Goal: Task Accomplishment & Management: Manage account settings

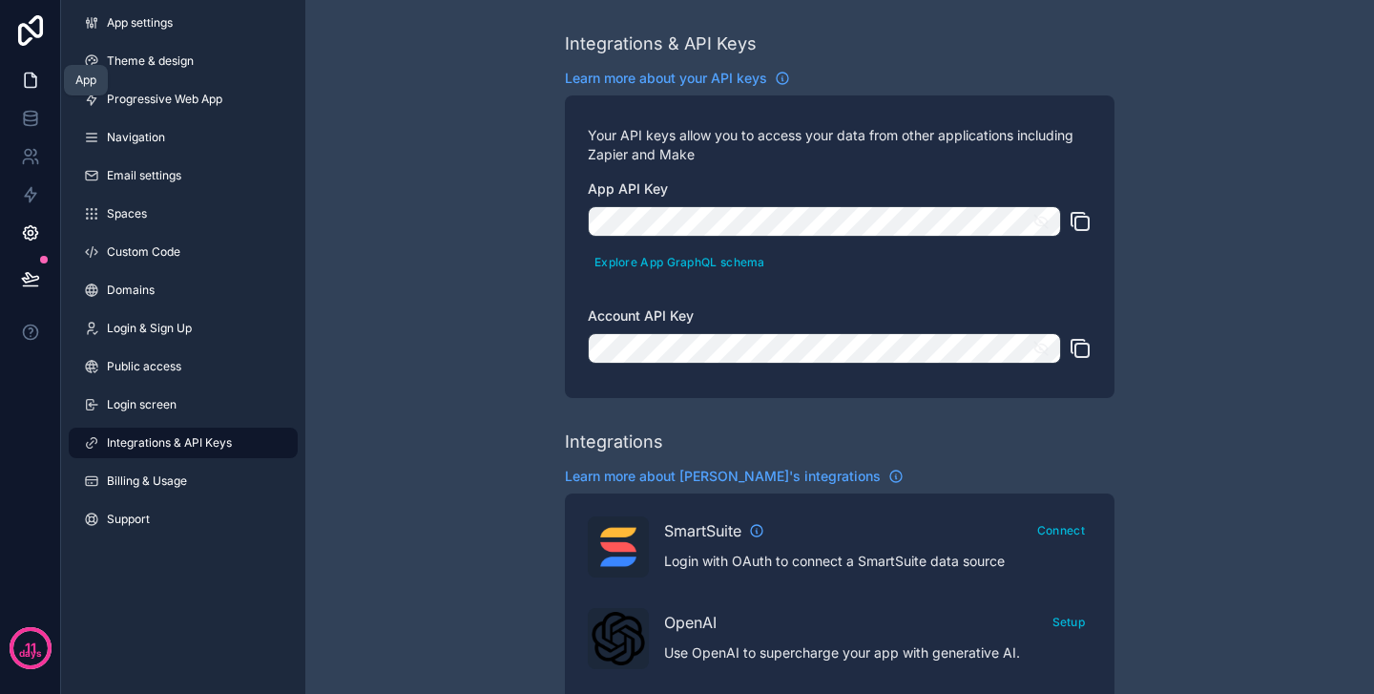
click at [31, 80] on icon at bounding box center [30, 80] width 19 height 19
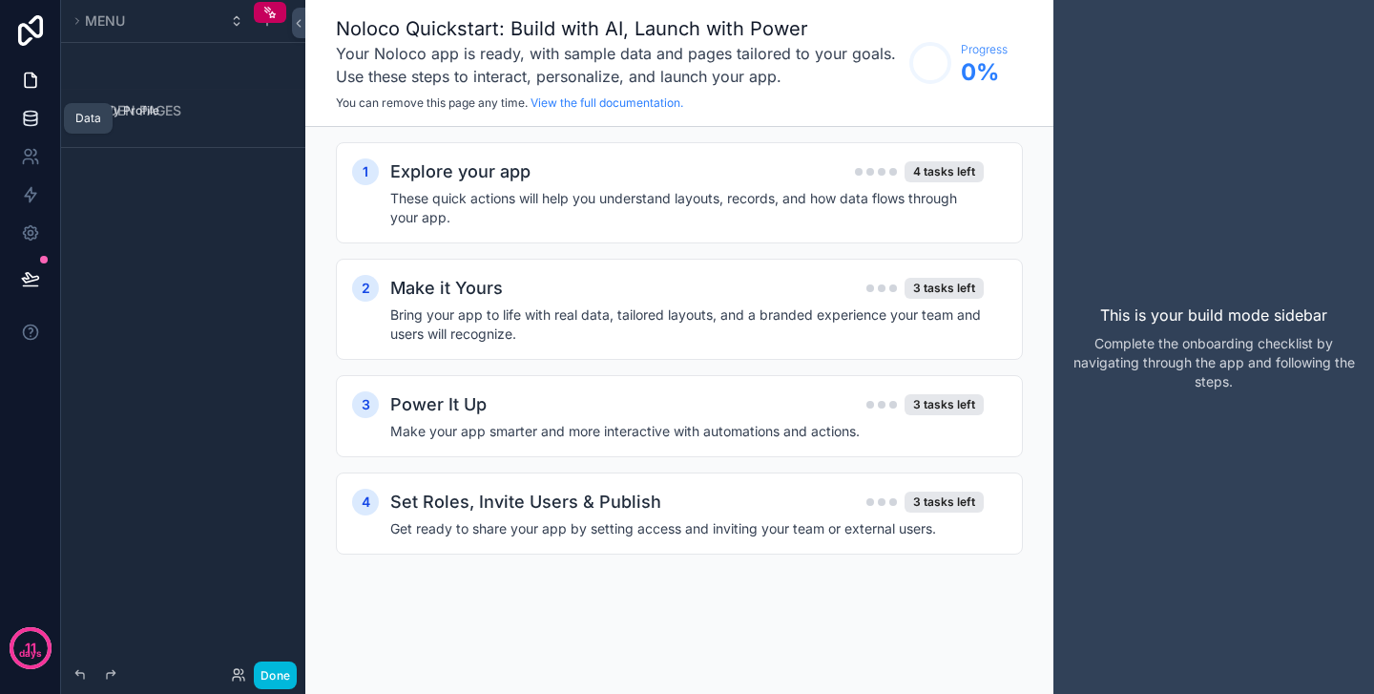
click at [30, 118] on icon at bounding box center [30, 118] width 19 height 19
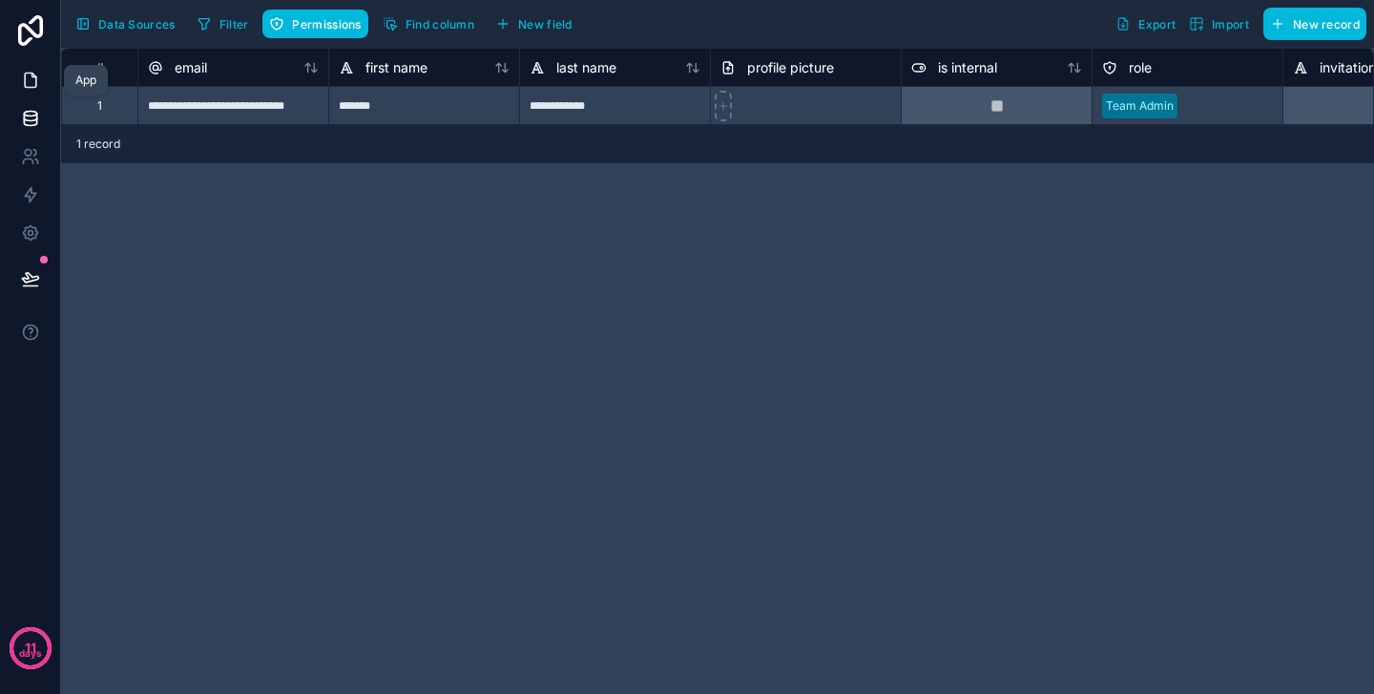
click at [31, 79] on icon at bounding box center [30, 80] width 19 height 19
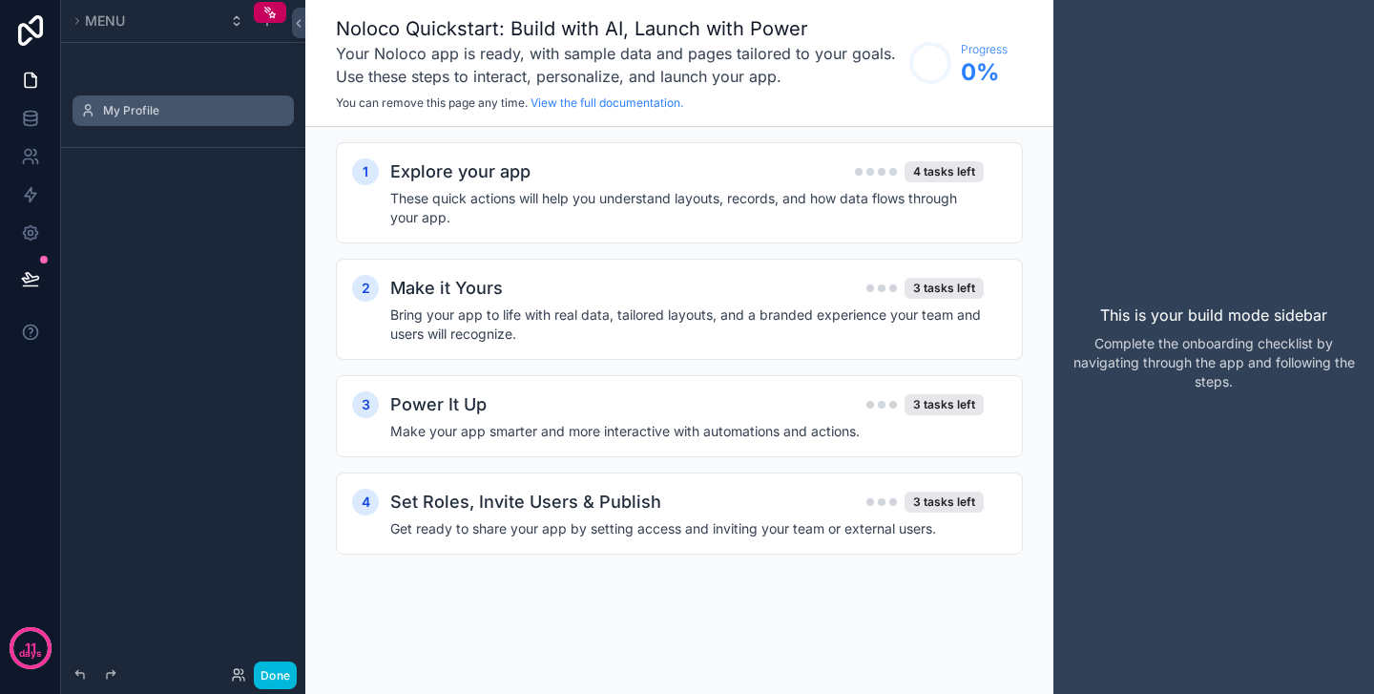
click at [136, 110] on label "My Profile" at bounding box center [192, 110] width 179 height 15
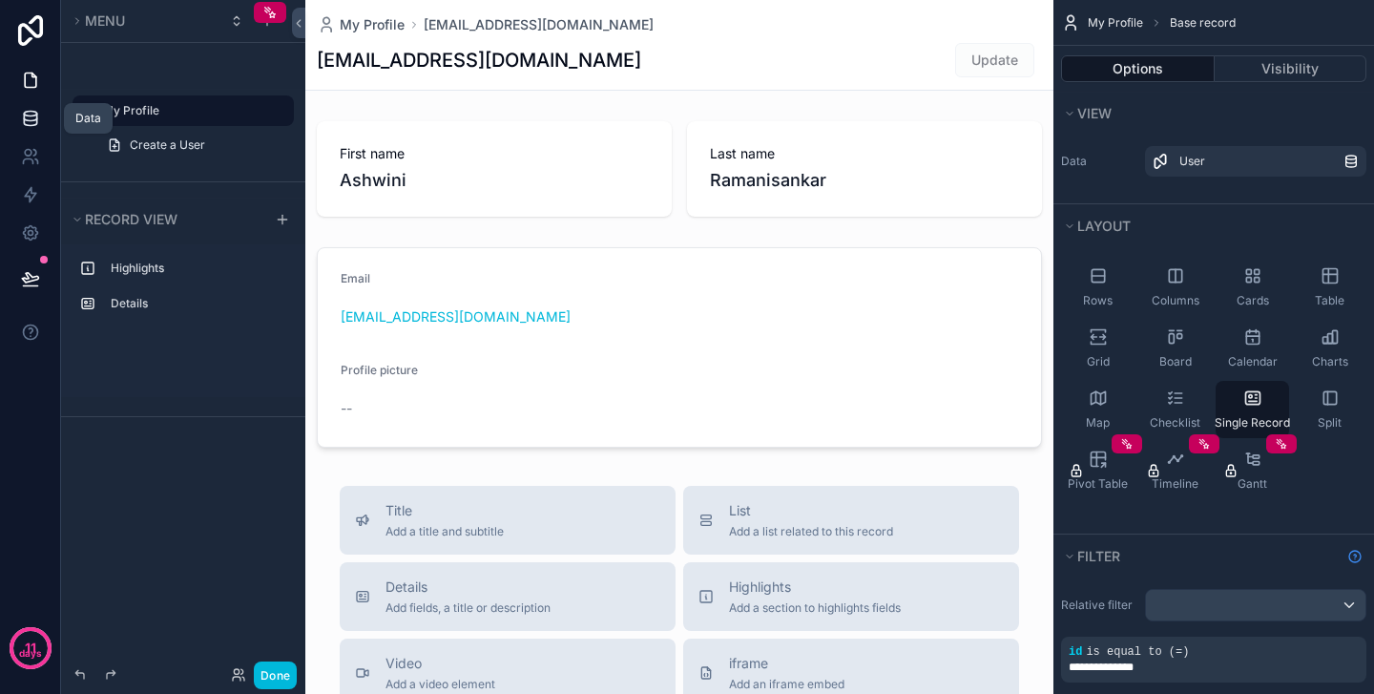
click at [29, 112] on icon at bounding box center [30, 114] width 12 height 5
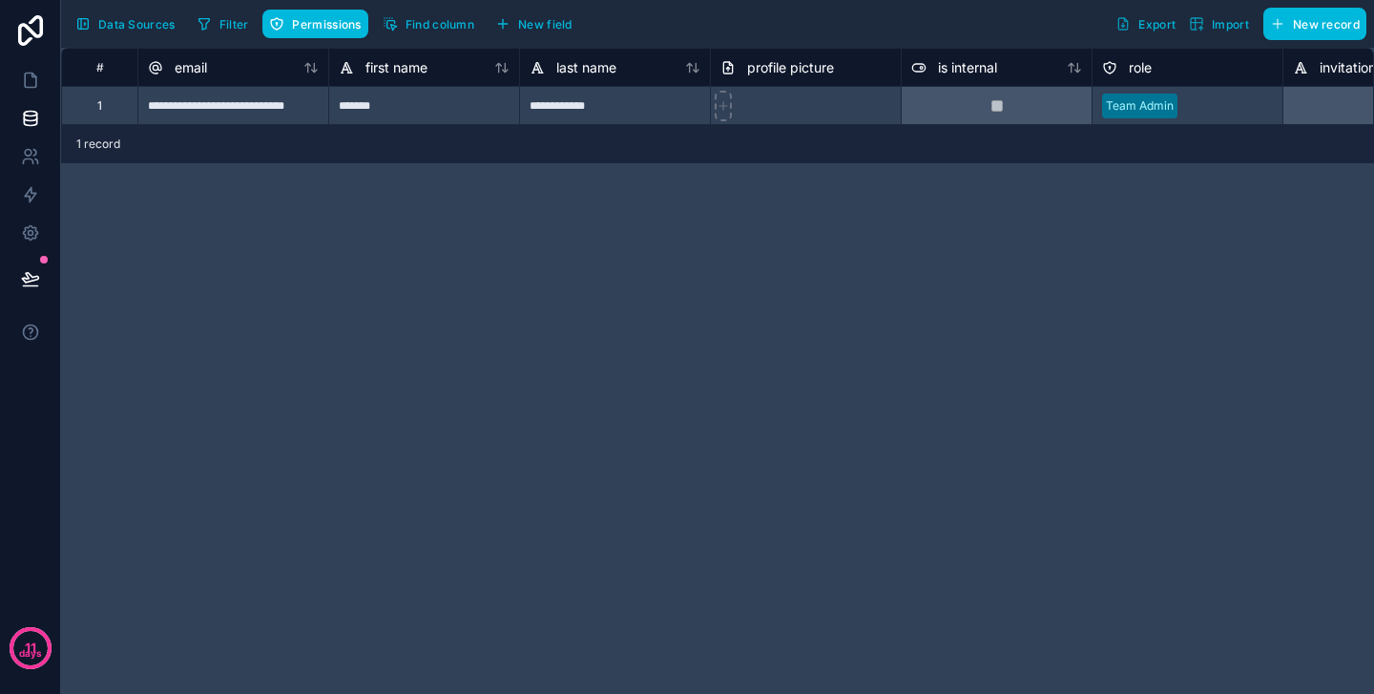
click at [108, 27] on span "Data Sources" at bounding box center [136, 24] width 77 height 14
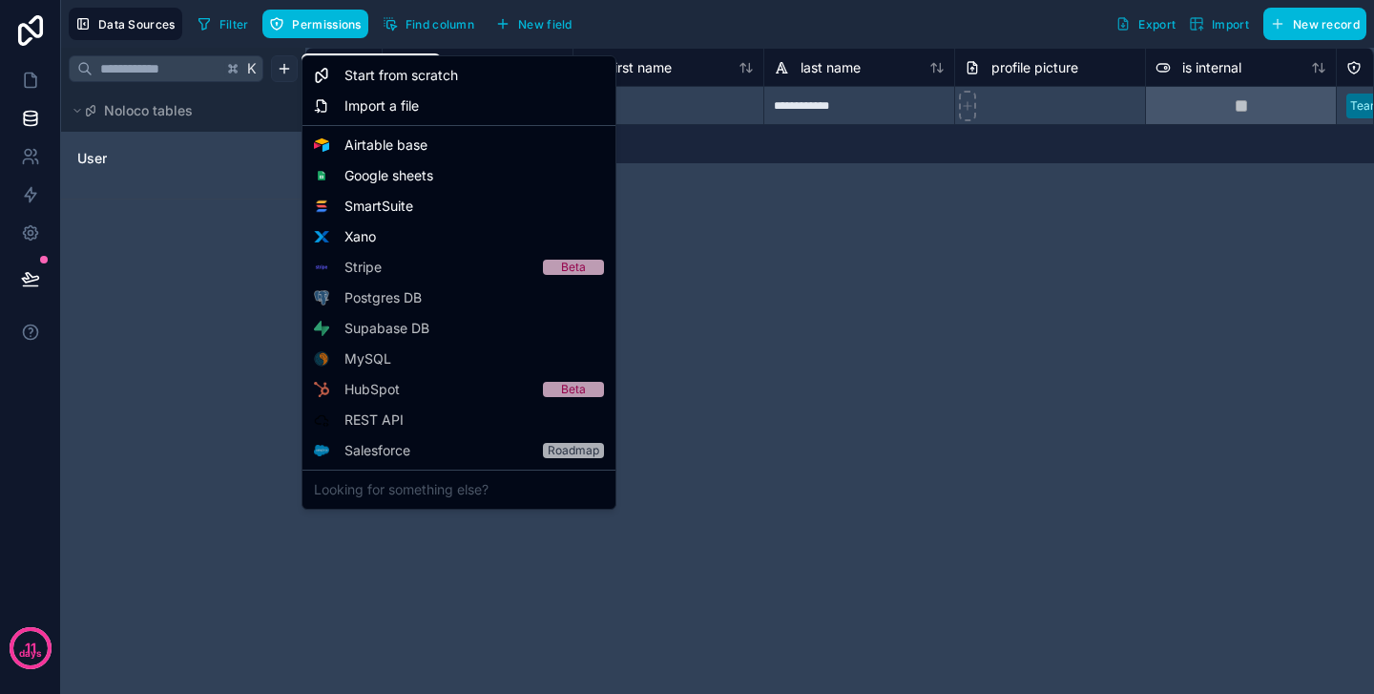
click at [281, 74] on html "**********" at bounding box center [687, 347] width 1374 height 694
click at [365, 148] on span "Airtable base" at bounding box center [385, 144] width 83 height 19
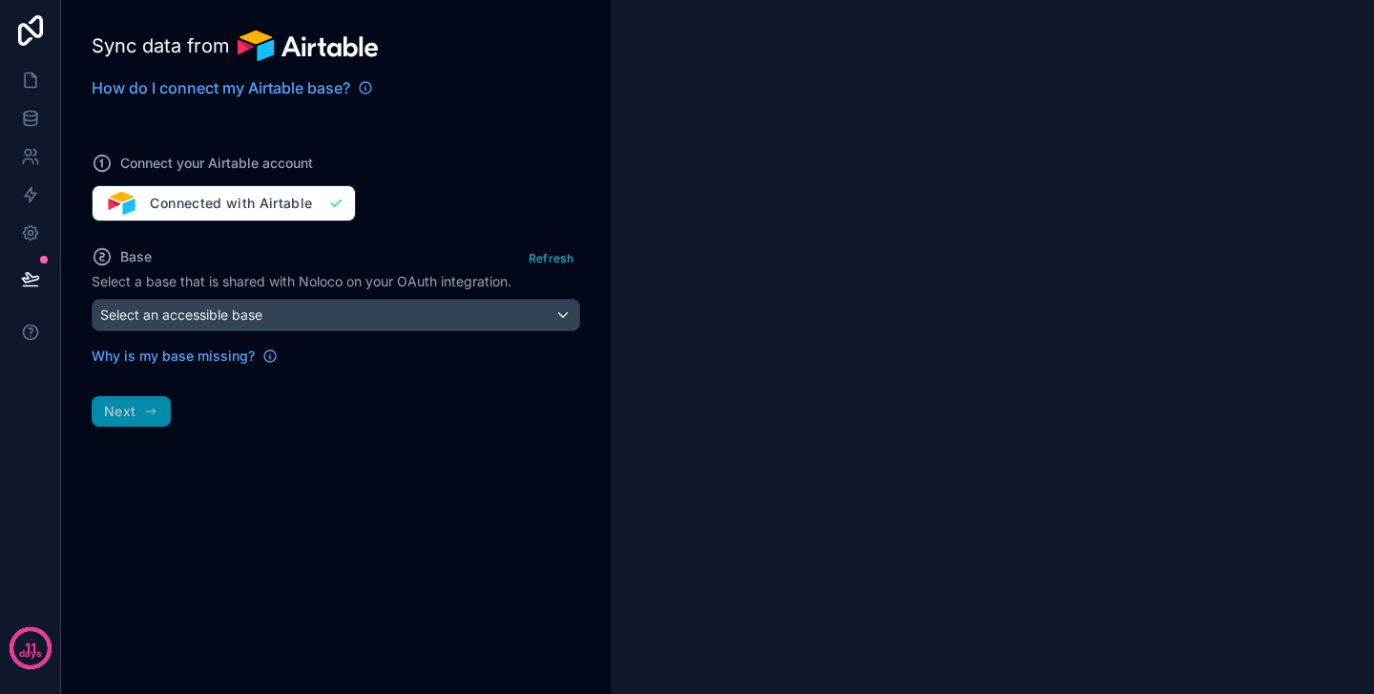
click at [201, 321] on span "Select an accessible base" at bounding box center [181, 314] width 162 height 16
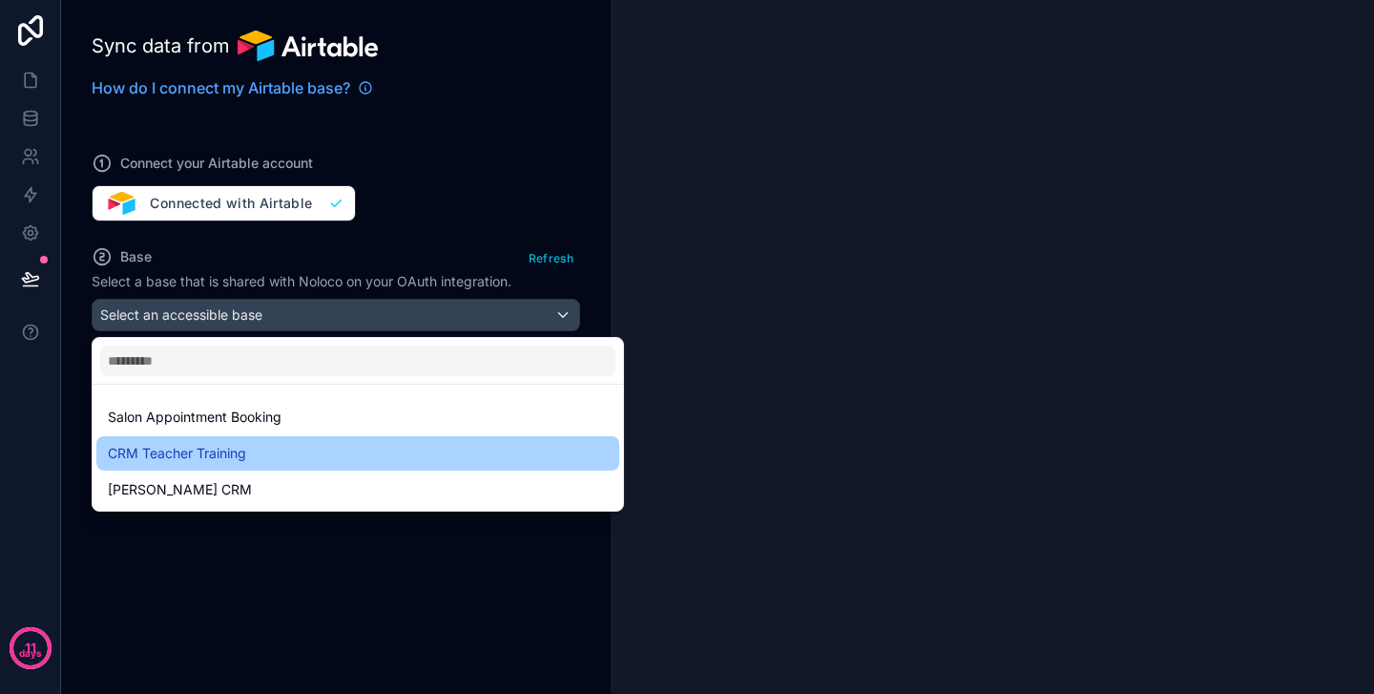
click at [208, 455] on span "CRM Teacher Training" at bounding box center [177, 453] width 138 height 23
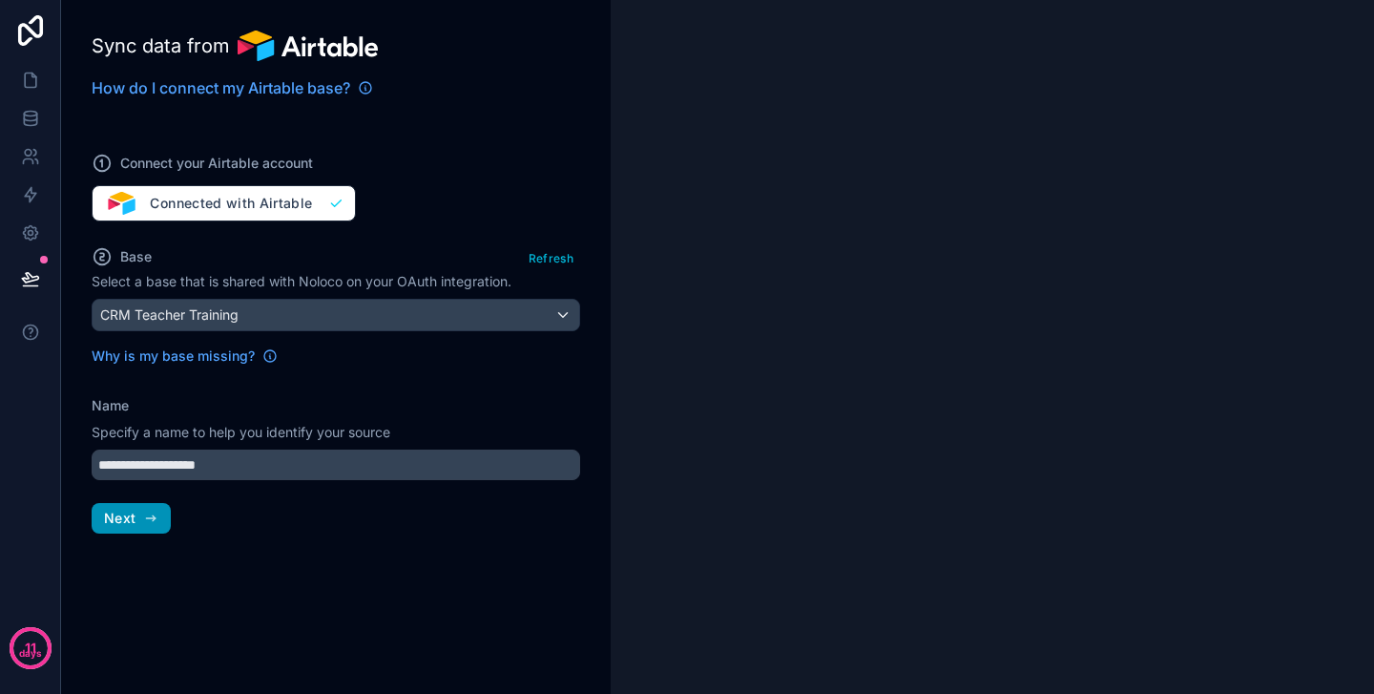
click at [149, 517] on icon "button" at bounding box center [150, 517] width 15 height 15
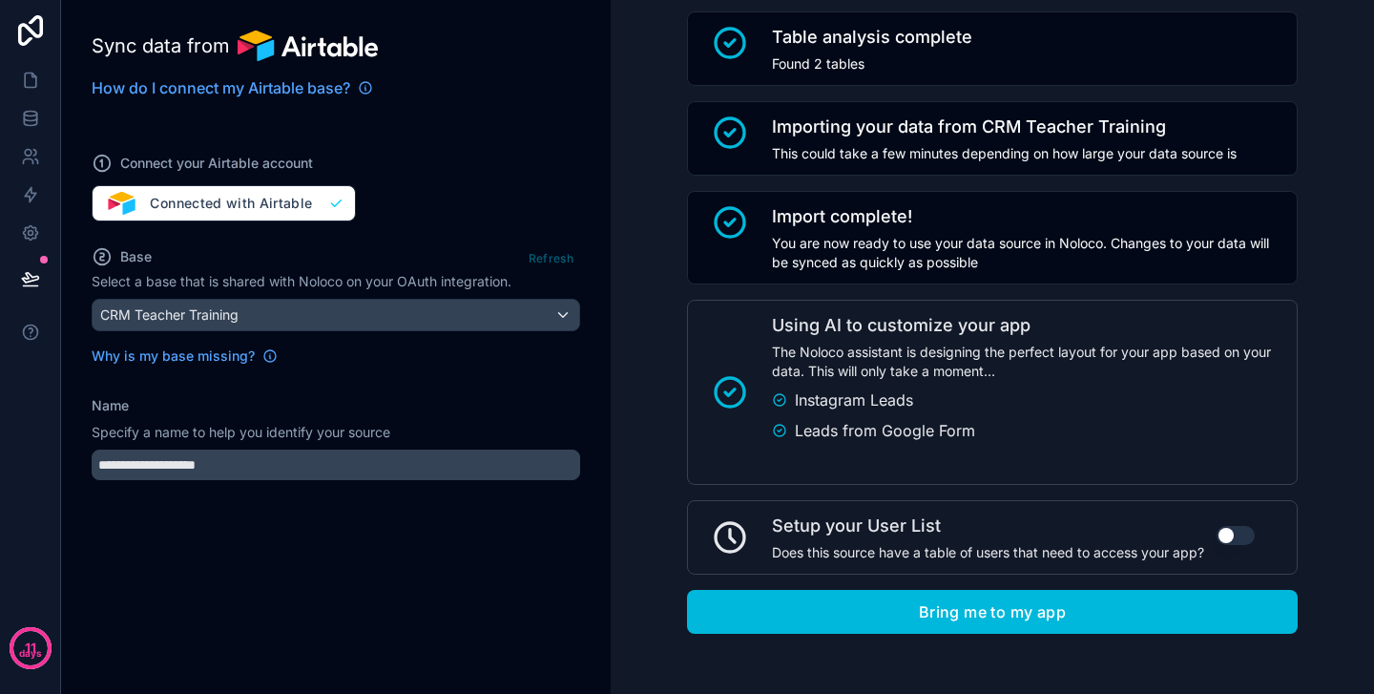
scroll to position [140, 0]
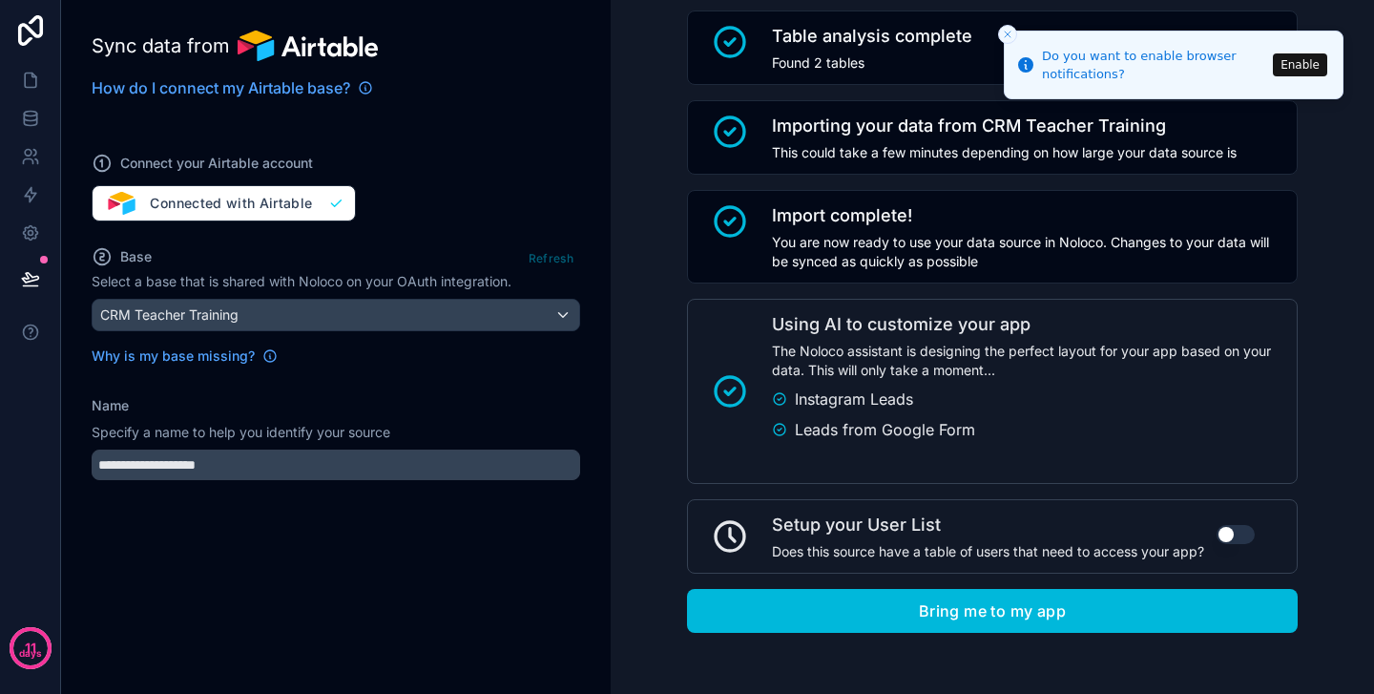
click at [1008, 36] on icon "Close toast" at bounding box center [1007, 34] width 11 height 11
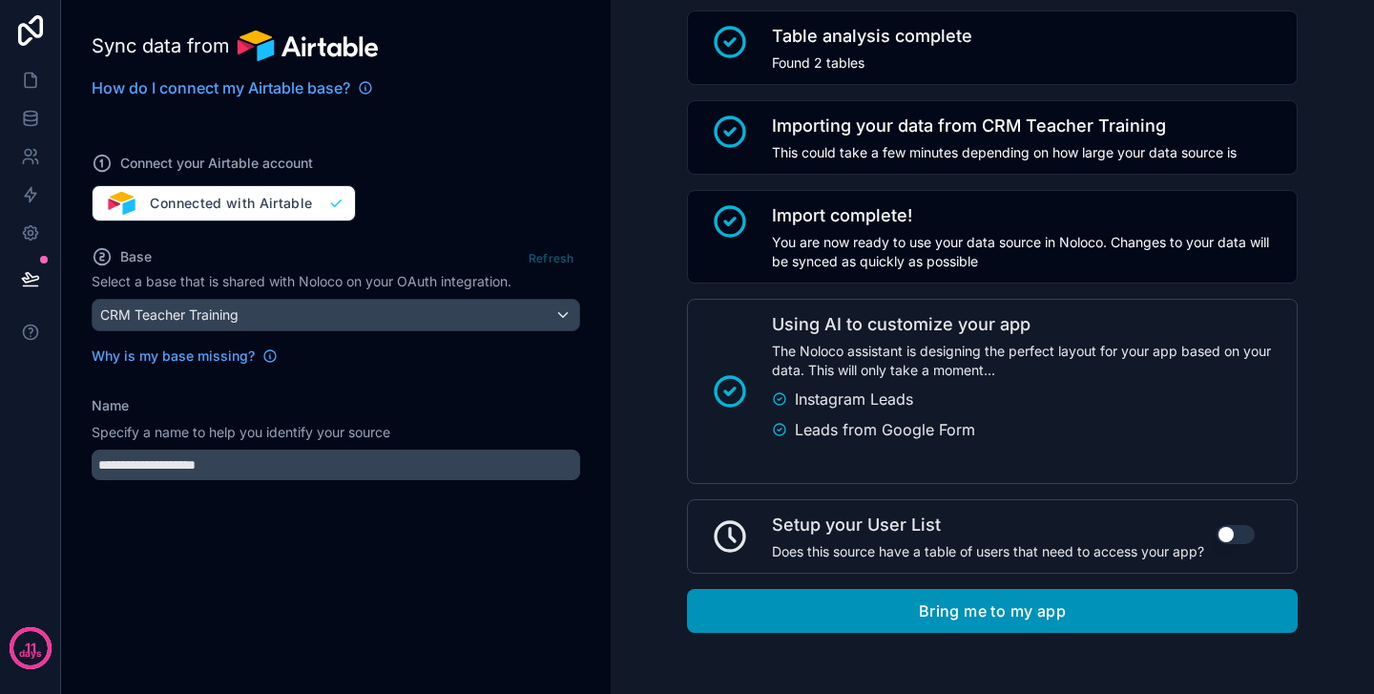
click at [908, 609] on button "Bring me to my app" at bounding box center [992, 611] width 611 height 44
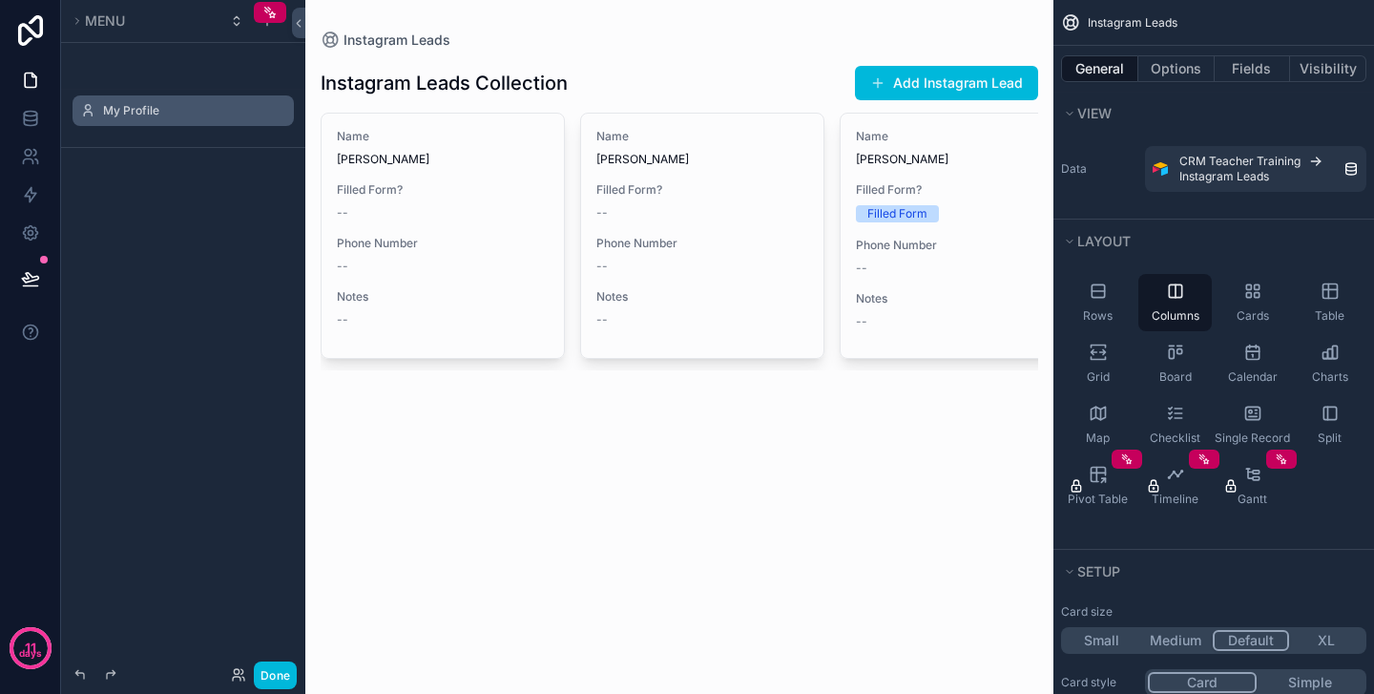
click at [156, 114] on label "My Profile" at bounding box center [192, 110] width 179 height 15
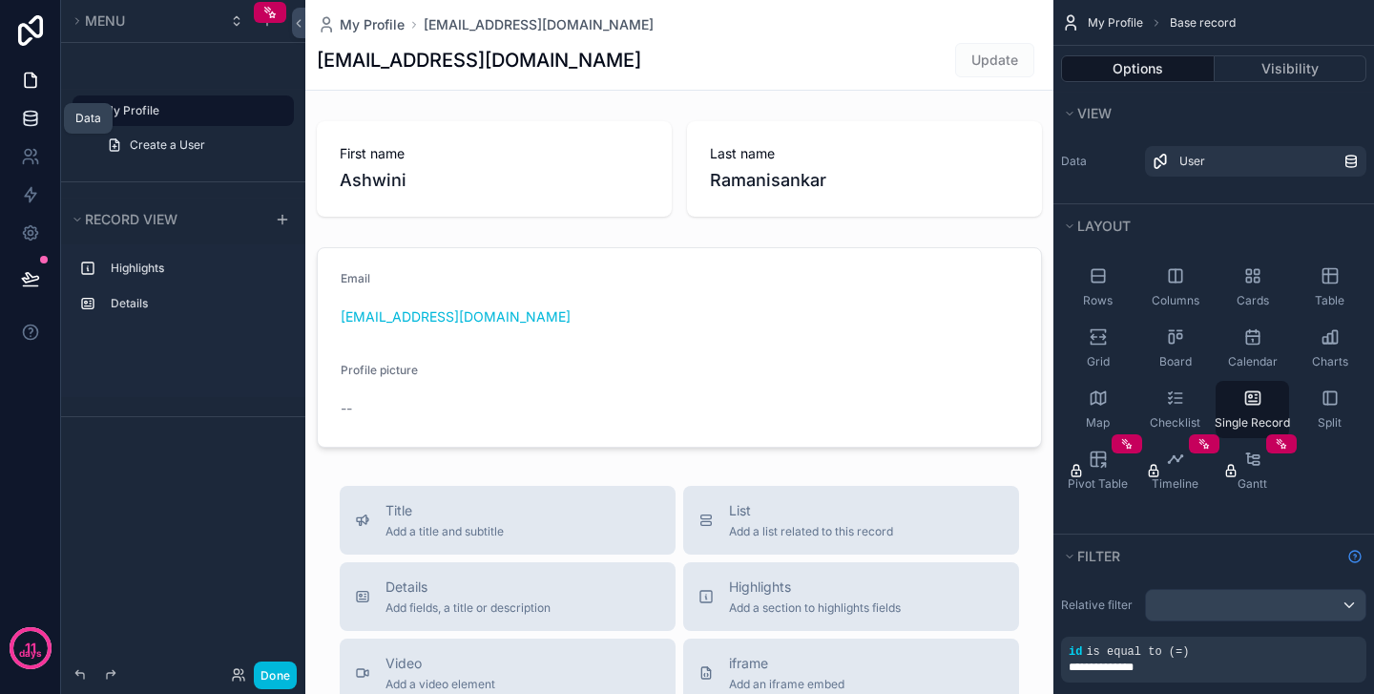
click at [29, 117] on icon at bounding box center [30, 118] width 19 height 19
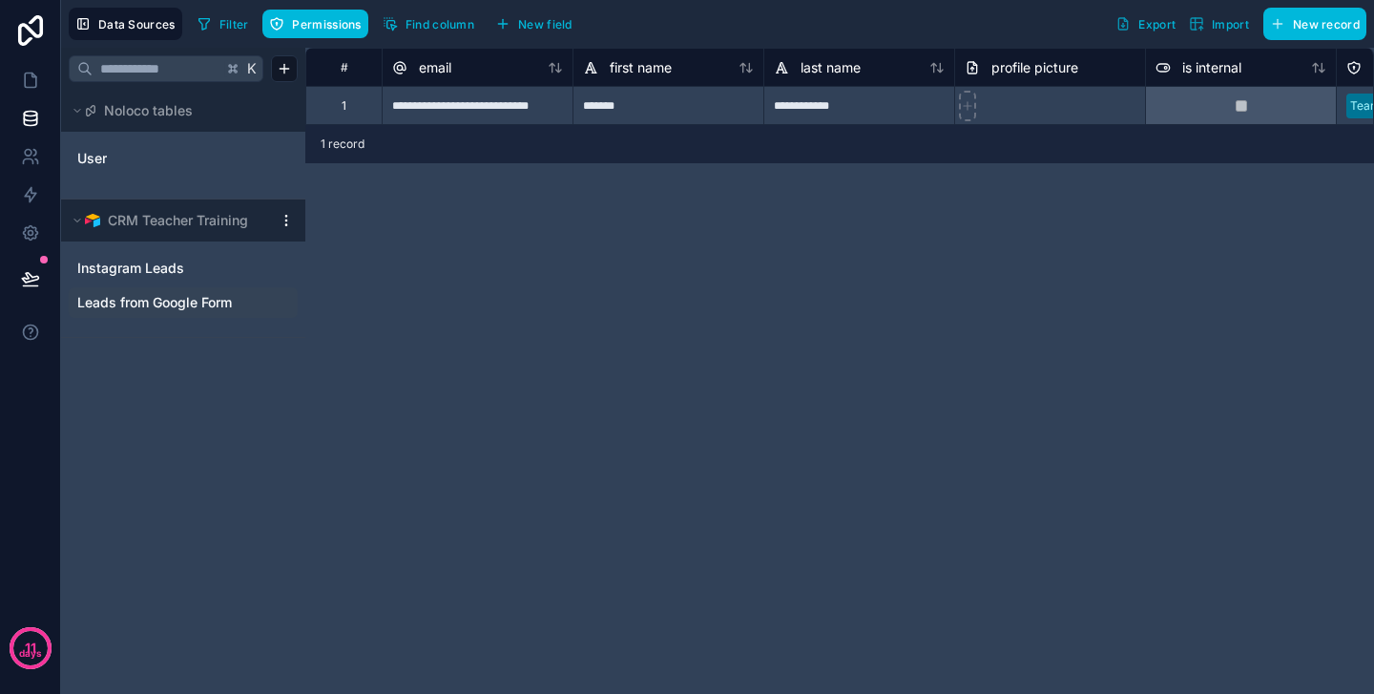
click at [143, 299] on span "Leads from Google Form" at bounding box center [154, 302] width 155 height 19
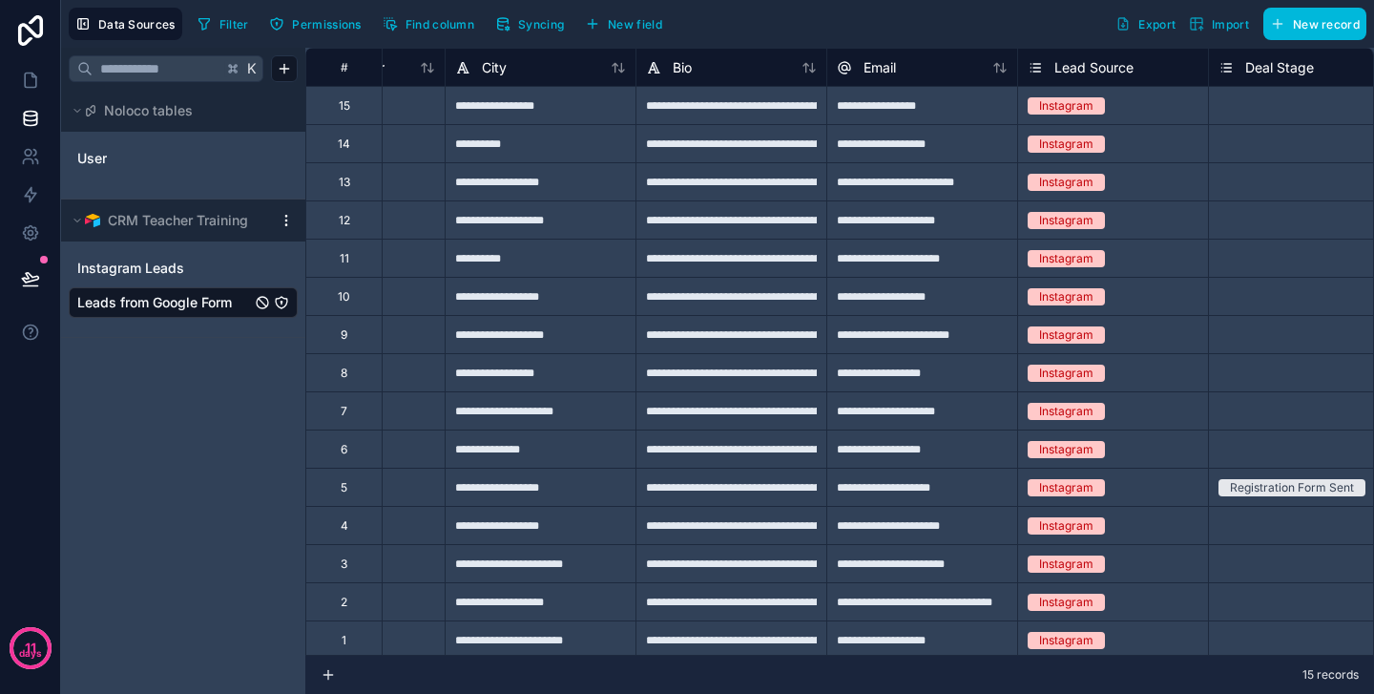
scroll to position [0, 630]
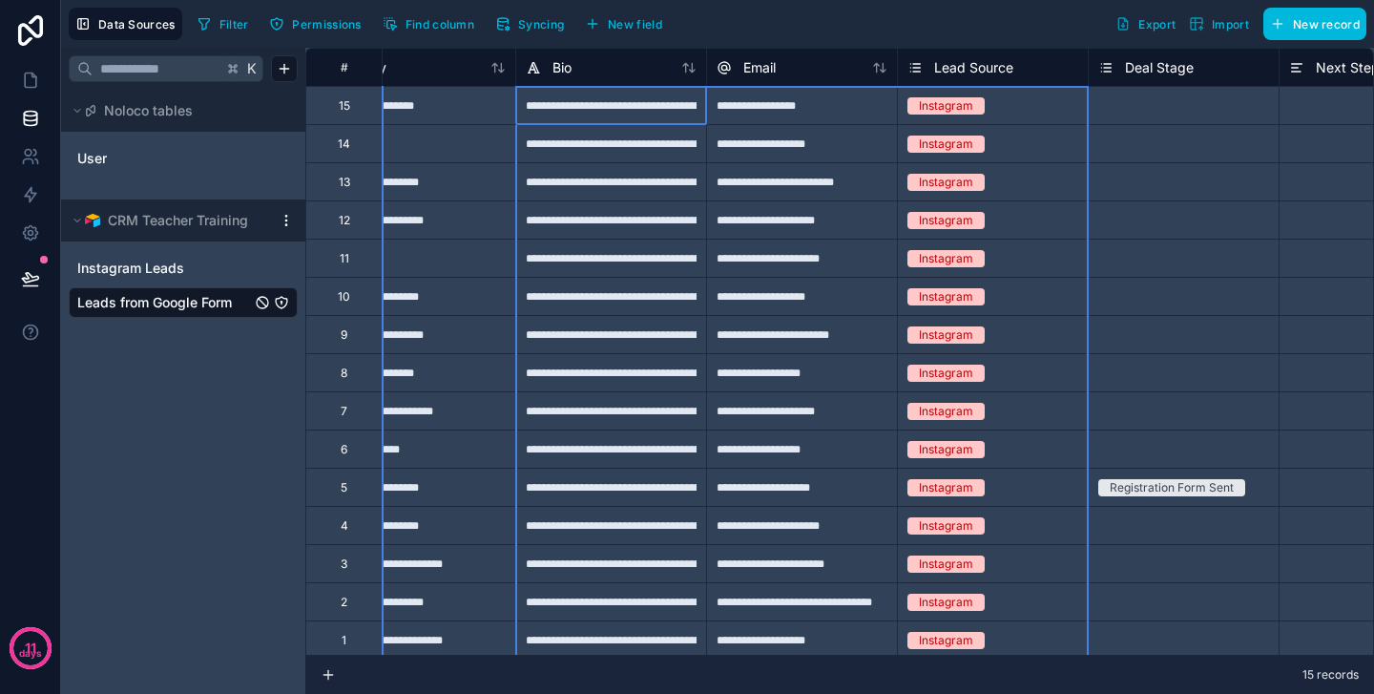
drag, startPoint x: 705, startPoint y: 68, endPoint x: 919, endPoint y: 65, distance: 213.7
click at [919, 65] on div "# Name Phone Number City Bio Email Lead Source Deal Stage Next Step Next Step D…" at bounding box center [954, 67] width 2557 height 38
click at [890, 20] on div "Filter Permissions Find column Syncing New field Export Import New record" at bounding box center [778, 24] width 1176 height 32
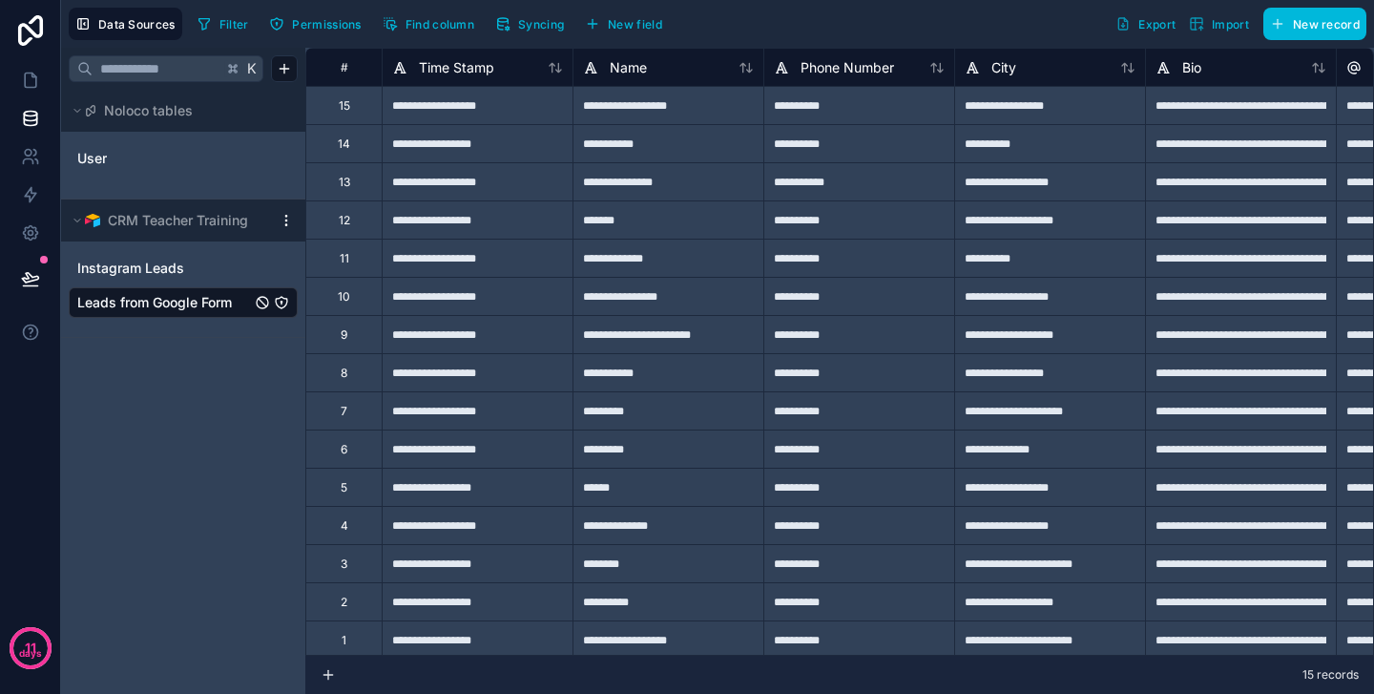
scroll to position [0, 0]
click at [114, 264] on span "Instagram Leads" at bounding box center [130, 268] width 107 height 19
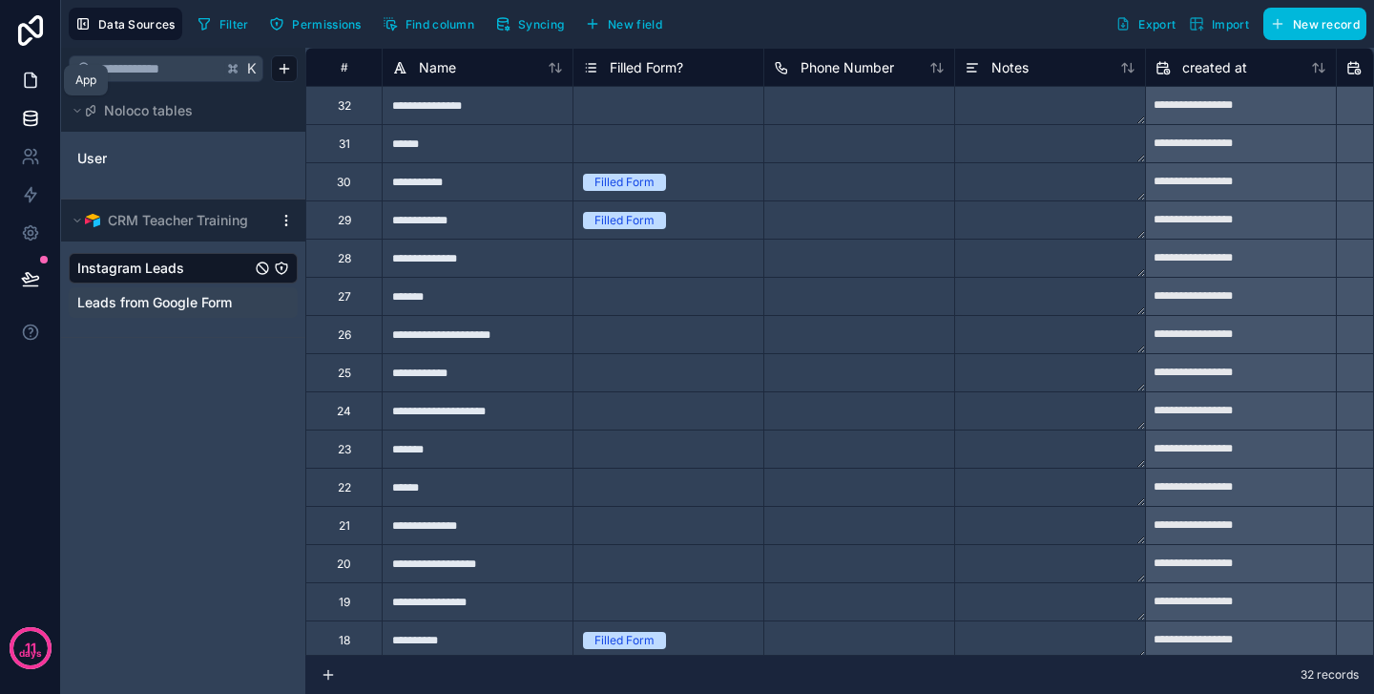
click at [31, 87] on icon at bounding box center [30, 80] width 11 height 14
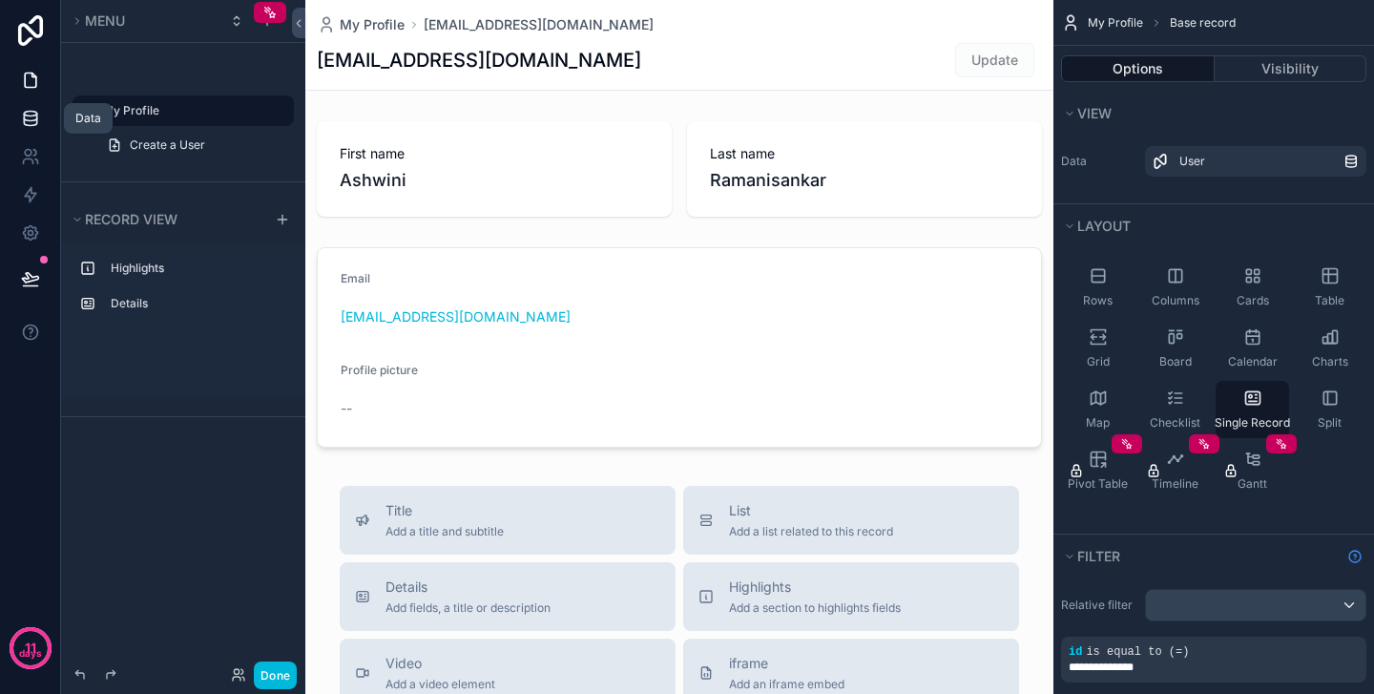
click at [26, 115] on icon at bounding box center [30, 114] width 12 height 5
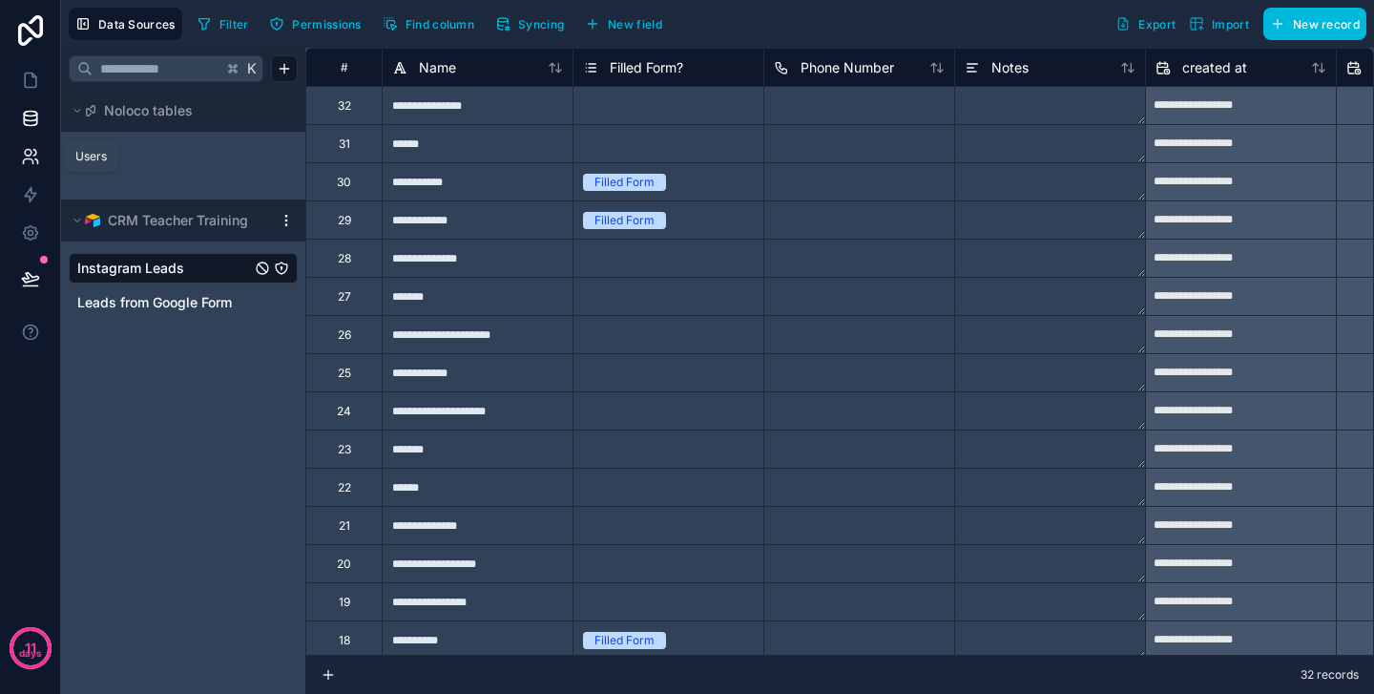
click at [33, 160] on icon at bounding box center [30, 156] width 19 height 19
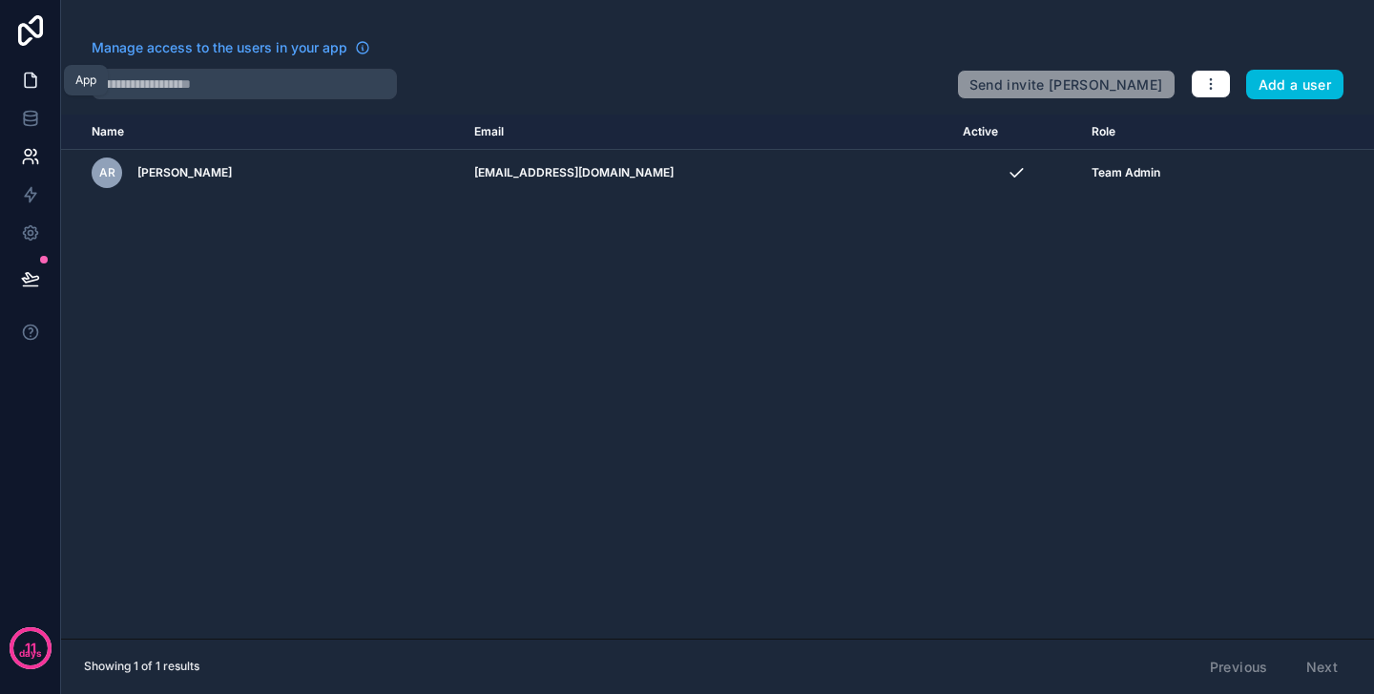
click at [37, 84] on icon at bounding box center [30, 80] width 19 height 19
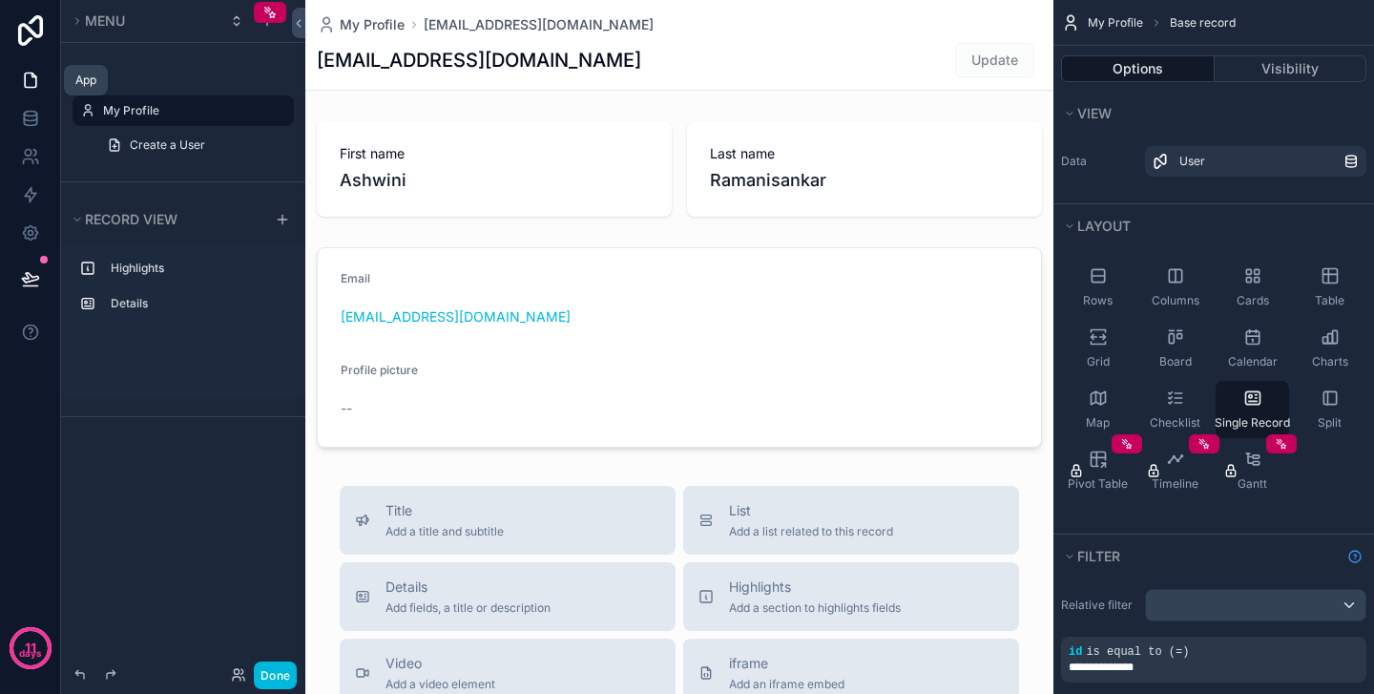
click at [26, 84] on icon at bounding box center [30, 80] width 11 height 14
click at [31, 123] on icon at bounding box center [30, 118] width 19 height 19
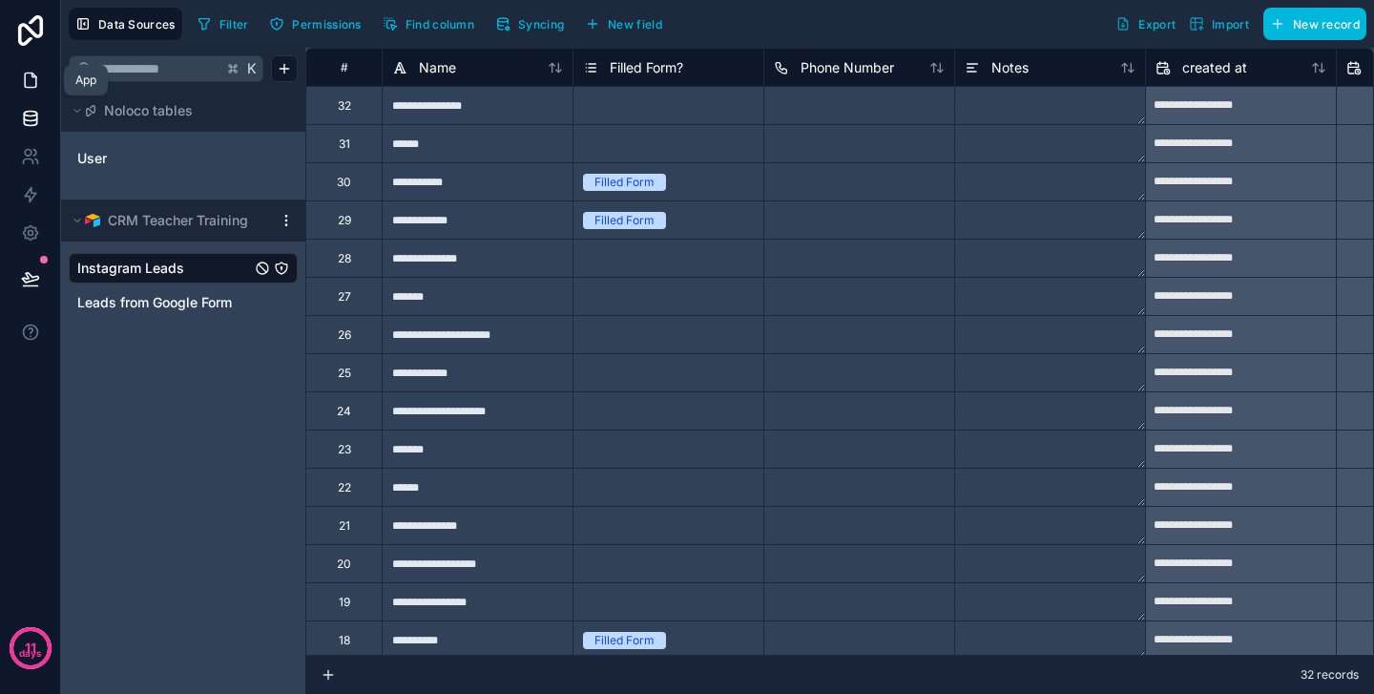
click at [31, 79] on icon at bounding box center [30, 80] width 19 height 19
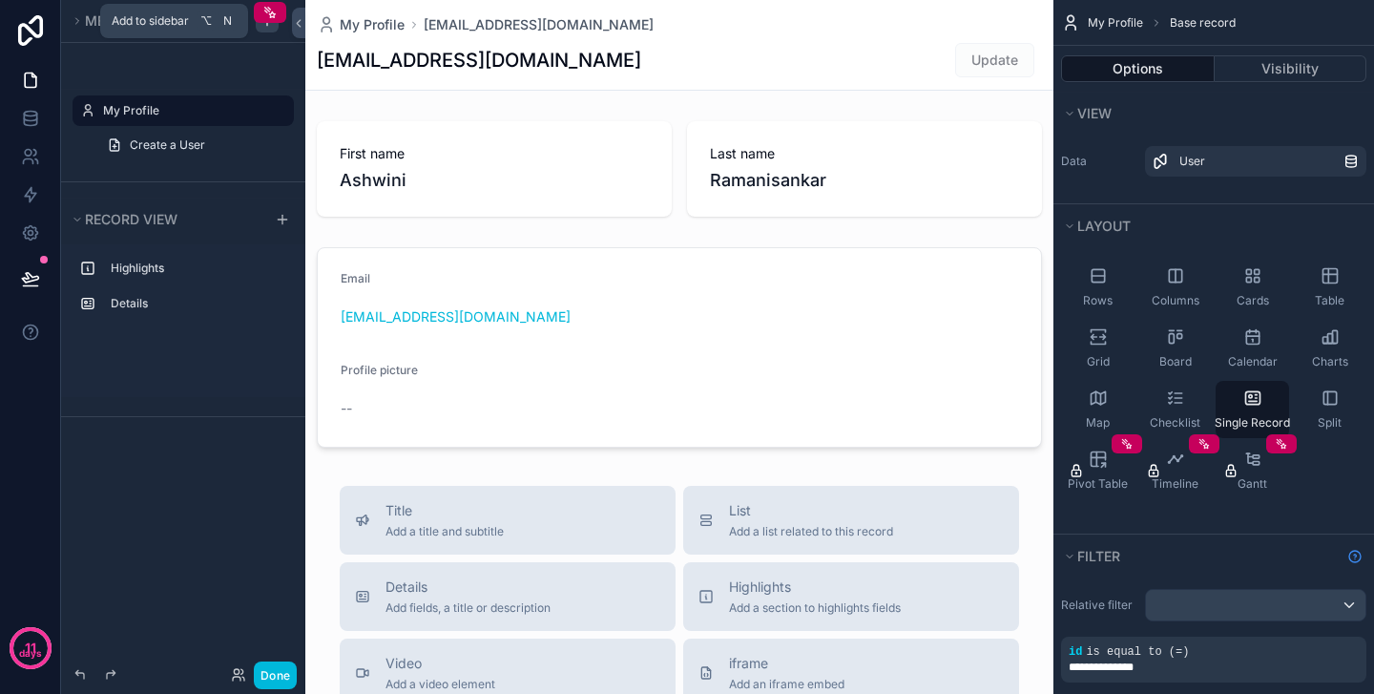
click at [263, 31] on div "scrollable content" at bounding box center [267, 21] width 23 height 23
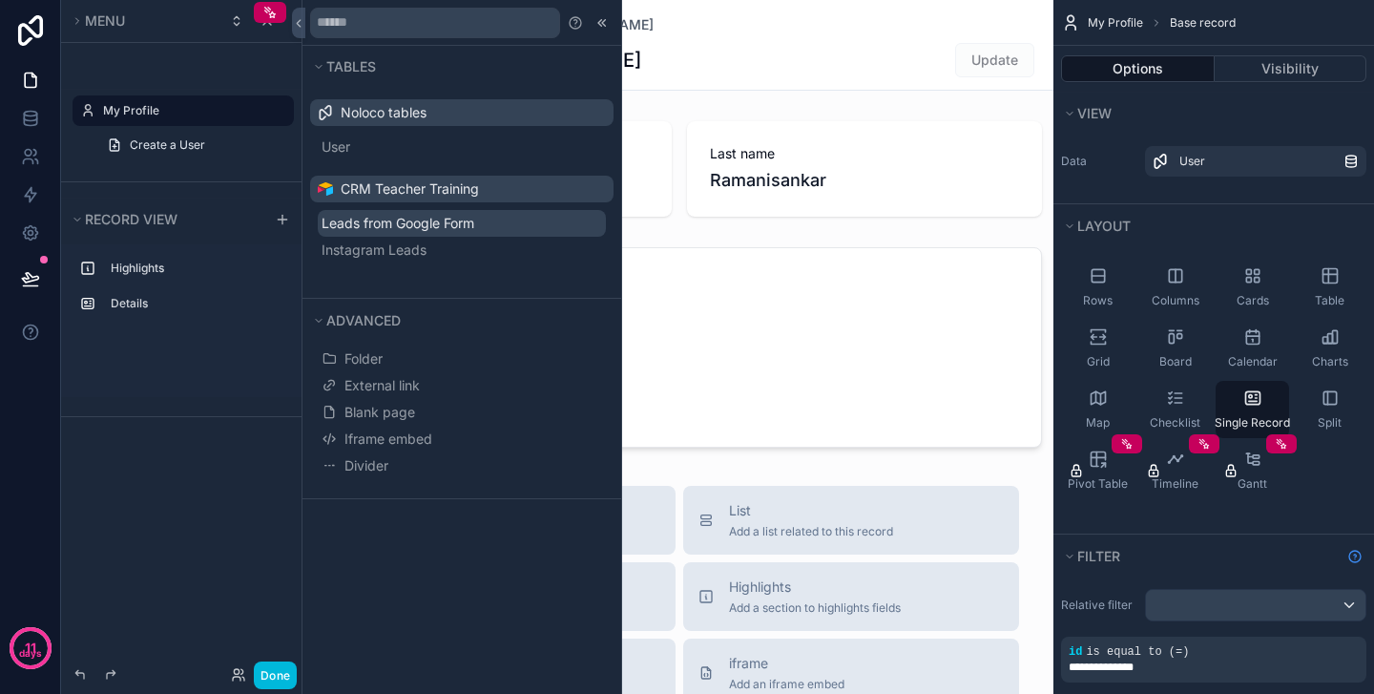
click at [408, 230] on span "Leads from Google Form" at bounding box center [398, 223] width 153 height 19
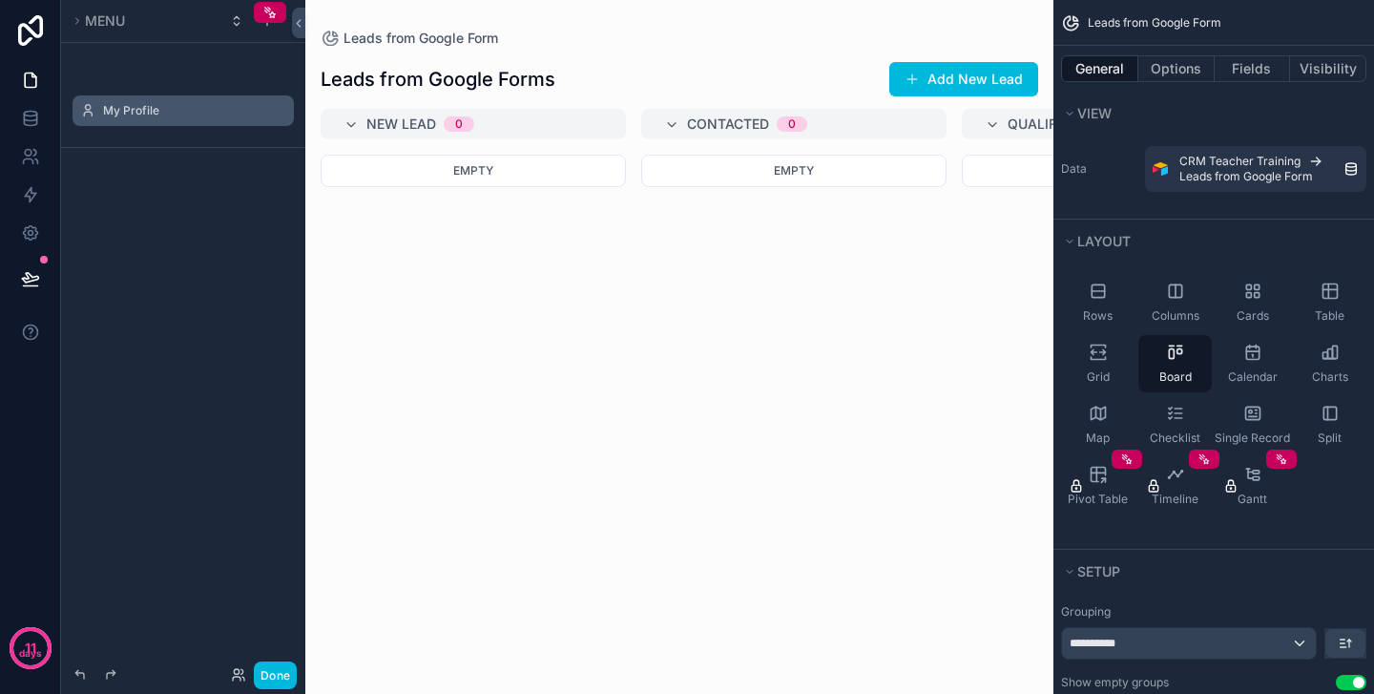
click at [146, 105] on label "My Profile" at bounding box center [192, 110] width 179 height 15
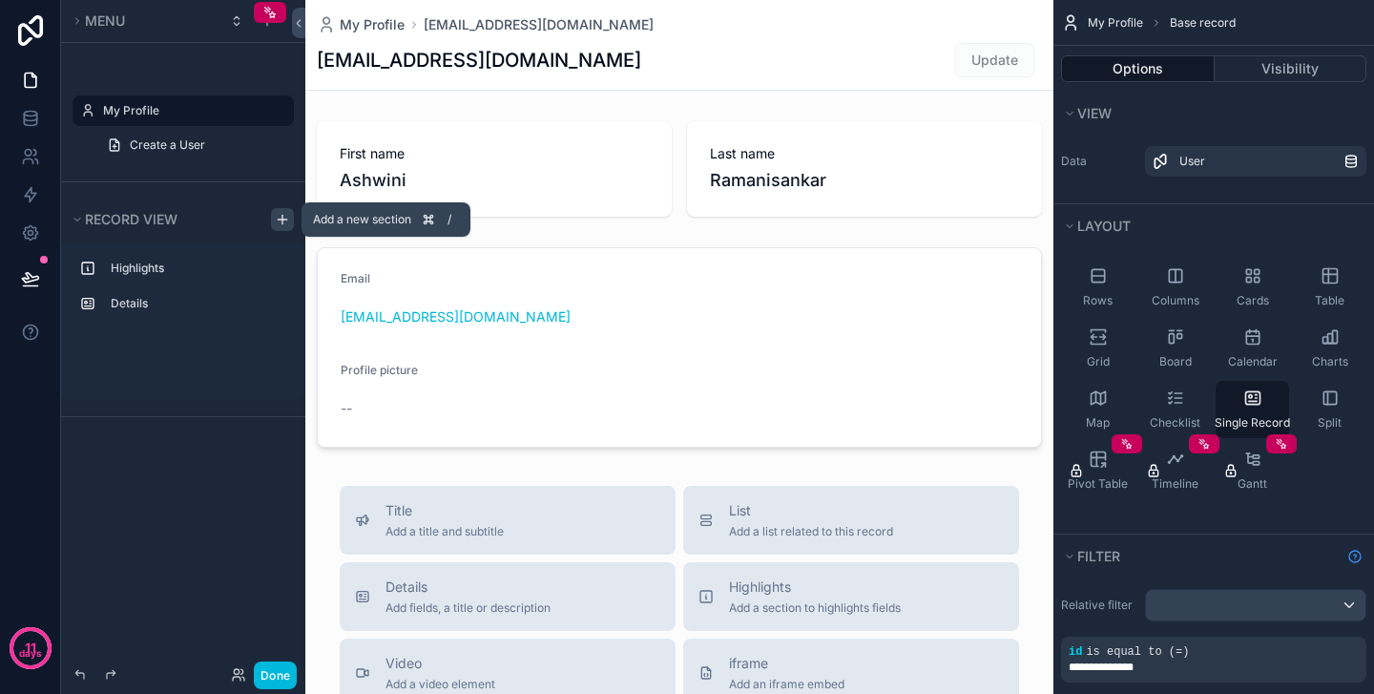
click at [274, 218] on div "scrollable content" at bounding box center [282, 219] width 23 height 23
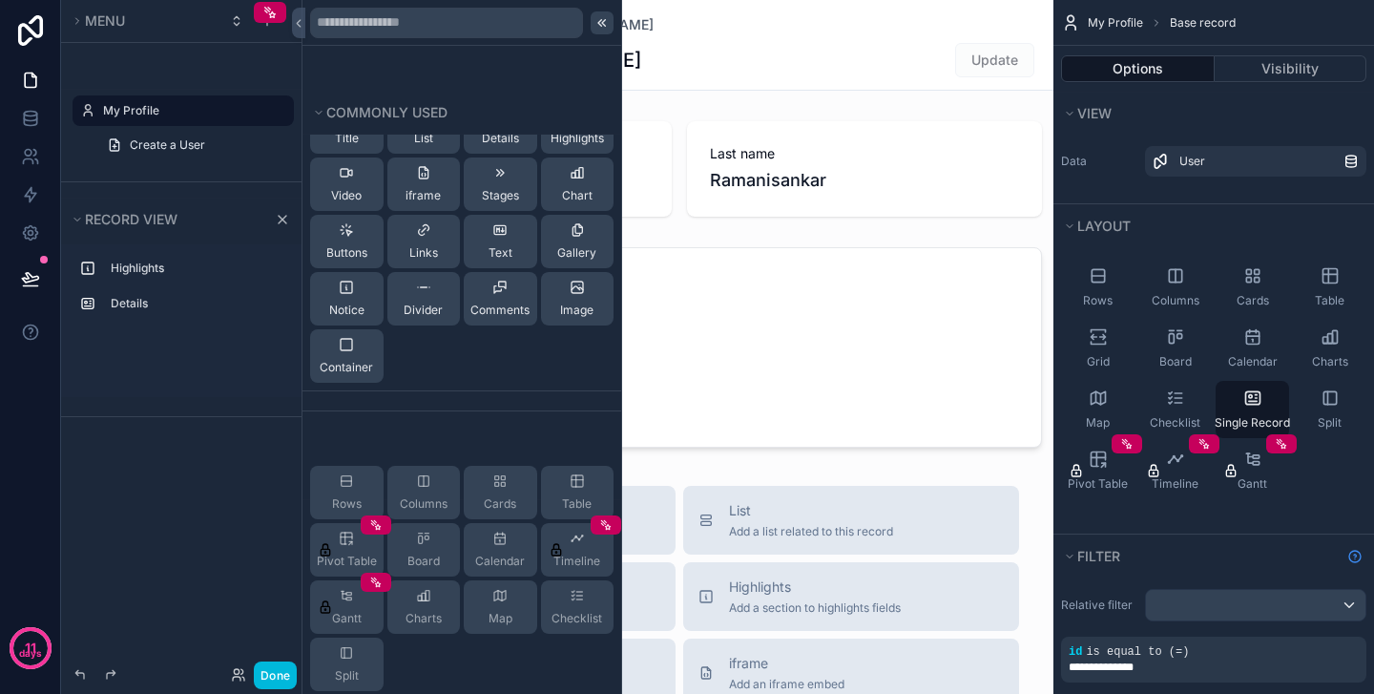
click at [603, 21] on icon at bounding box center [603, 22] width 3 height 7
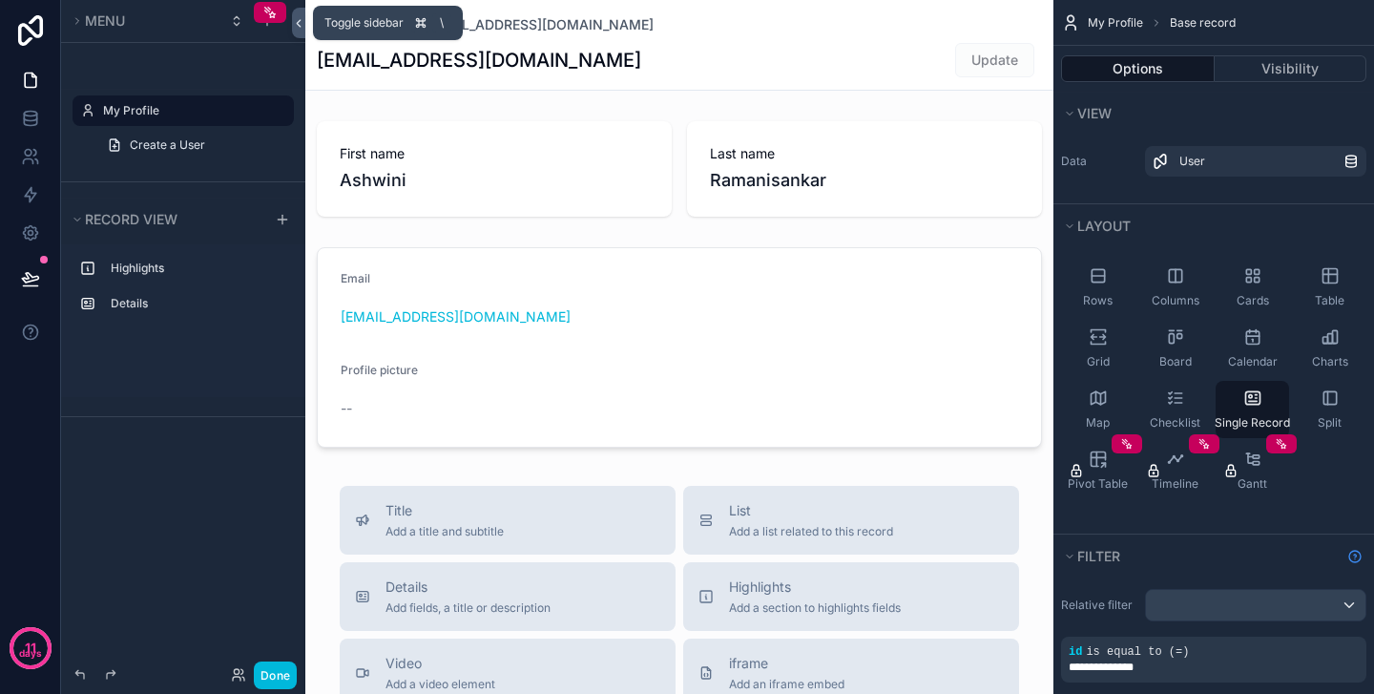
click at [299, 23] on icon at bounding box center [298, 23] width 13 height 14
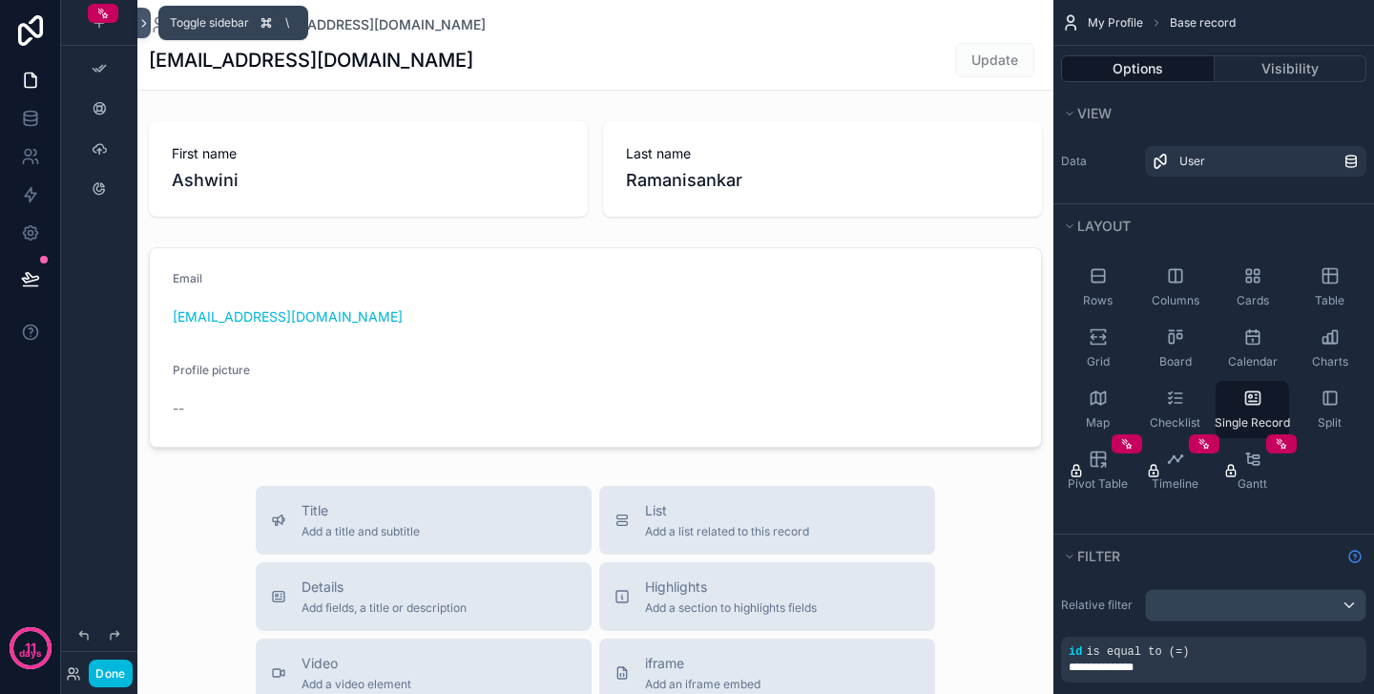
click at [142, 24] on icon at bounding box center [143, 23] width 13 height 14
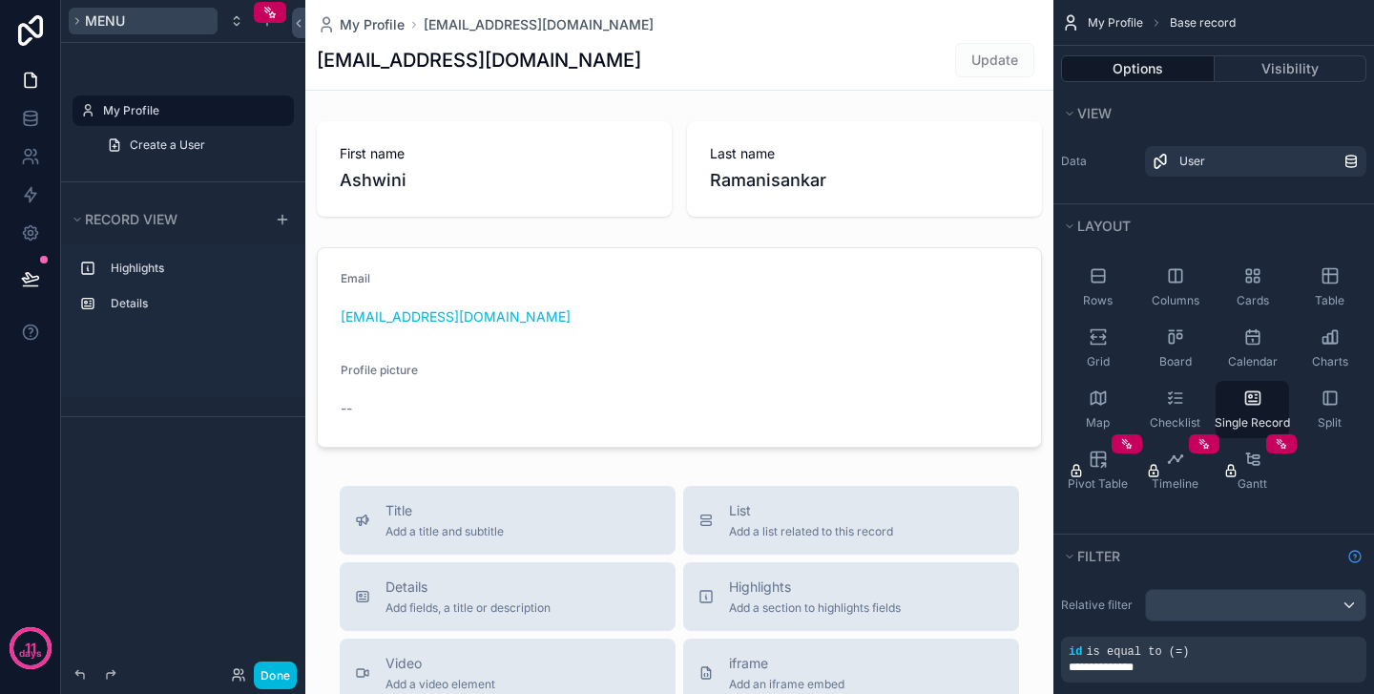
click at [76, 18] on icon "scrollable content" at bounding box center [77, 21] width 3 height 6
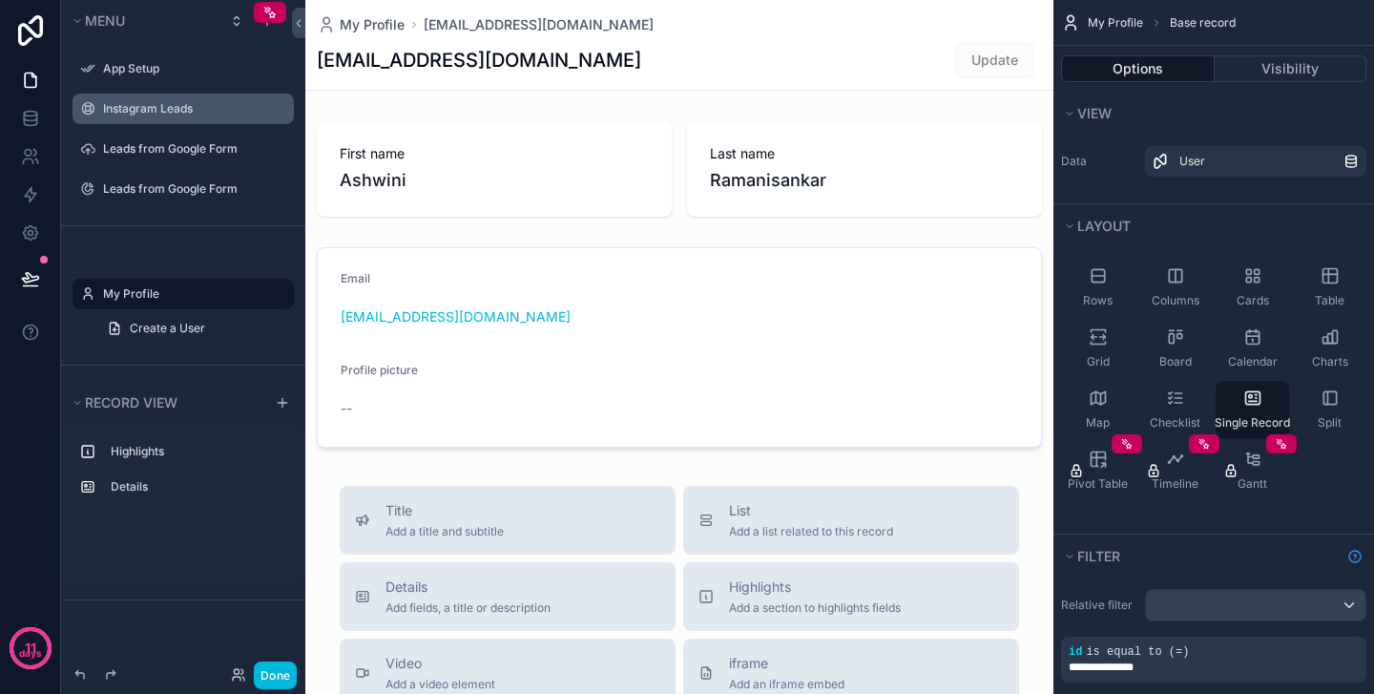
click at [0, 0] on icon "scrollable content" at bounding box center [0, 0] width 0 height 0
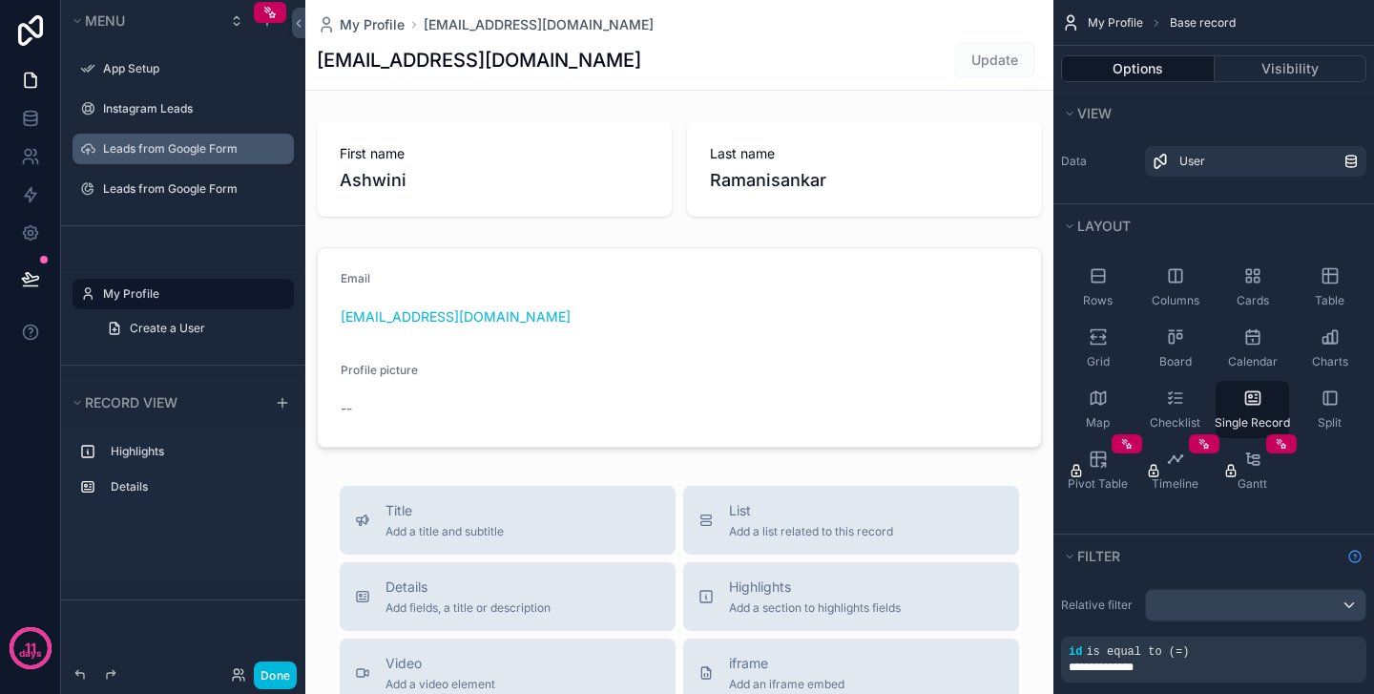
click at [0, 0] on icon "scrollable content" at bounding box center [0, 0] width 0 height 0
click at [133, 151] on label "Leads from Google Form" at bounding box center [192, 148] width 179 height 15
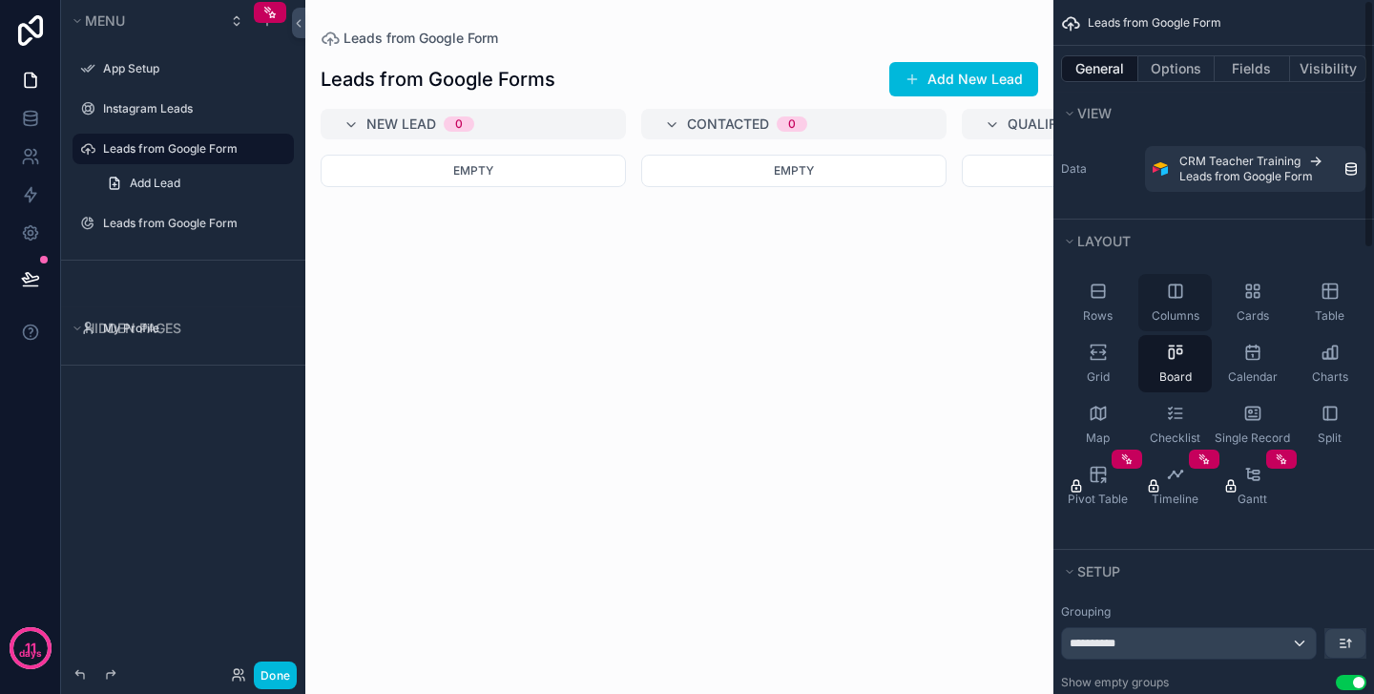
click at [1173, 288] on icon "scrollable content" at bounding box center [1175, 290] width 19 height 19
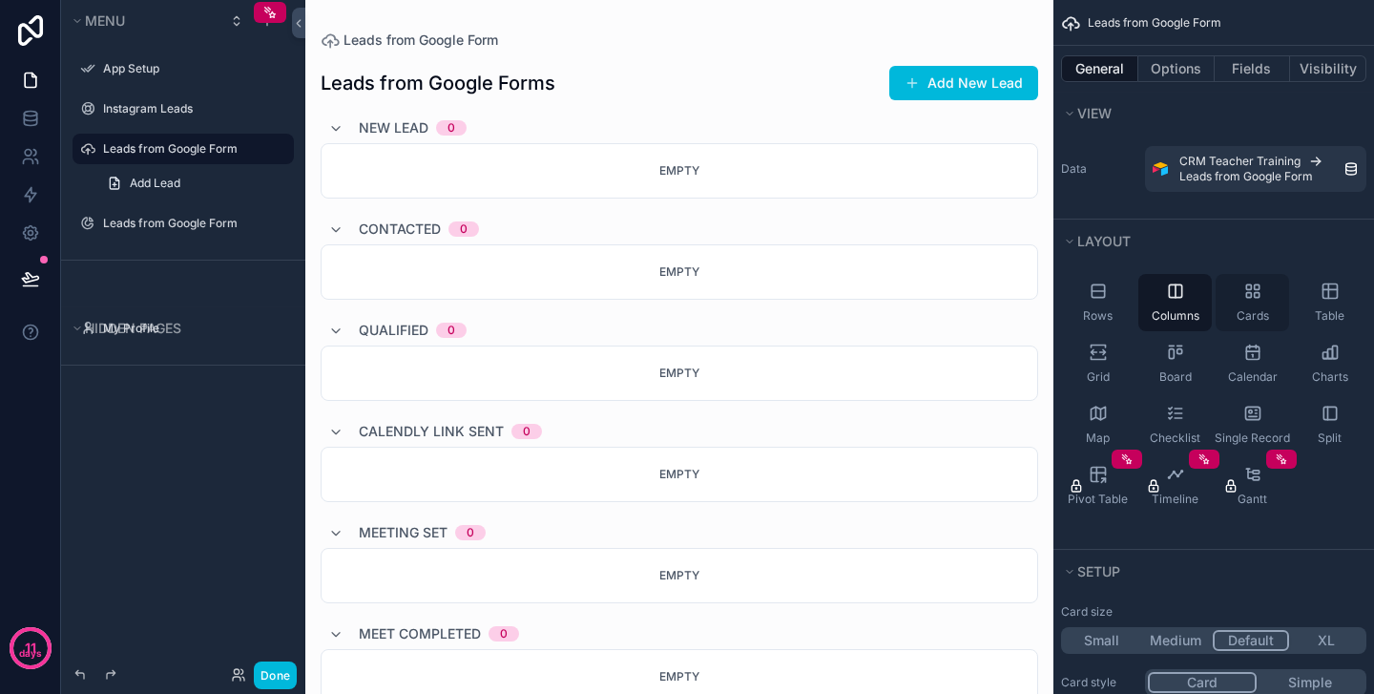
click at [1259, 289] on icon "scrollable content" at bounding box center [1256, 286] width 5 height 5
click at [1095, 303] on div "Rows" at bounding box center [1097, 302] width 73 height 57
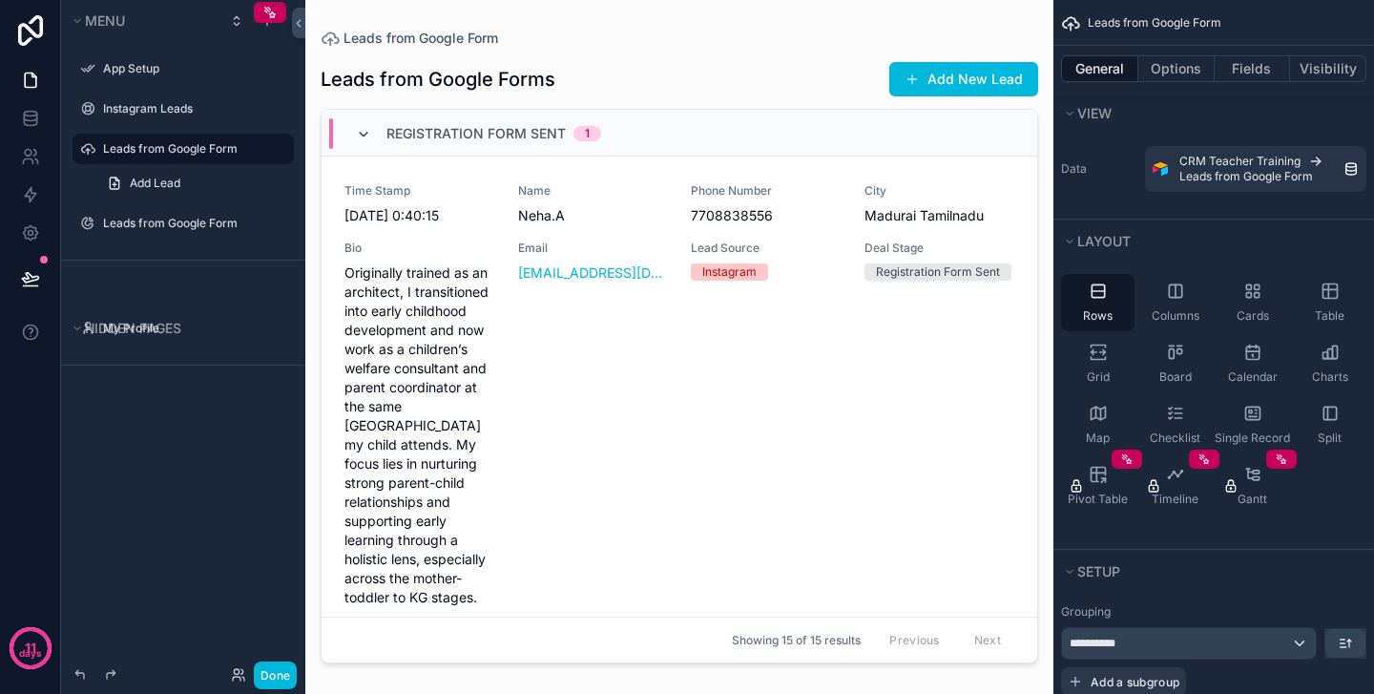
click at [369, 136] on icon "scrollable content" at bounding box center [363, 134] width 15 height 15
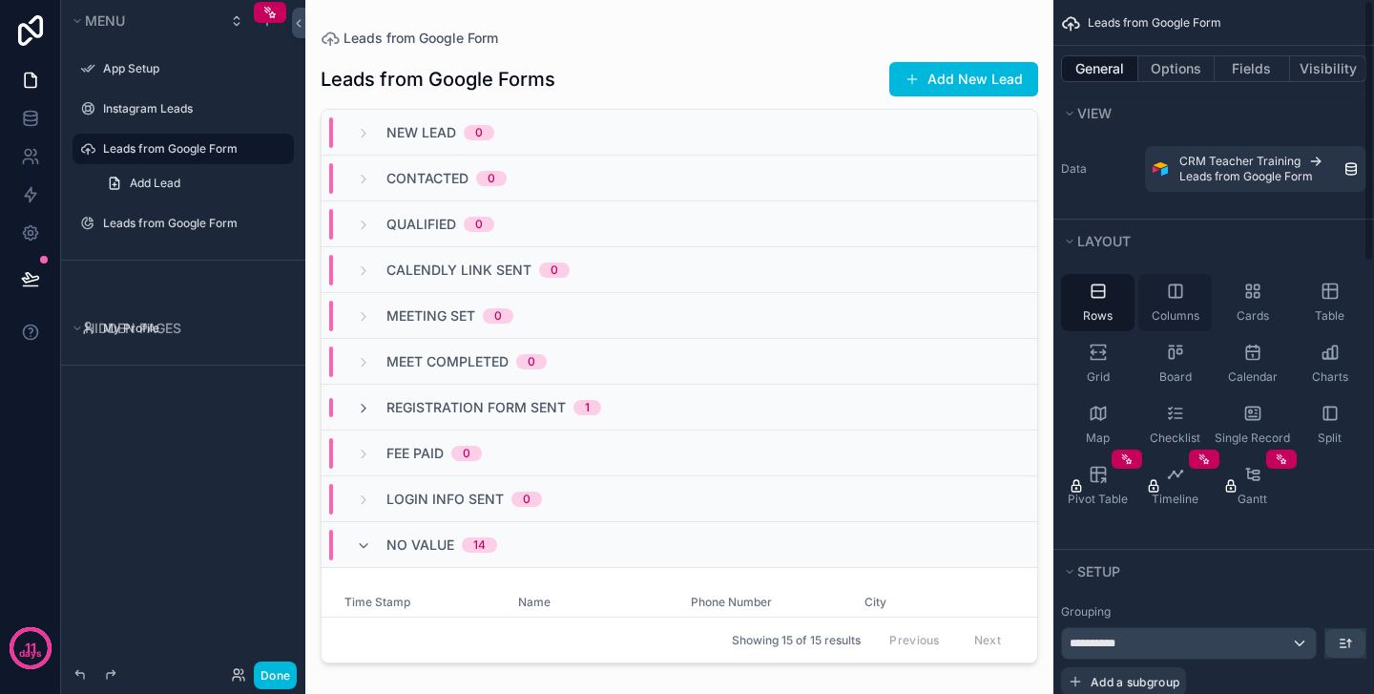
click at [1157, 294] on div "Columns" at bounding box center [1174, 302] width 73 height 57
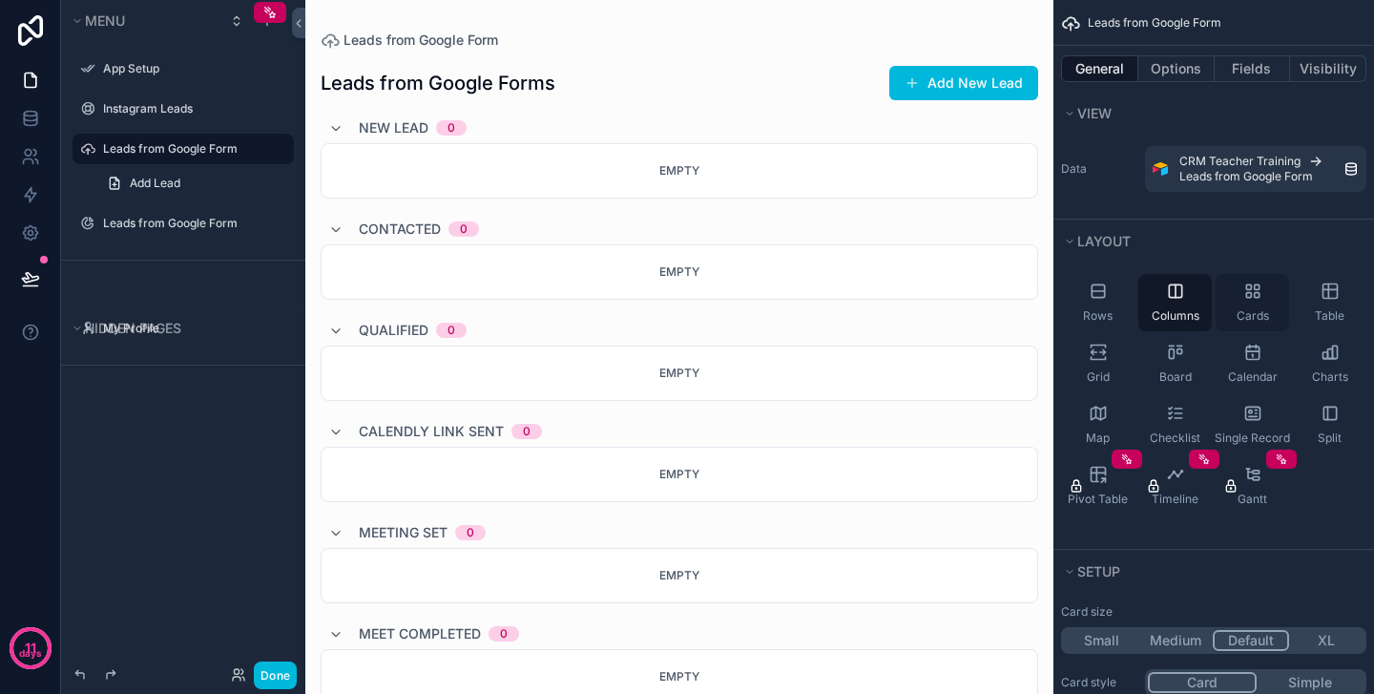
click at [1257, 285] on icon "scrollable content" at bounding box center [1256, 286] width 5 height 5
click at [1254, 286] on icon "scrollable content" at bounding box center [1256, 286] width 5 height 5
click at [1324, 294] on icon "scrollable content" at bounding box center [1330, 290] width 19 height 19
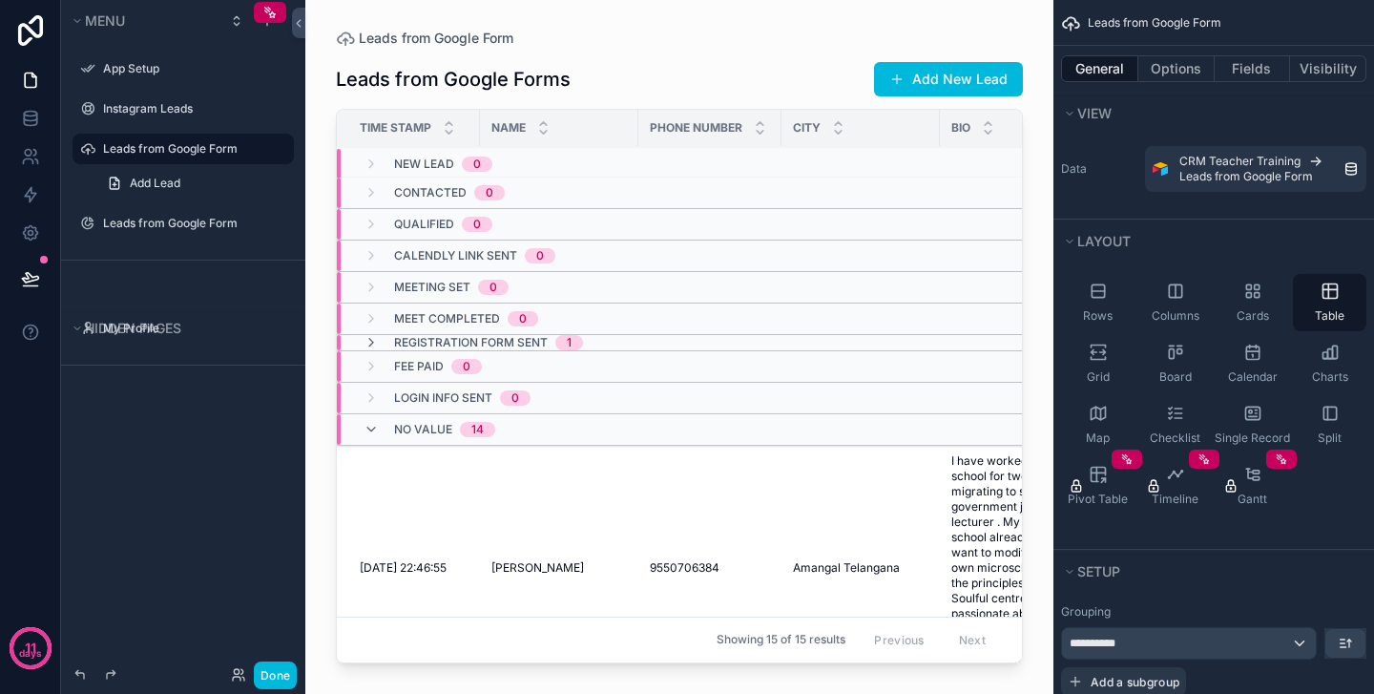
scroll to position [1, 0]
click at [1257, 298] on icon "scrollable content" at bounding box center [1256, 295] width 5 height 5
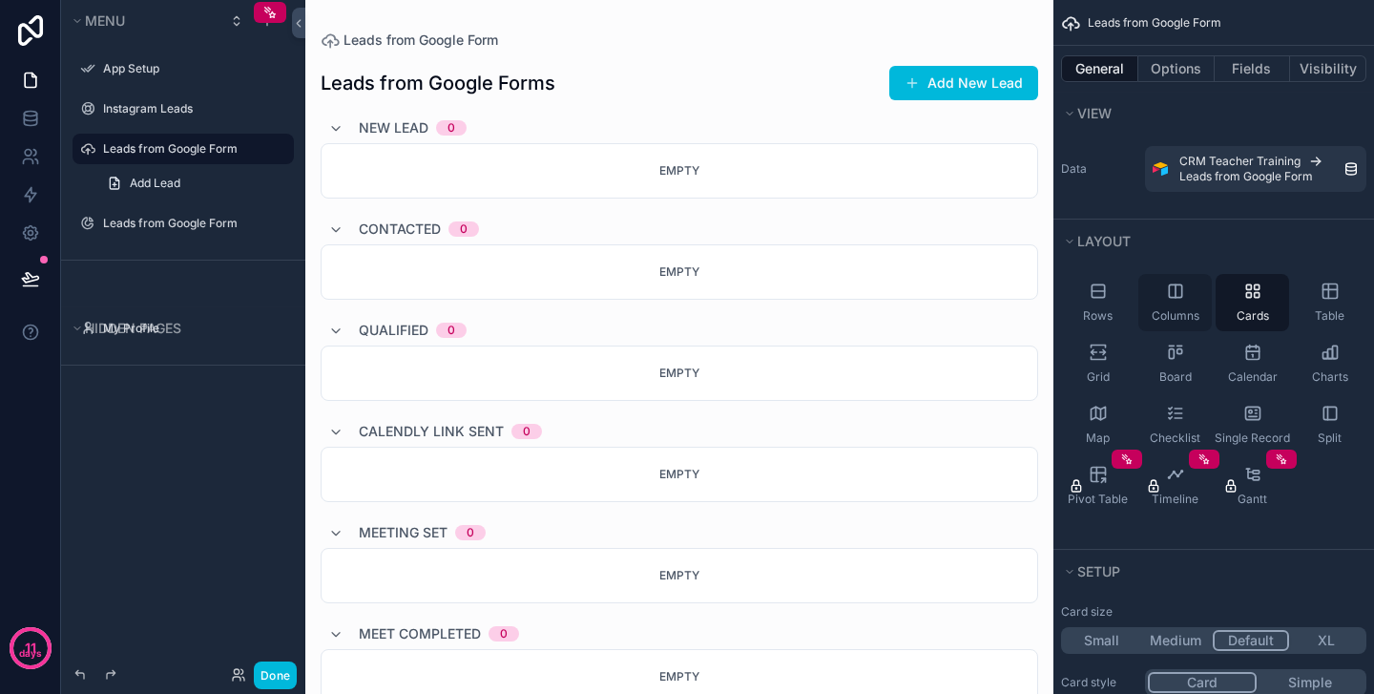
click at [1180, 288] on icon "scrollable content" at bounding box center [1175, 290] width 19 height 19
click at [1110, 293] on div "Rows" at bounding box center [1097, 302] width 73 height 57
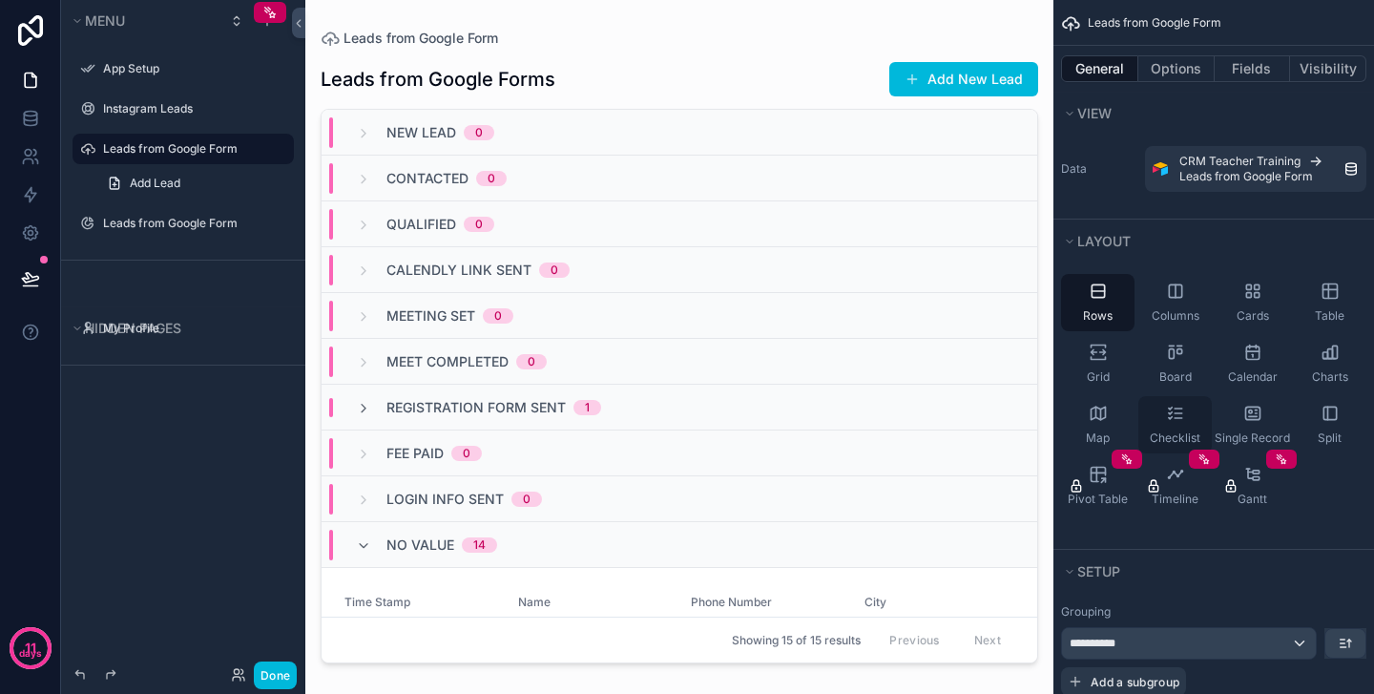
click at [1180, 406] on icon "scrollable content" at bounding box center [1175, 413] width 19 height 19
click at [1092, 299] on icon "scrollable content" at bounding box center [1098, 290] width 19 height 19
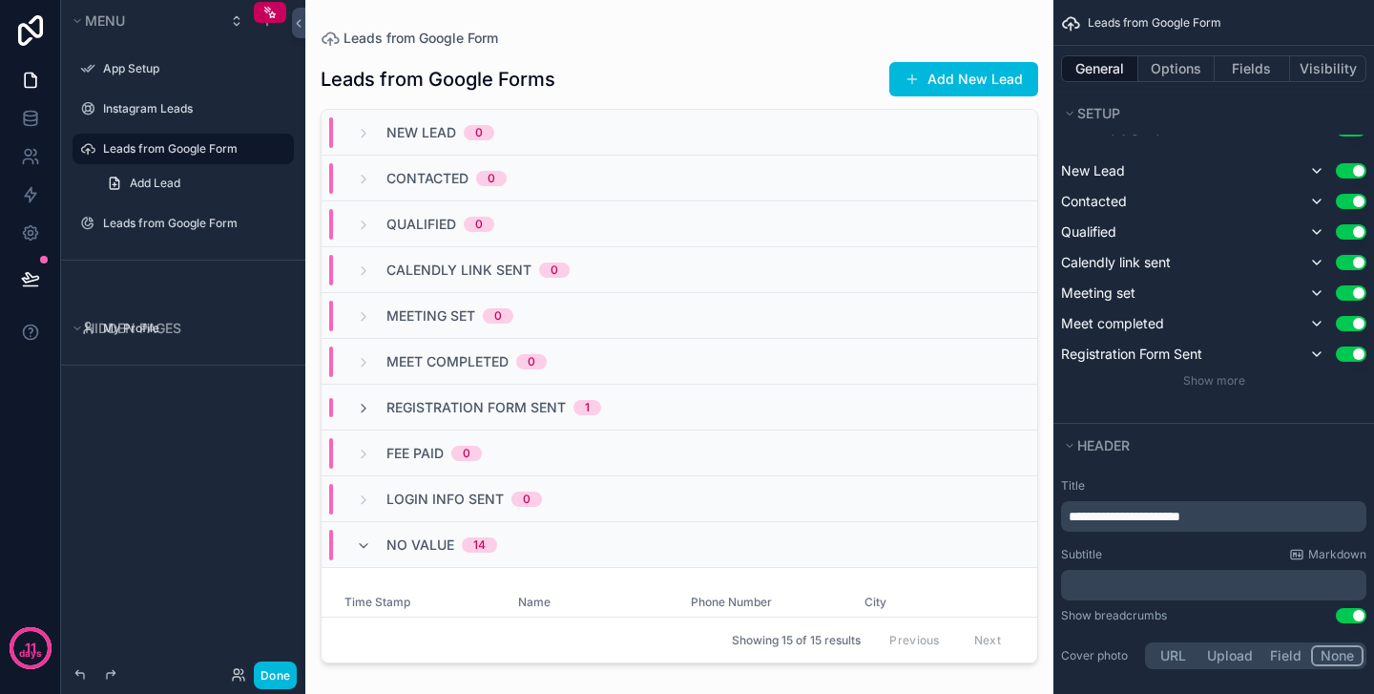
scroll to position [0, 0]
click at [189, 235] on div "Leads from Google Form" at bounding box center [183, 223] width 214 height 31
click at [190, 225] on label "Leads from Google Form" at bounding box center [192, 223] width 179 height 15
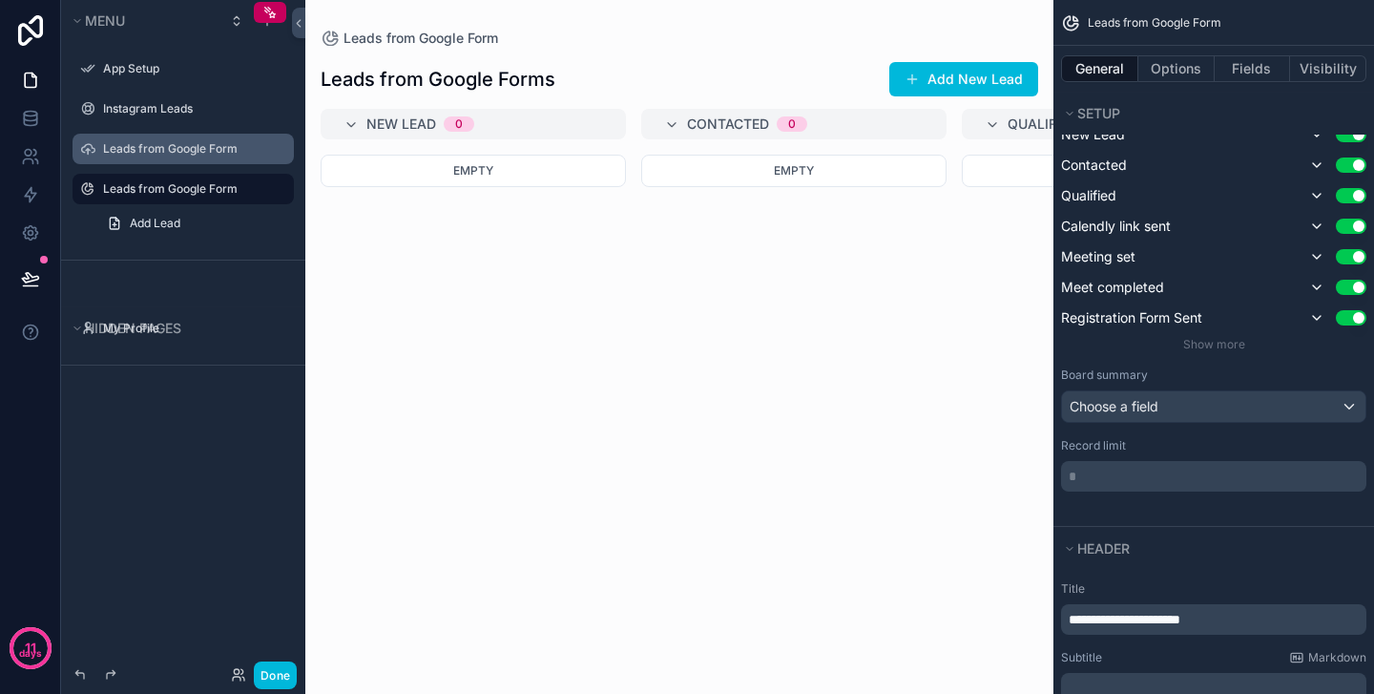
click at [153, 149] on label "Leads from Google Form" at bounding box center [192, 148] width 179 height 15
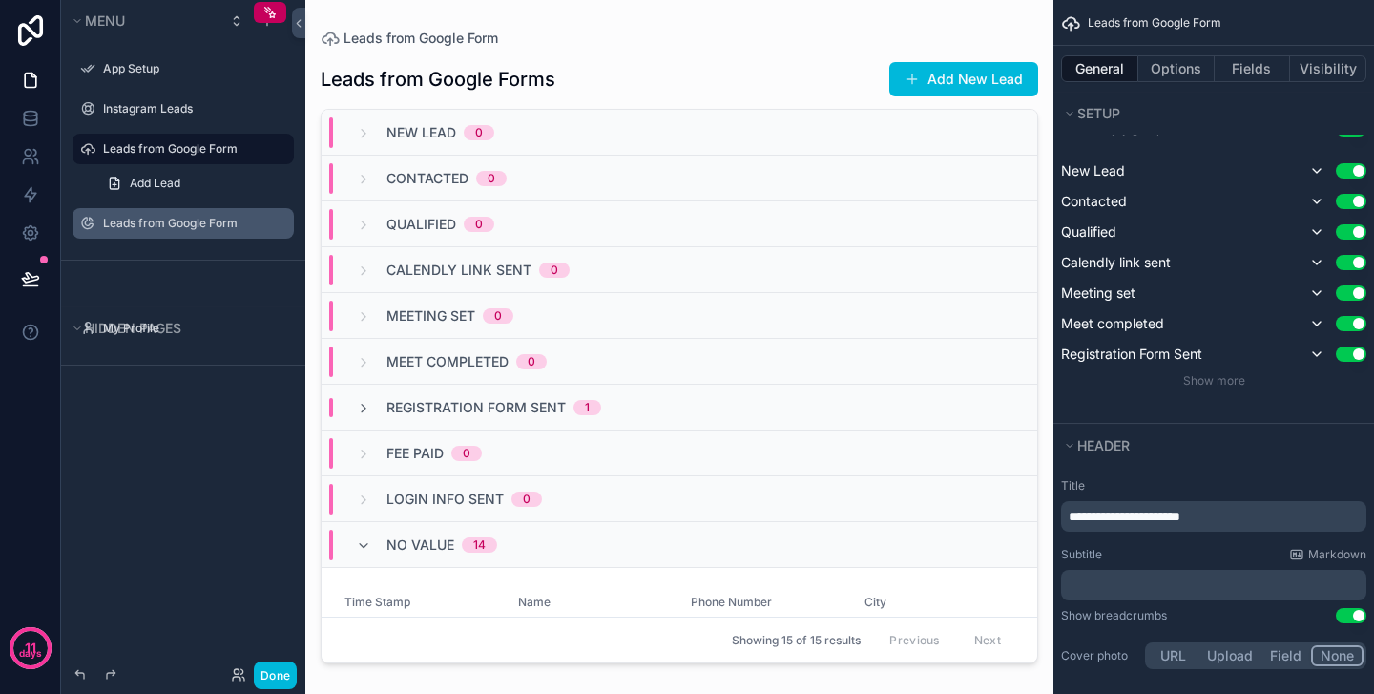
click at [155, 230] on label "Leads from Google Form" at bounding box center [192, 223] width 179 height 15
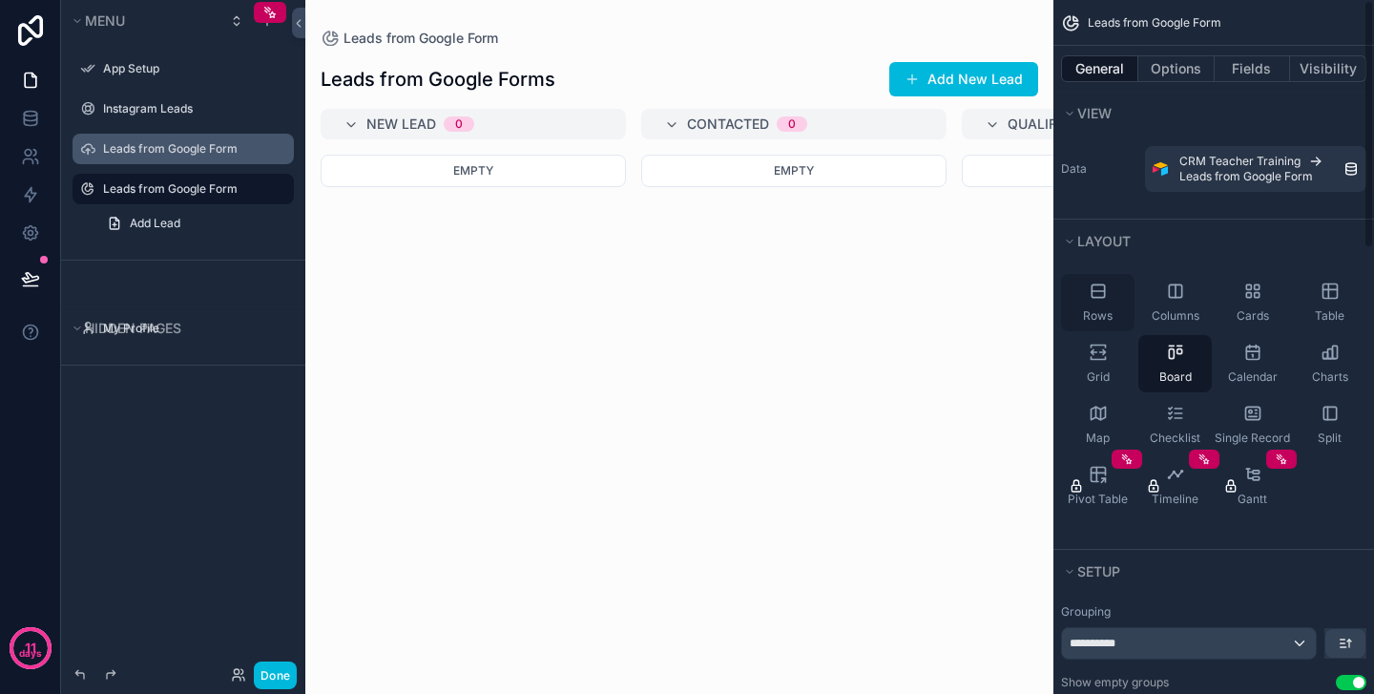
click at [1099, 297] on icon "scrollable content" at bounding box center [1098, 290] width 12 height 12
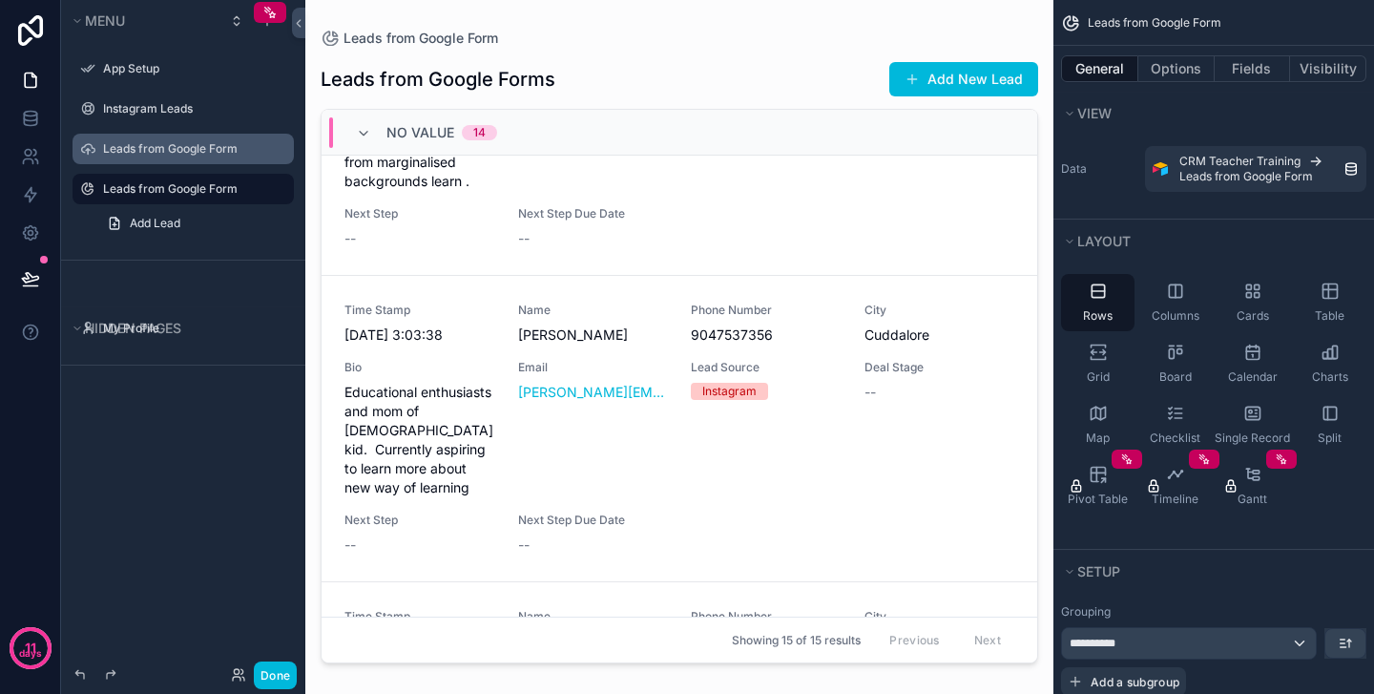
click at [171, 144] on label "Leads from Google Form" at bounding box center [192, 148] width 179 height 15
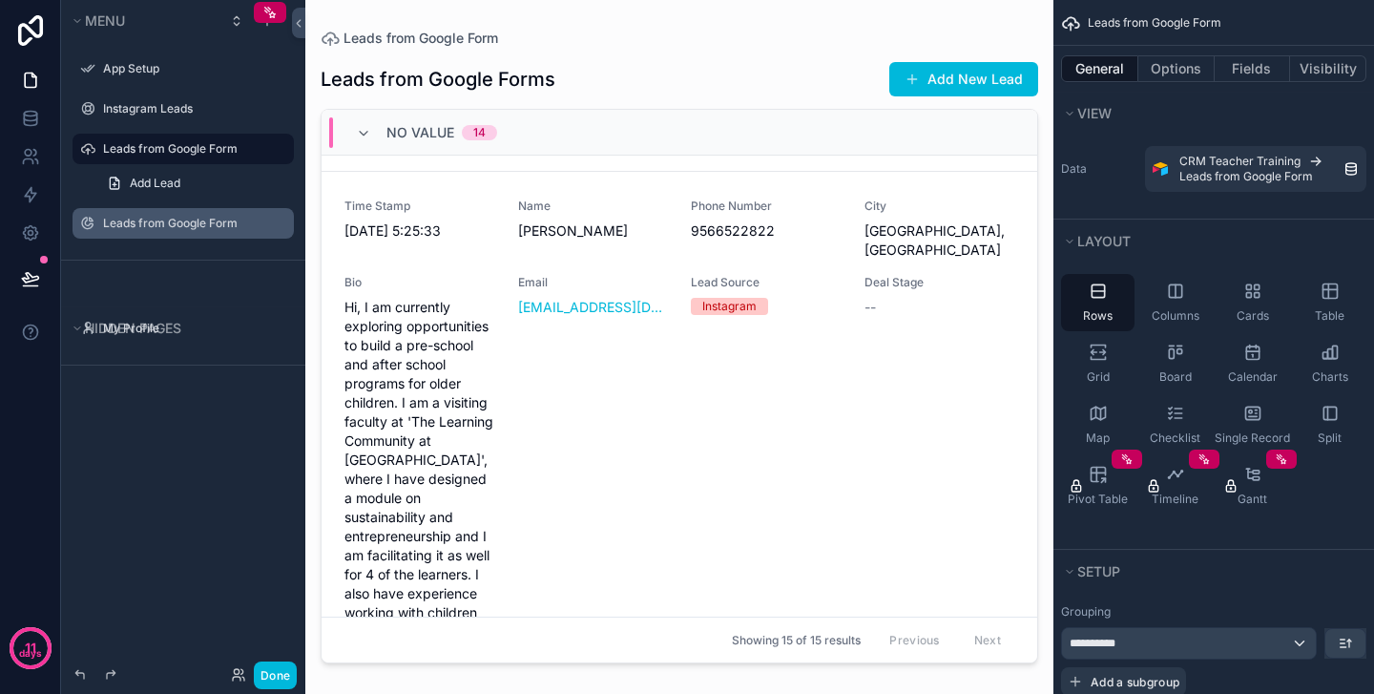
scroll to position [1818, 0]
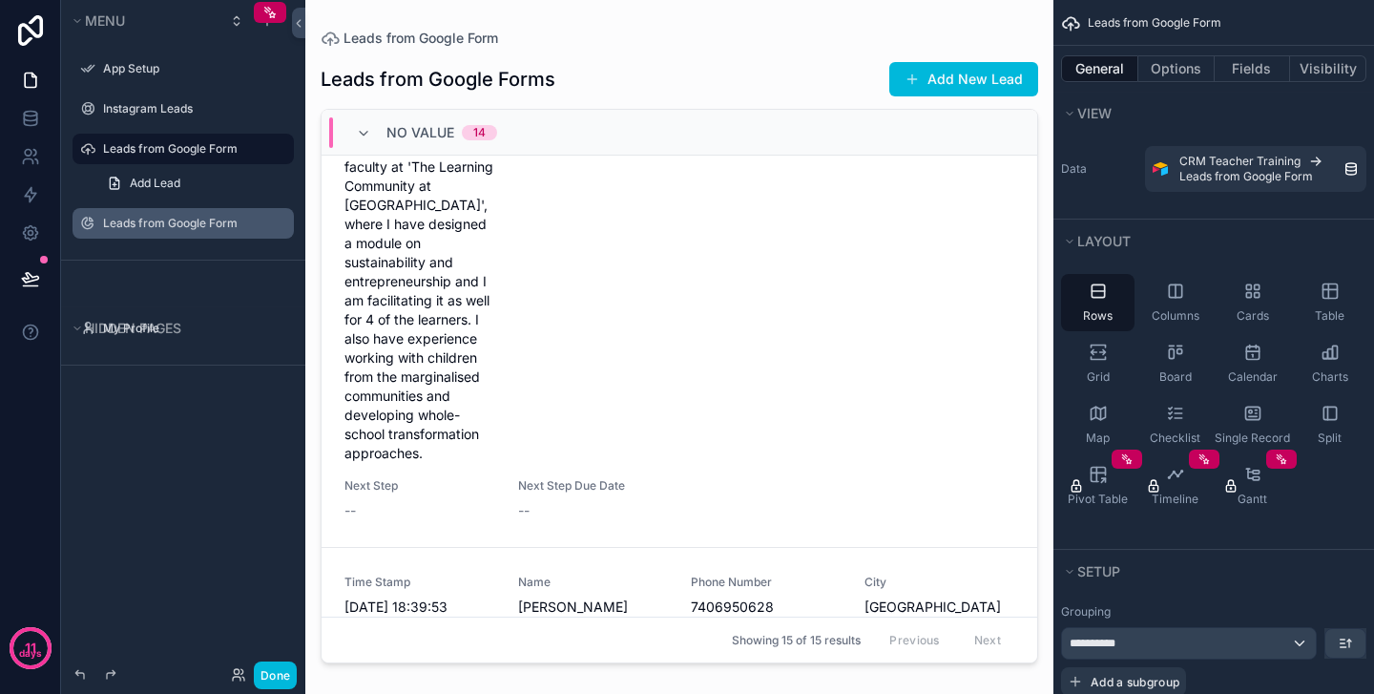
click at [0, 0] on icon "scrollable content" at bounding box center [0, 0] width 0 height 0
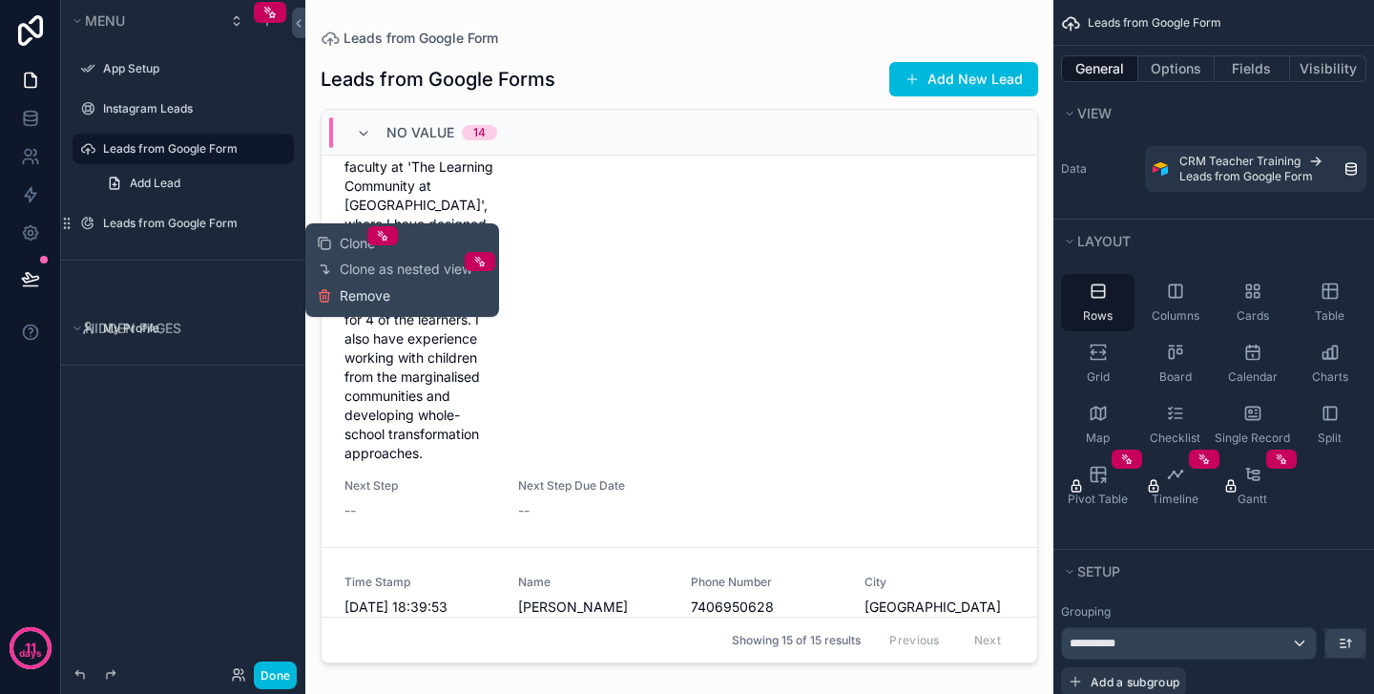
click at [360, 291] on span "Remove" at bounding box center [365, 295] width 51 height 19
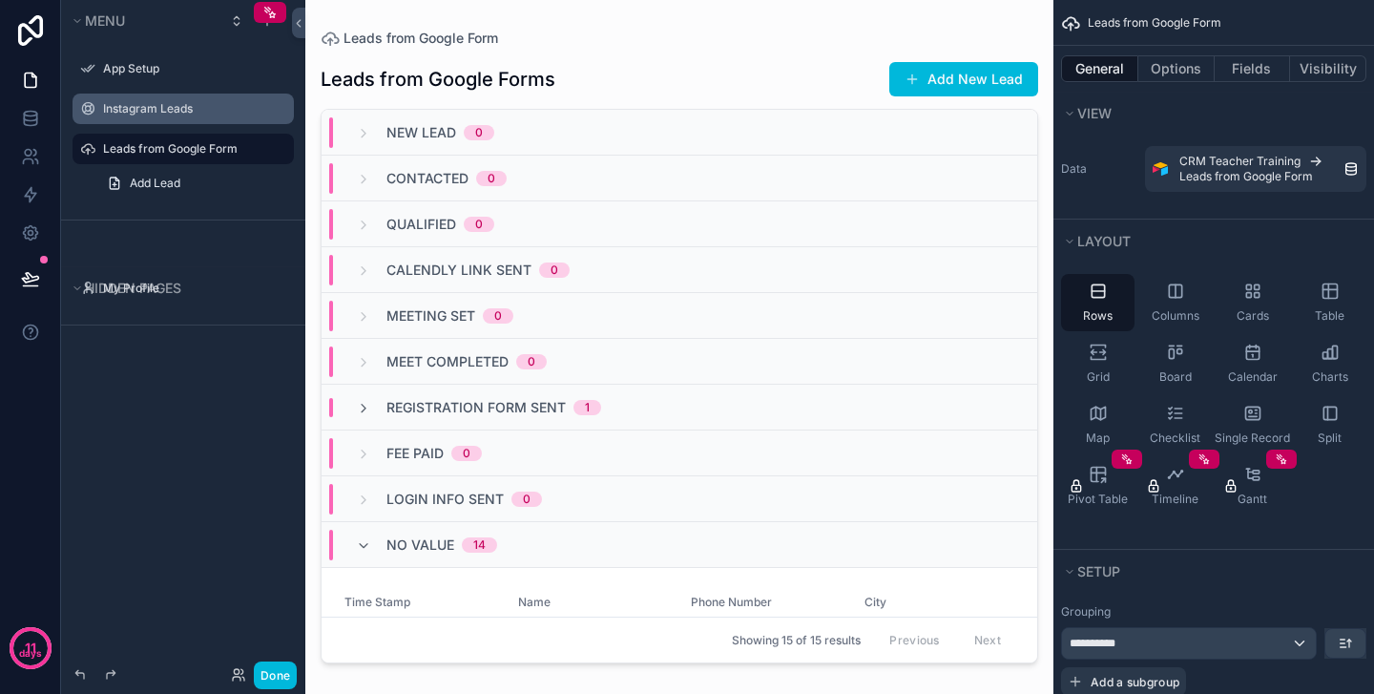
click at [130, 101] on div "Instagram Leads" at bounding box center [196, 108] width 187 height 15
click at [131, 108] on label "Instagram Leads" at bounding box center [192, 108] width 179 height 15
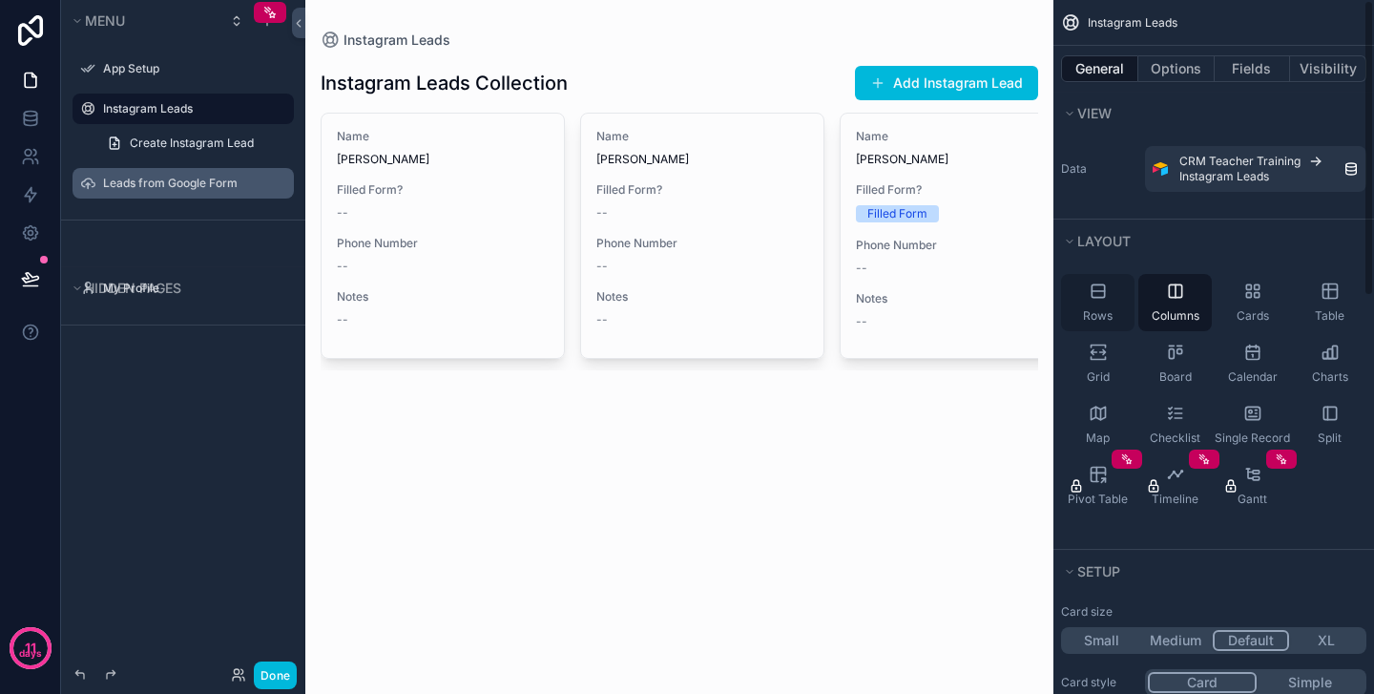
click at [1104, 300] on icon "scrollable content" at bounding box center [1098, 290] width 19 height 19
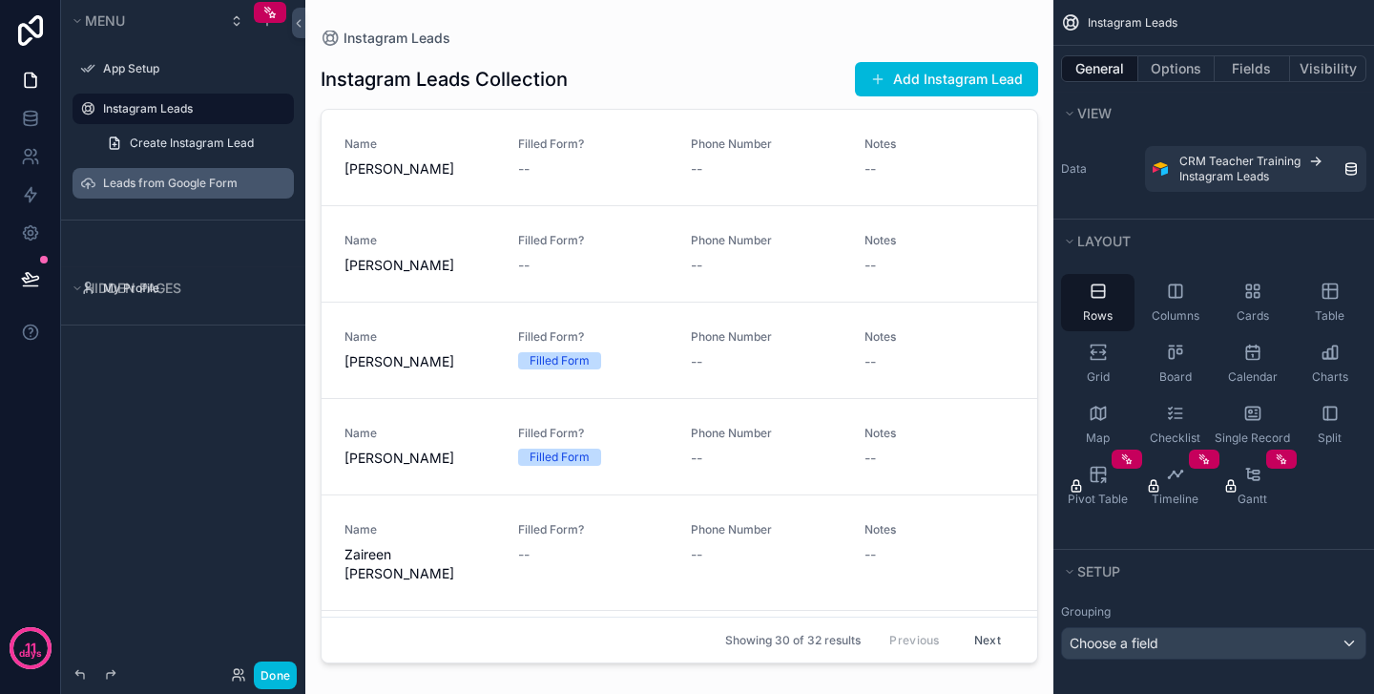
click at [983, 631] on button "Next" at bounding box center [987, 640] width 53 height 30
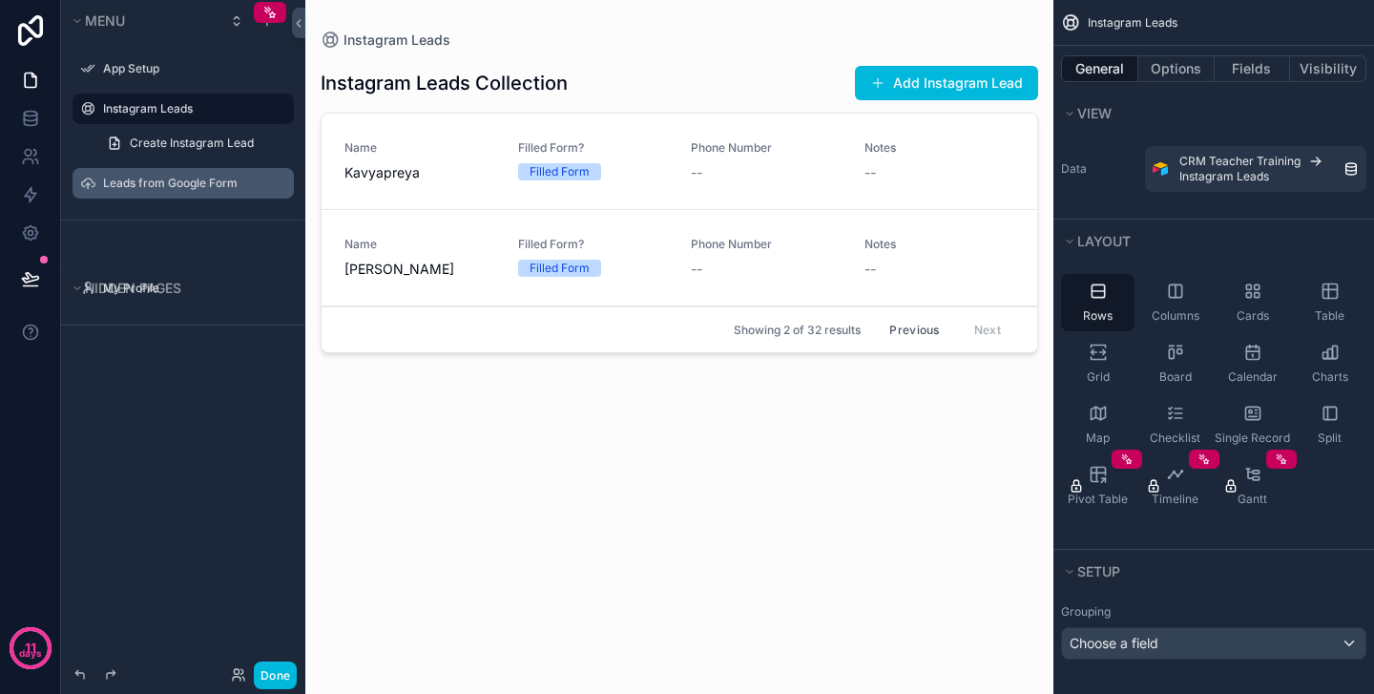
click at [926, 328] on button "Previous" at bounding box center [914, 330] width 76 height 30
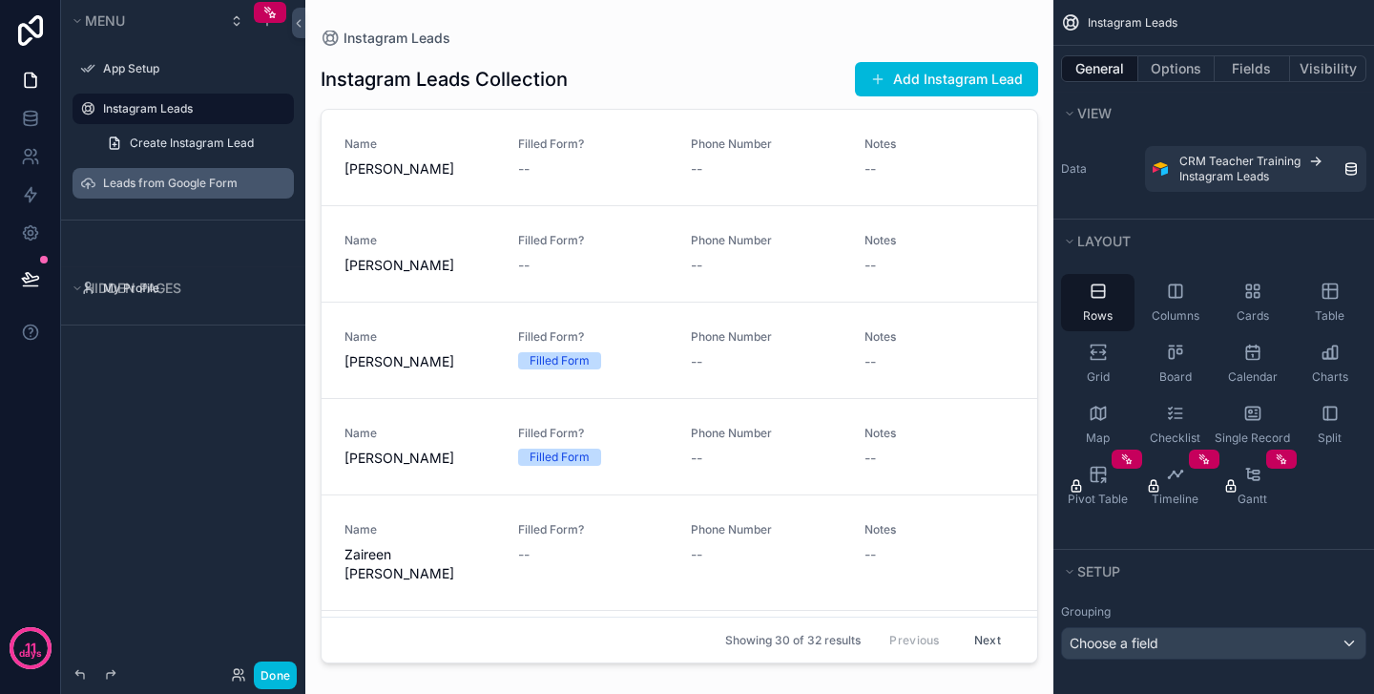
scroll to position [-2, 0]
click at [27, 109] on icon at bounding box center [30, 118] width 19 height 19
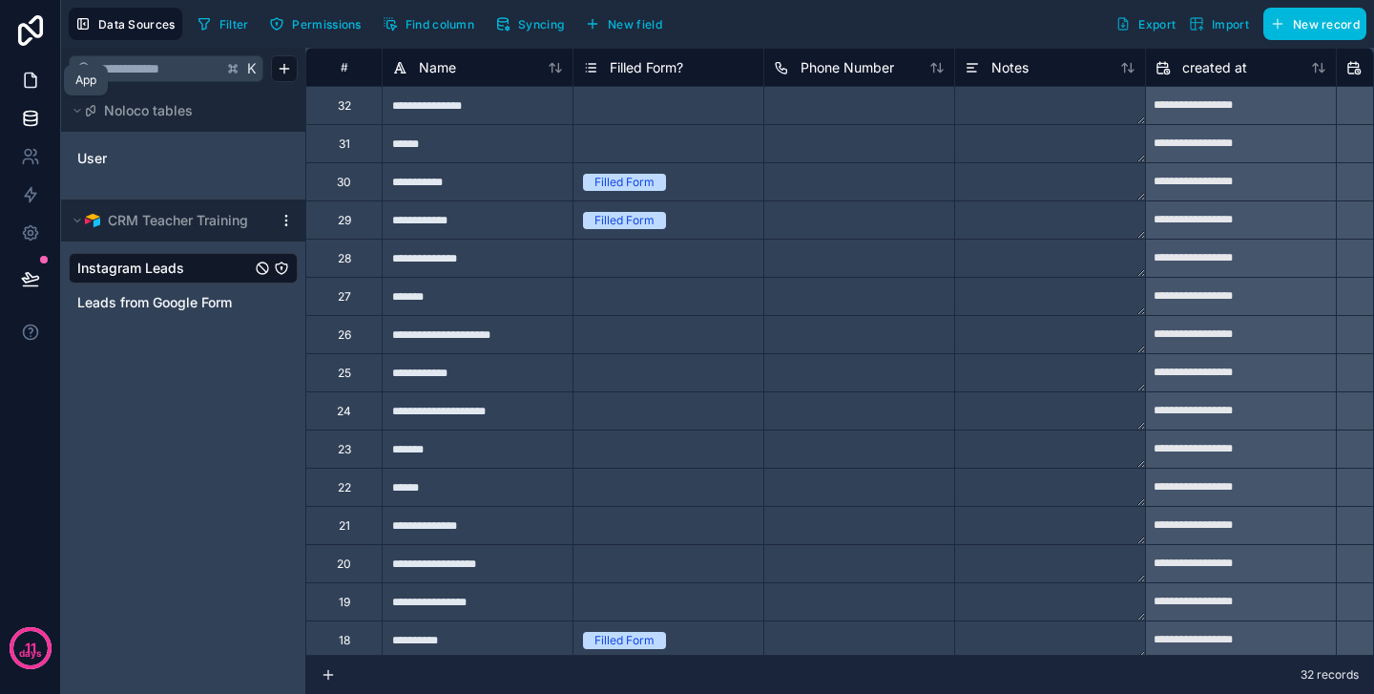
click at [33, 90] on link at bounding box center [30, 80] width 60 height 38
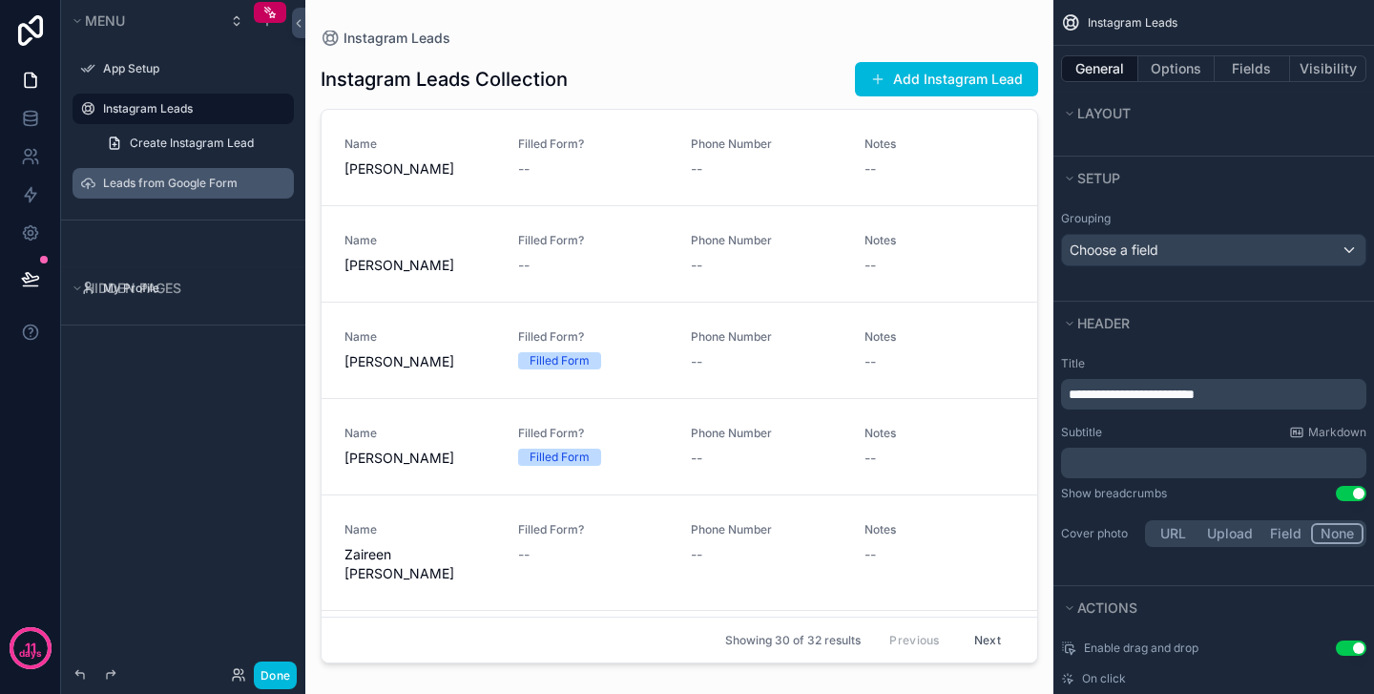
click at [165, 183] on label "Leads from Google Form" at bounding box center [192, 183] width 179 height 15
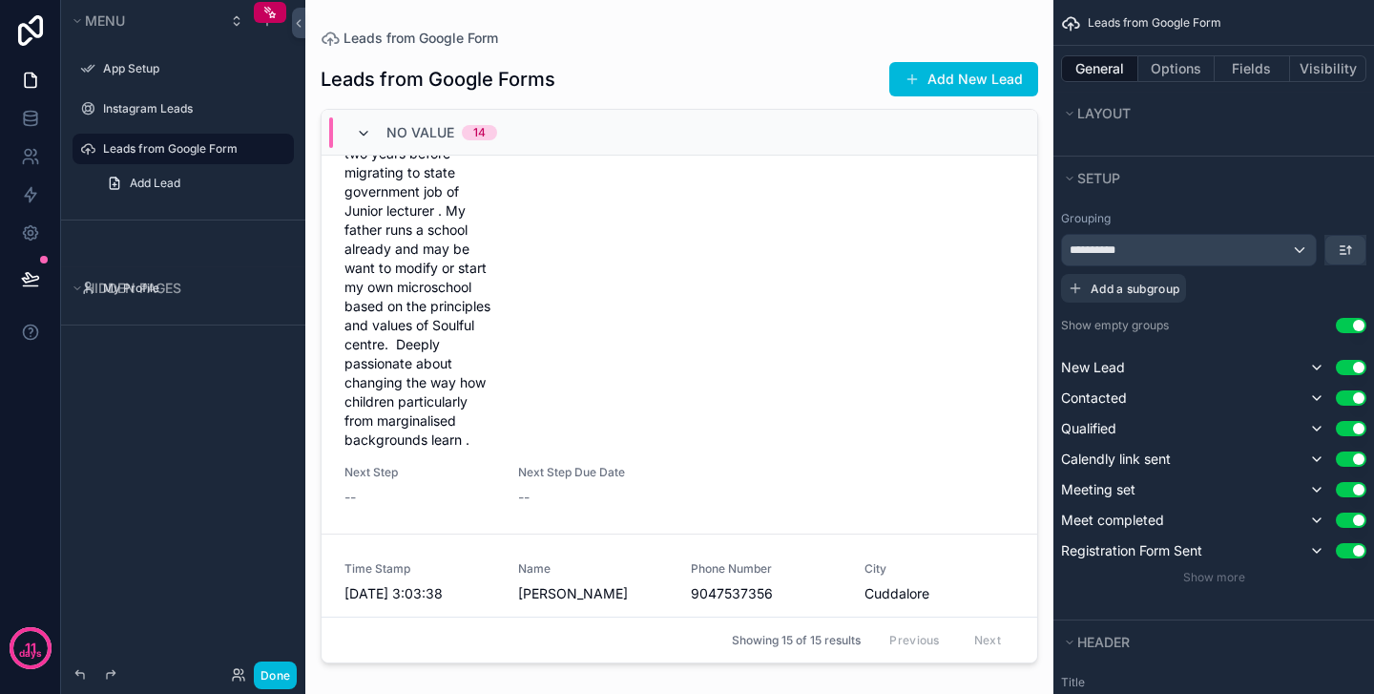
click at [364, 133] on icon "scrollable content" at bounding box center [363, 133] width 15 height 15
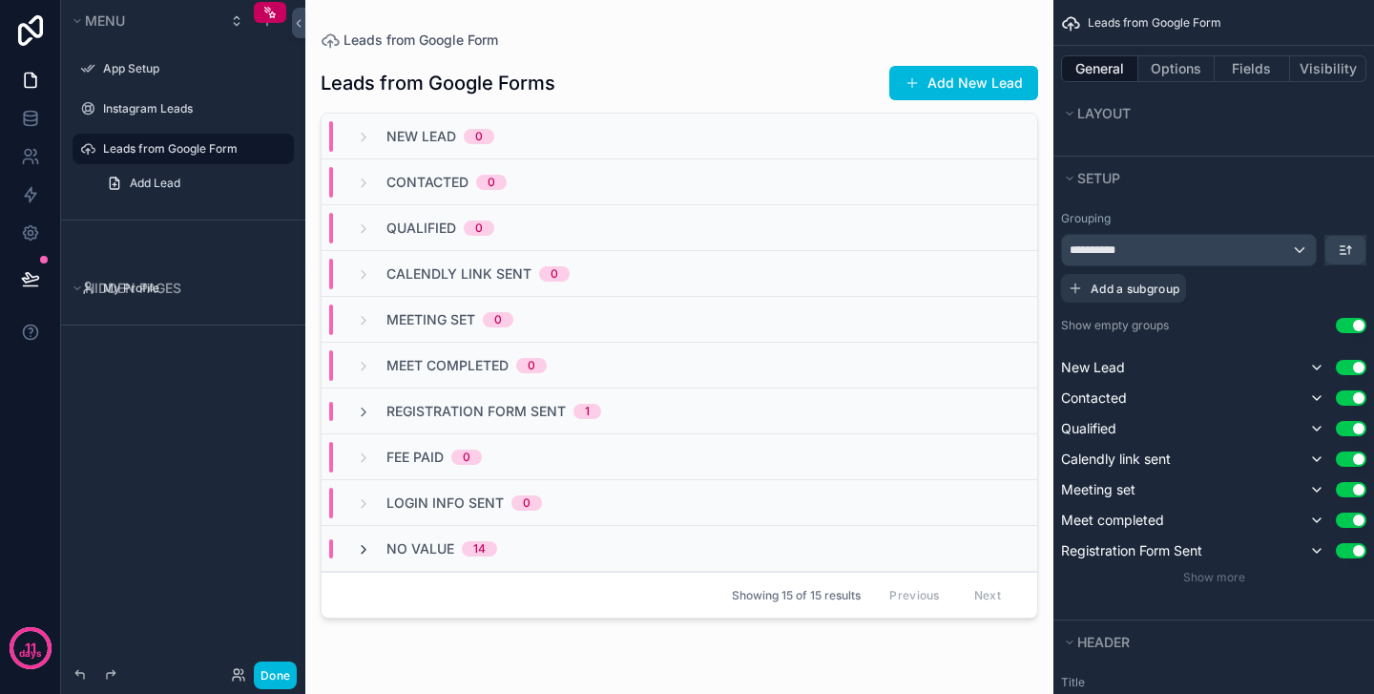
click at [365, 550] on icon "scrollable content" at bounding box center [363, 549] width 15 height 15
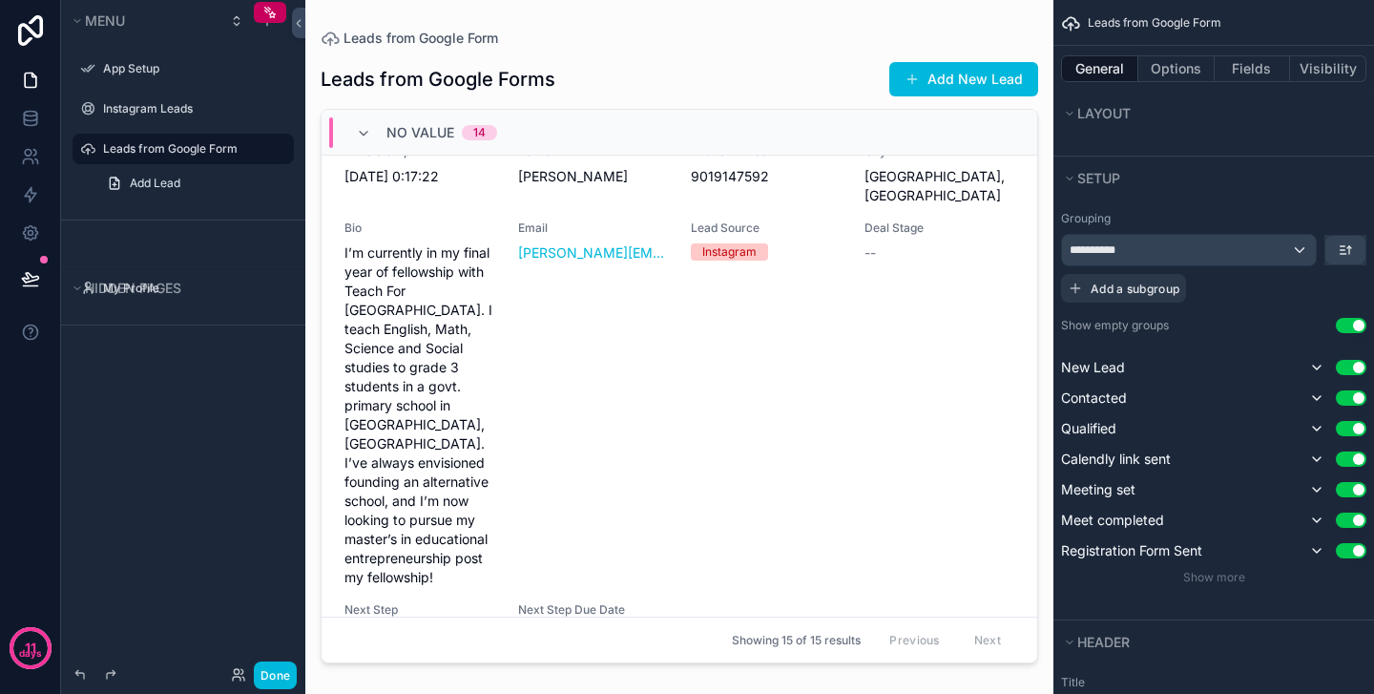
scroll to position [6262, 0]
click at [954, 74] on button "Add New Lead" at bounding box center [963, 79] width 149 height 34
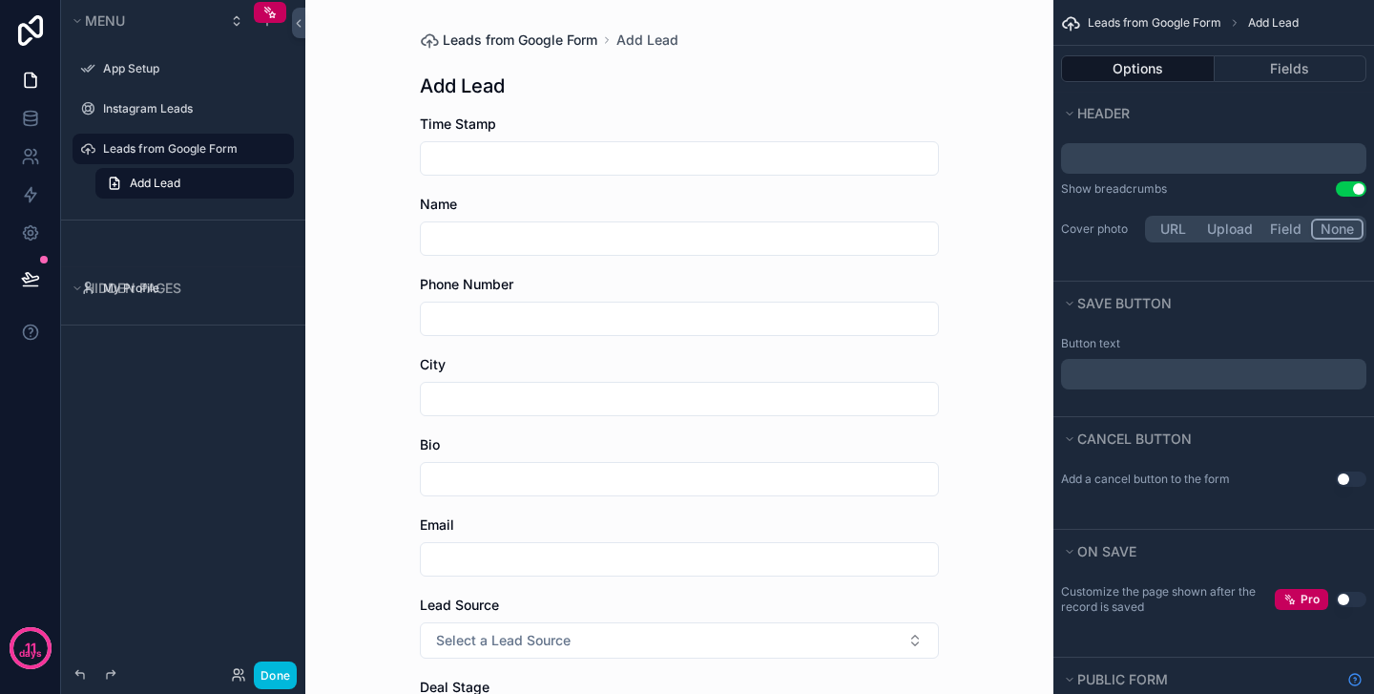
click at [515, 32] on span "Leads from Google Form" at bounding box center [520, 40] width 155 height 19
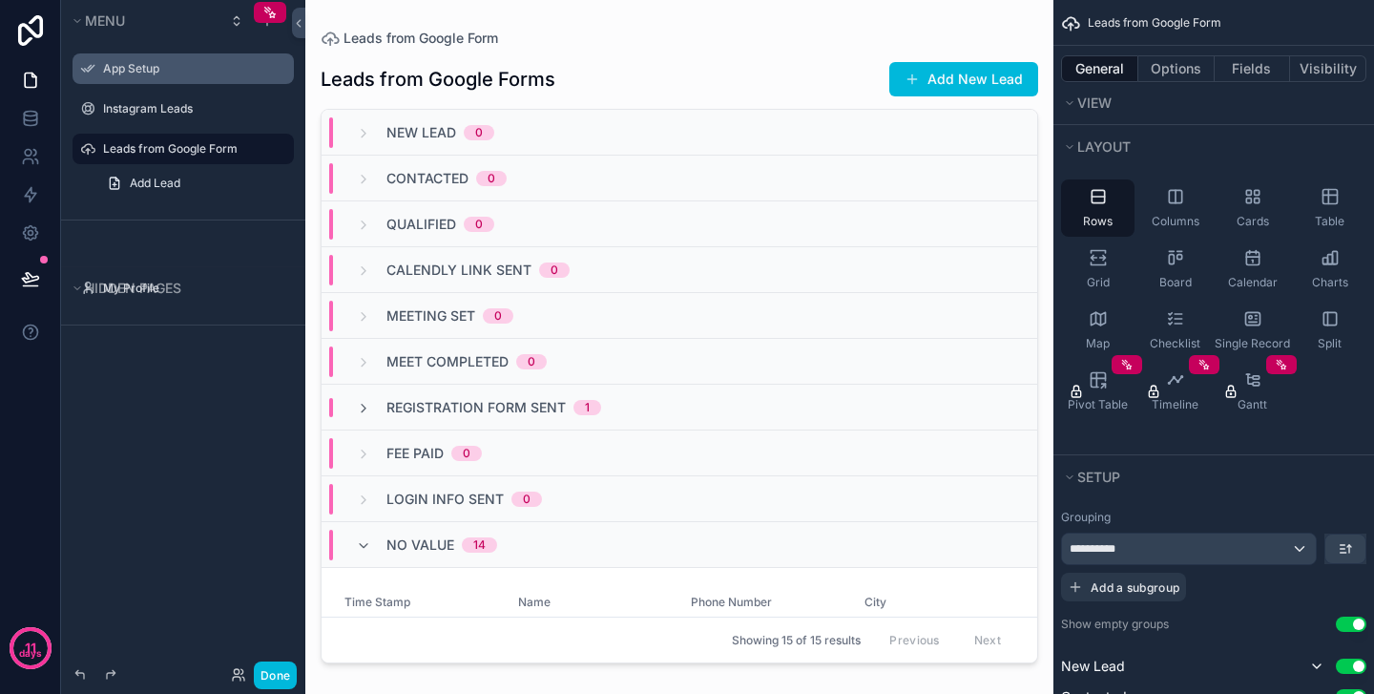
click at [141, 69] on label "App Setup" at bounding box center [192, 68] width 179 height 15
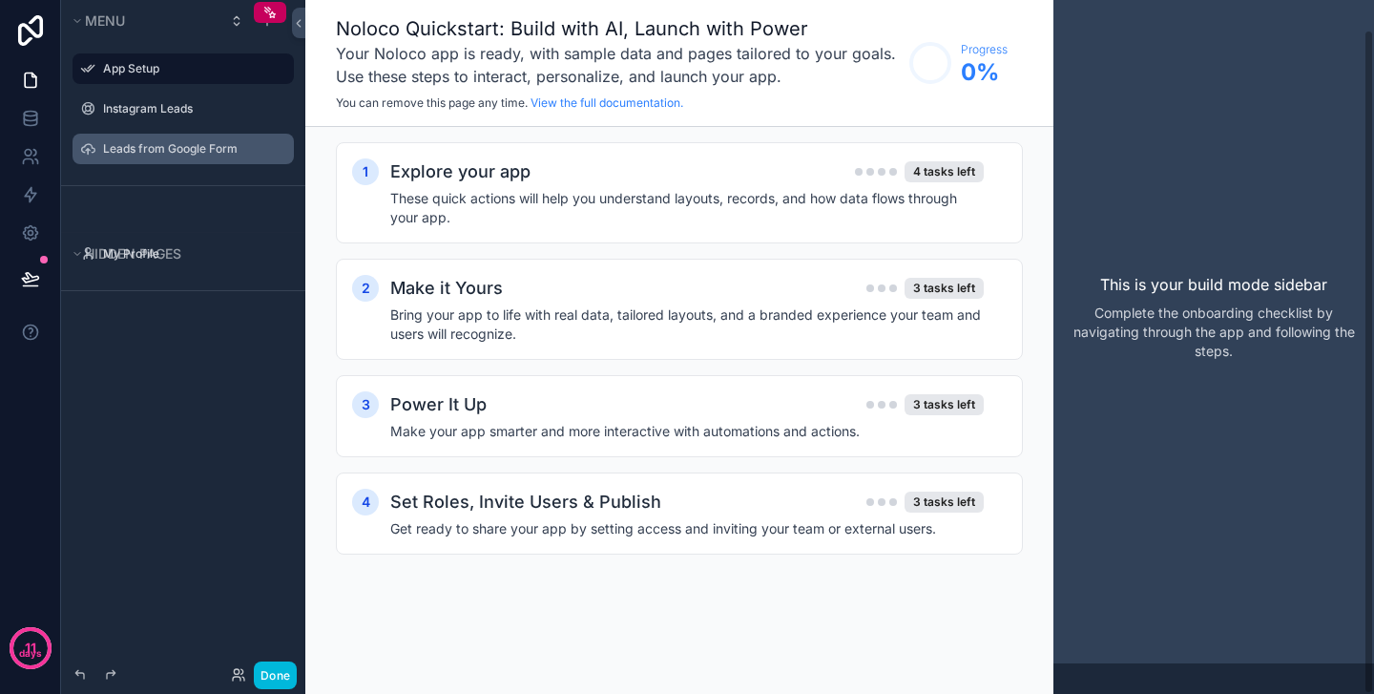
scroll to position [31, 0]
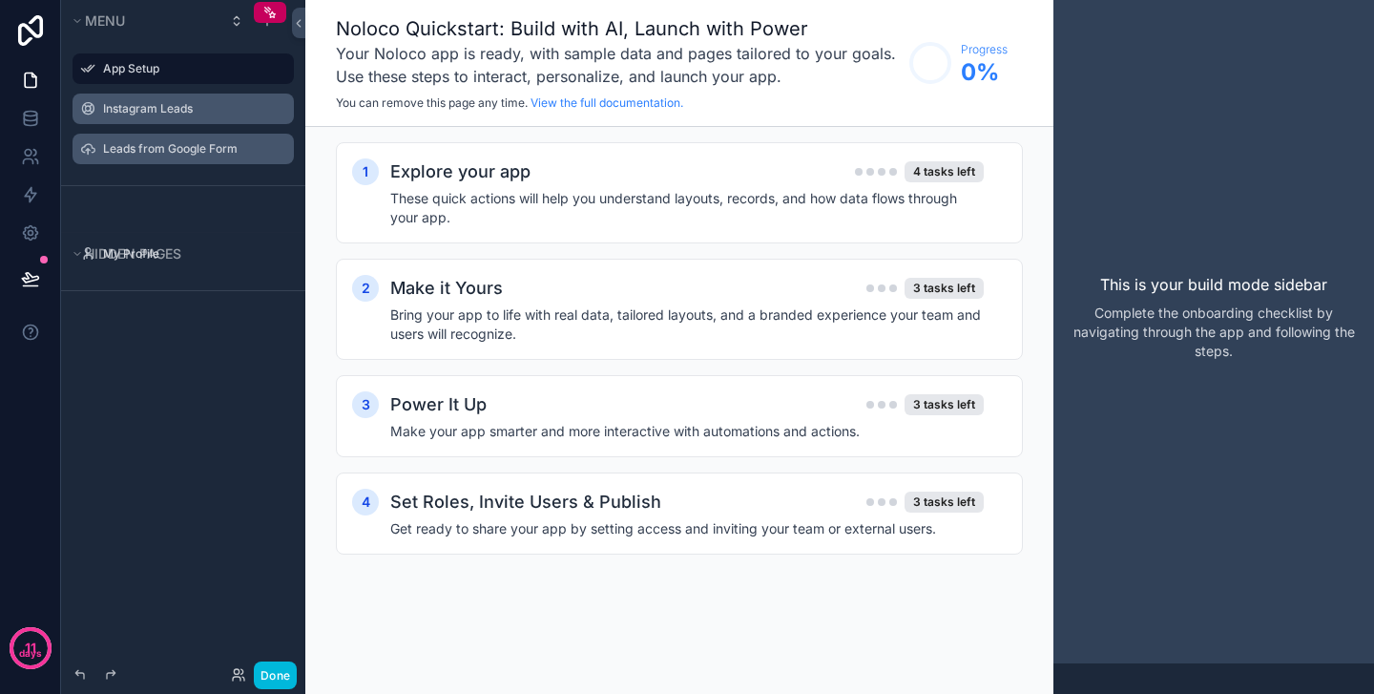
click at [135, 101] on div "Instagram Leads" at bounding box center [196, 108] width 187 height 15
click at [140, 105] on label "Instagram Leads" at bounding box center [192, 108] width 179 height 15
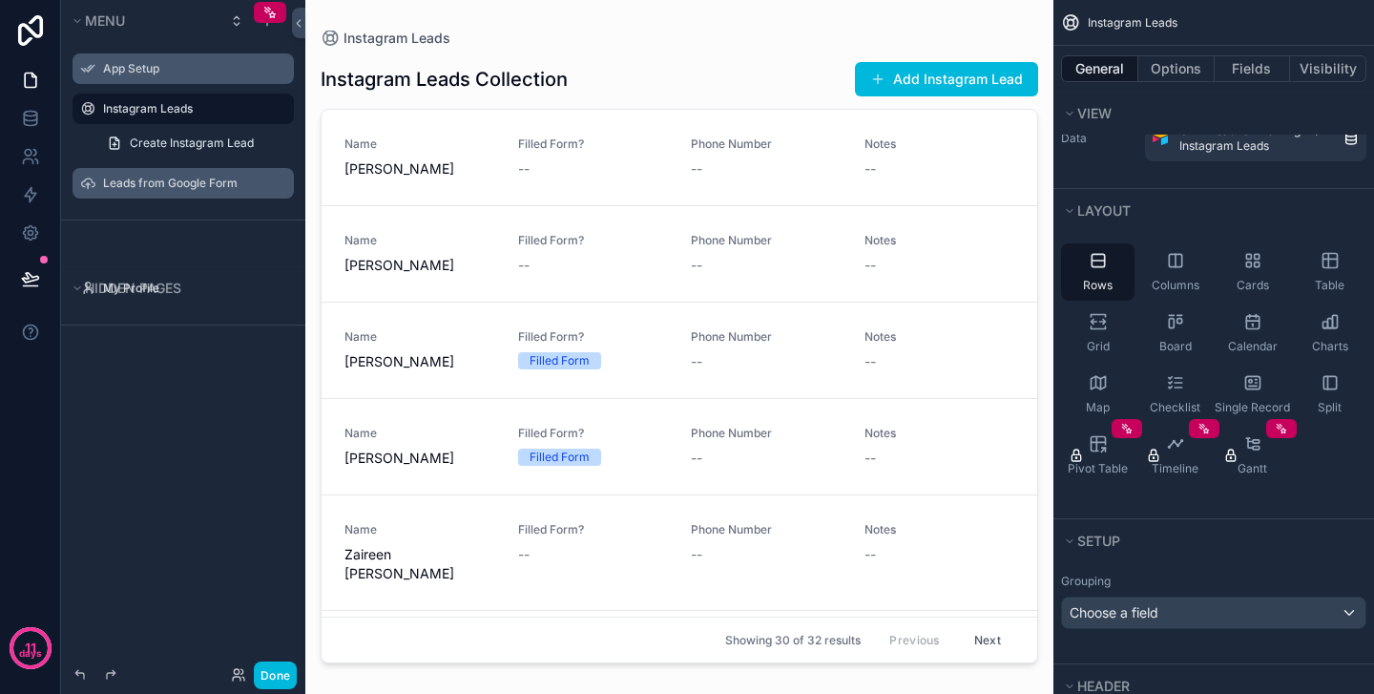
click at [163, 187] on label "Leads from Google Form" at bounding box center [192, 183] width 179 height 15
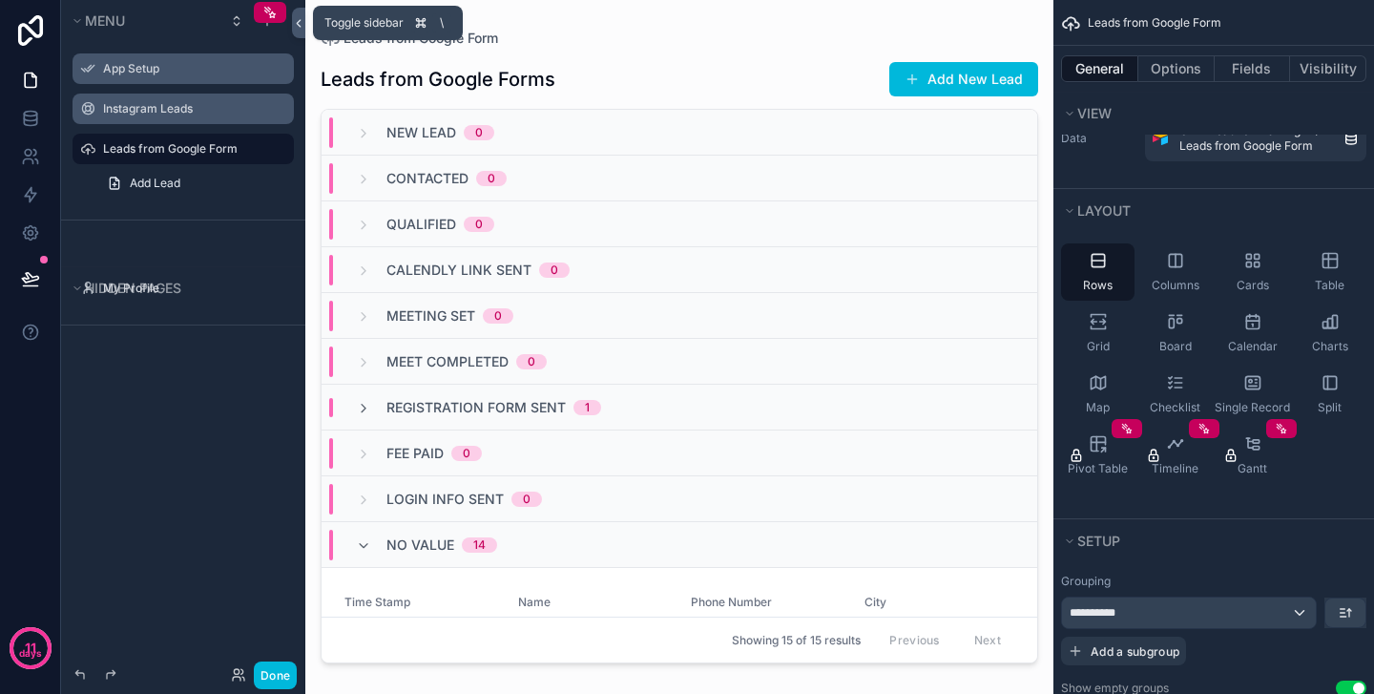
click at [296, 22] on icon at bounding box center [298, 23] width 13 height 14
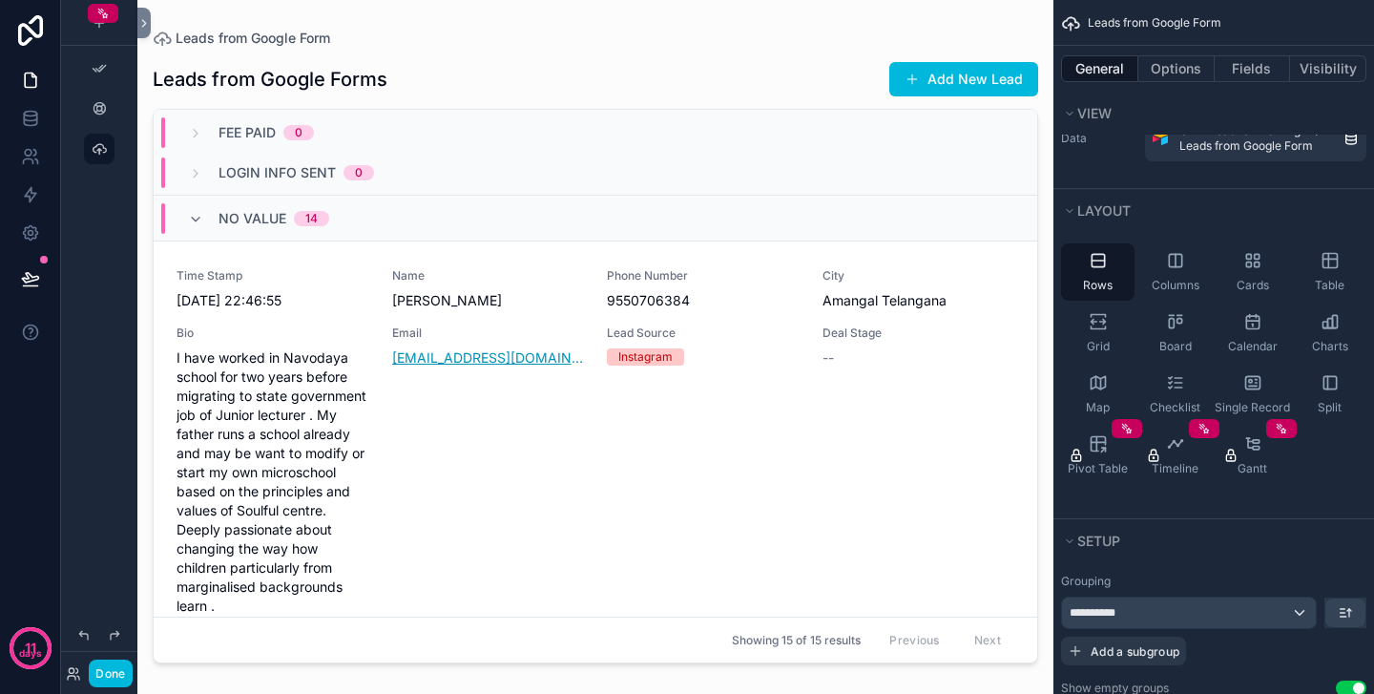
scroll to position [334, 0]
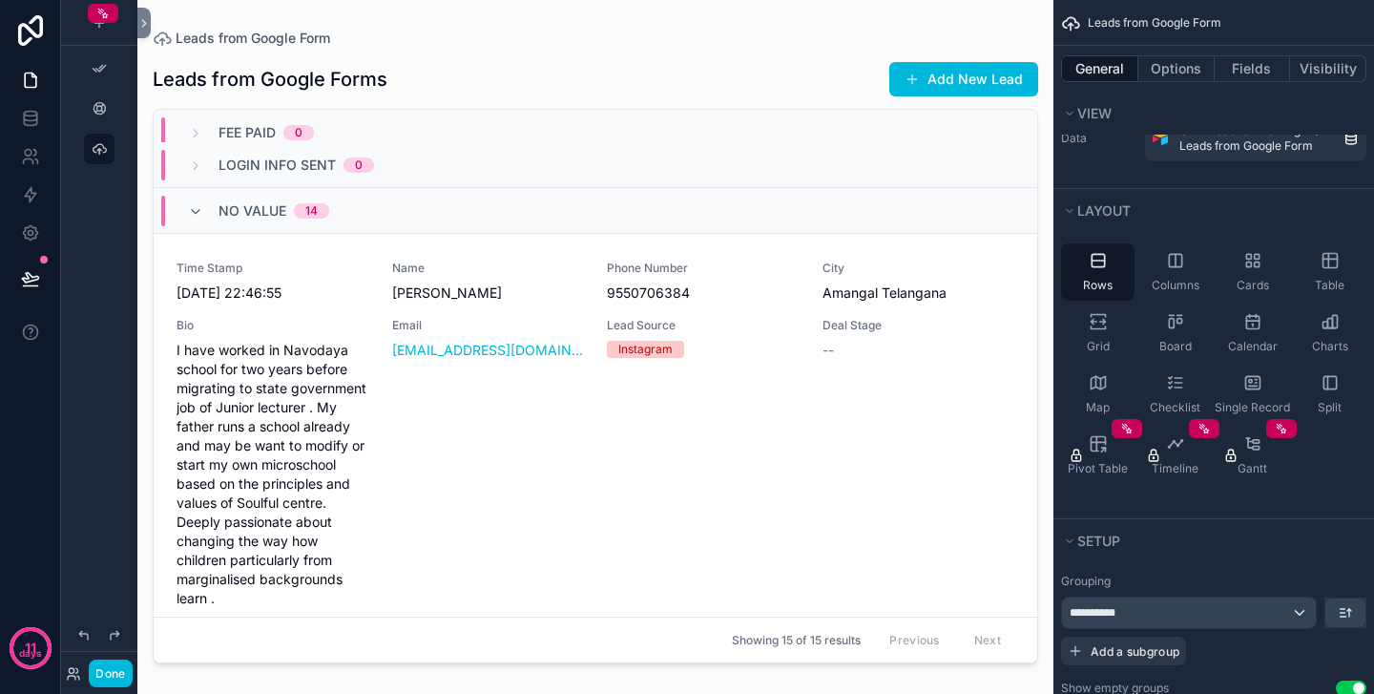
click at [541, 479] on div "Email [EMAIL_ADDRESS][DOMAIN_NAME]" at bounding box center [488, 463] width 193 height 290
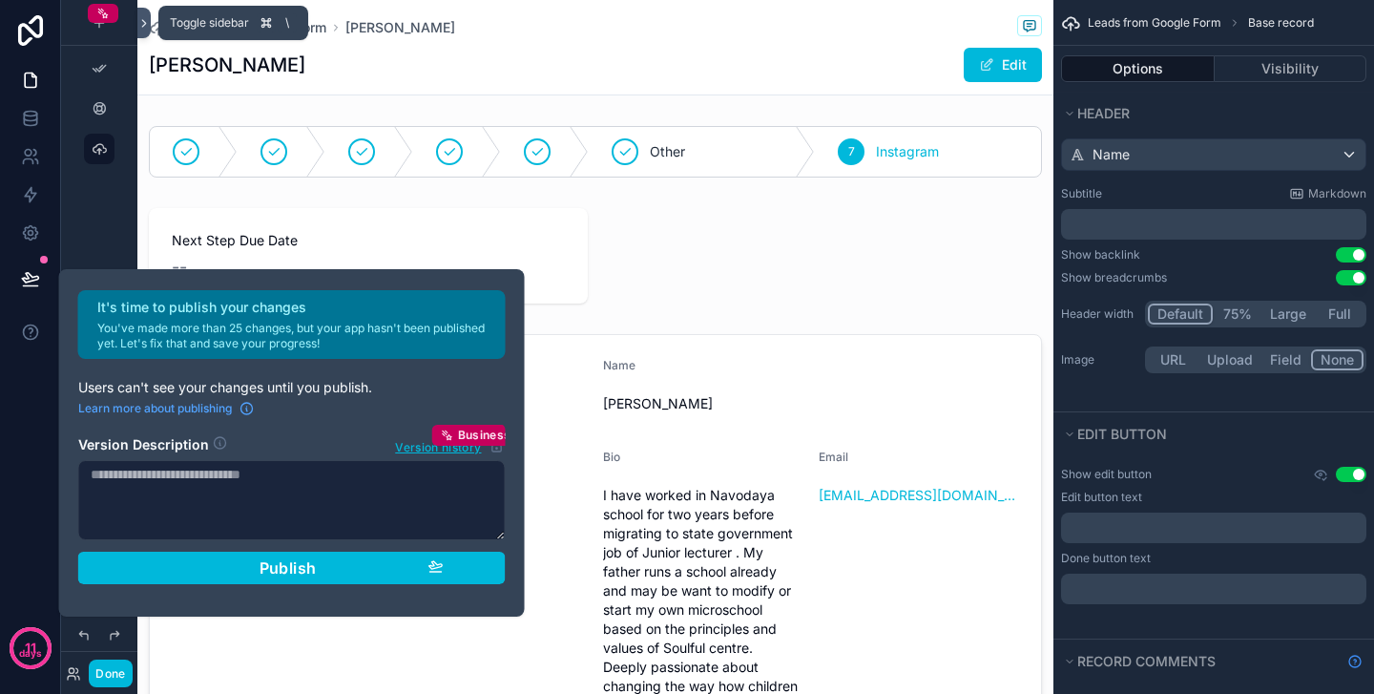
click at [140, 28] on icon at bounding box center [143, 23] width 13 height 14
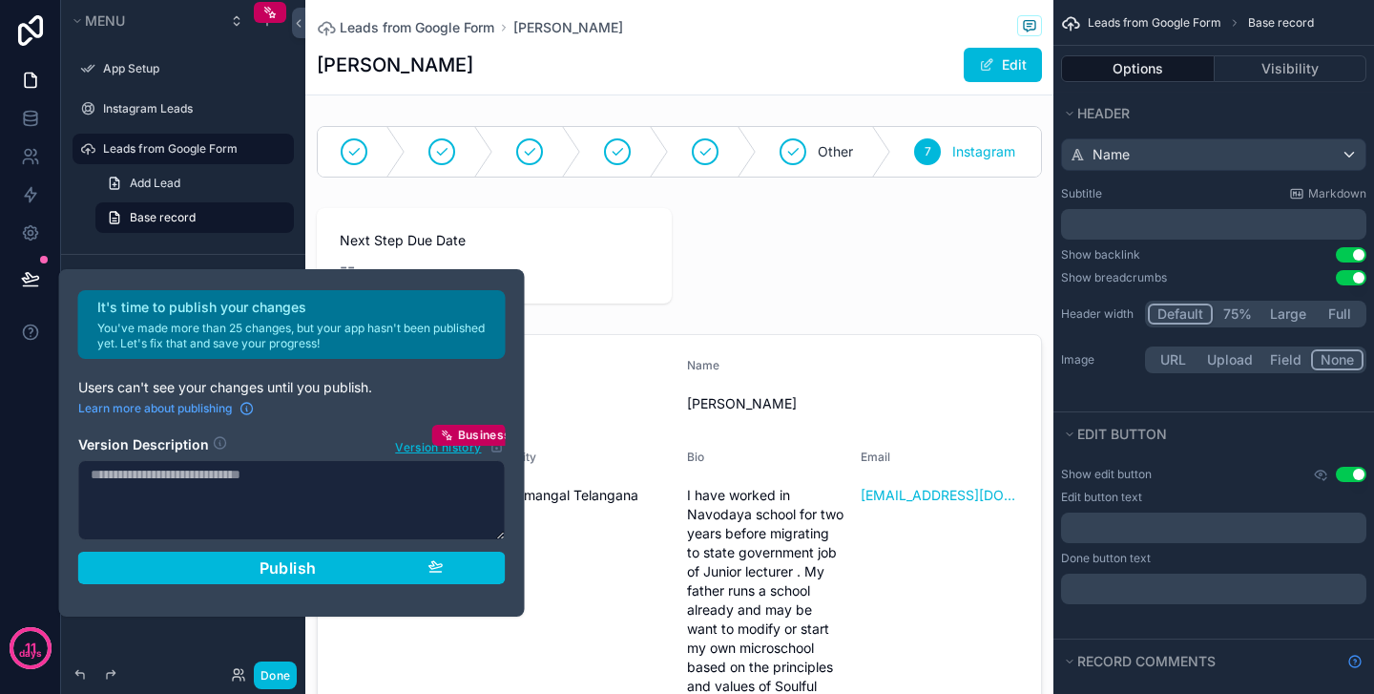
click at [271, 639] on div "Menu App Setup Instagram Leads Leads from Google Form Add Lead Base record Hidd…" at bounding box center [183, 335] width 244 height 671
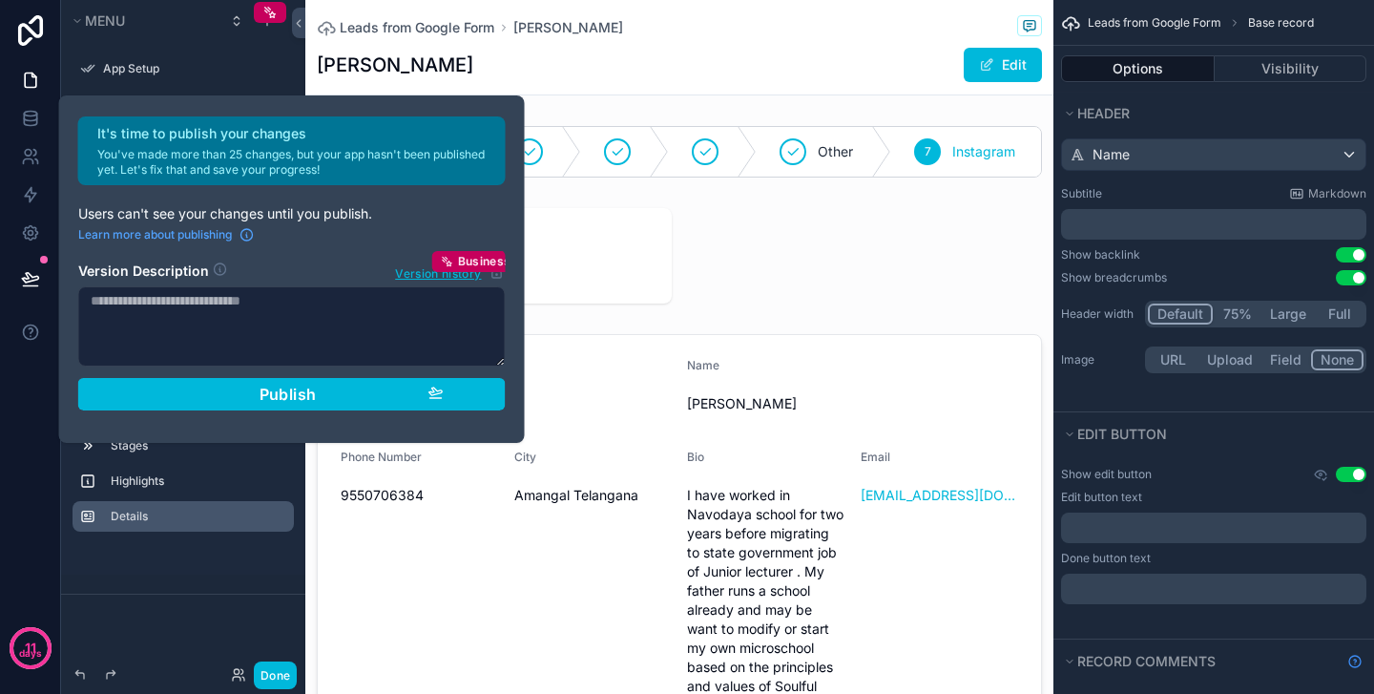
click at [241, 507] on div "It's time to publish your changes You've made more than 25 changes, but your ap…" at bounding box center [687, 347] width 1374 height 694
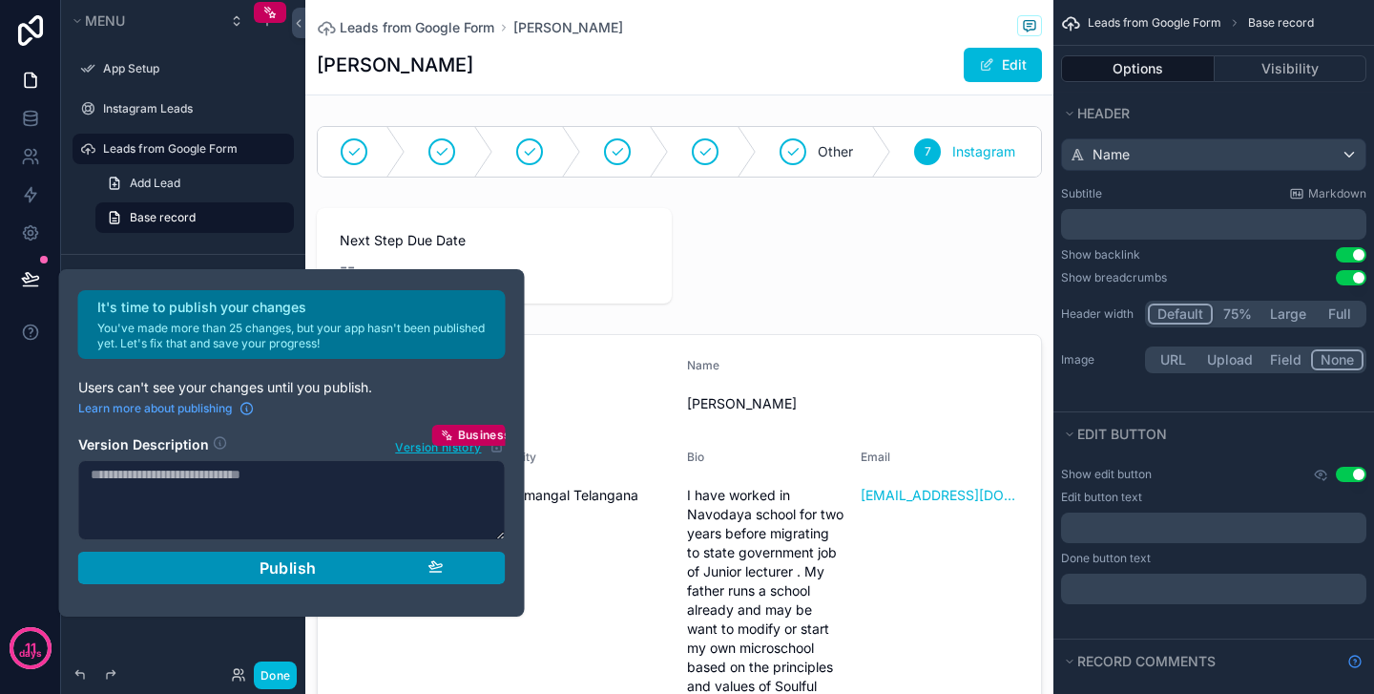
click at [280, 560] on span "Publish" at bounding box center [288, 567] width 57 height 19
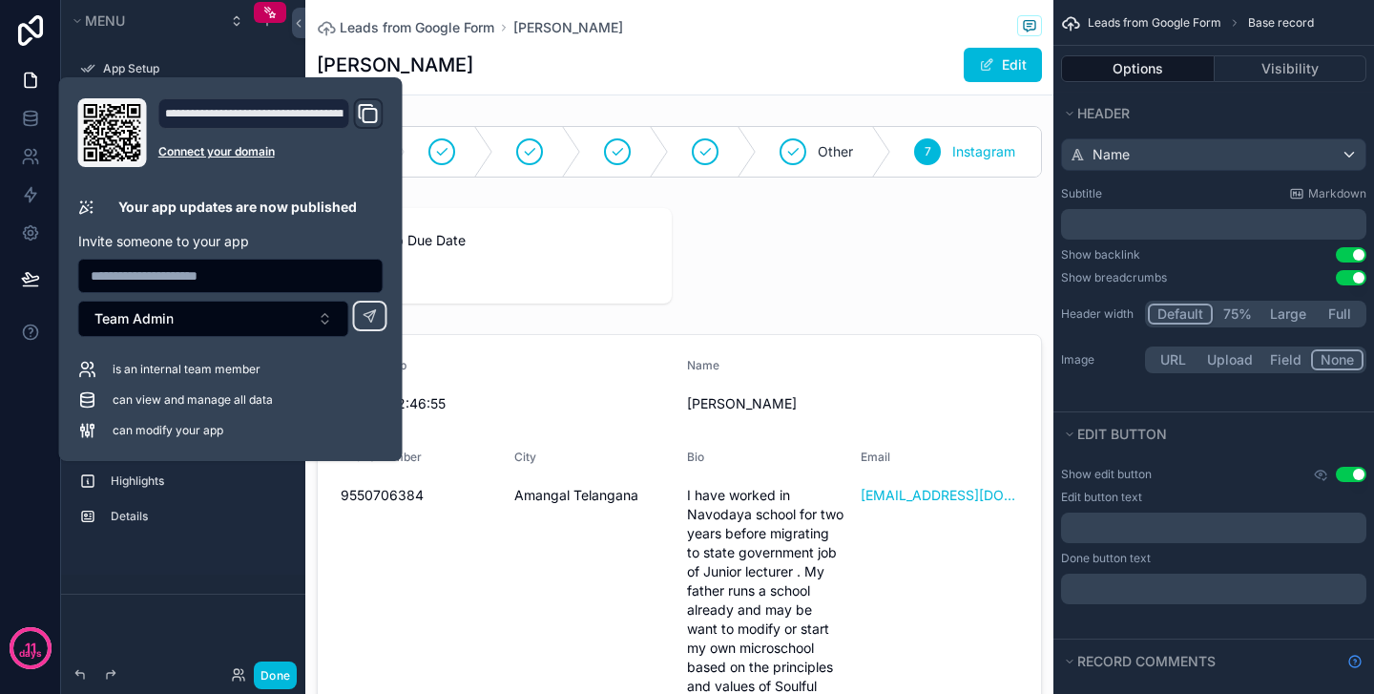
click at [237, 551] on div "Stages Highlights Details" at bounding box center [183, 498] width 244 height 153
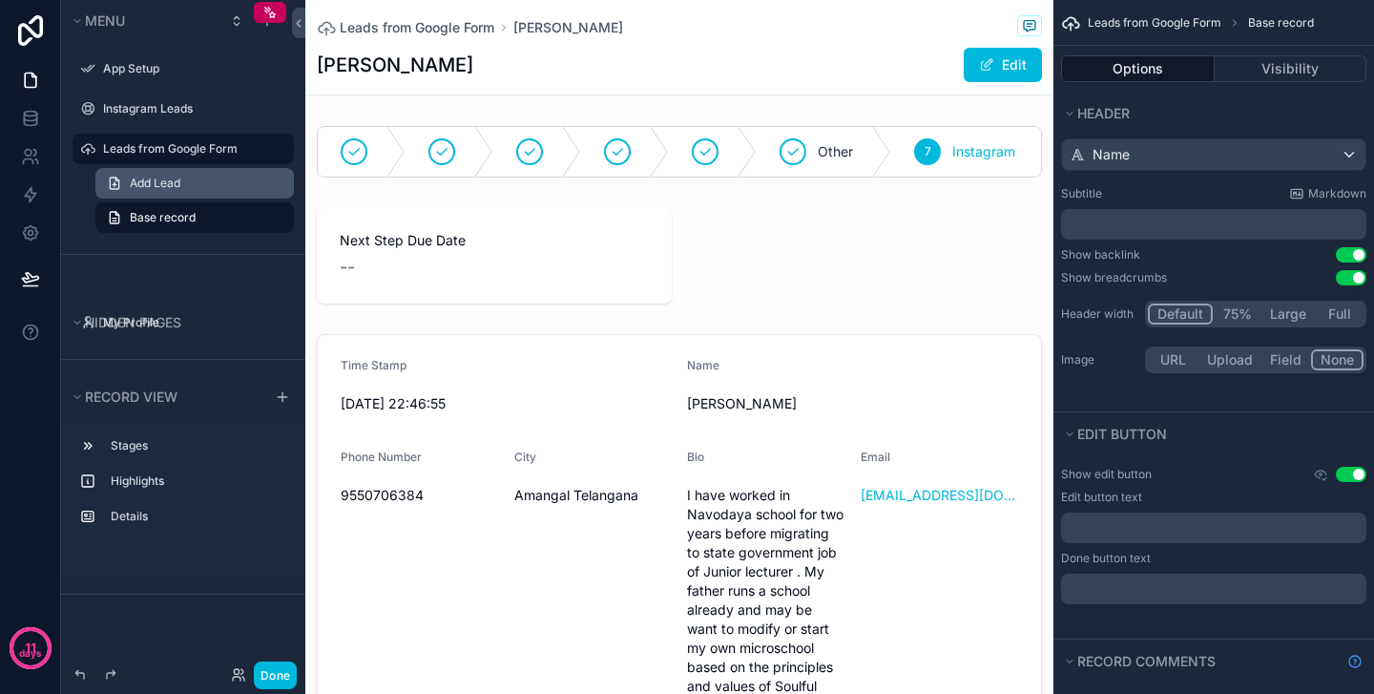
click at [167, 187] on span "Add Lead" at bounding box center [155, 183] width 51 height 15
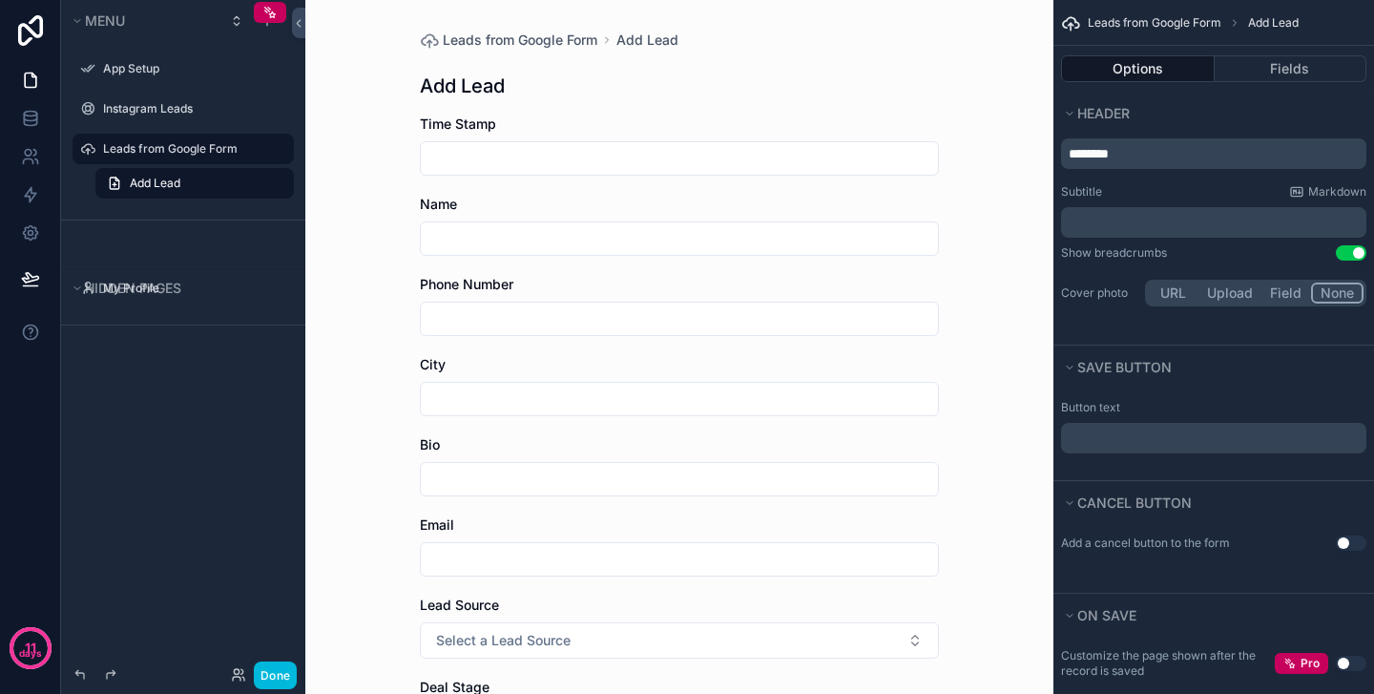
click at [180, 153] on label "Leads from Google Form" at bounding box center [192, 148] width 179 height 15
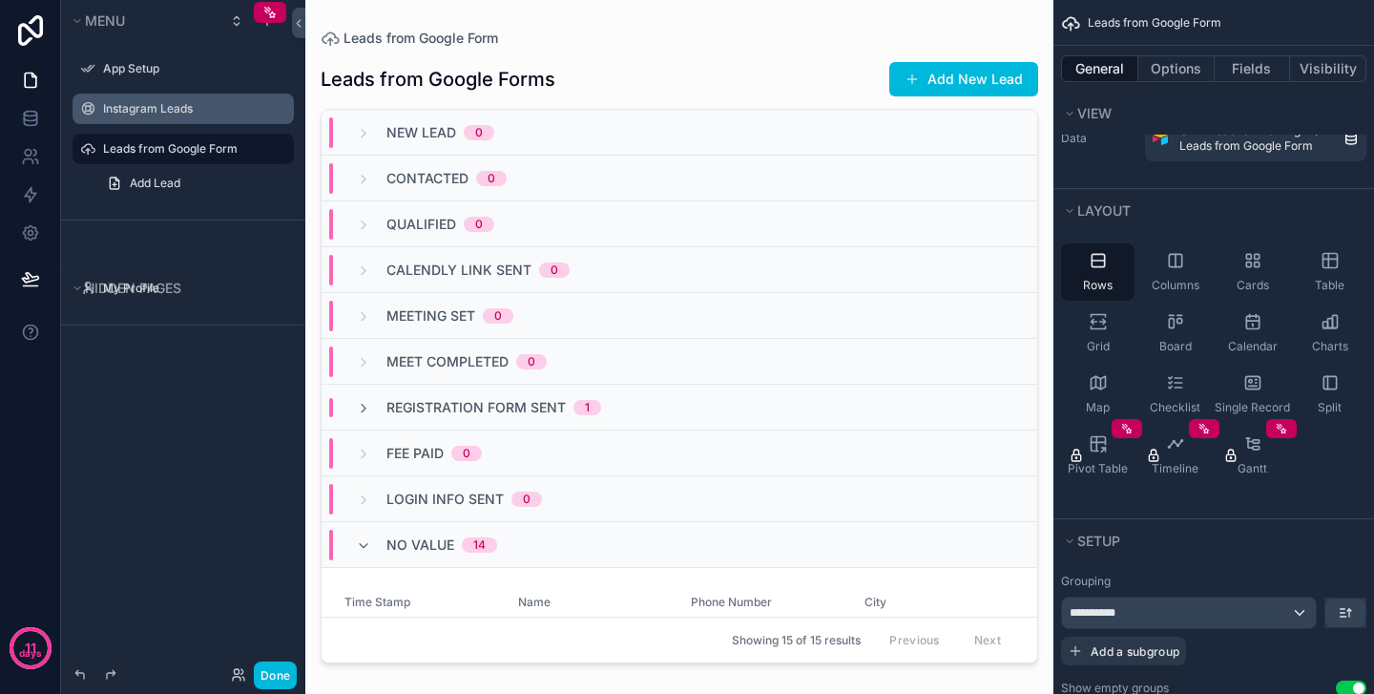
click at [151, 107] on label "Instagram Leads" at bounding box center [192, 108] width 179 height 15
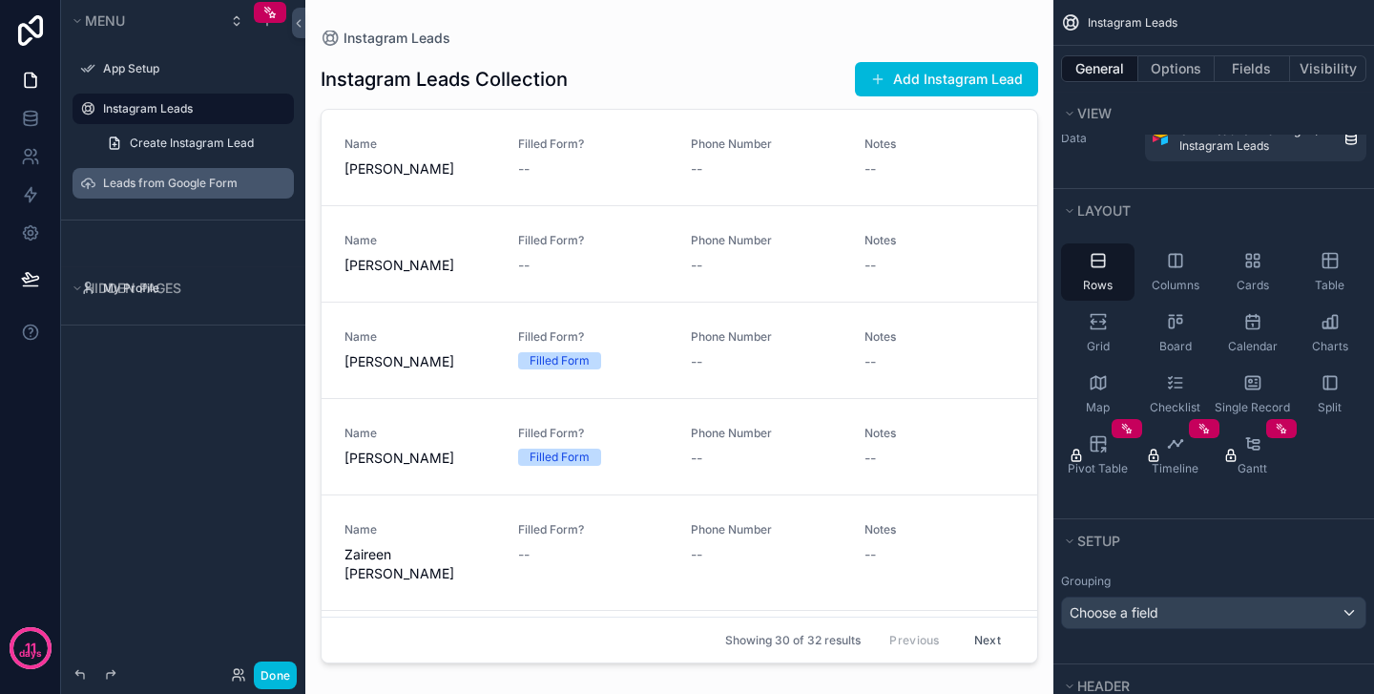
click at [153, 182] on label "Leads from Google Form" at bounding box center [192, 183] width 179 height 15
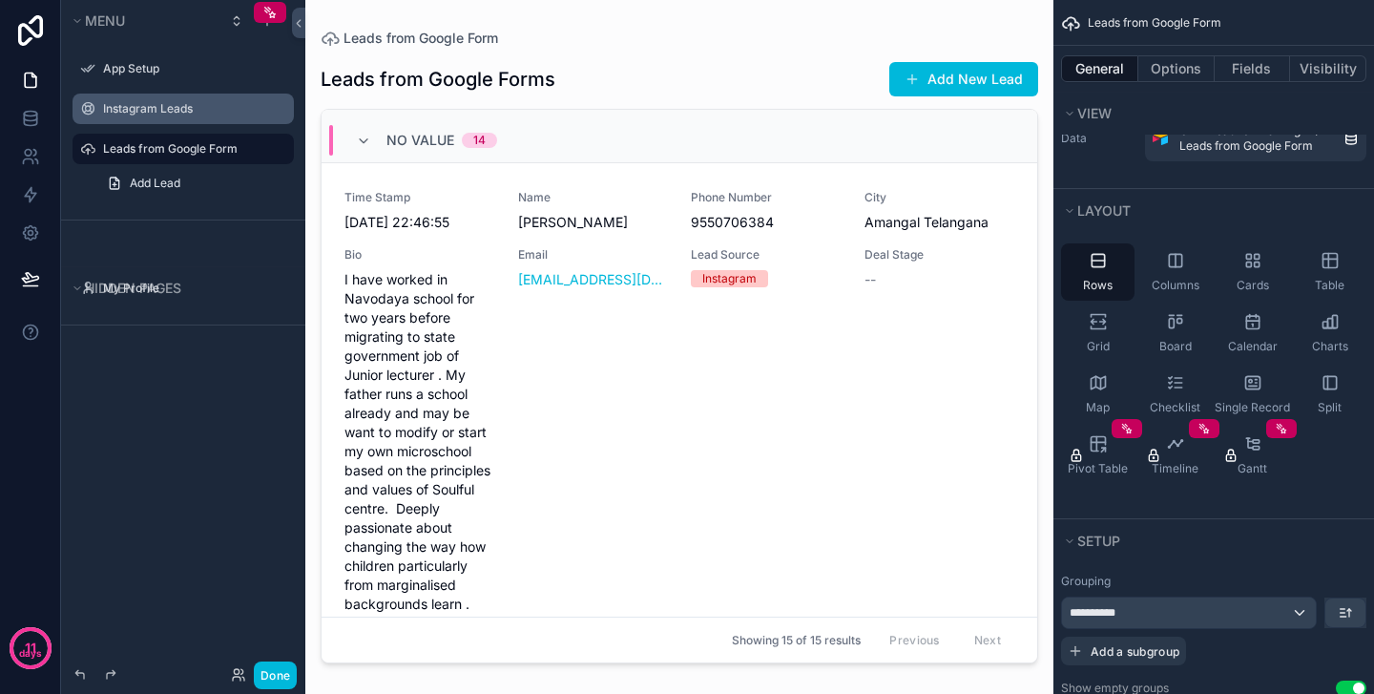
scroll to position [410, 0]
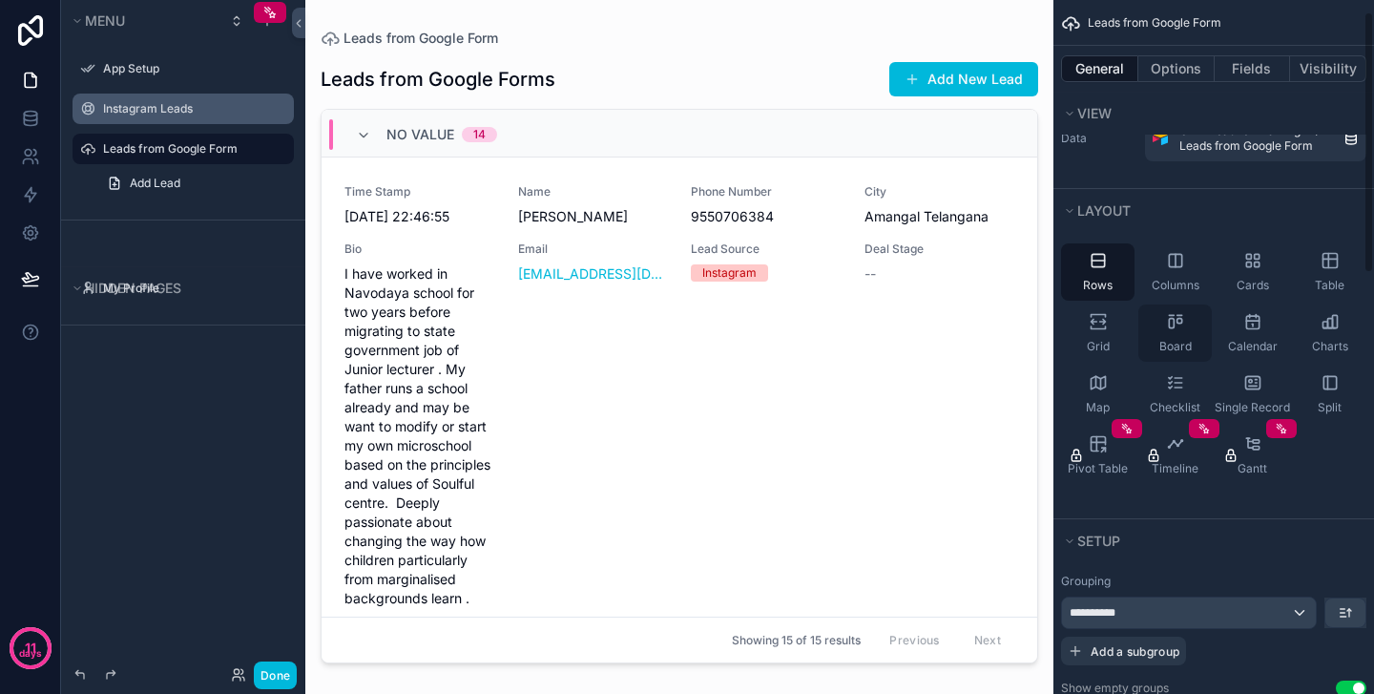
click at [1173, 342] on span "Board" at bounding box center [1175, 346] width 32 height 15
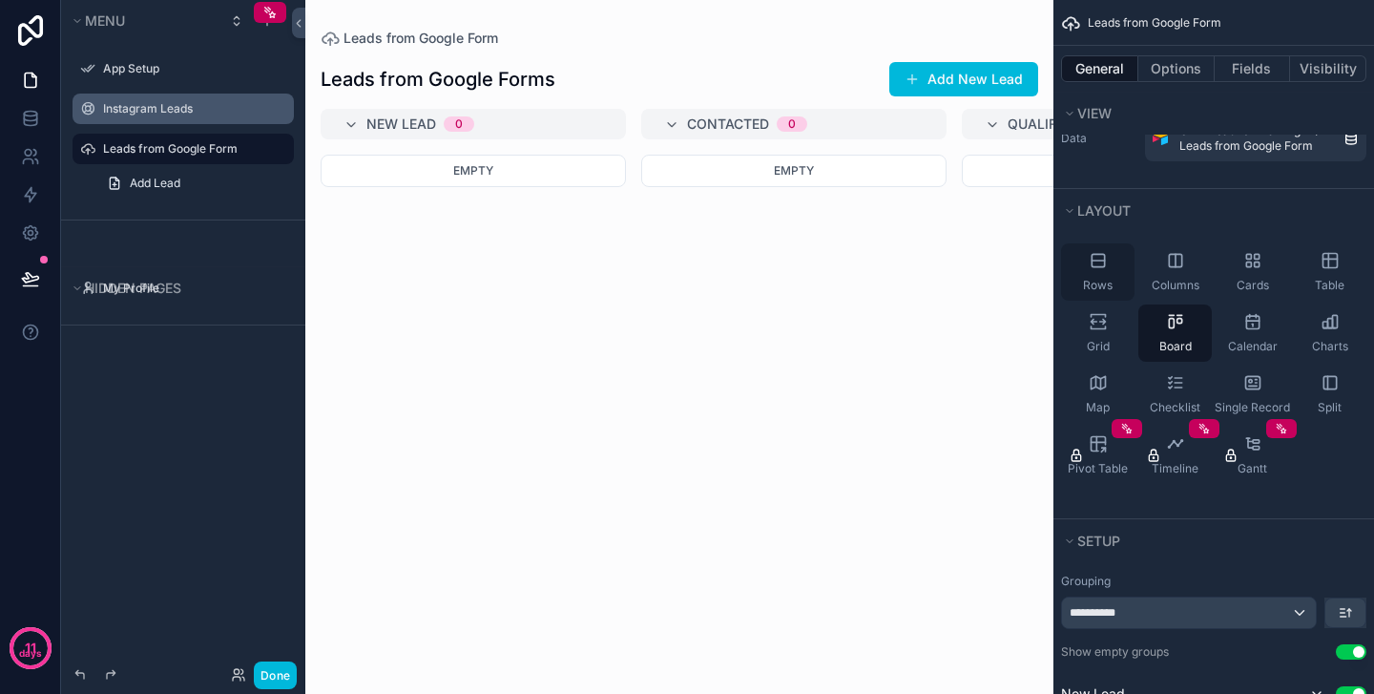
click at [1109, 267] on div "Rows" at bounding box center [1097, 271] width 73 height 57
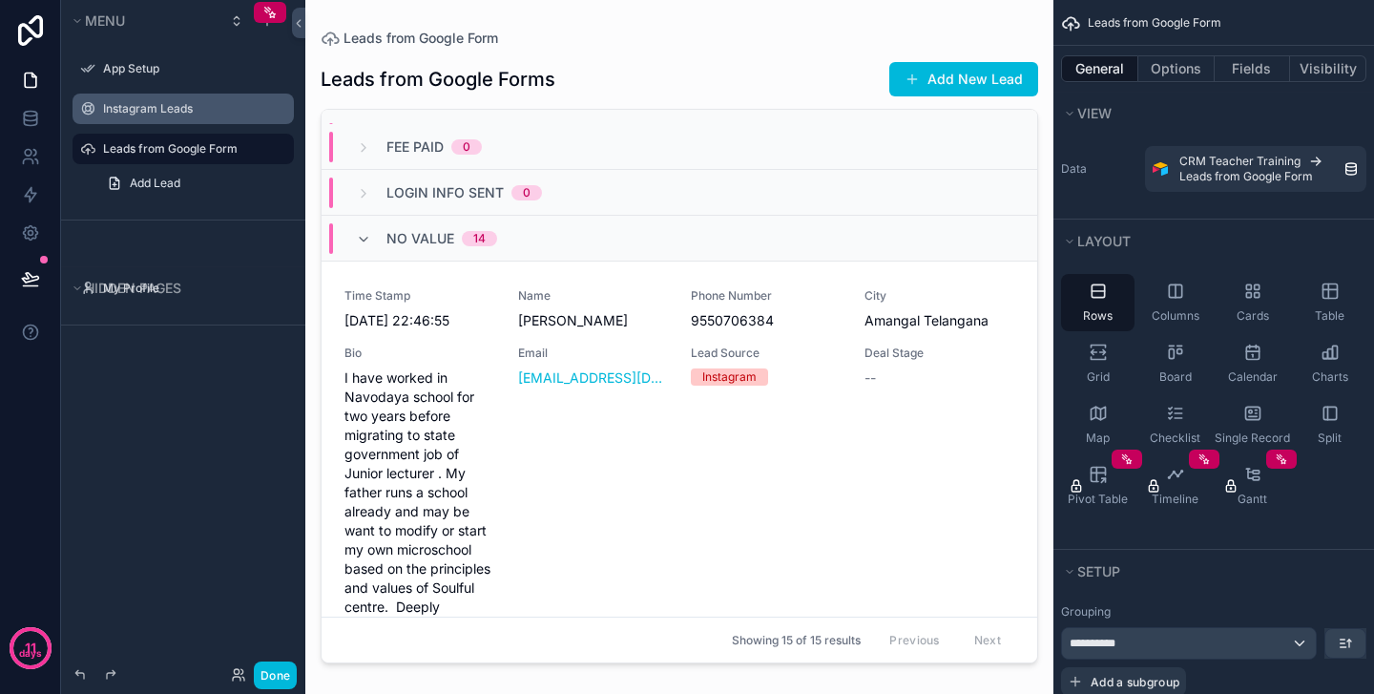
scroll to position [276, 0]
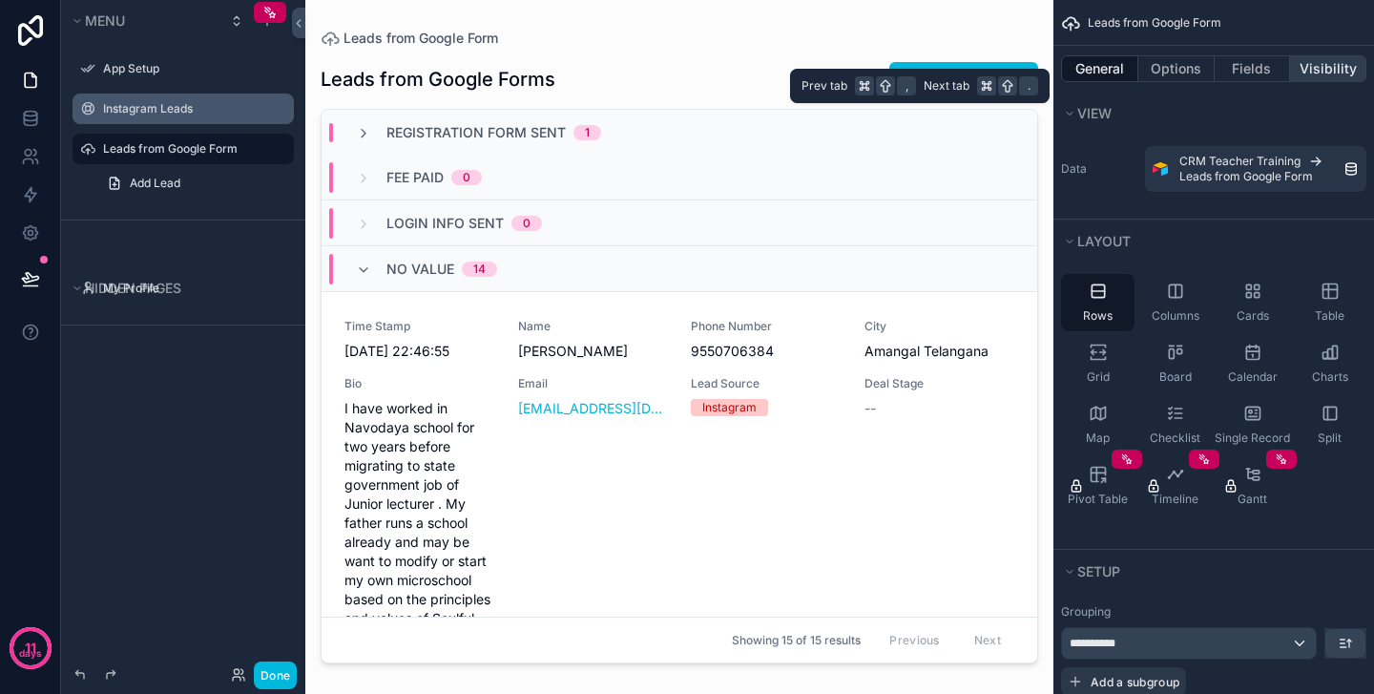
click at [1330, 71] on button "Visibility" at bounding box center [1328, 68] width 76 height 27
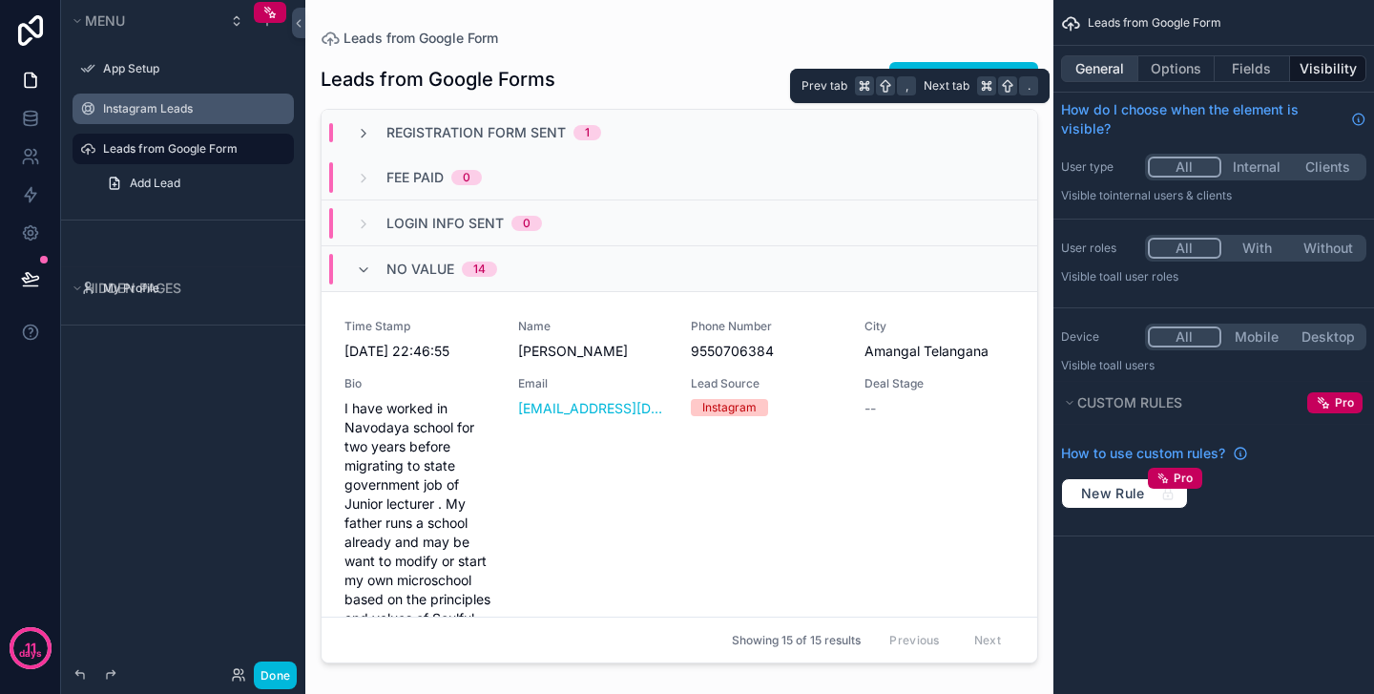
click at [1116, 73] on button "General" at bounding box center [1099, 68] width 77 height 27
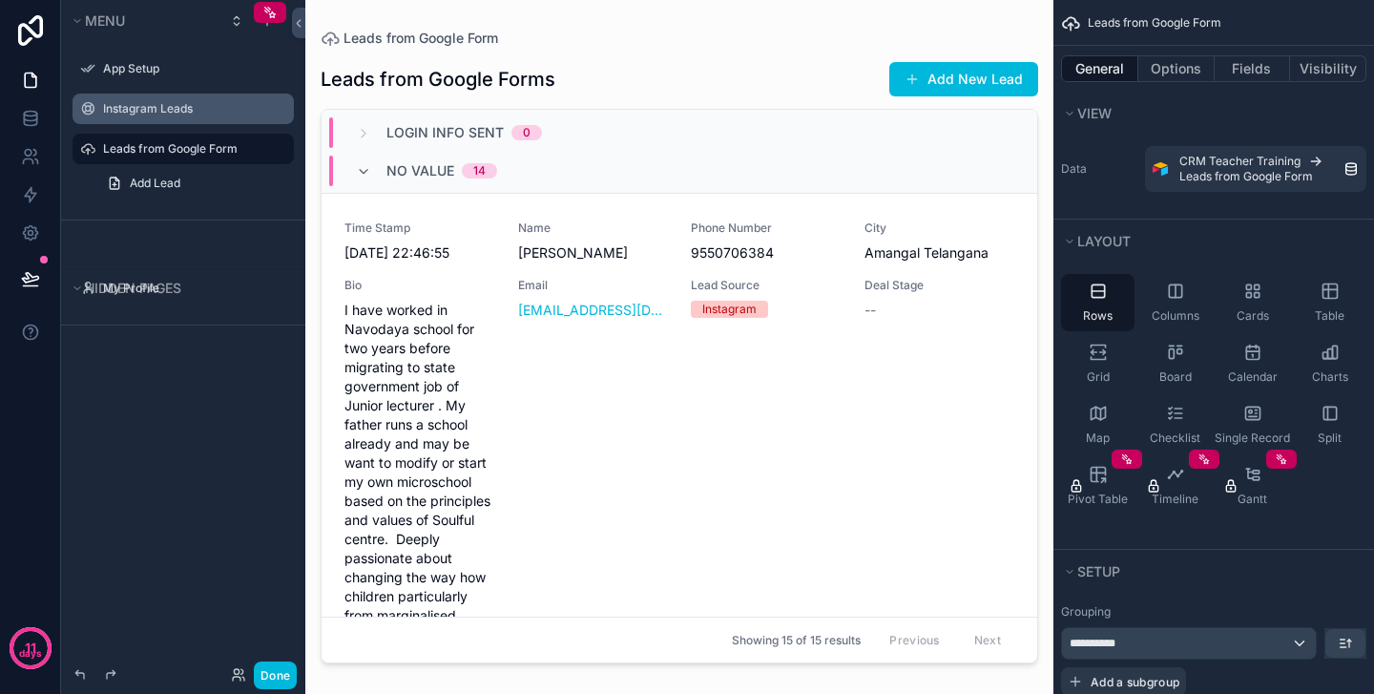
scroll to position [377, 0]
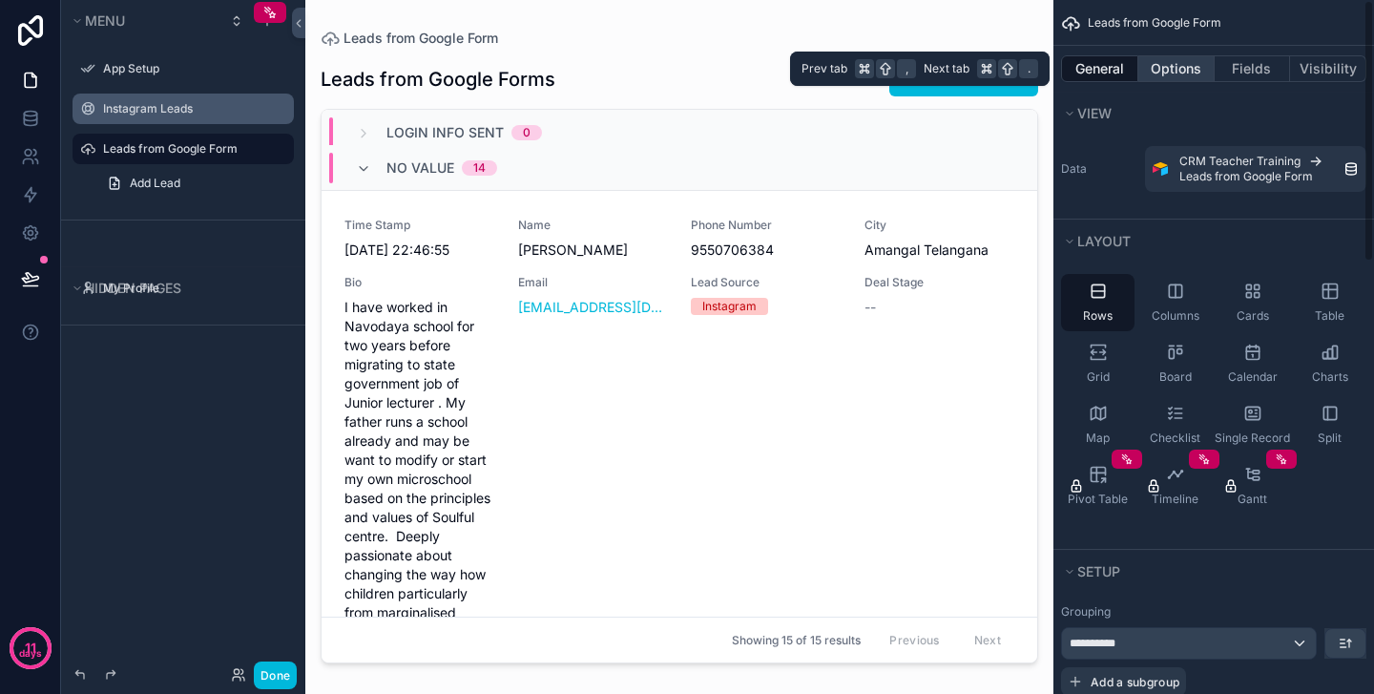
click at [1175, 65] on button "Options" at bounding box center [1176, 68] width 76 height 27
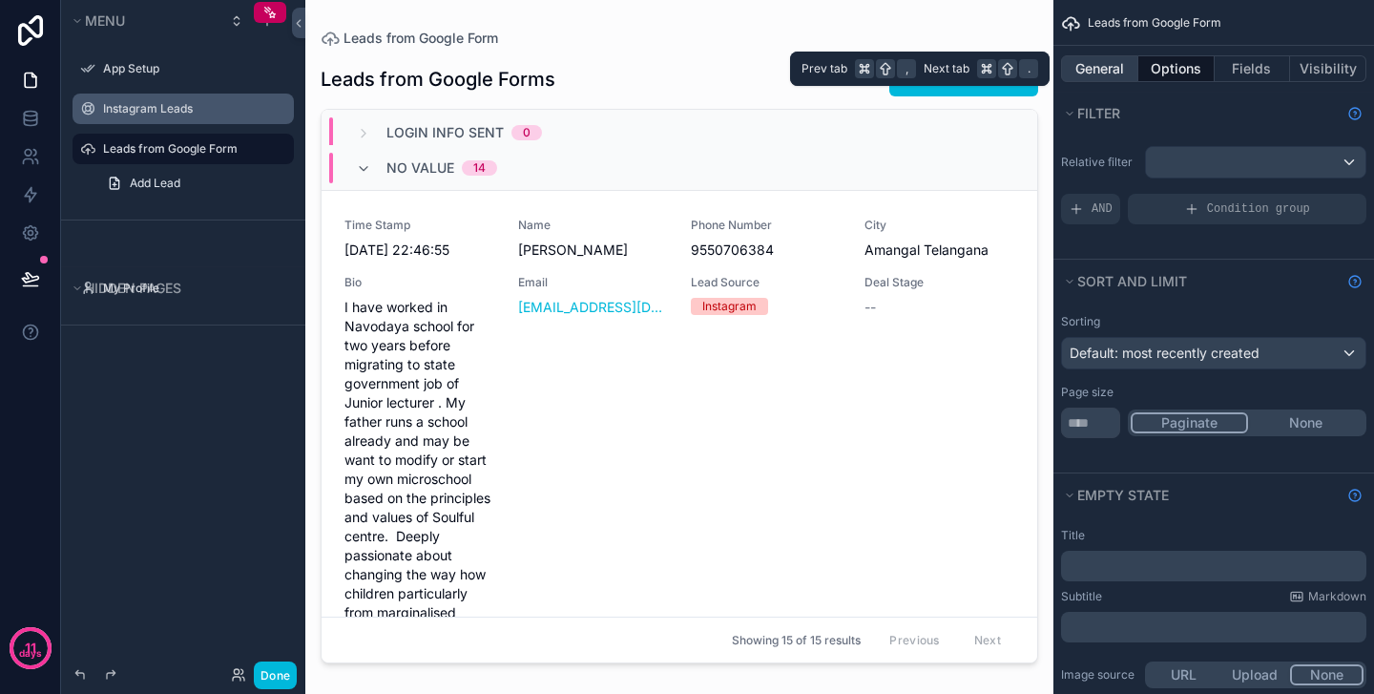
click at [1110, 56] on button "General" at bounding box center [1099, 68] width 77 height 27
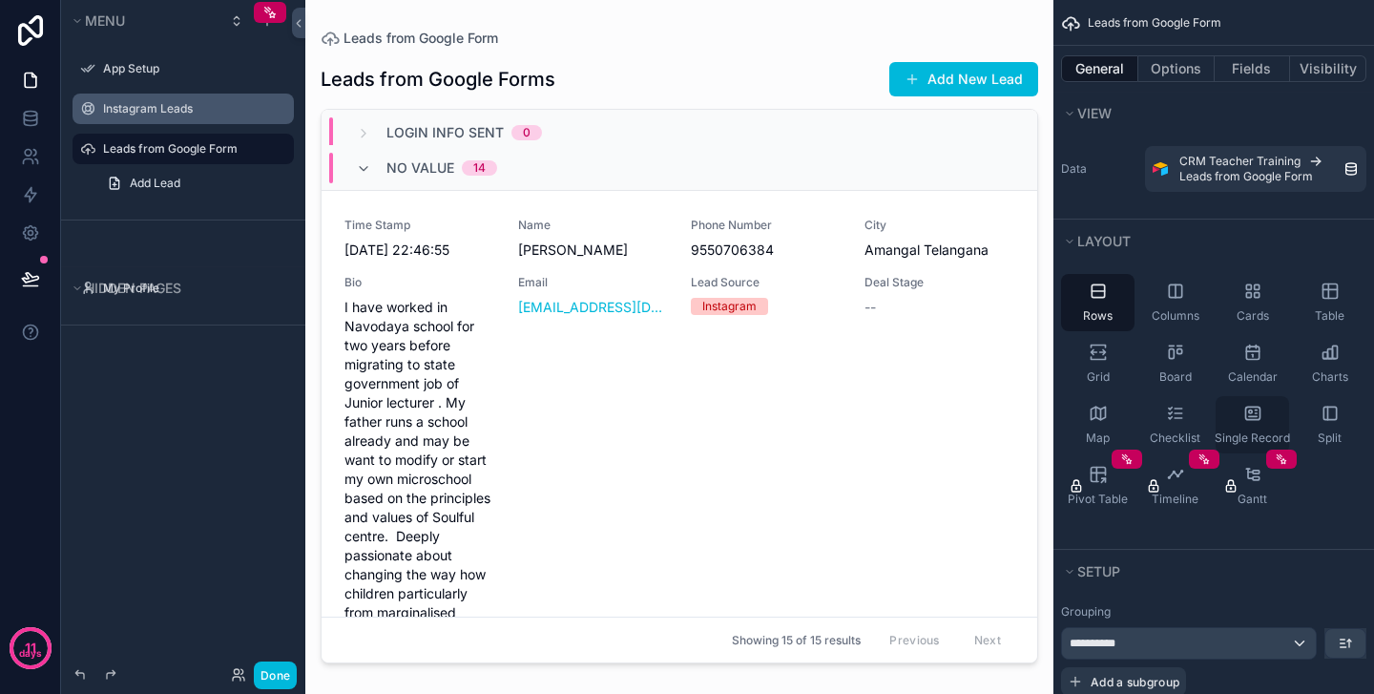
click at [1265, 415] on div "Single Record" at bounding box center [1252, 424] width 73 height 57
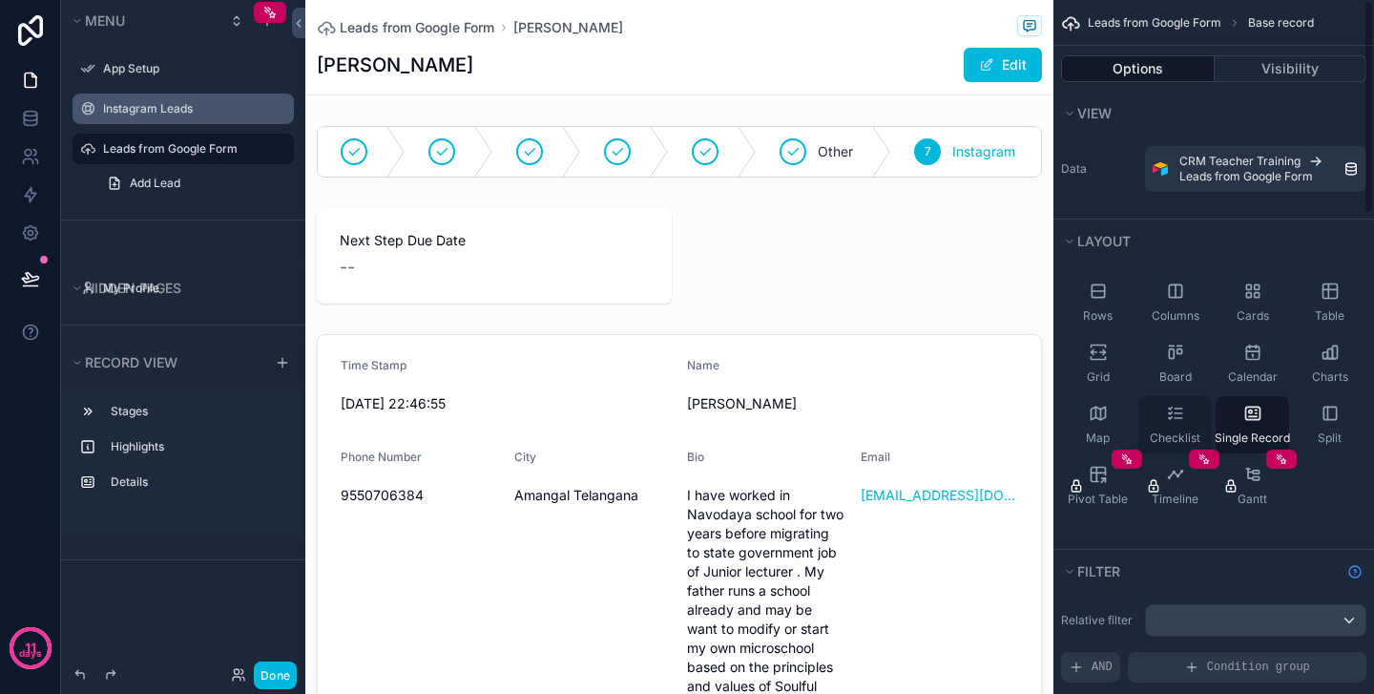
scroll to position [0, 0]
click at [1099, 296] on icon "scrollable content" at bounding box center [1098, 290] width 19 height 19
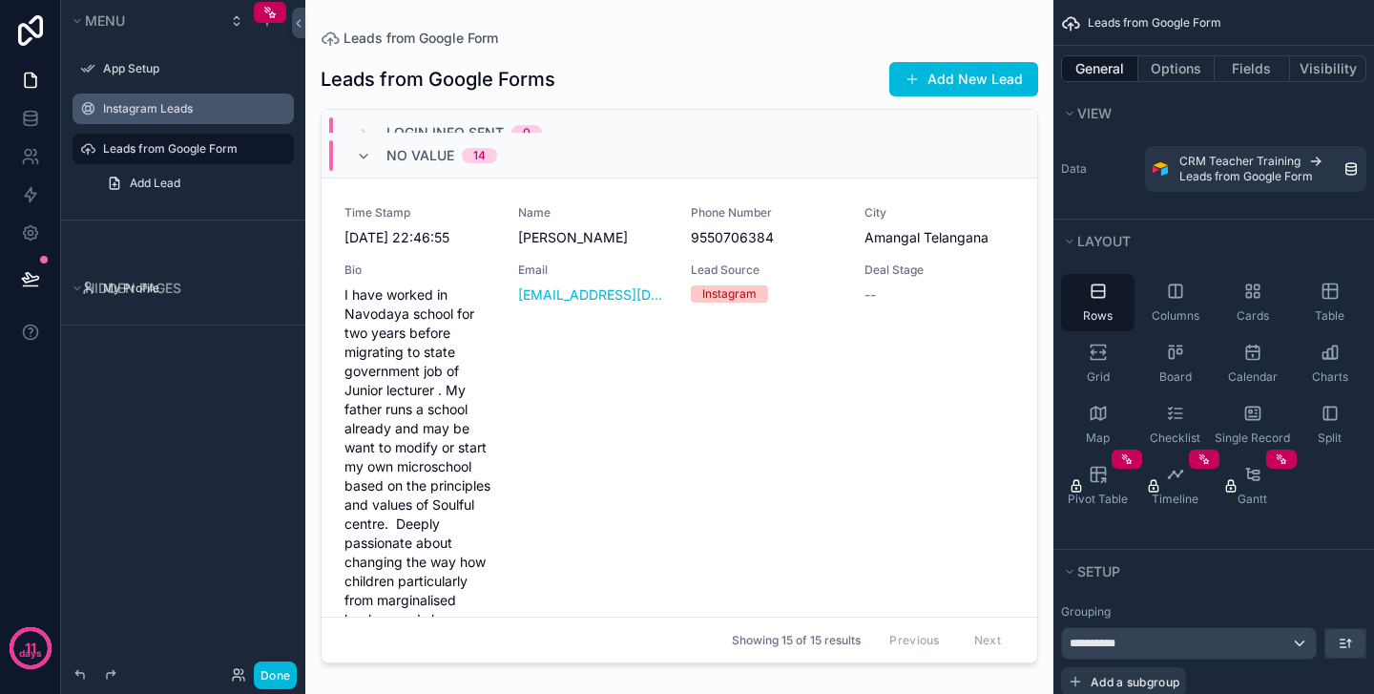
click at [850, 401] on div "Time Stamp [DATE] 22:46:55 Name [PERSON_NAME] Phone Number [PHONE_NUMBER] [GEOG…" at bounding box center [679, 445] width 670 height 481
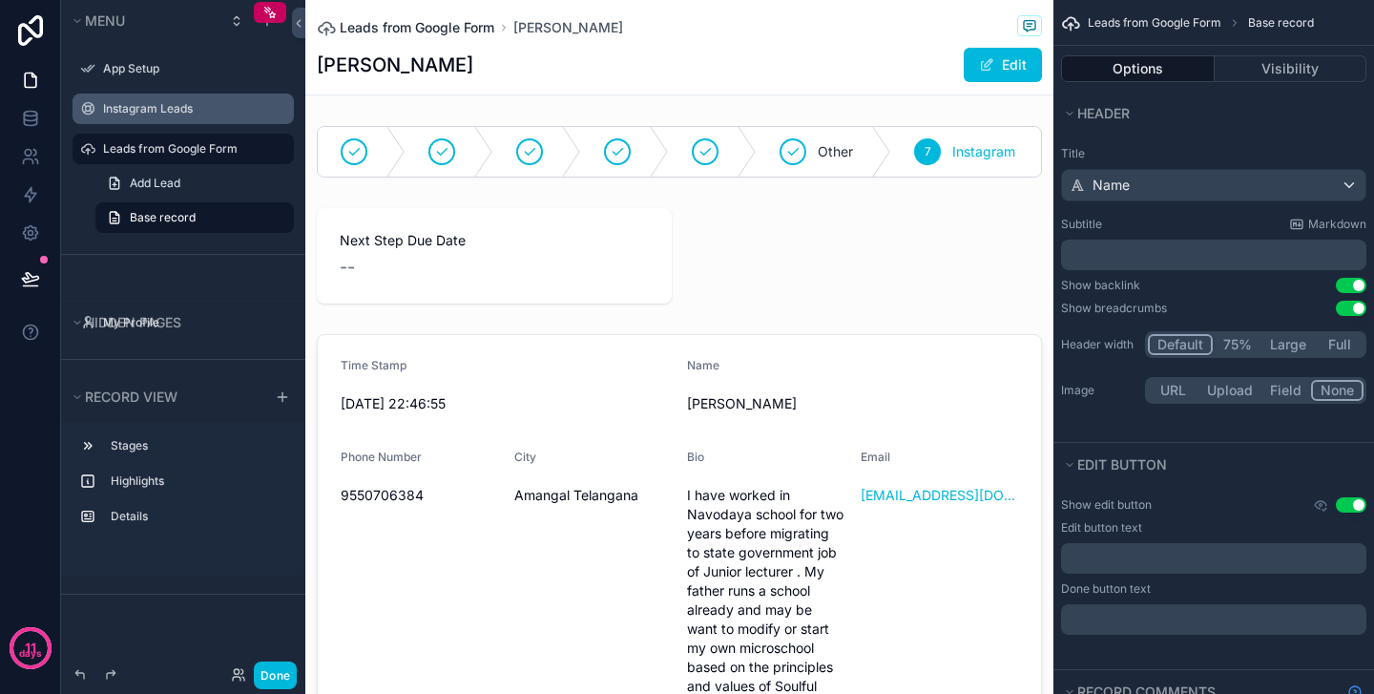
click at [464, 30] on span "Leads from Google Form" at bounding box center [417, 27] width 155 height 19
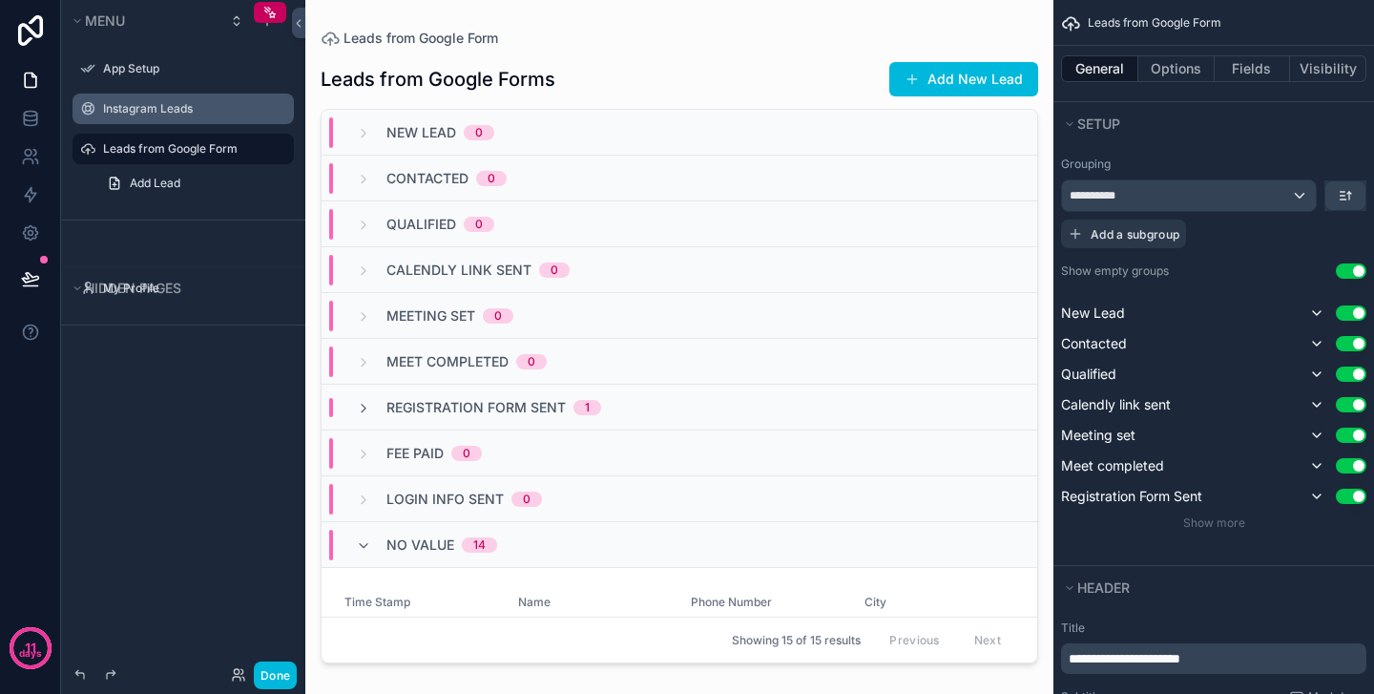
click at [1357, 267] on button "Use setting" at bounding box center [1351, 270] width 31 height 15
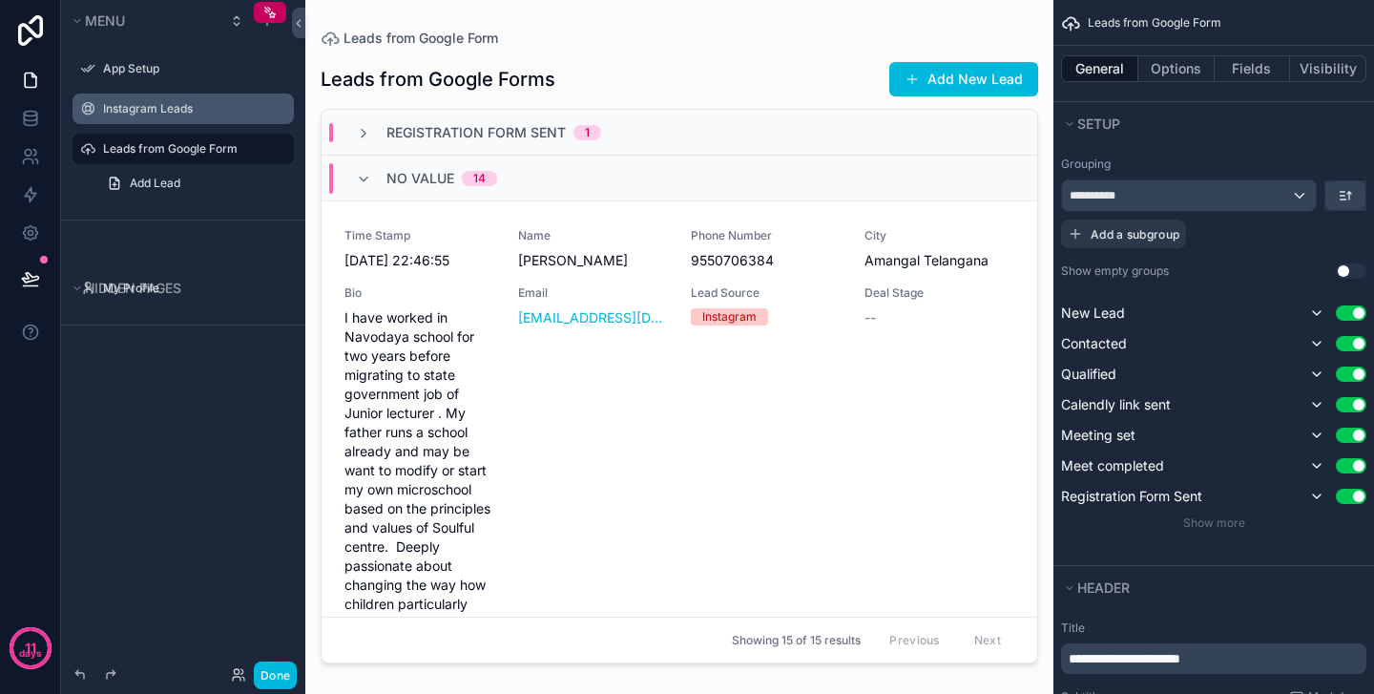
click at [1353, 311] on button "Use setting" at bounding box center [1351, 312] width 31 height 15
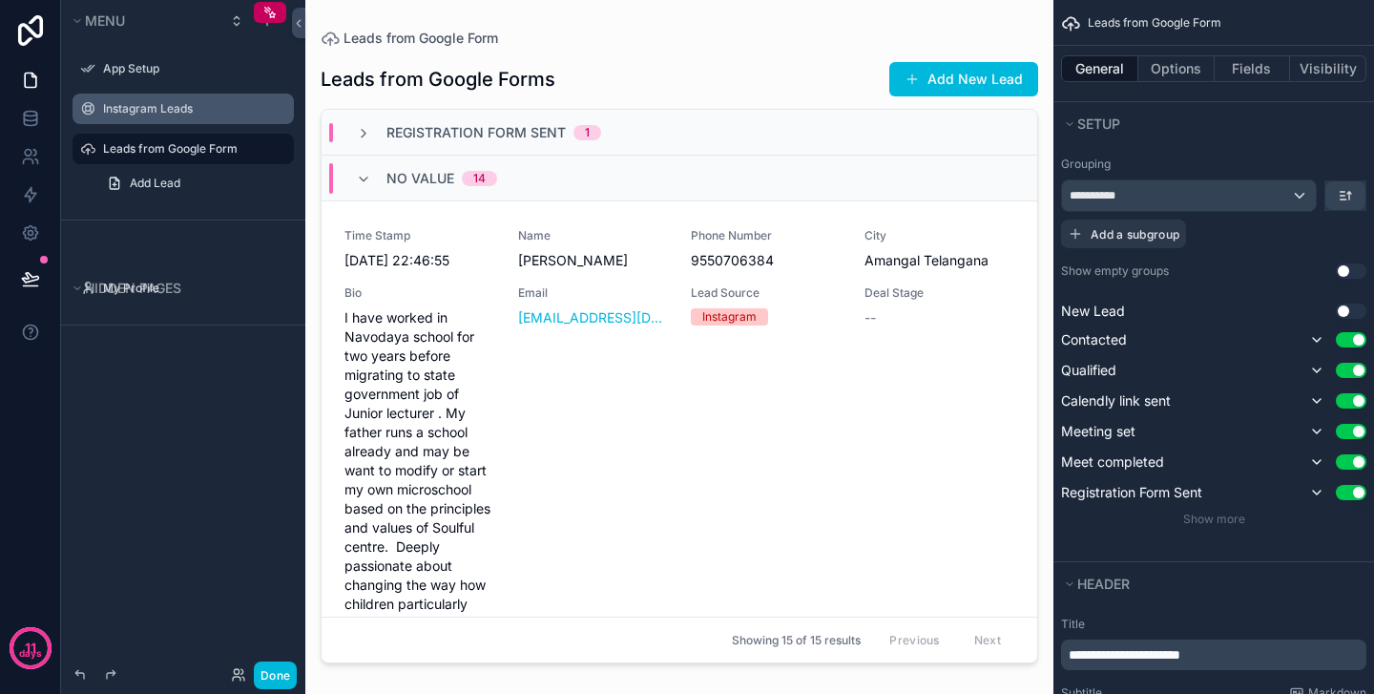
click at [1355, 326] on div "New Lead Use setting Contacted Use setting Qualified Use setting Calendly link …" at bounding box center [1213, 403] width 305 height 202
click at [1358, 340] on button "Use setting" at bounding box center [1351, 339] width 31 height 15
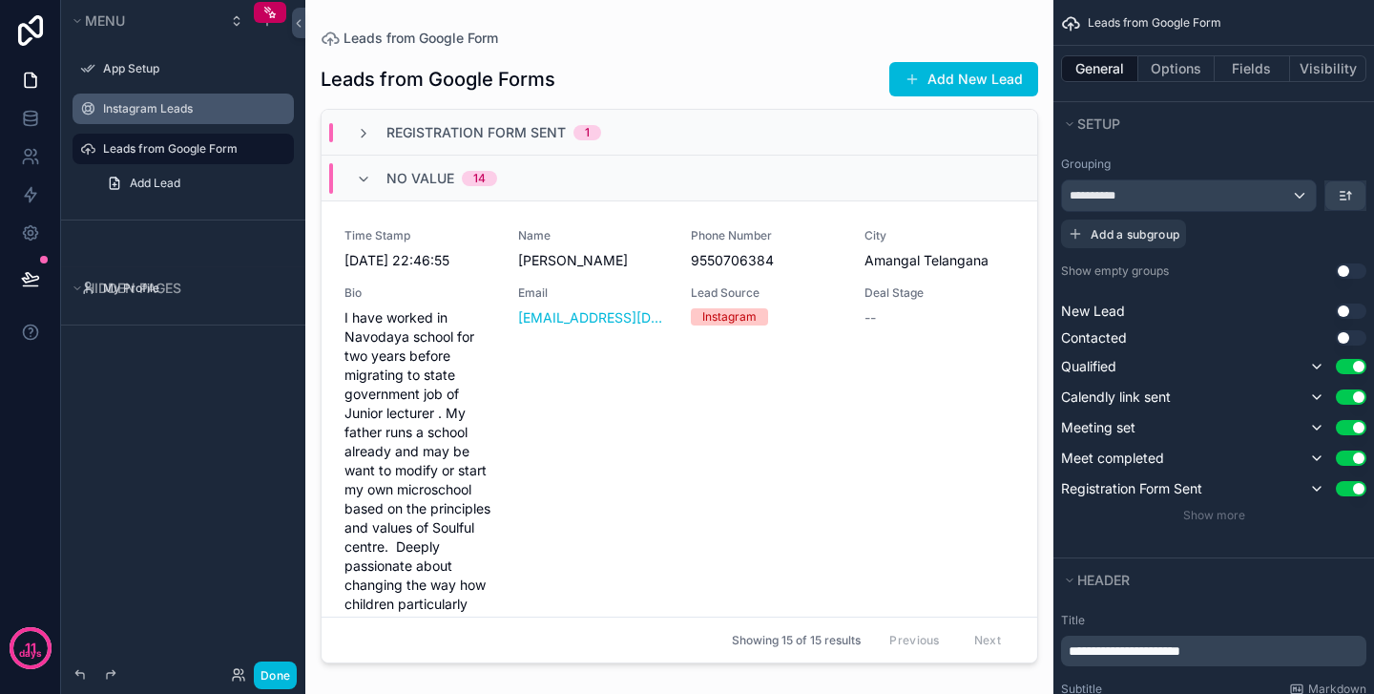
click at [1361, 370] on button "Use setting" at bounding box center [1351, 366] width 31 height 15
click at [1360, 382] on div "Use setting" at bounding box center [1335, 393] width 61 height 23
click at [1361, 393] on button "Use setting" at bounding box center [1351, 392] width 31 height 15
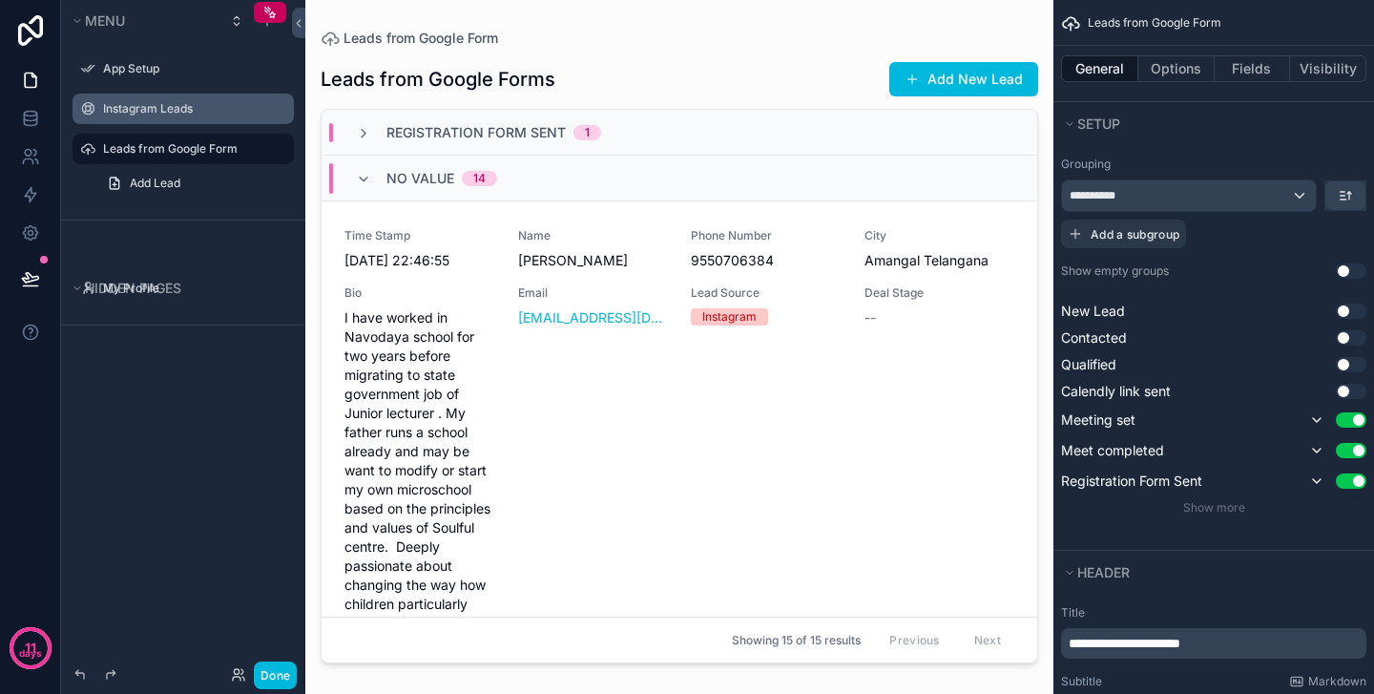
click at [1360, 420] on button "Use setting" at bounding box center [1351, 419] width 31 height 15
click at [1355, 451] on button "Use setting" at bounding box center [1351, 446] width 31 height 15
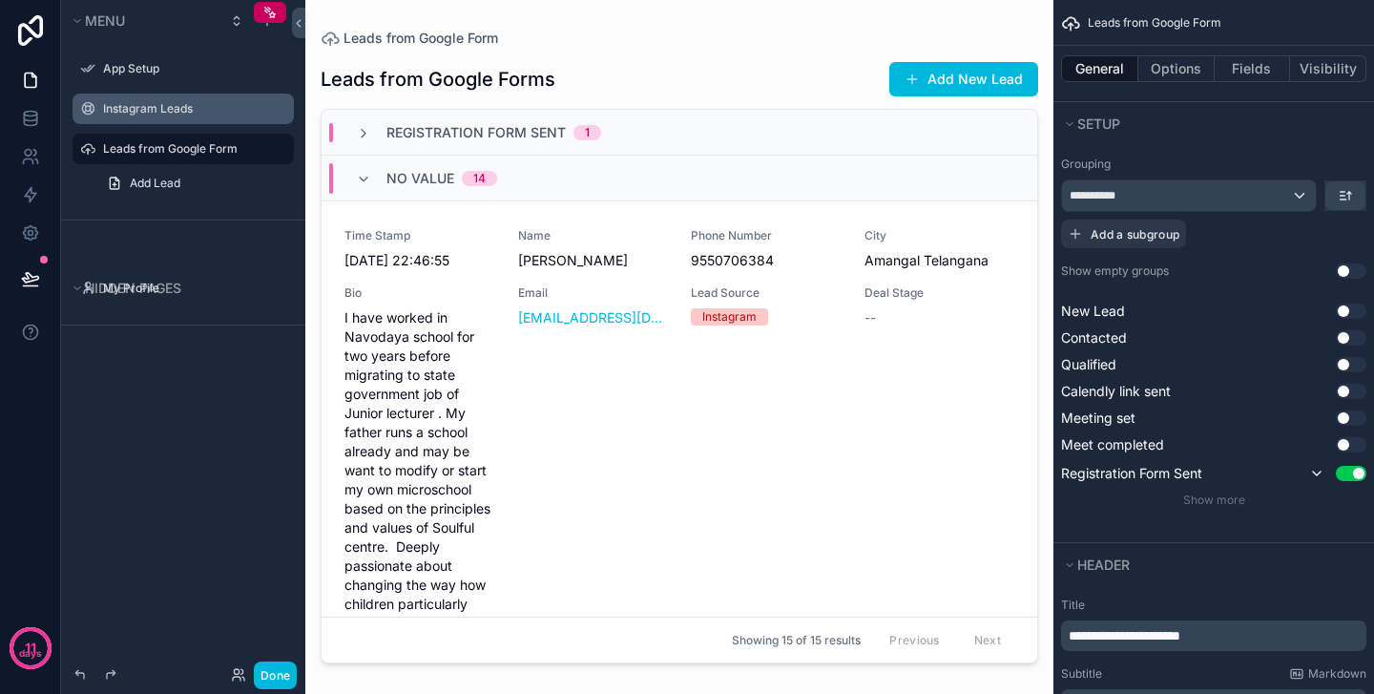
click at [1359, 468] on button "Use setting" at bounding box center [1351, 473] width 31 height 15
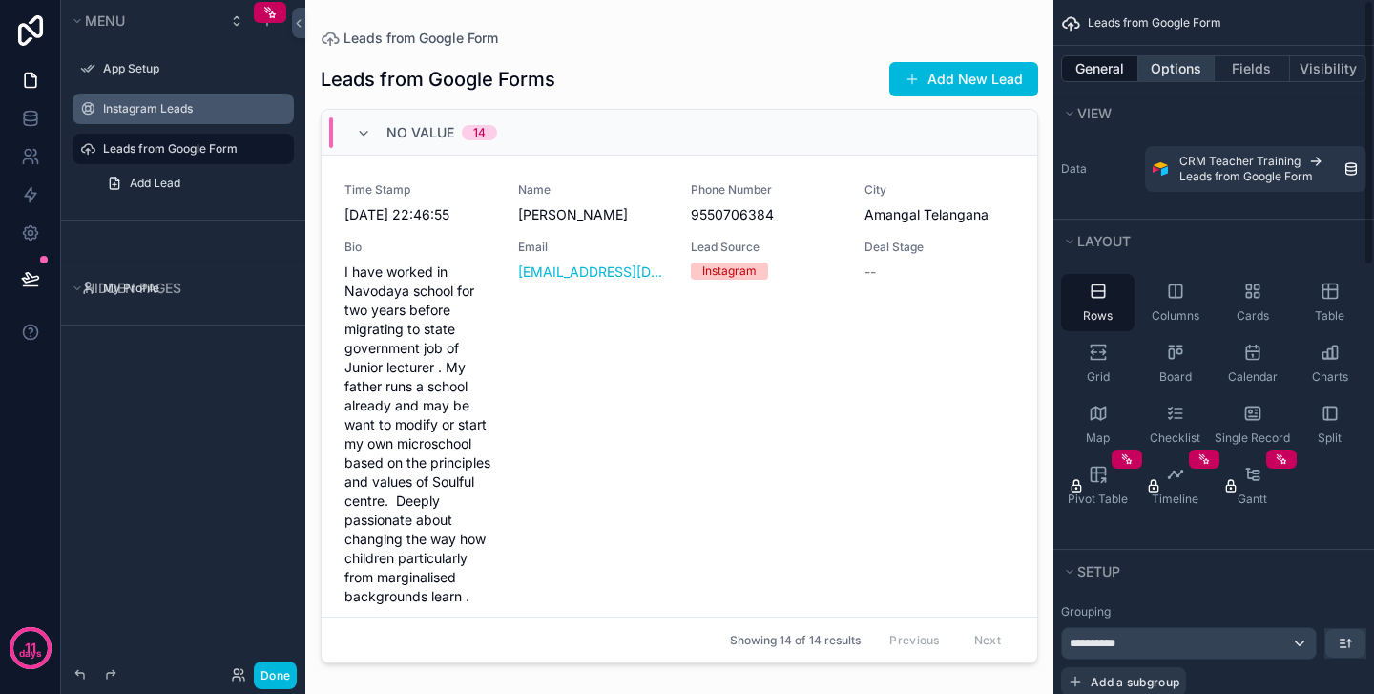
click at [1181, 81] on button "Options" at bounding box center [1176, 68] width 76 height 27
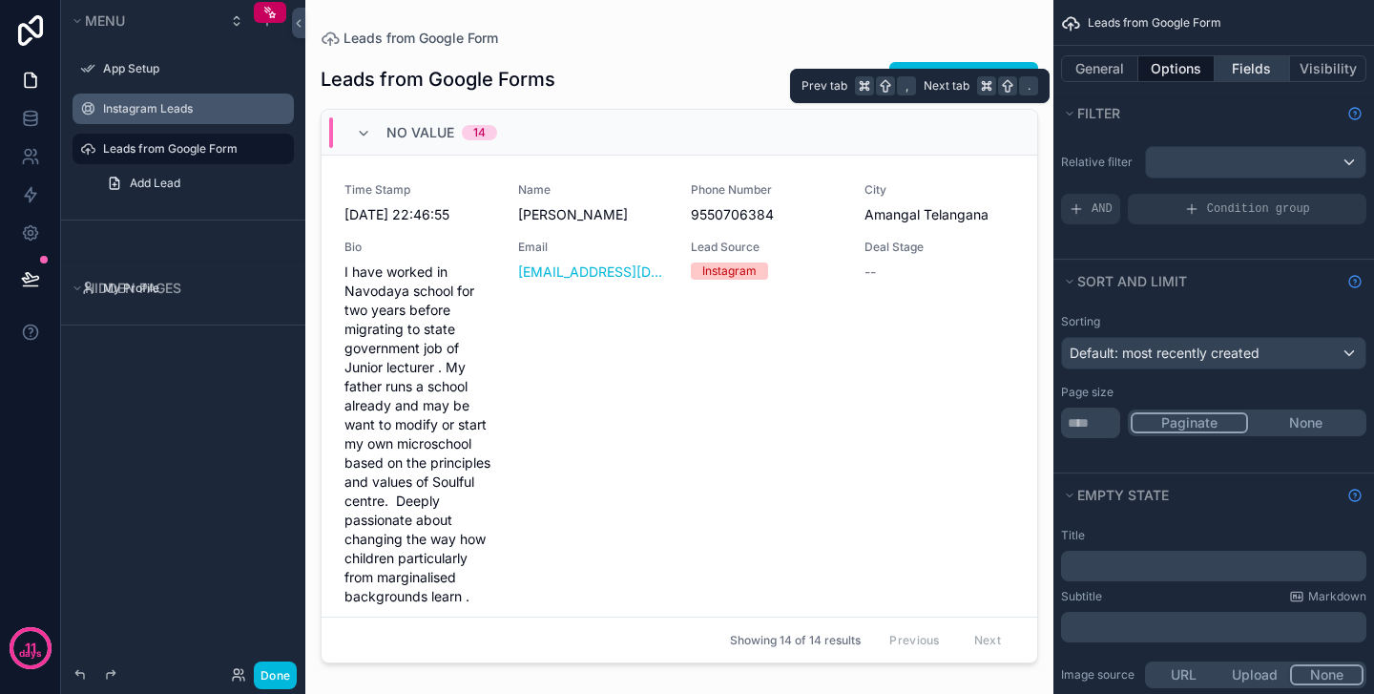
click at [1261, 71] on button "Fields" at bounding box center [1253, 68] width 76 height 27
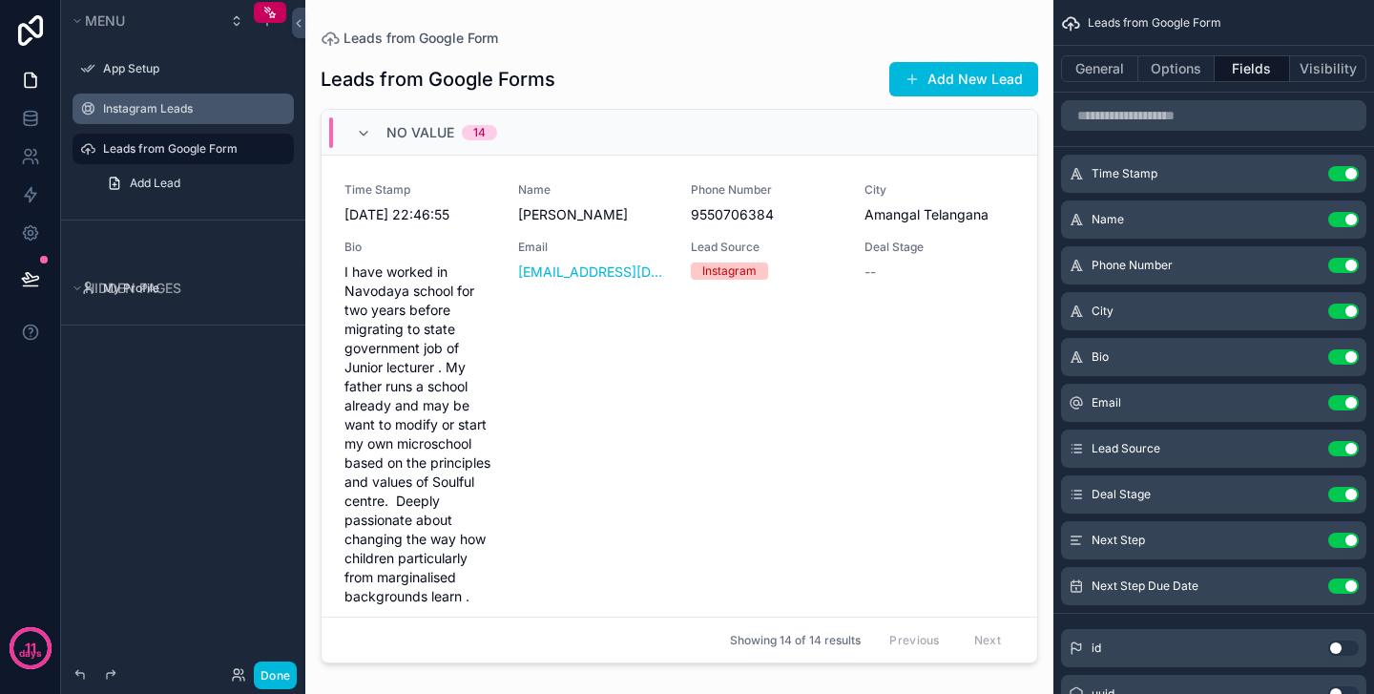
click at [1354, 174] on button "Use setting" at bounding box center [1343, 173] width 31 height 15
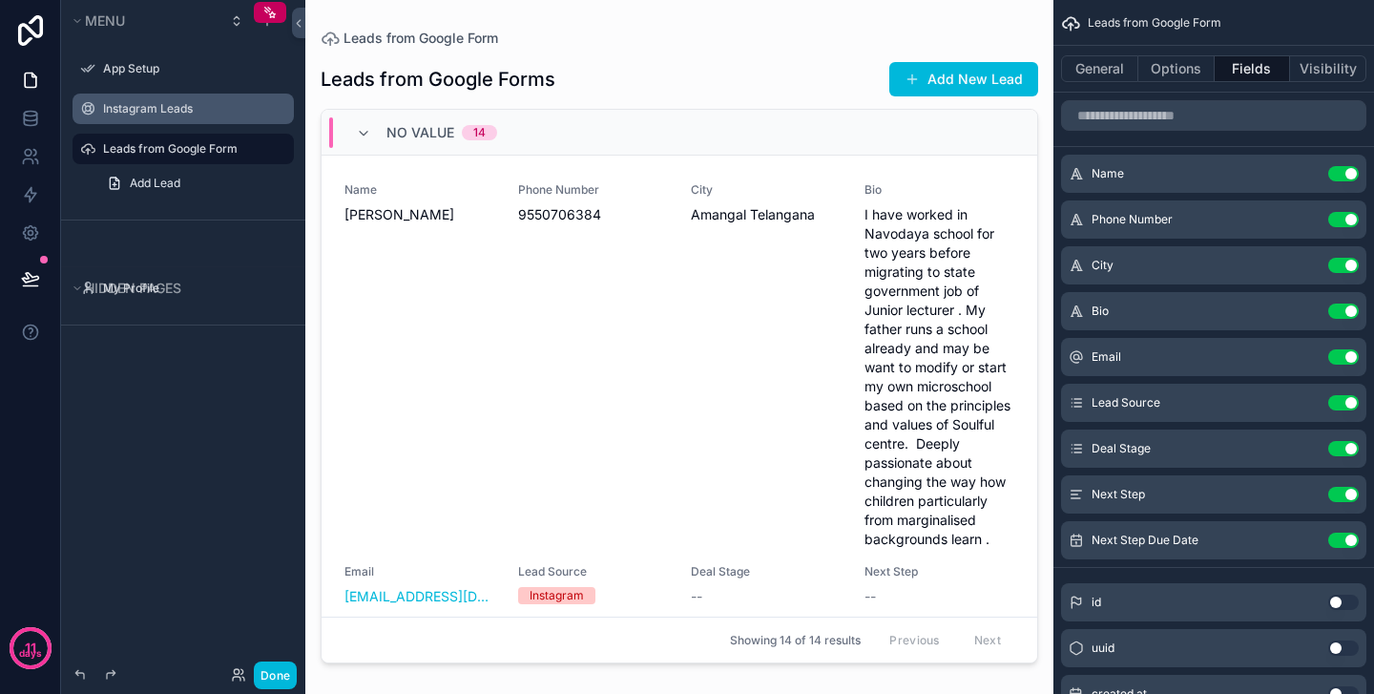
click at [1347, 449] on button "Use setting" at bounding box center [1343, 448] width 31 height 15
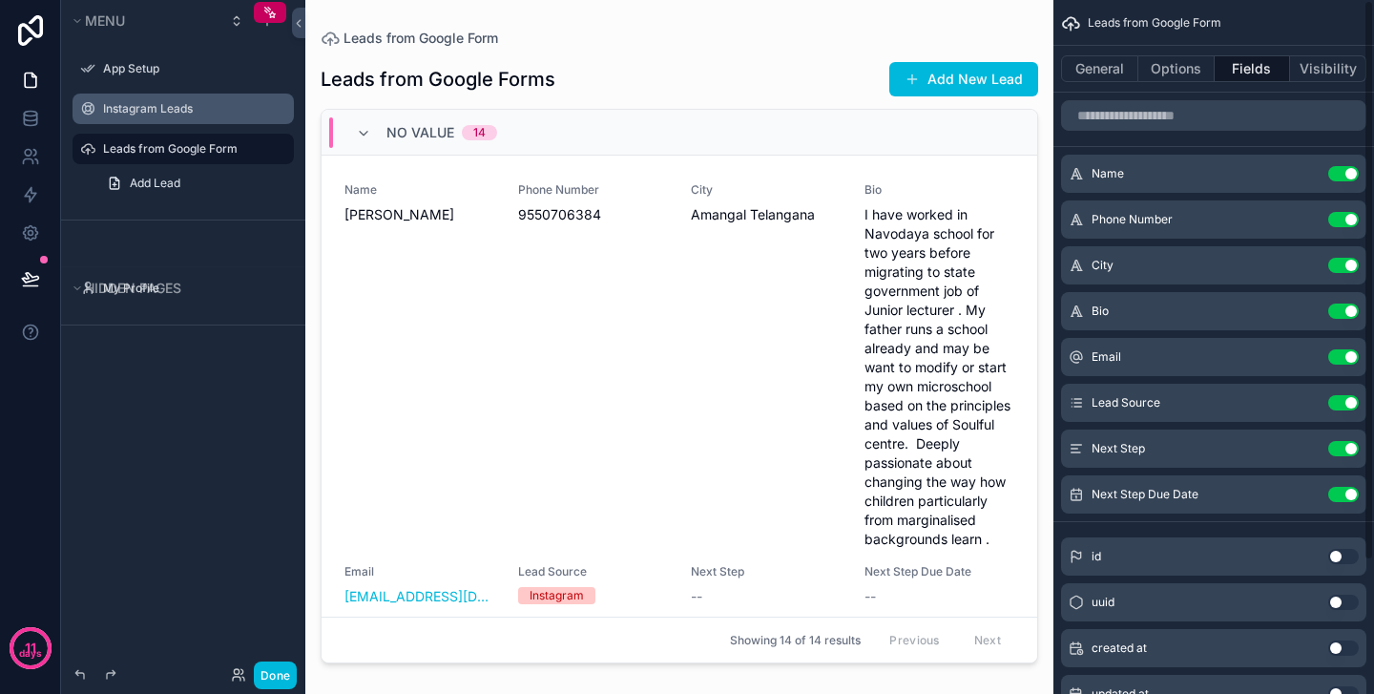
click at [1354, 457] on div "Next Step Use setting" at bounding box center [1213, 448] width 305 height 38
click at [1353, 448] on button "Use setting" at bounding box center [1343, 448] width 31 height 15
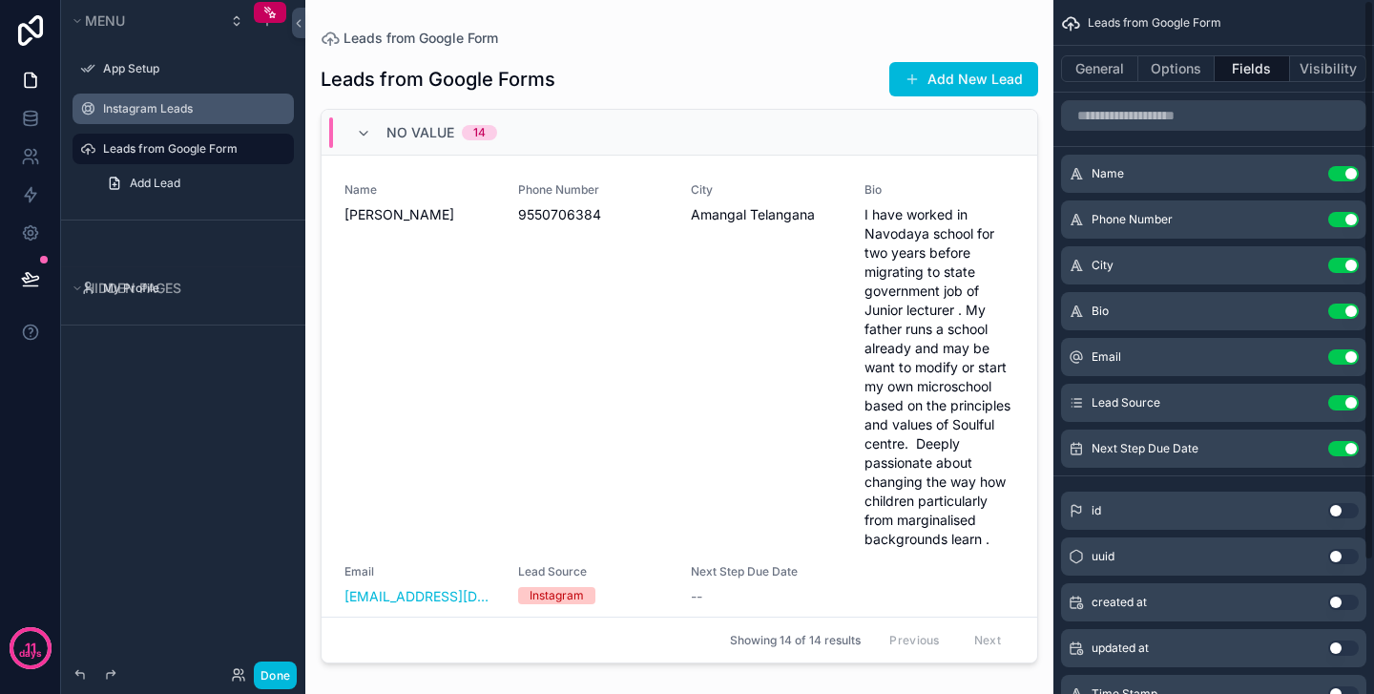
click at [1351, 451] on button "Use setting" at bounding box center [1343, 448] width 31 height 15
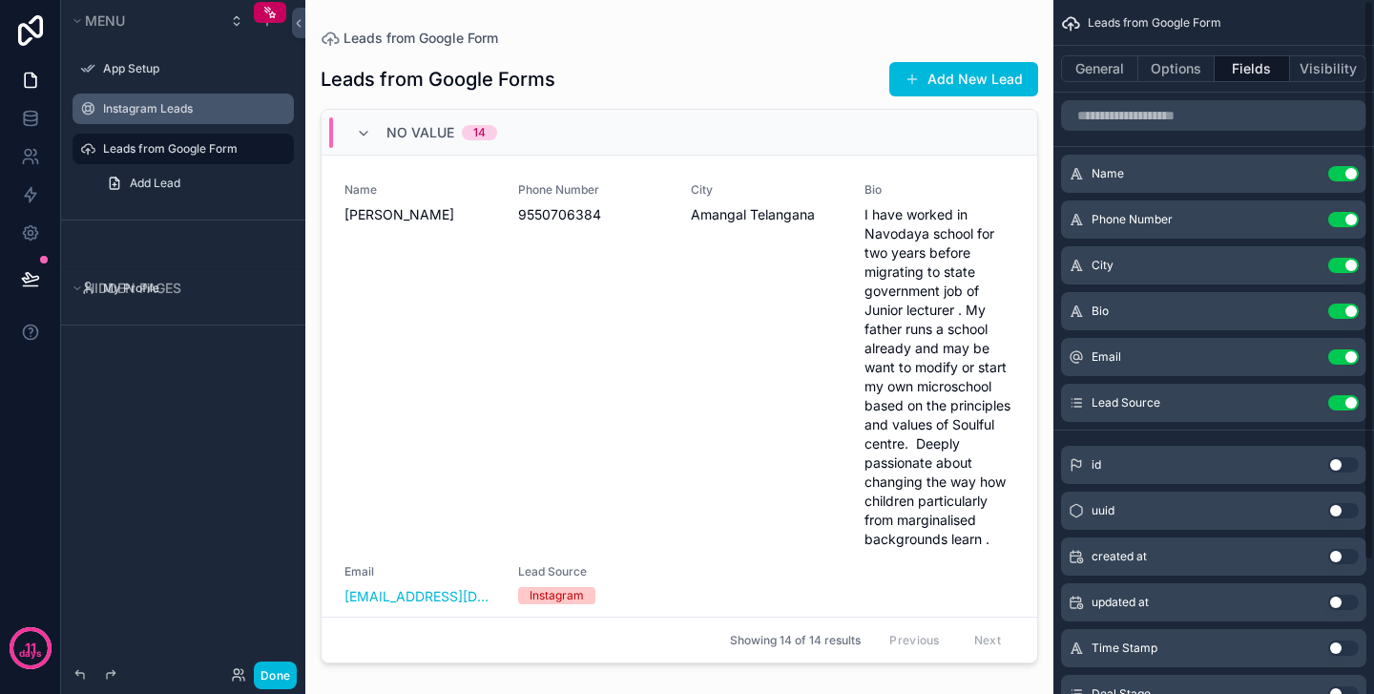
click at [742, 196] on span "City" at bounding box center [766, 189] width 151 height 15
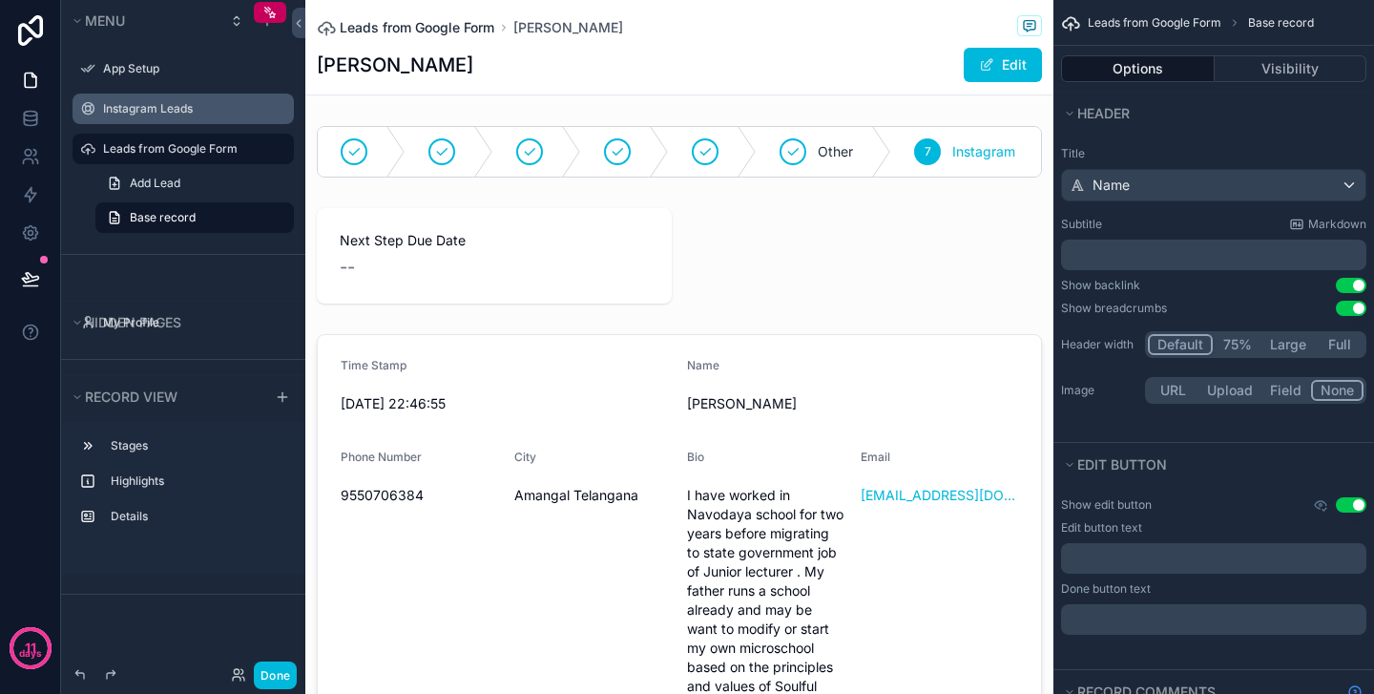
click at [477, 22] on span "Leads from Google Form" at bounding box center [417, 27] width 155 height 19
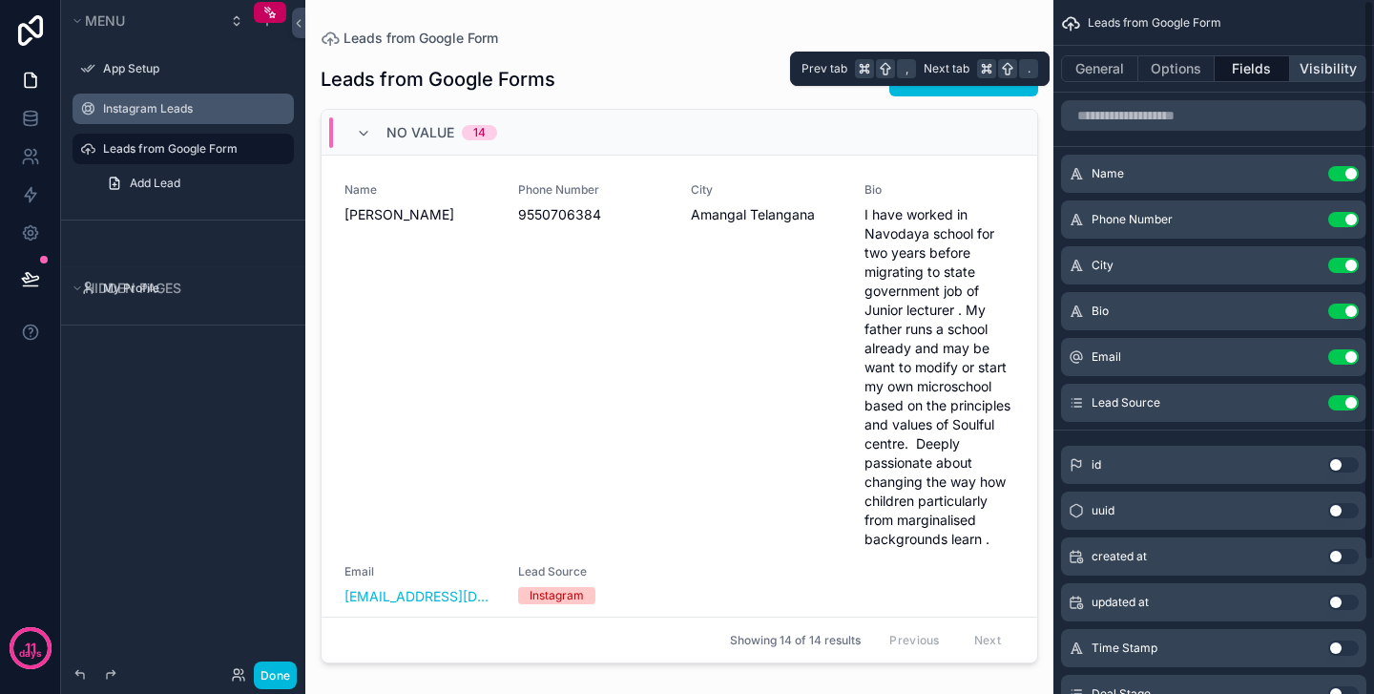
click at [1323, 79] on button "Visibility" at bounding box center [1328, 68] width 76 height 27
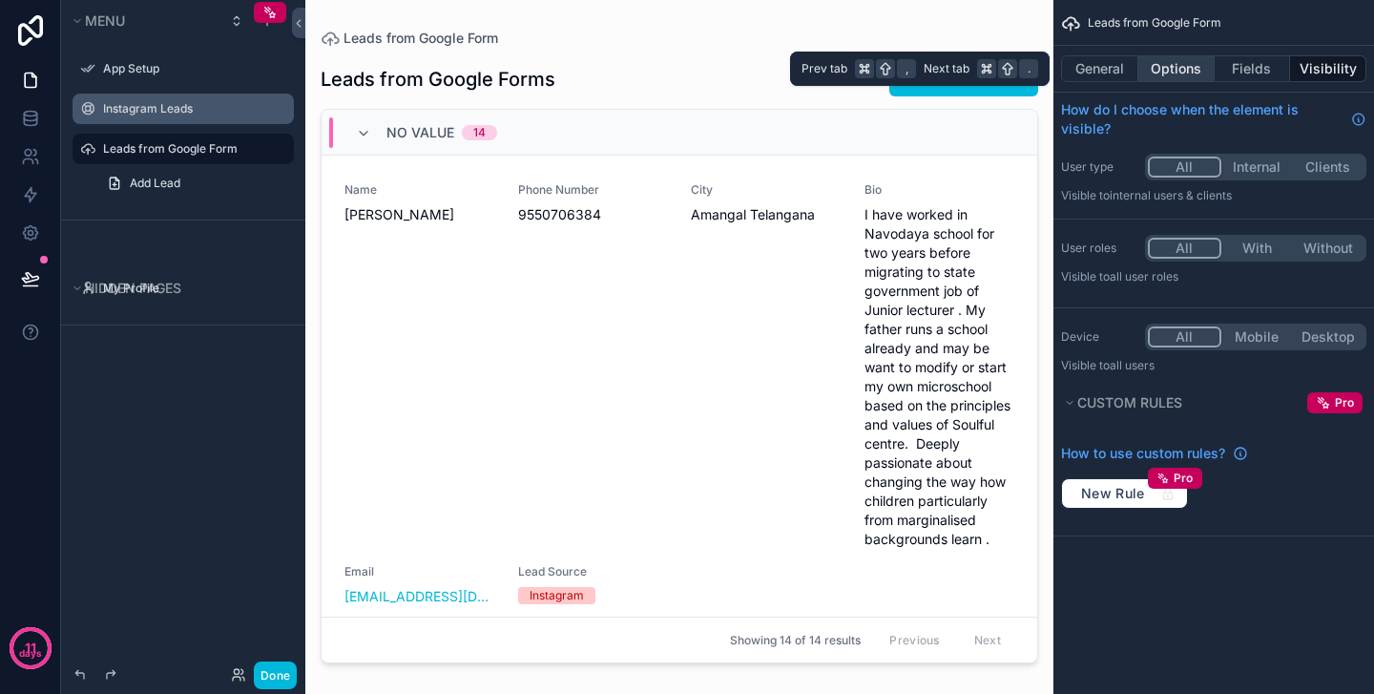
click at [1180, 72] on button "Options" at bounding box center [1176, 68] width 76 height 27
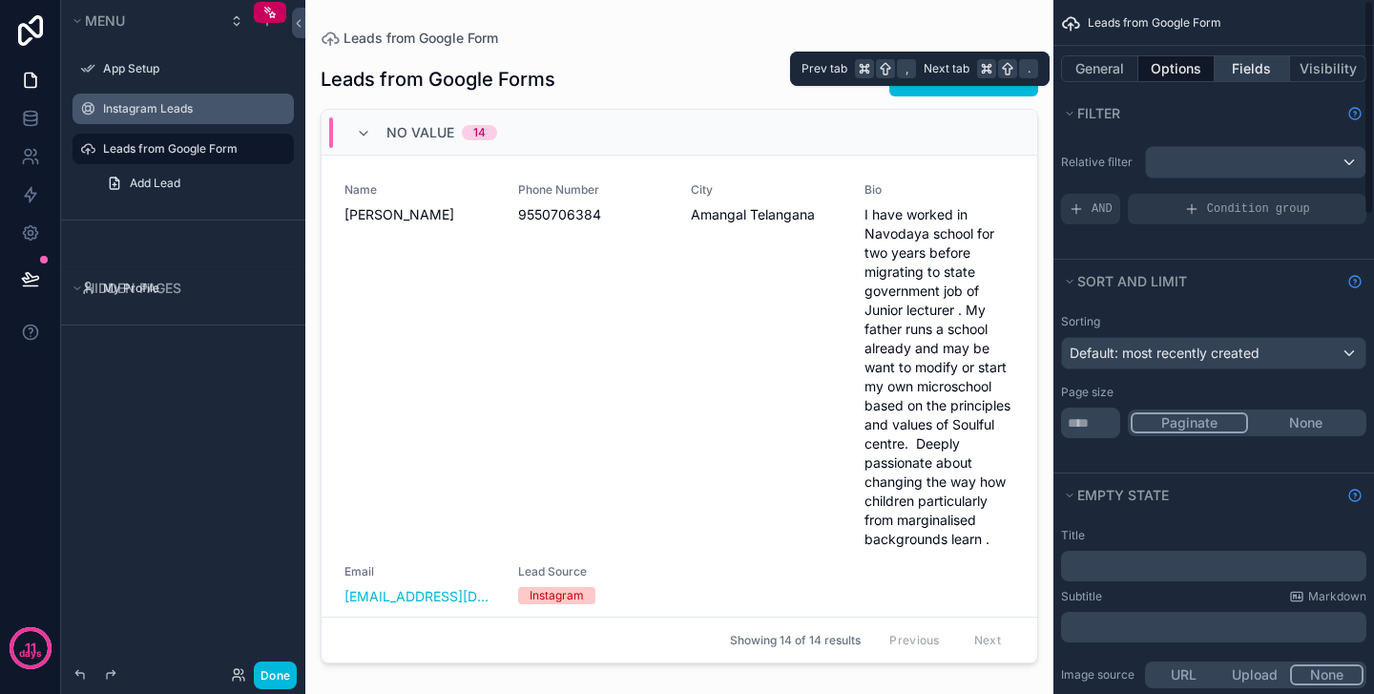
click at [1254, 73] on button "Fields" at bounding box center [1253, 68] width 76 height 27
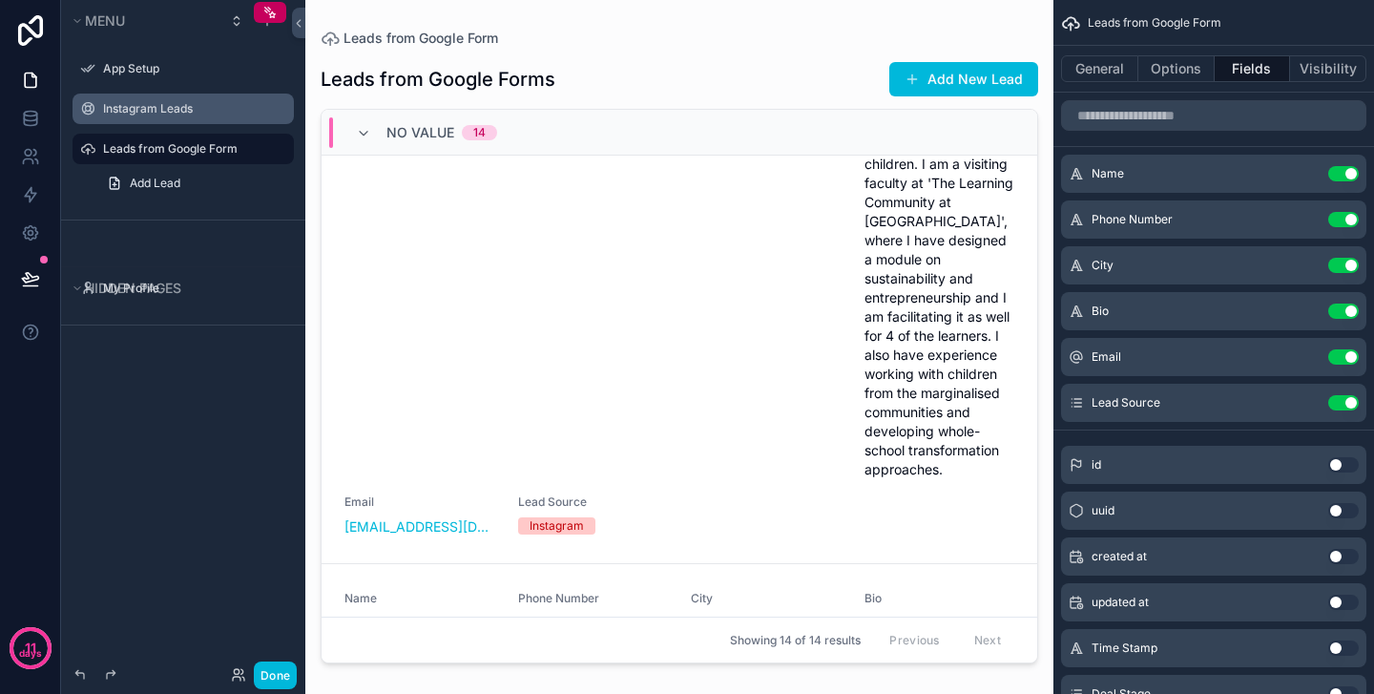
scroll to position [1124, 0]
click at [1352, 355] on button "Use setting" at bounding box center [1343, 356] width 31 height 15
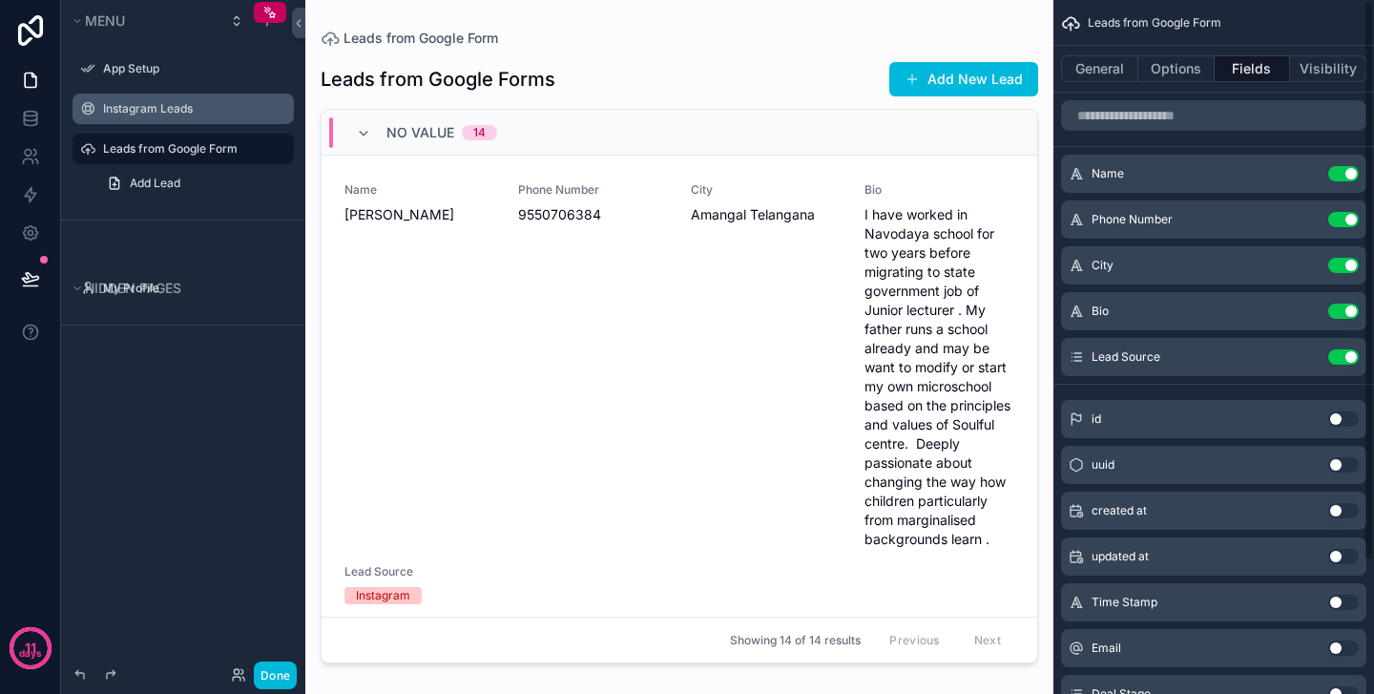
scroll to position [0, 0]
click at [1349, 360] on button "Use setting" at bounding box center [1343, 356] width 31 height 15
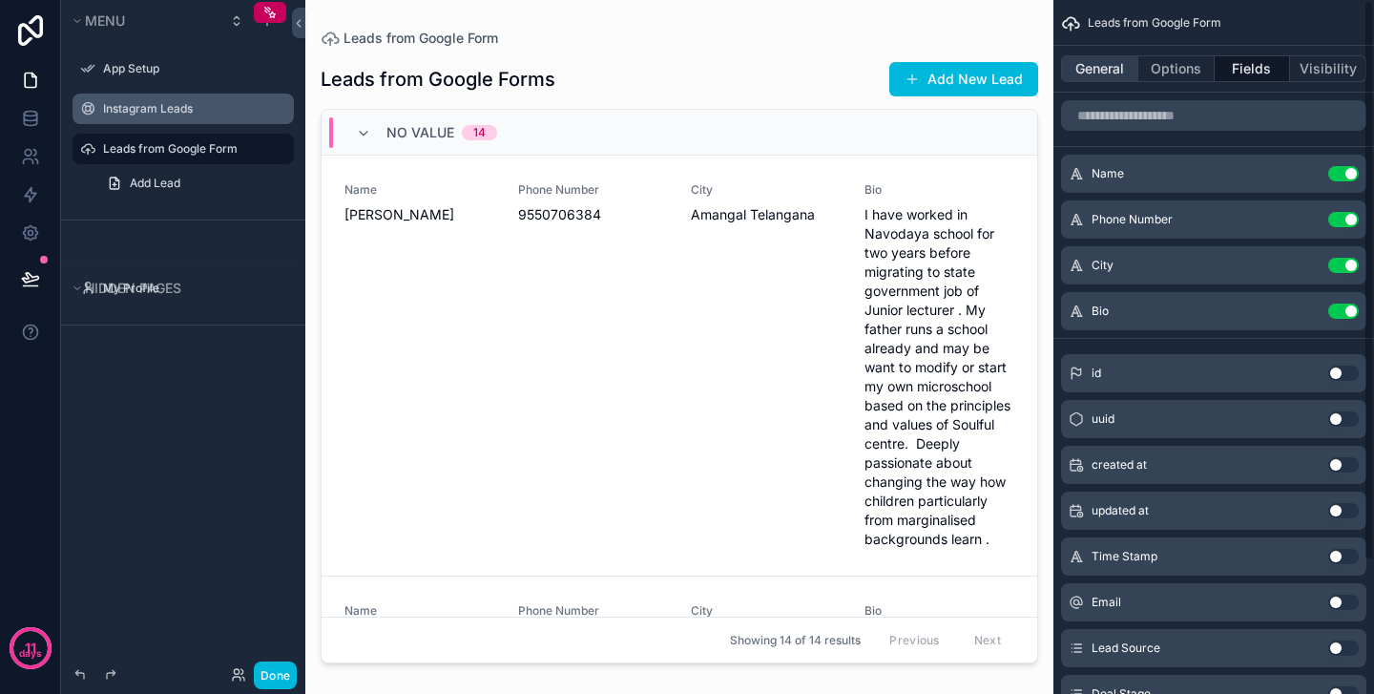
click at [1097, 63] on button "General" at bounding box center [1099, 68] width 77 height 27
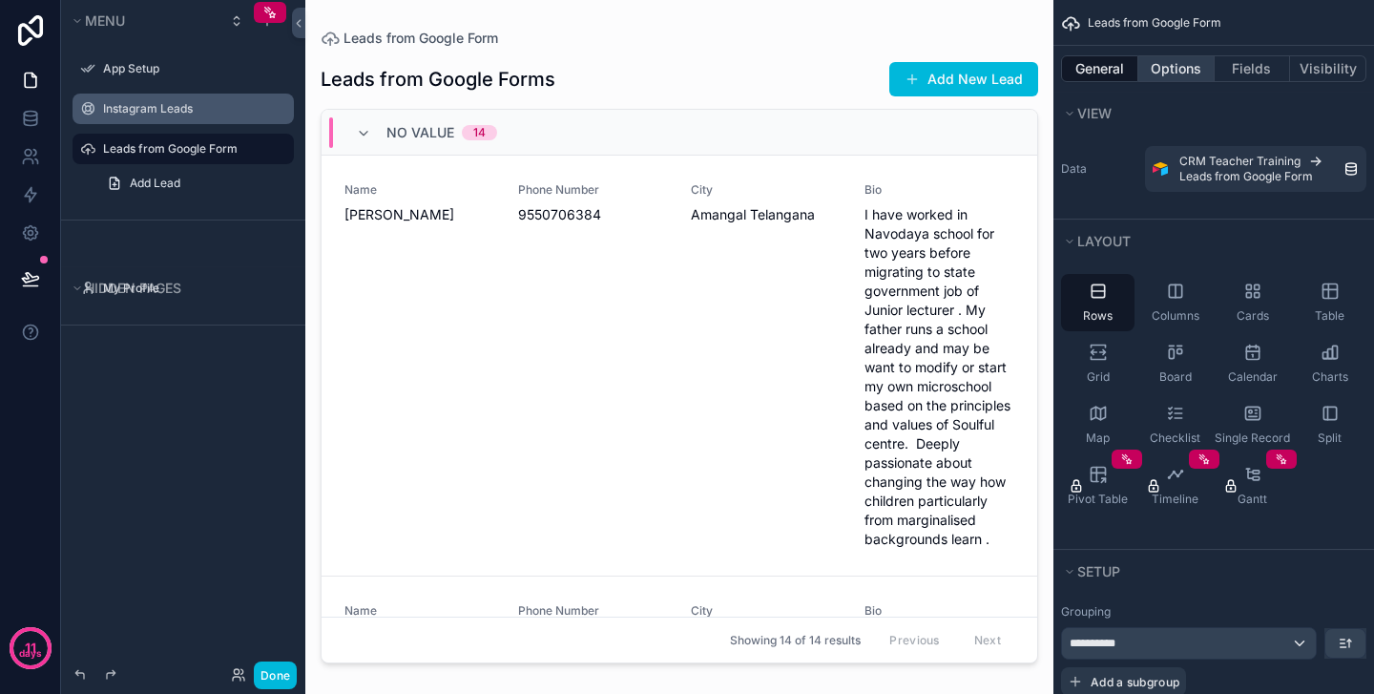
click at [1180, 73] on button "Options" at bounding box center [1176, 68] width 76 height 27
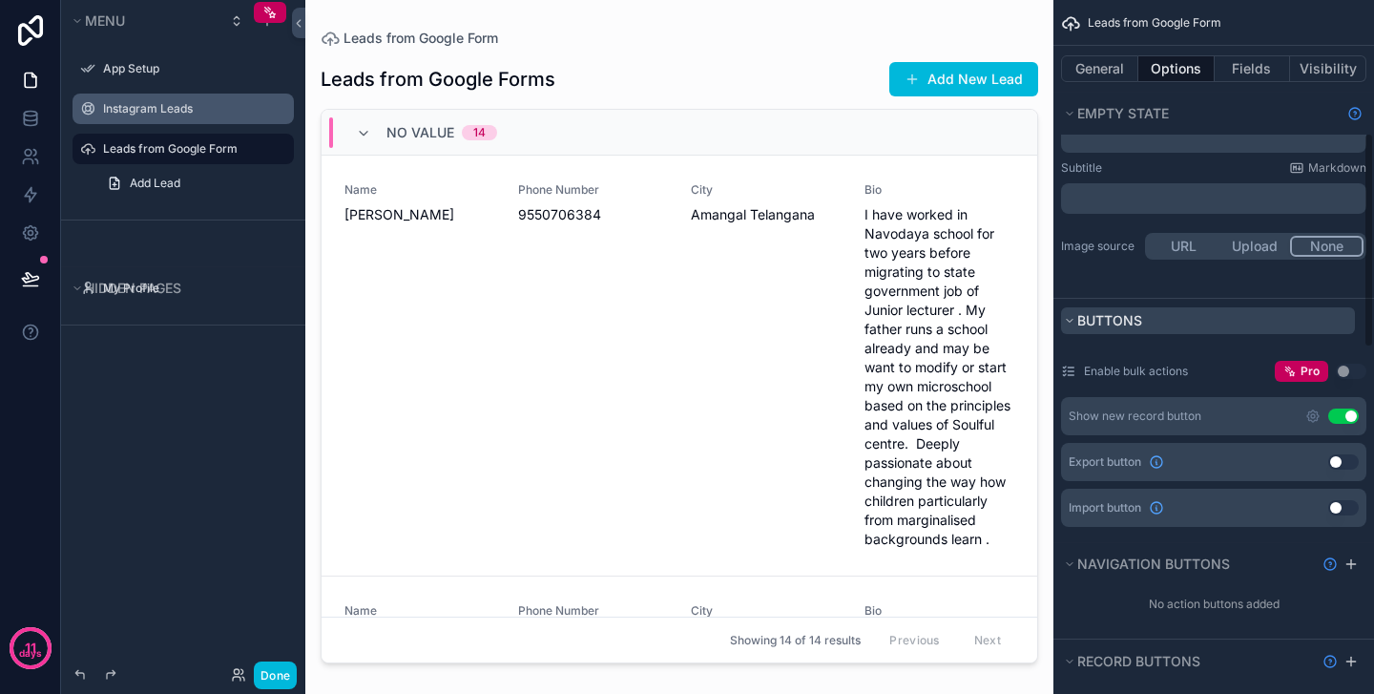
scroll to position [430, 0]
click at [1349, 416] on button "Use setting" at bounding box center [1343, 413] width 31 height 15
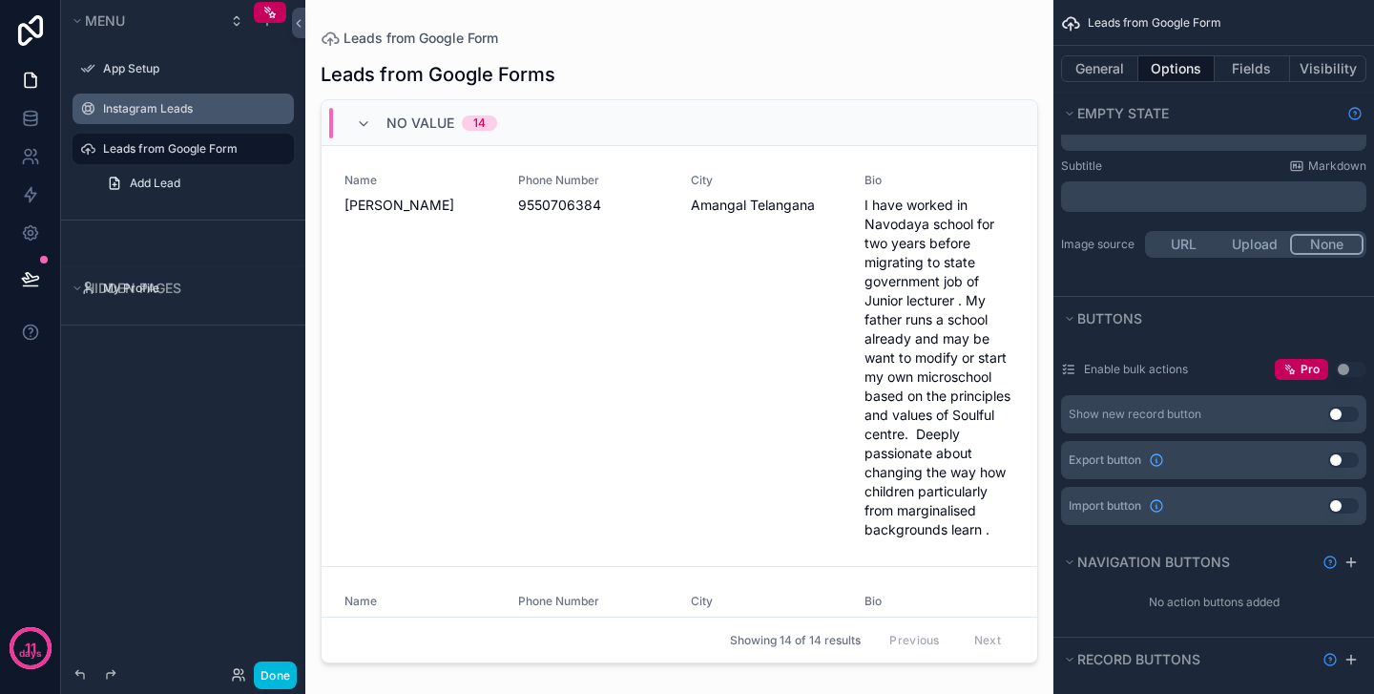
click at [1339, 414] on button "Use setting" at bounding box center [1343, 413] width 31 height 15
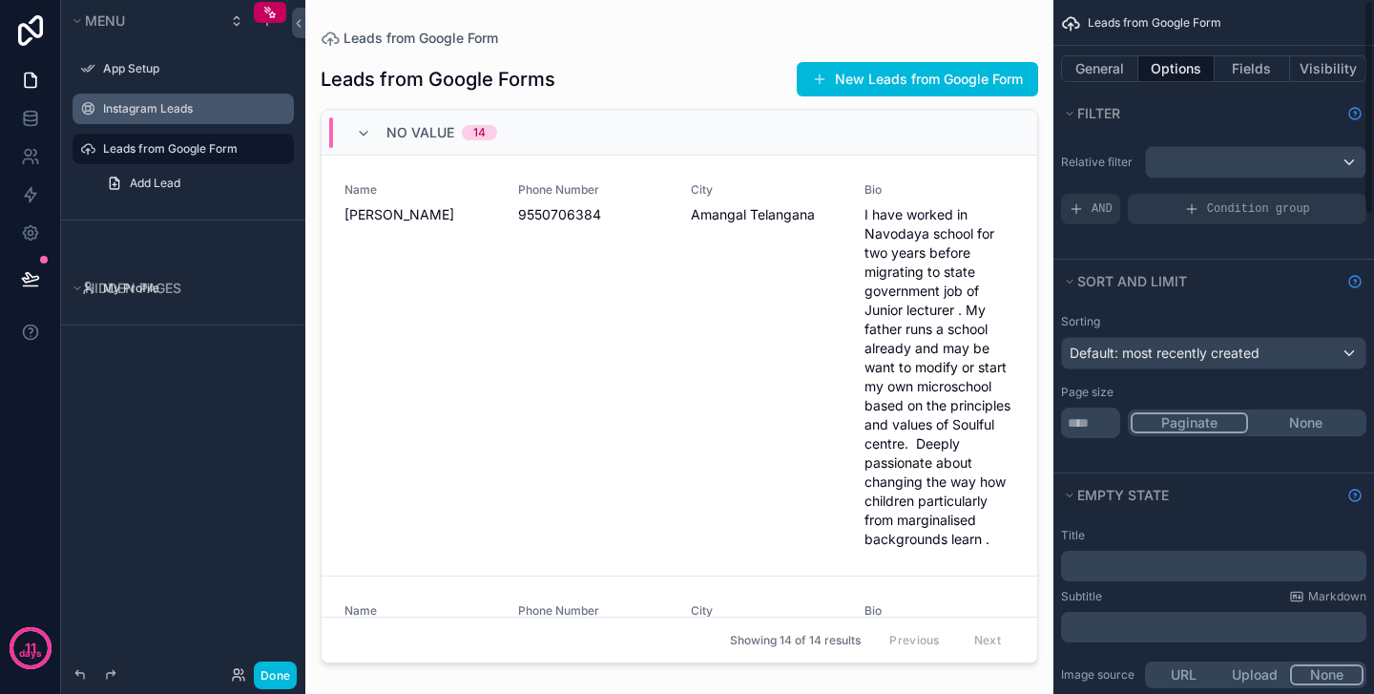
scroll to position [0, 0]
click at [1104, 61] on button "General" at bounding box center [1099, 68] width 77 height 27
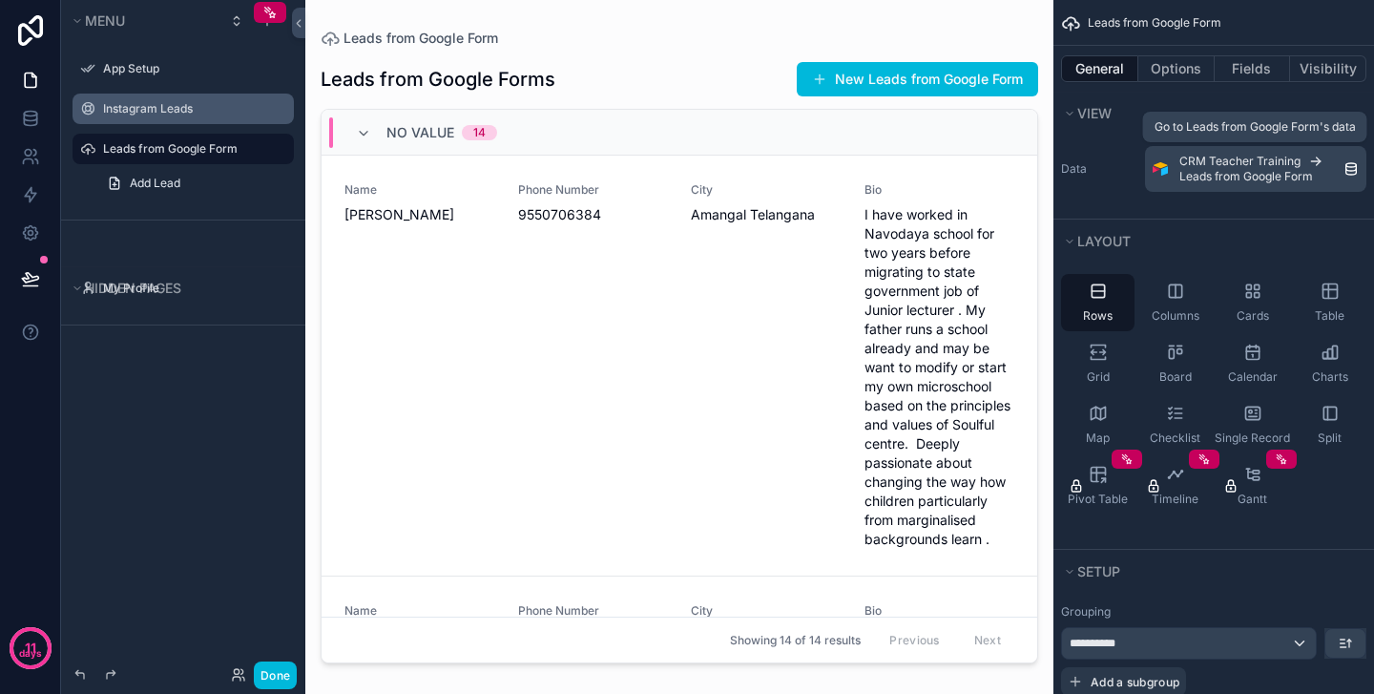
click at [1183, 172] on span "Leads from Google Form" at bounding box center [1246, 176] width 134 height 15
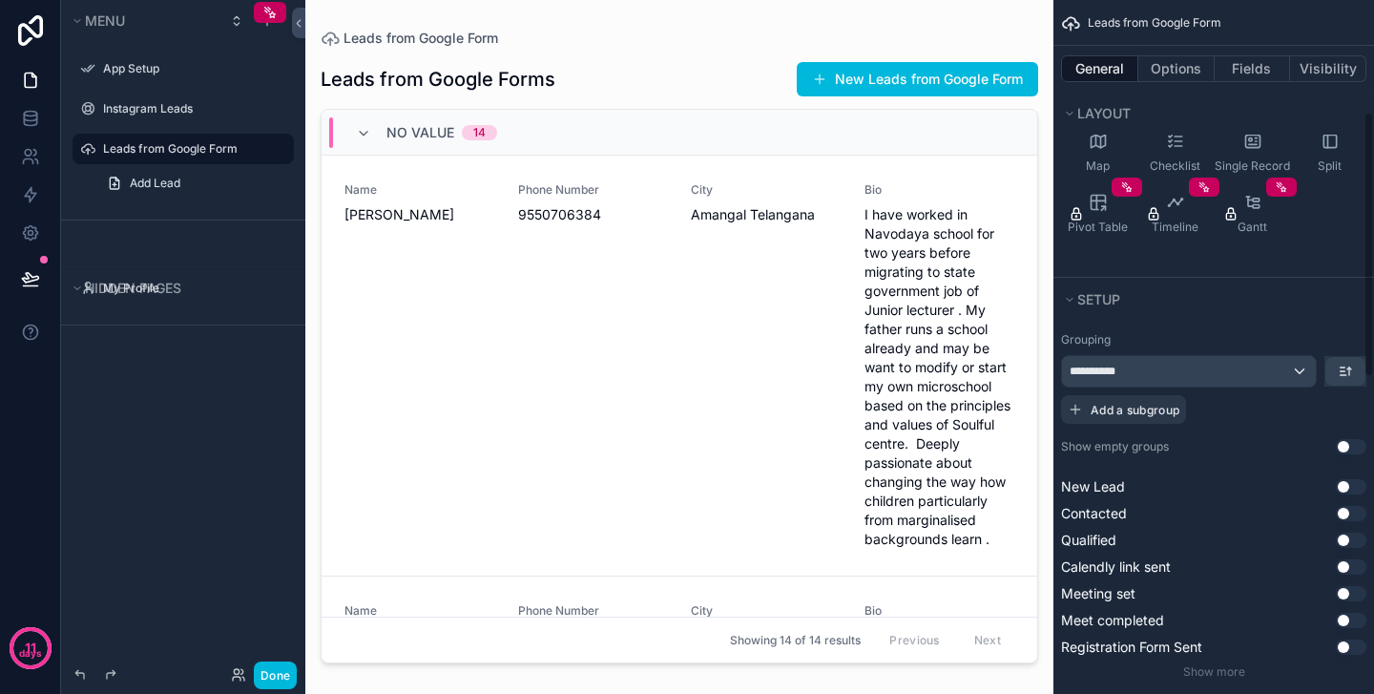
scroll to position [304, 0]
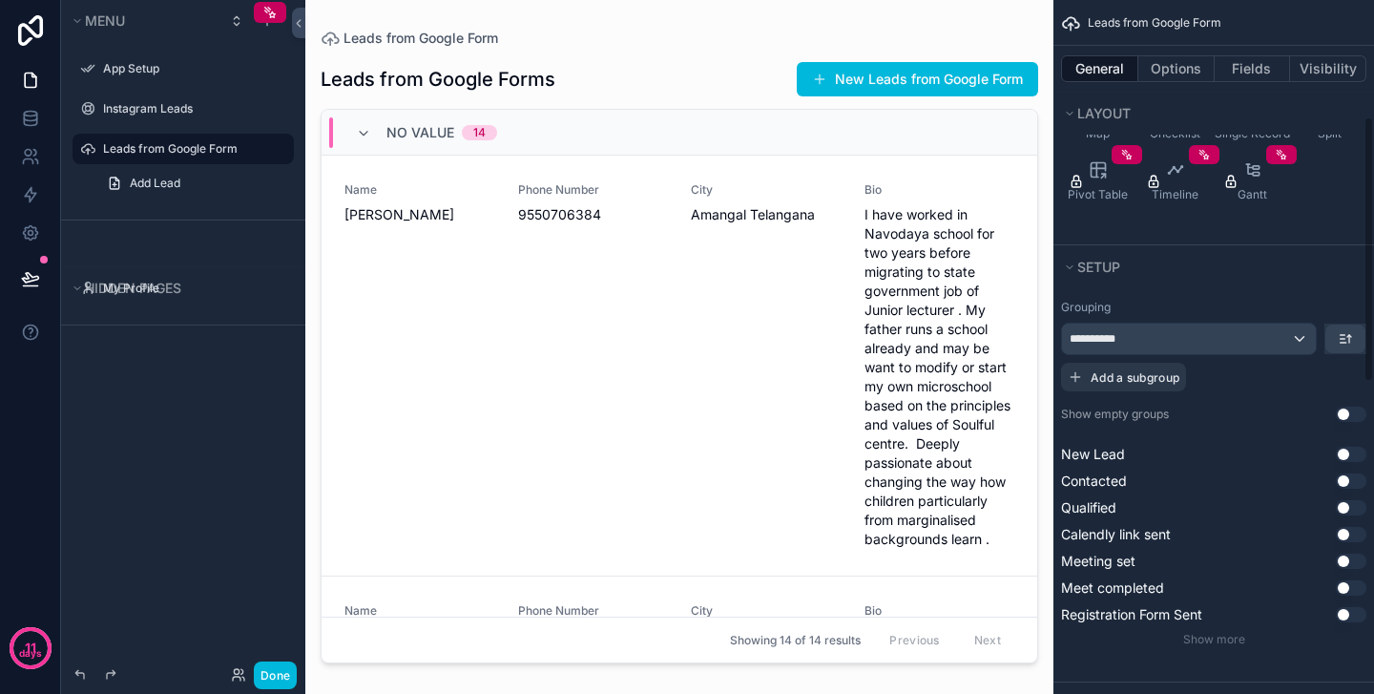
click at [1238, 339] on div "**********" at bounding box center [1189, 338] width 254 height 31
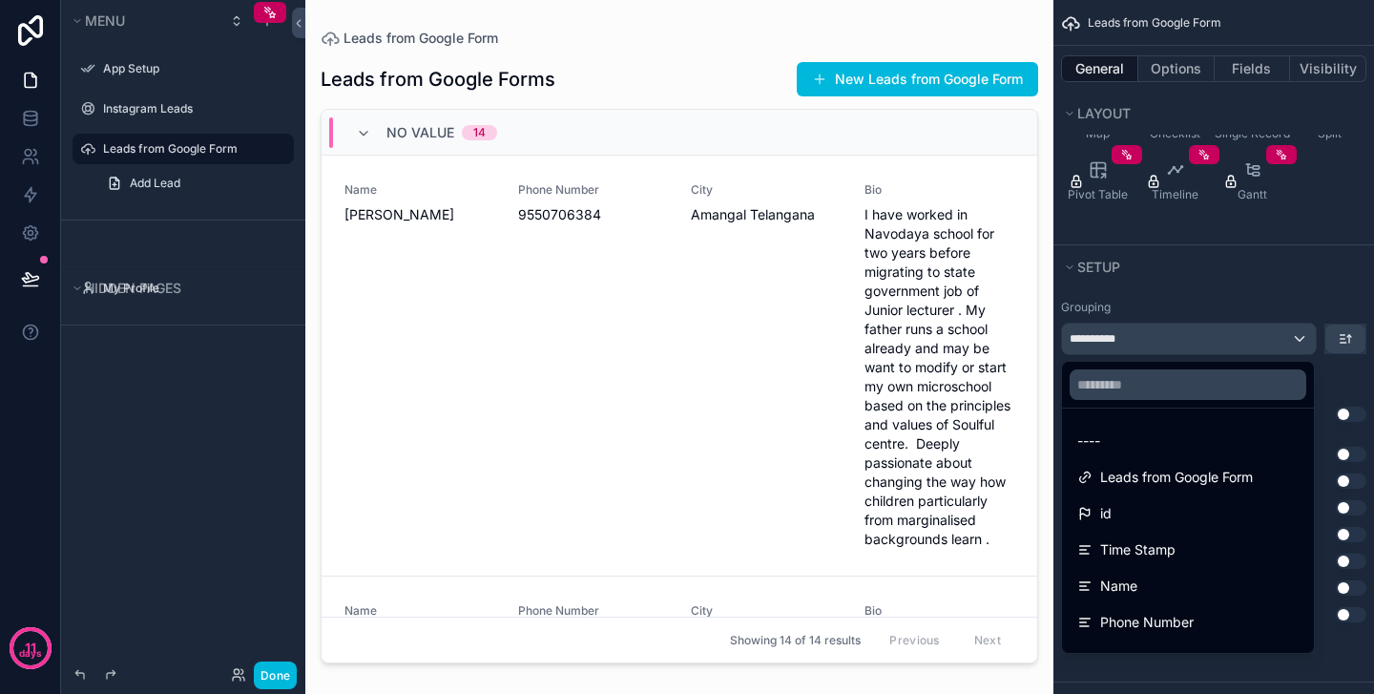
click at [1279, 287] on div "scrollable content" at bounding box center [687, 347] width 1374 height 694
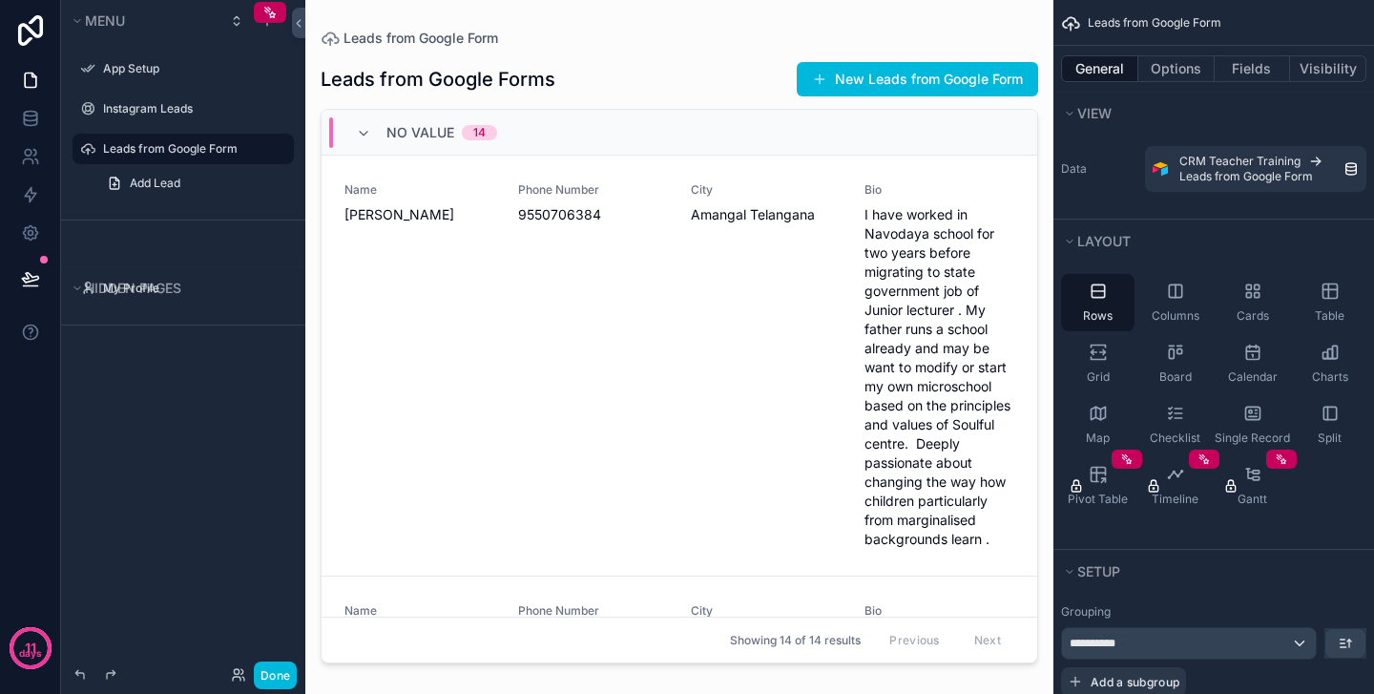
scroll to position [0, 0]
click at [892, 78] on button "New Leads from Google Form" at bounding box center [917, 79] width 241 height 34
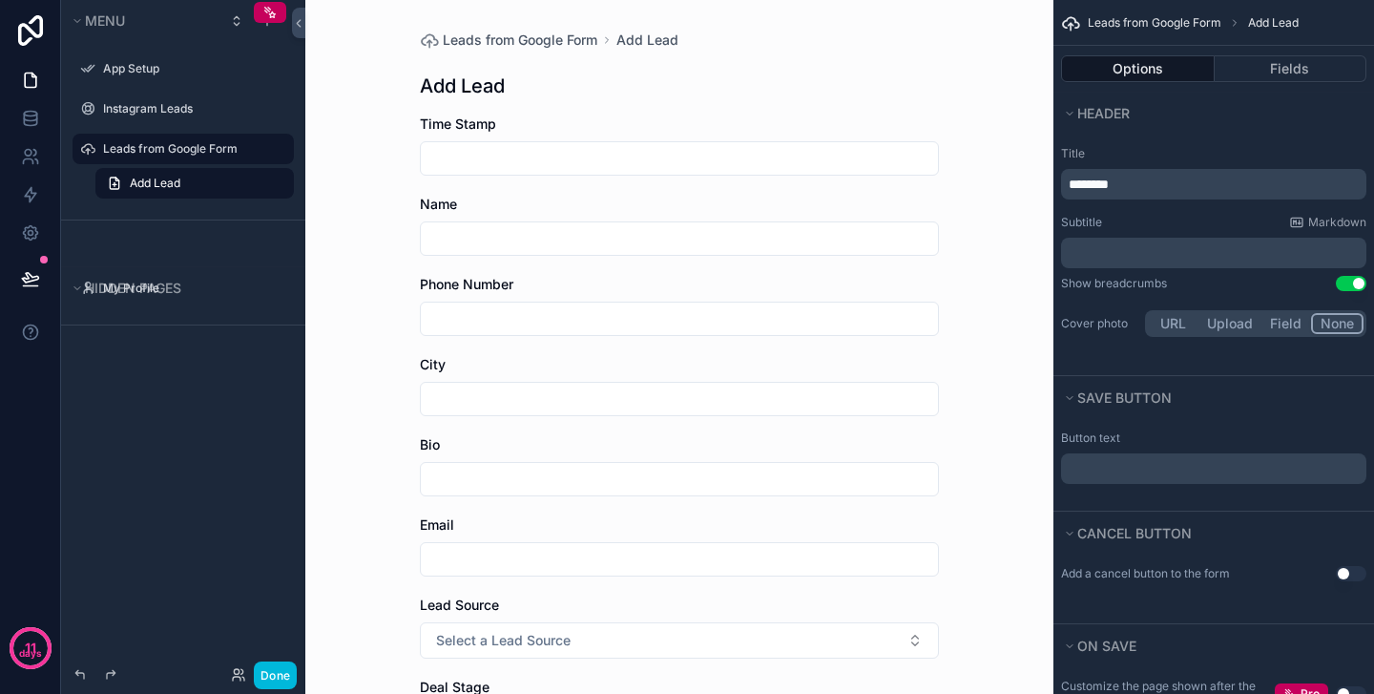
click at [523, 52] on div "Leads from Google Form Add Lead Add Lead Time Stamp Name Phone Number City Bio …" at bounding box center [680, 555] width 550 height 1111
click at [526, 38] on span "Leads from Google Form" at bounding box center [520, 40] width 155 height 19
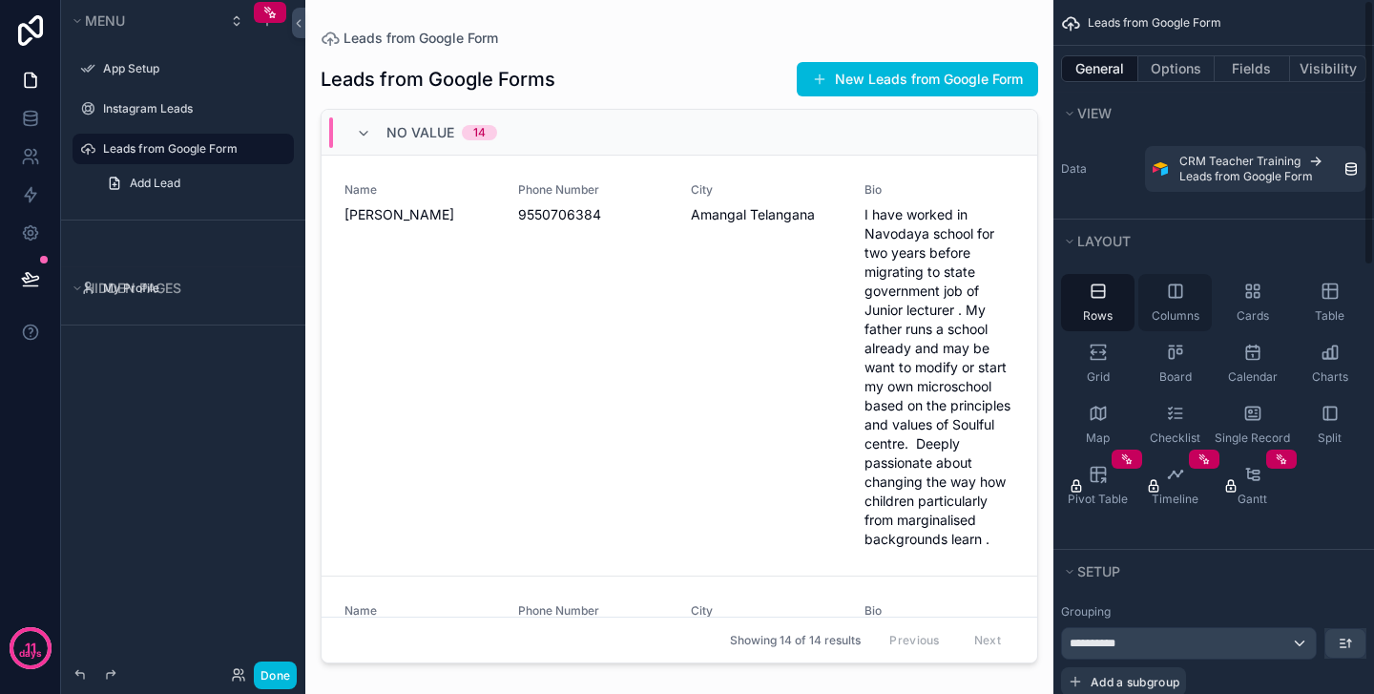
click at [1186, 296] on div "Columns" at bounding box center [1174, 302] width 73 height 57
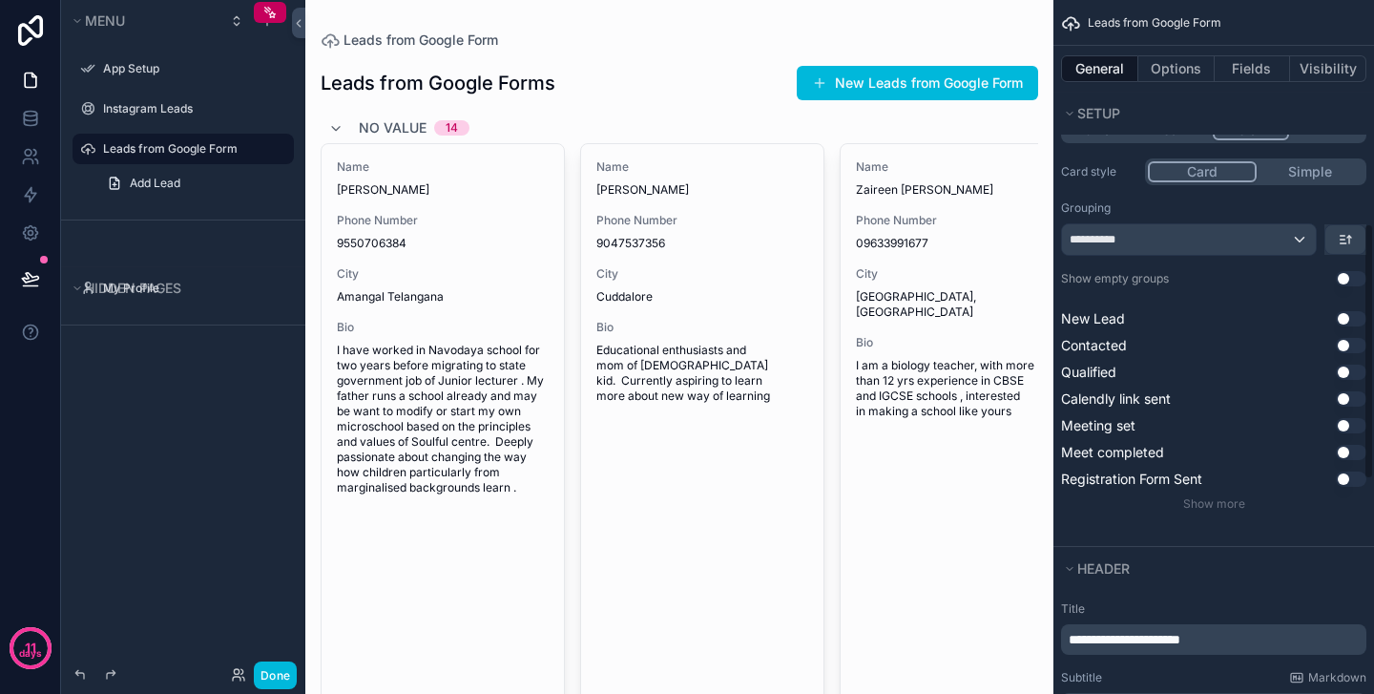
scroll to position [468, 0]
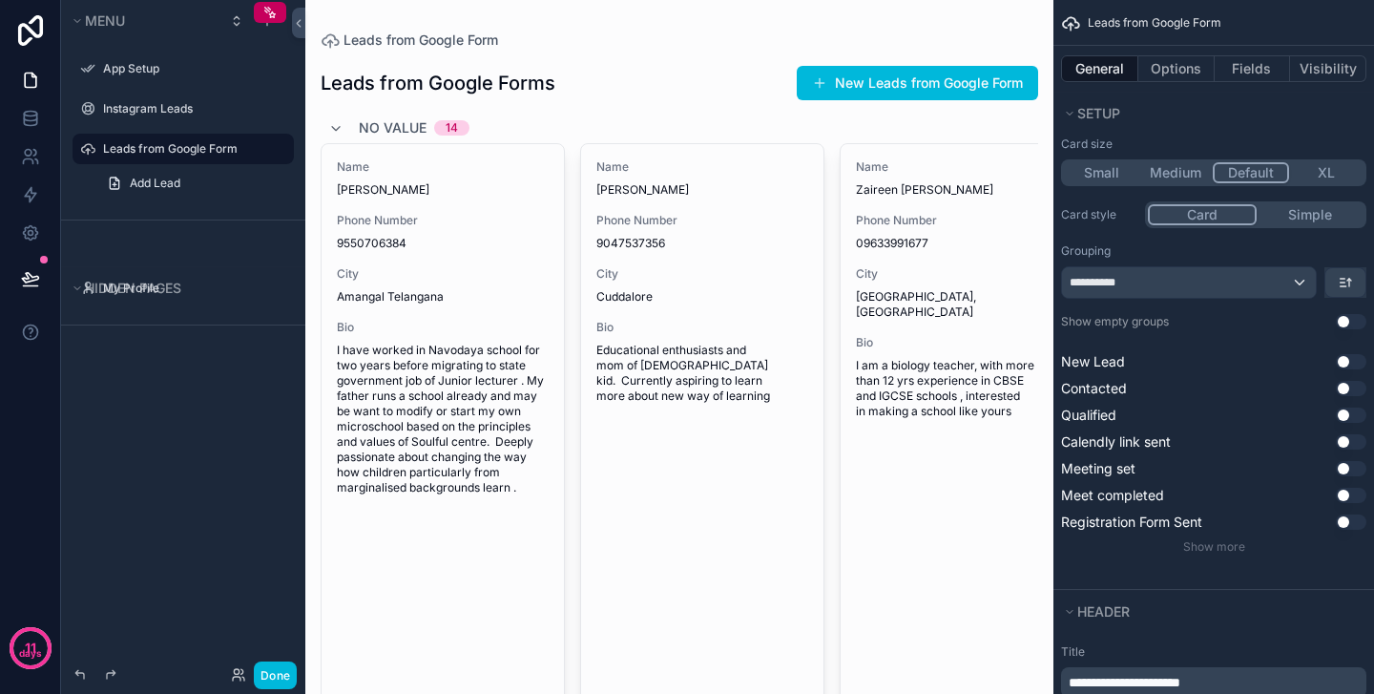
click at [1344, 362] on button "Use setting" at bounding box center [1351, 361] width 31 height 15
click at [1343, 364] on button "Use setting" at bounding box center [1351, 363] width 31 height 15
click at [1343, 389] on button "Use setting" at bounding box center [1351, 388] width 31 height 15
click at [1343, 389] on button "Use setting" at bounding box center [1351, 390] width 31 height 15
click at [1345, 468] on button "Use setting" at bounding box center [1351, 468] width 31 height 15
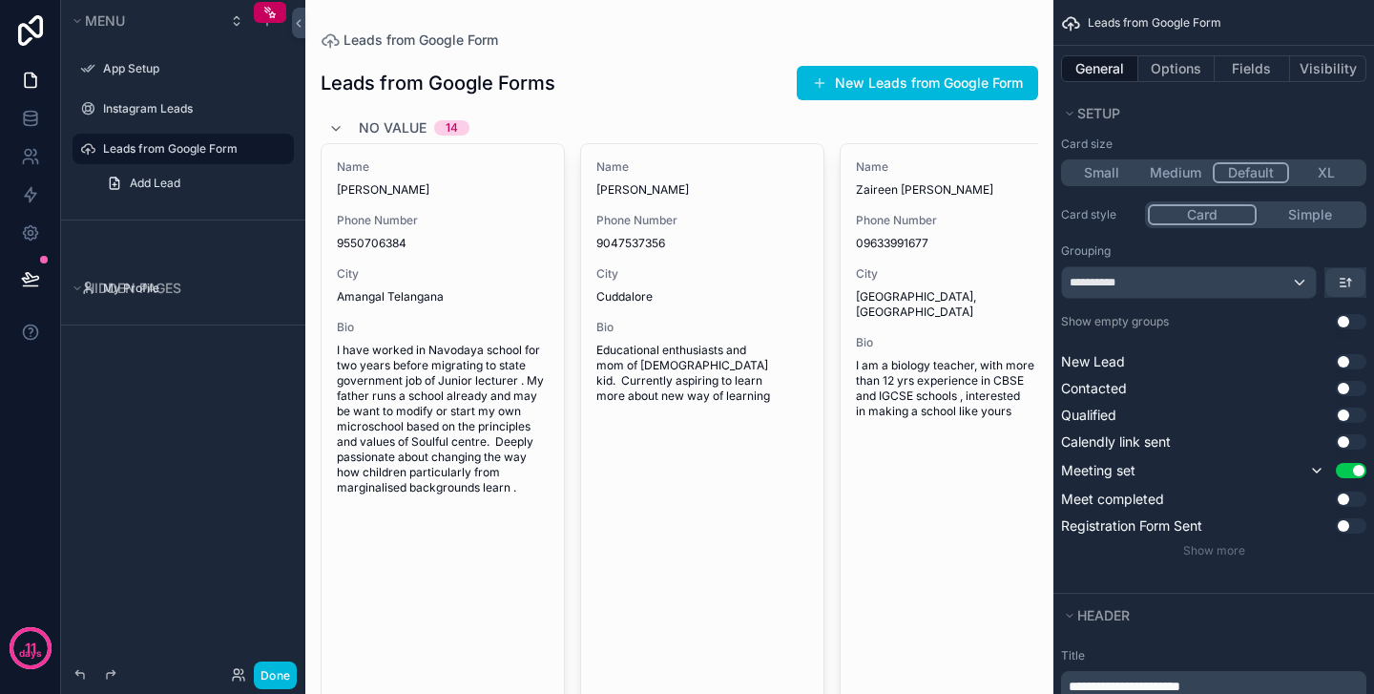
click at [1345, 468] on button "Use setting" at bounding box center [1351, 470] width 31 height 15
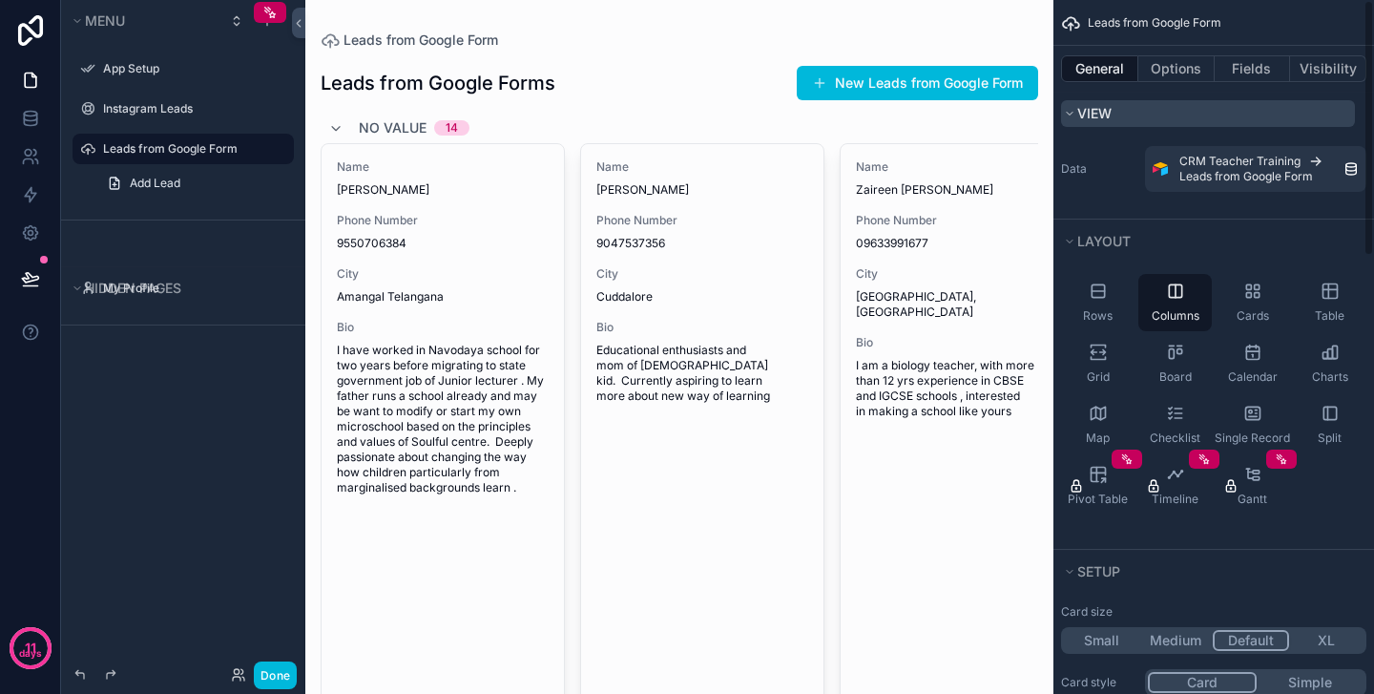
scroll to position [0, 0]
click at [1181, 72] on button "Options" at bounding box center [1176, 68] width 76 height 27
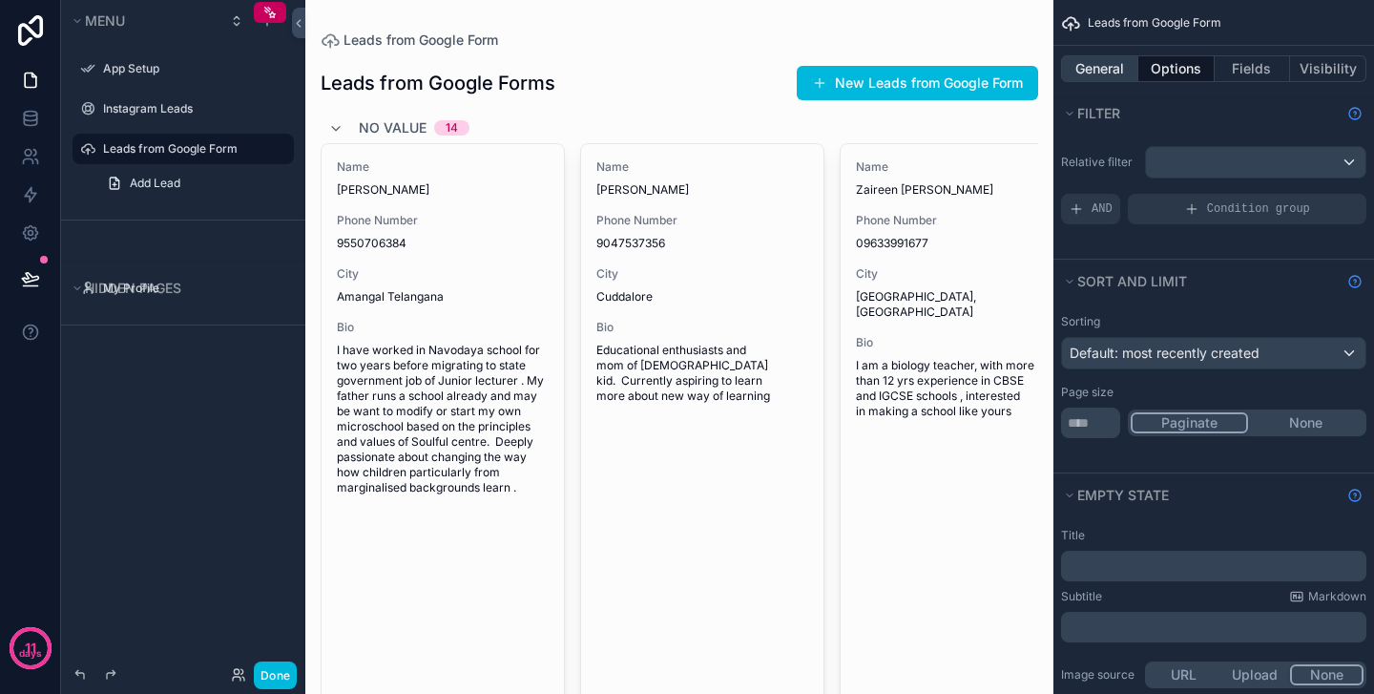
click at [1091, 63] on button "General" at bounding box center [1099, 68] width 77 height 27
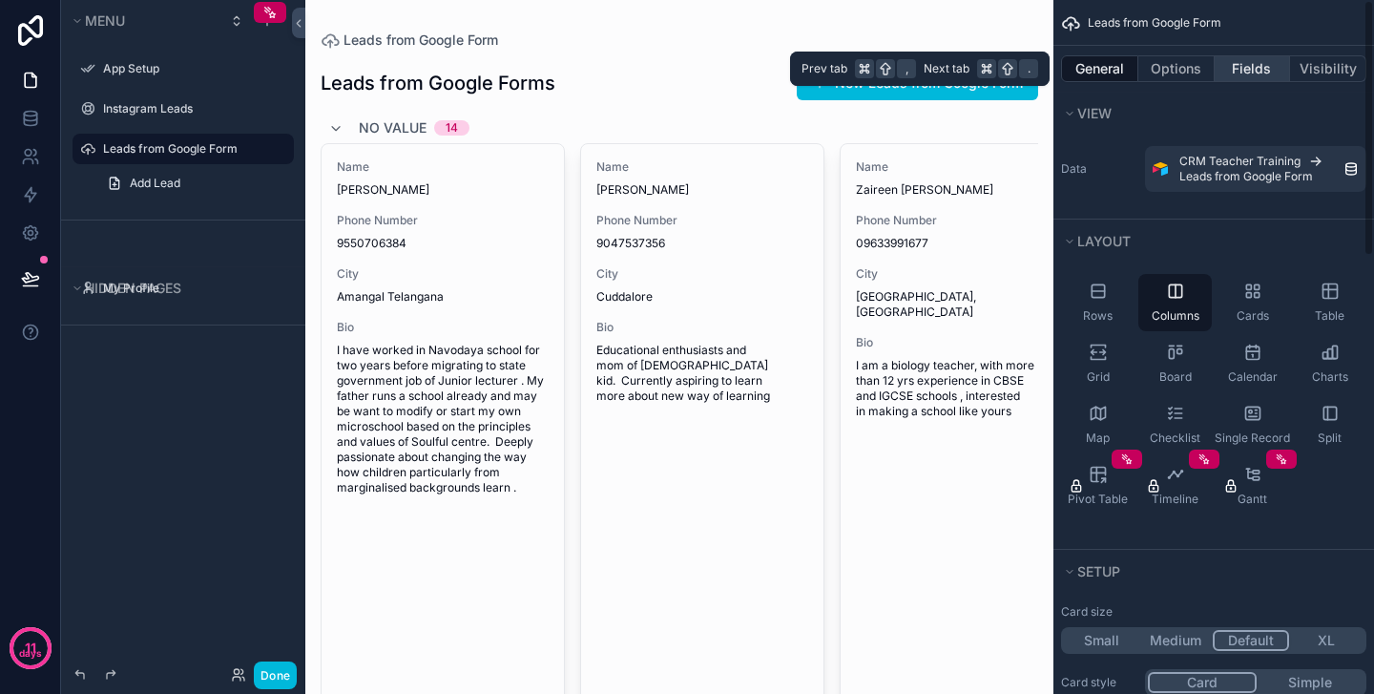
click at [1256, 66] on button "Fields" at bounding box center [1253, 68] width 76 height 27
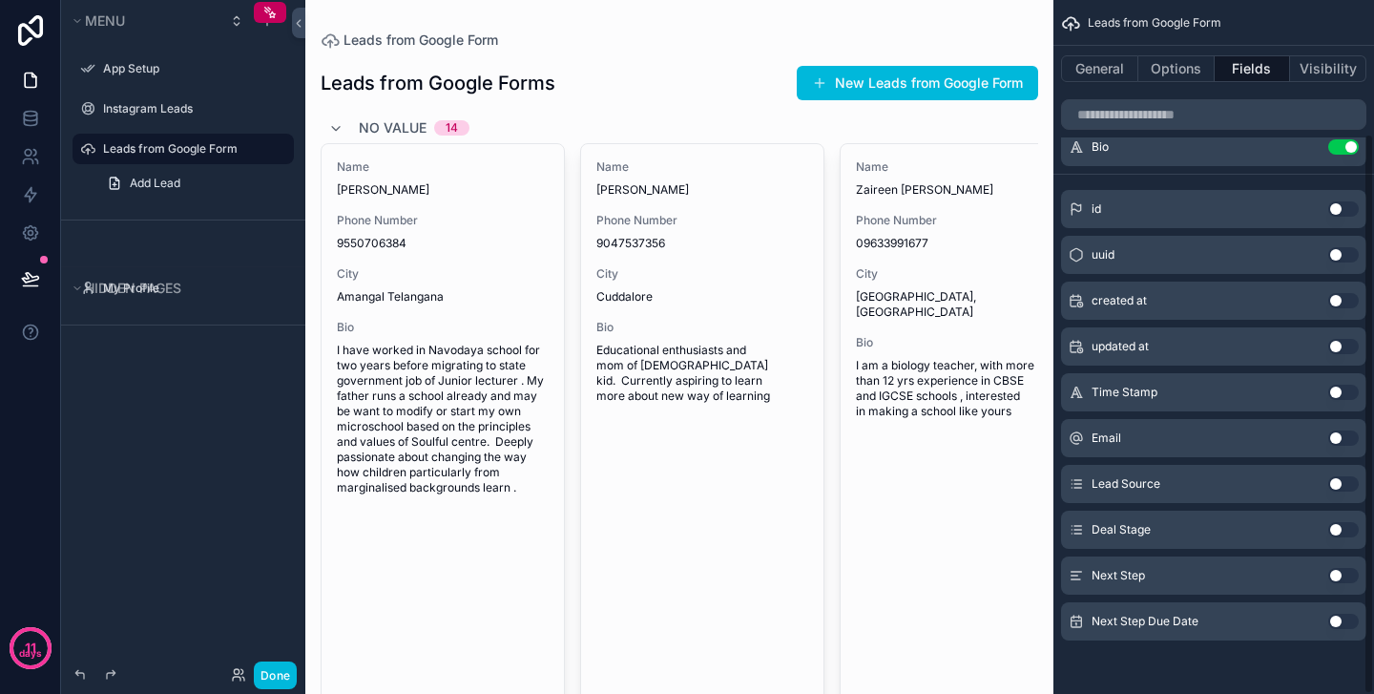
scroll to position [164, 0]
click at [1342, 488] on button "Use setting" at bounding box center [1343, 483] width 31 height 15
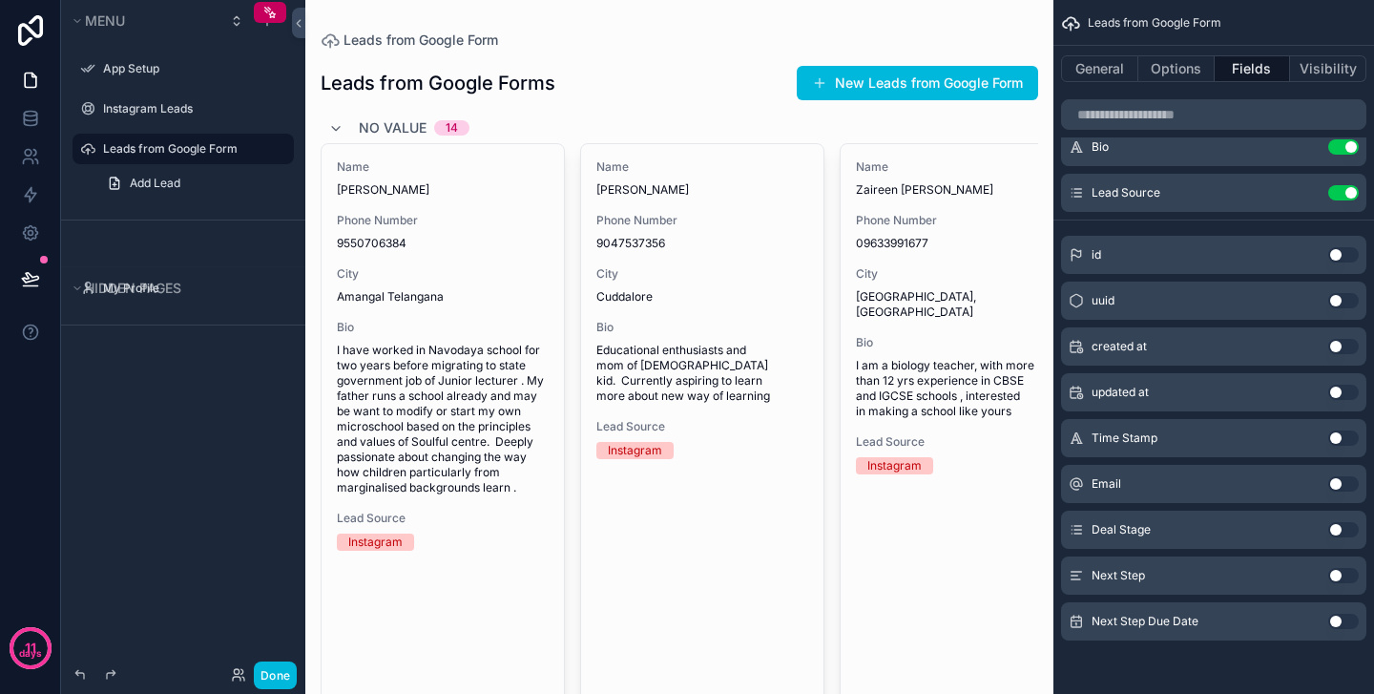
click at [1339, 531] on button "Use setting" at bounding box center [1343, 529] width 31 height 15
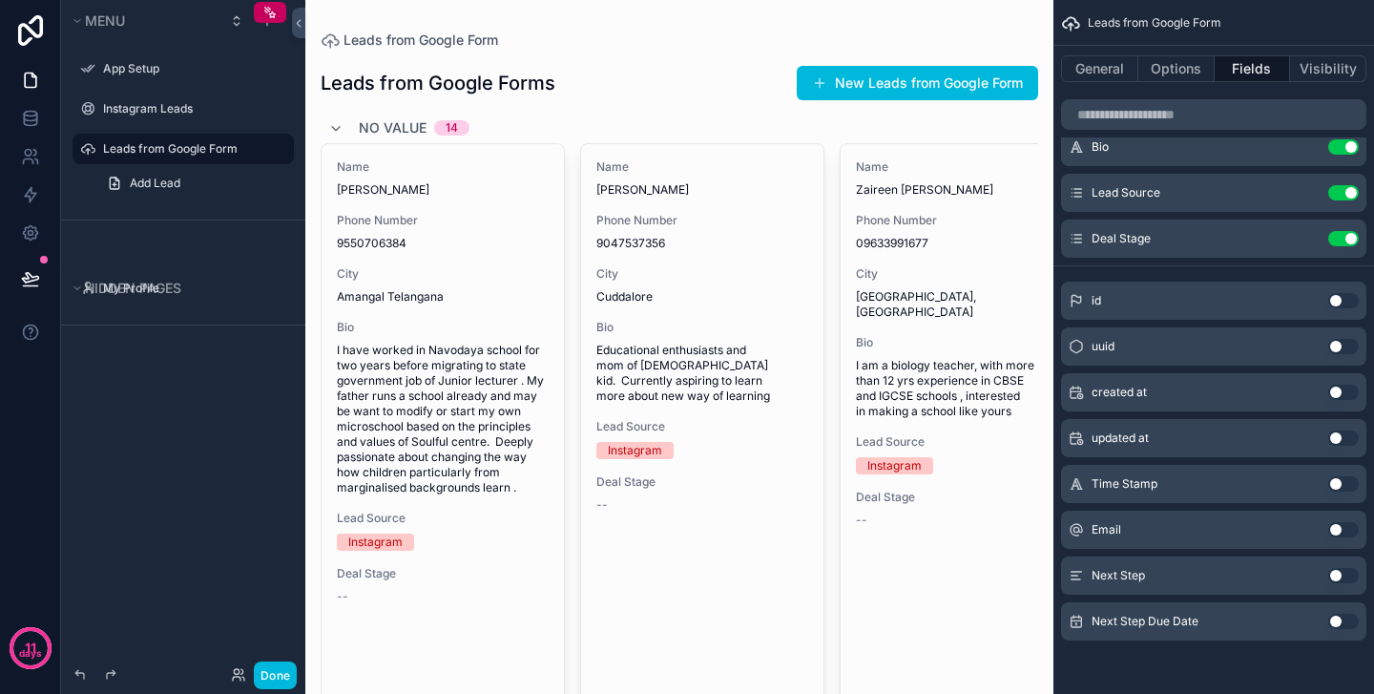
click at [1339, 483] on button "Use setting" at bounding box center [1343, 483] width 31 height 15
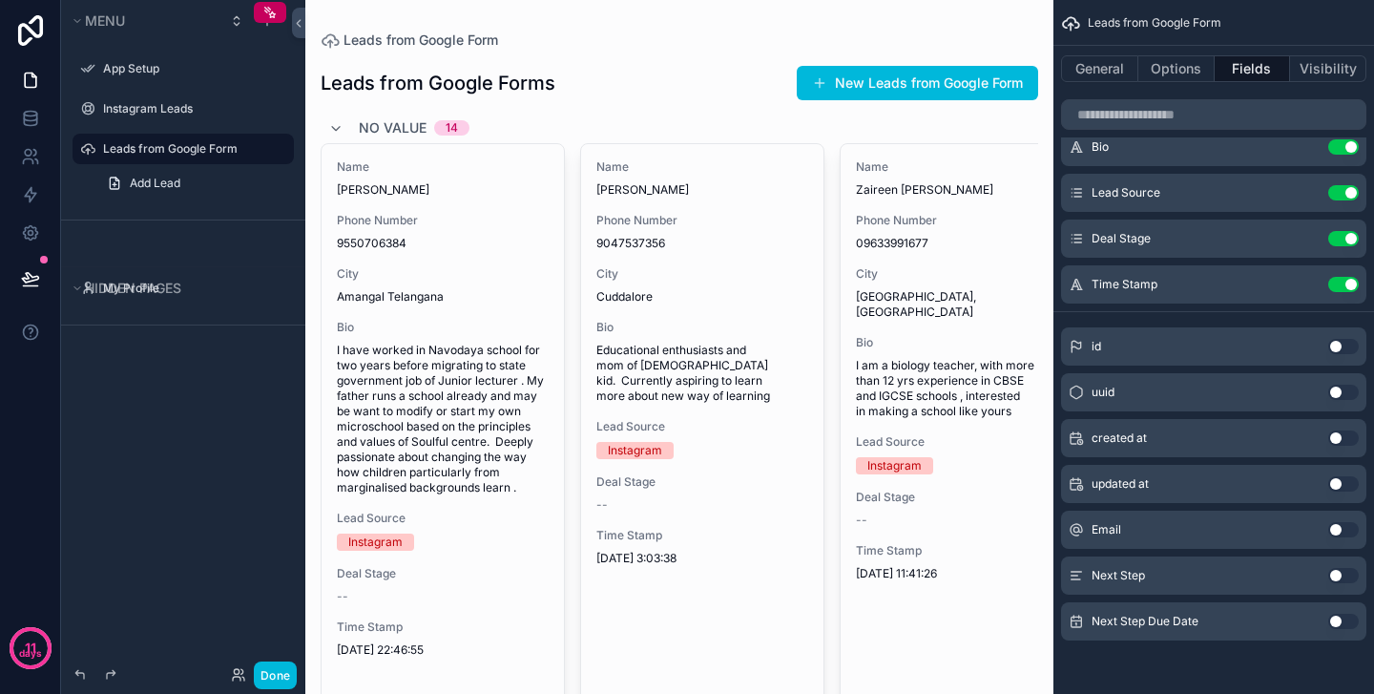
click at [1335, 621] on button "Use setting" at bounding box center [1343, 621] width 31 height 15
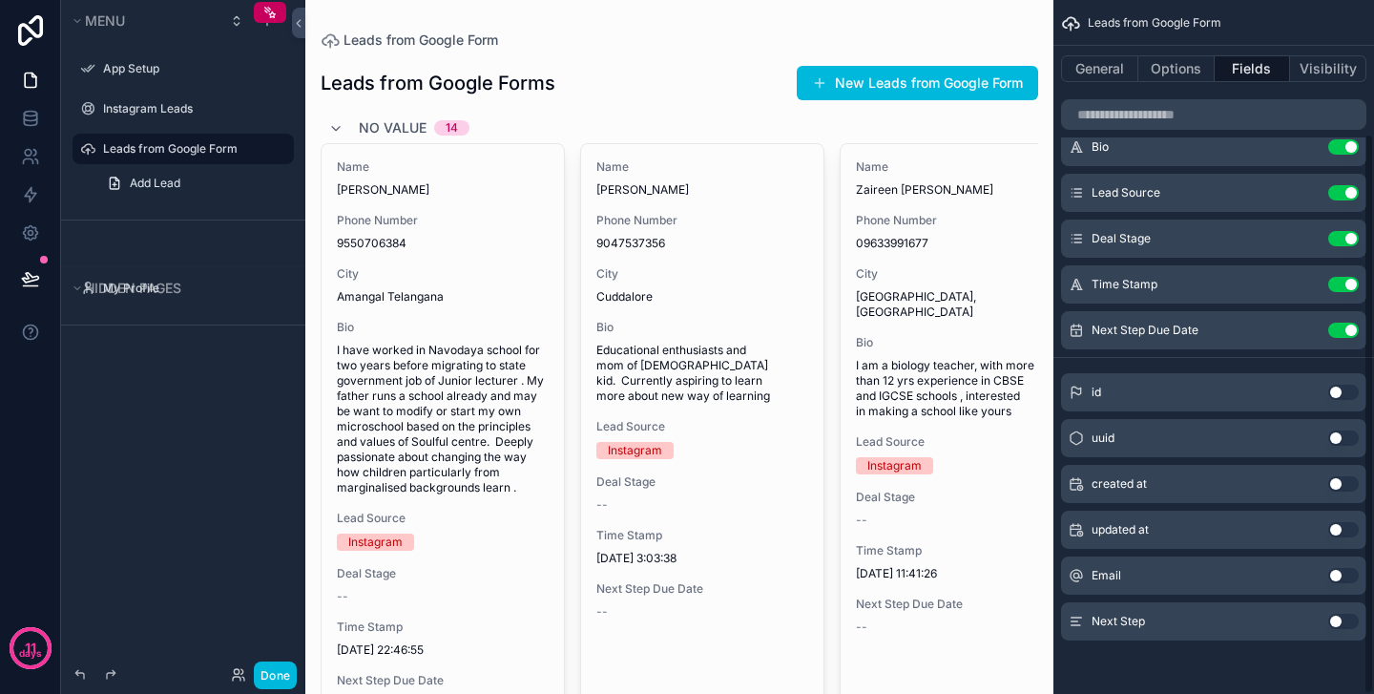
click at [1341, 580] on button "Use setting" at bounding box center [1343, 575] width 31 height 15
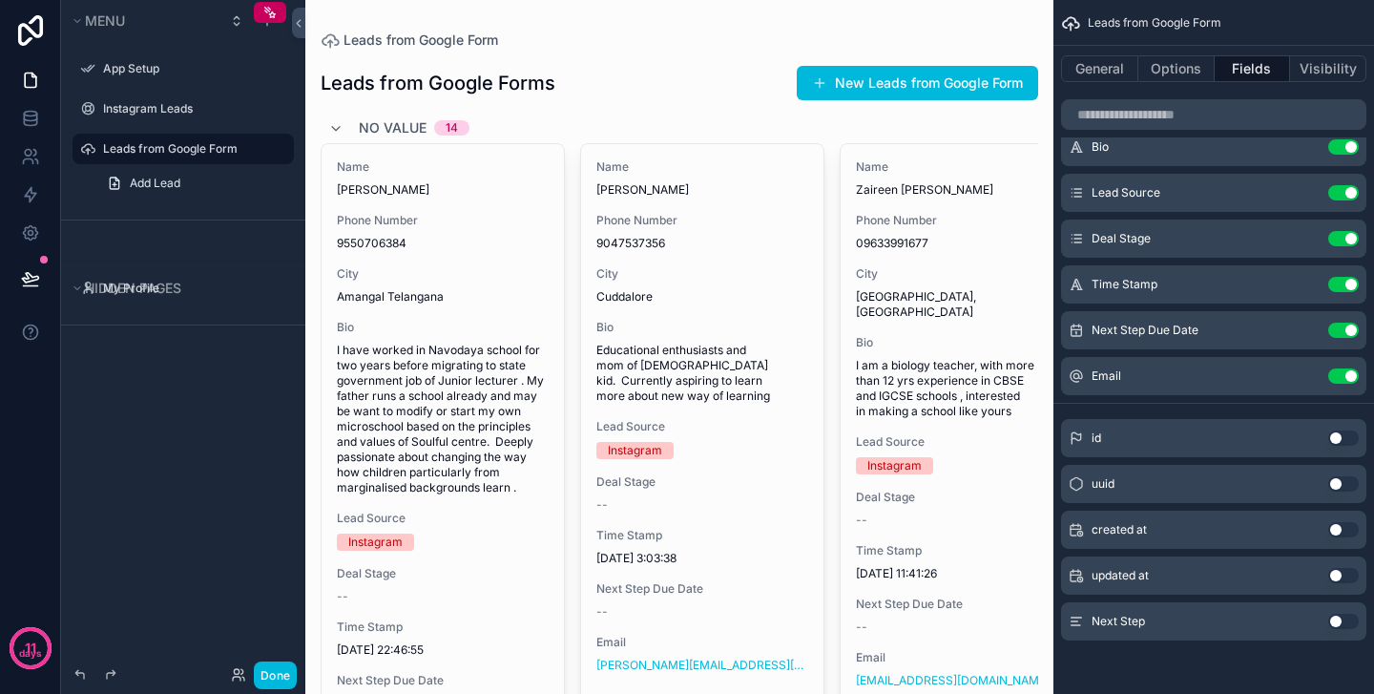
click at [1340, 623] on button "Use setting" at bounding box center [1343, 621] width 31 height 15
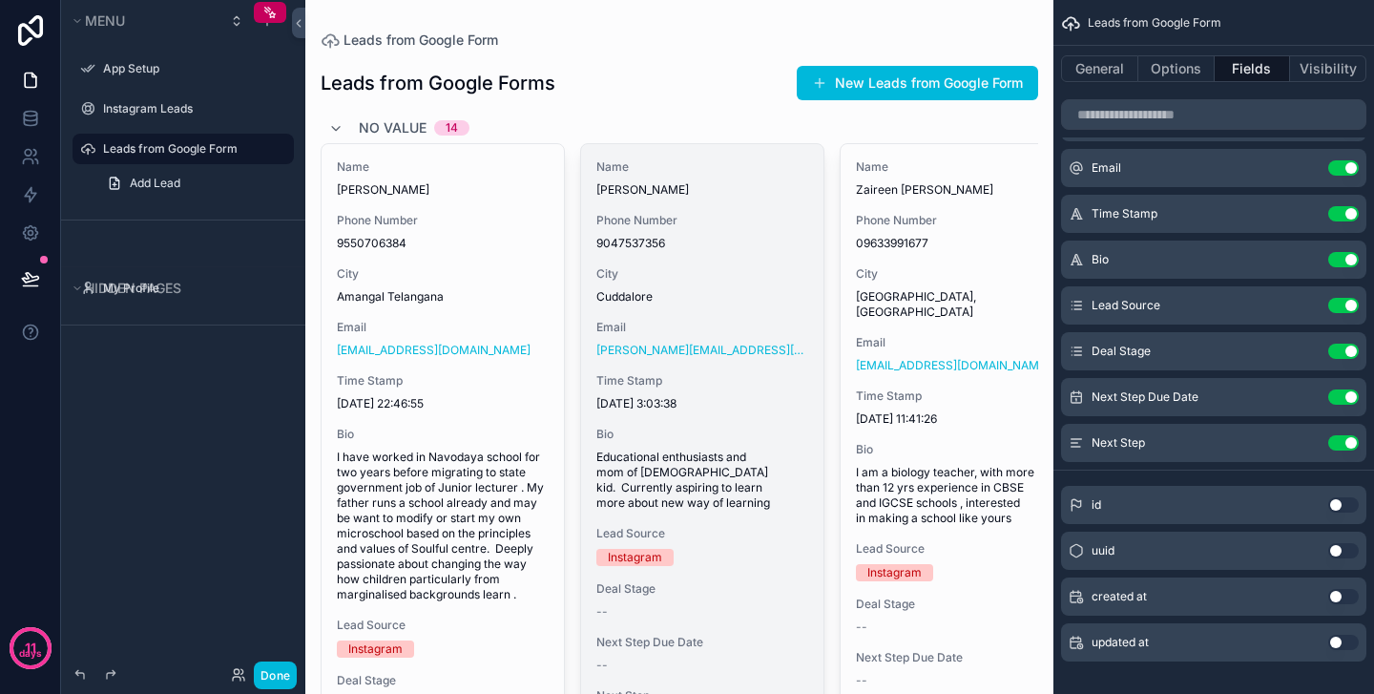
scroll to position [0, 0]
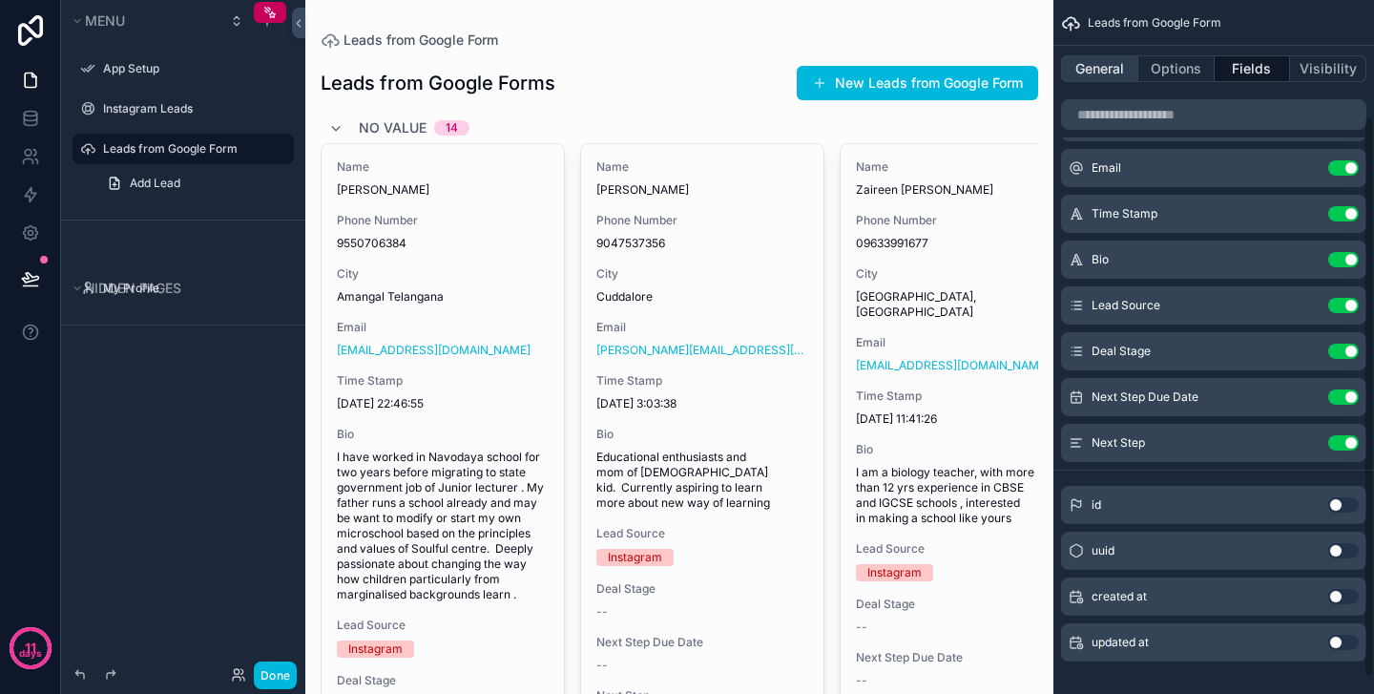
click at [1107, 67] on button "General" at bounding box center [1099, 68] width 77 height 27
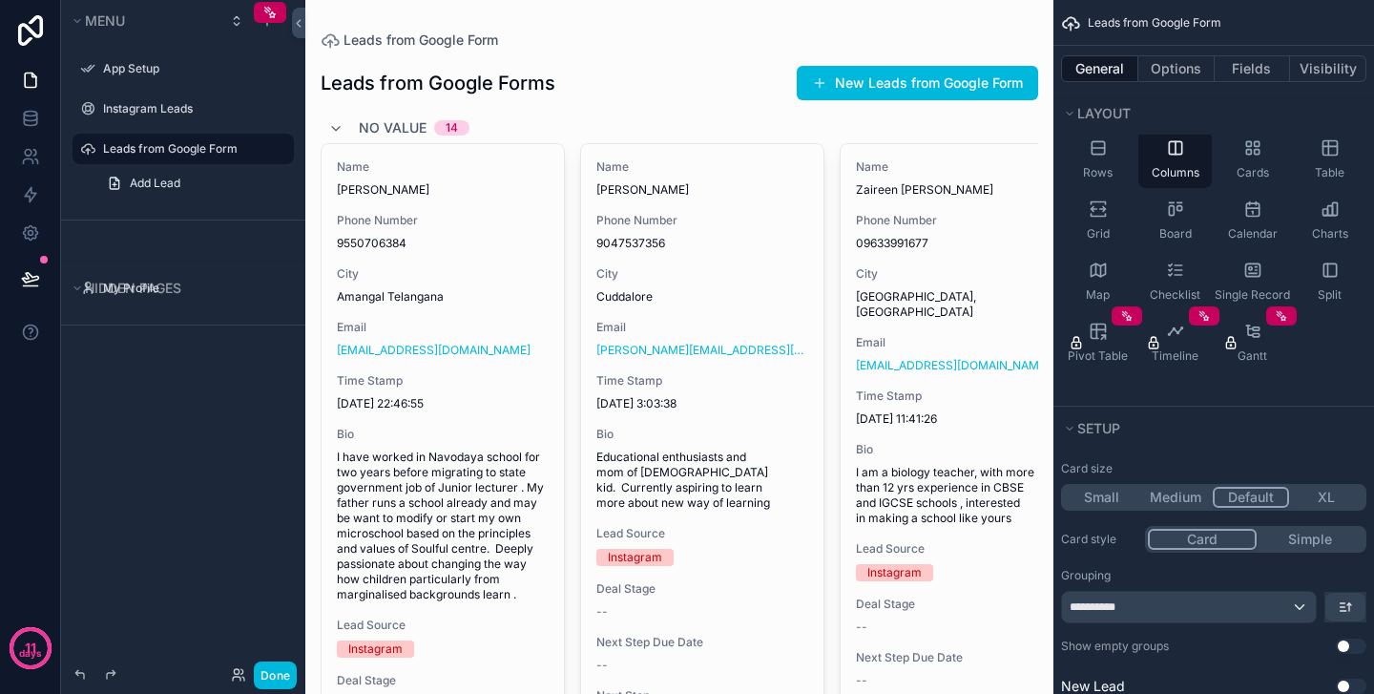
click at [0, 0] on icon "scrollable content" at bounding box center [0, 0] width 0 height 0
click at [179, 150] on input "**********" at bounding box center [168, 148] width 130 height 23
click at [198, 431] on div "**********" at bounding box center [183, 335] width 244 height 671
click at [258, 144] on icon "scrollable content" at bounding box center [251, 148] width 15 height 15
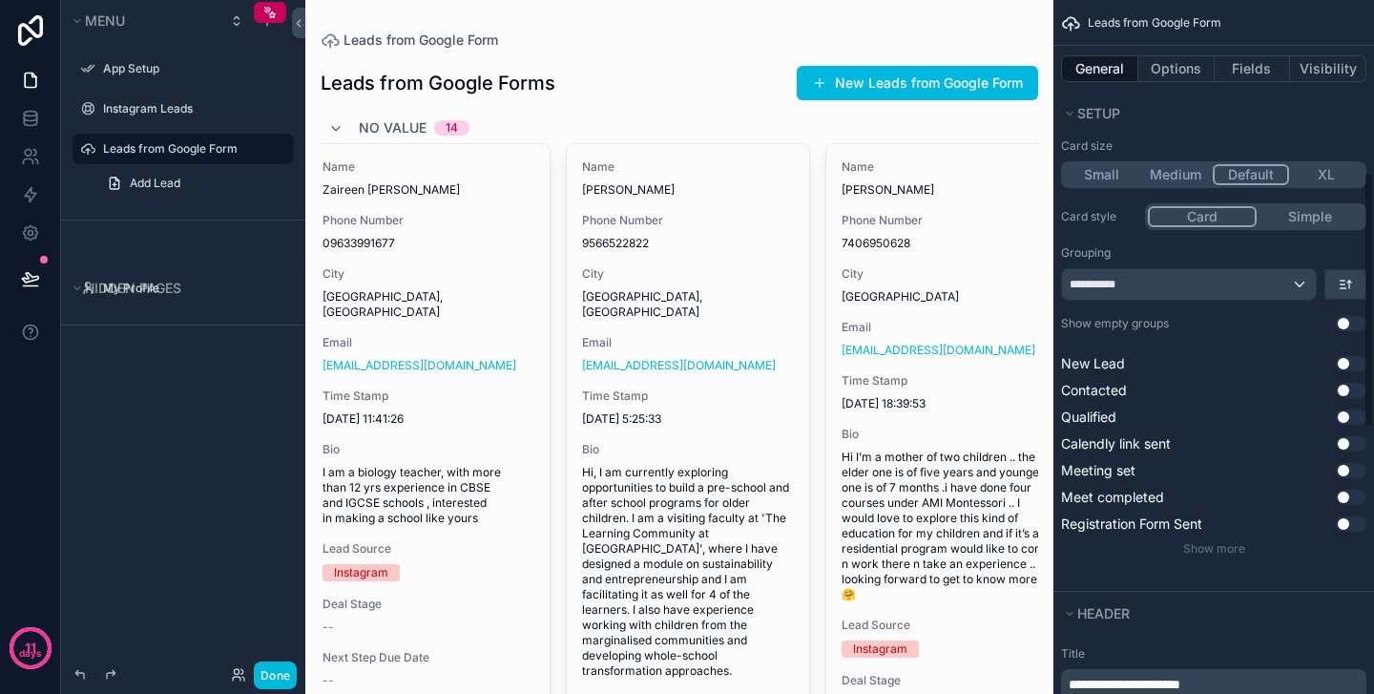
scroll to position [481, 0]
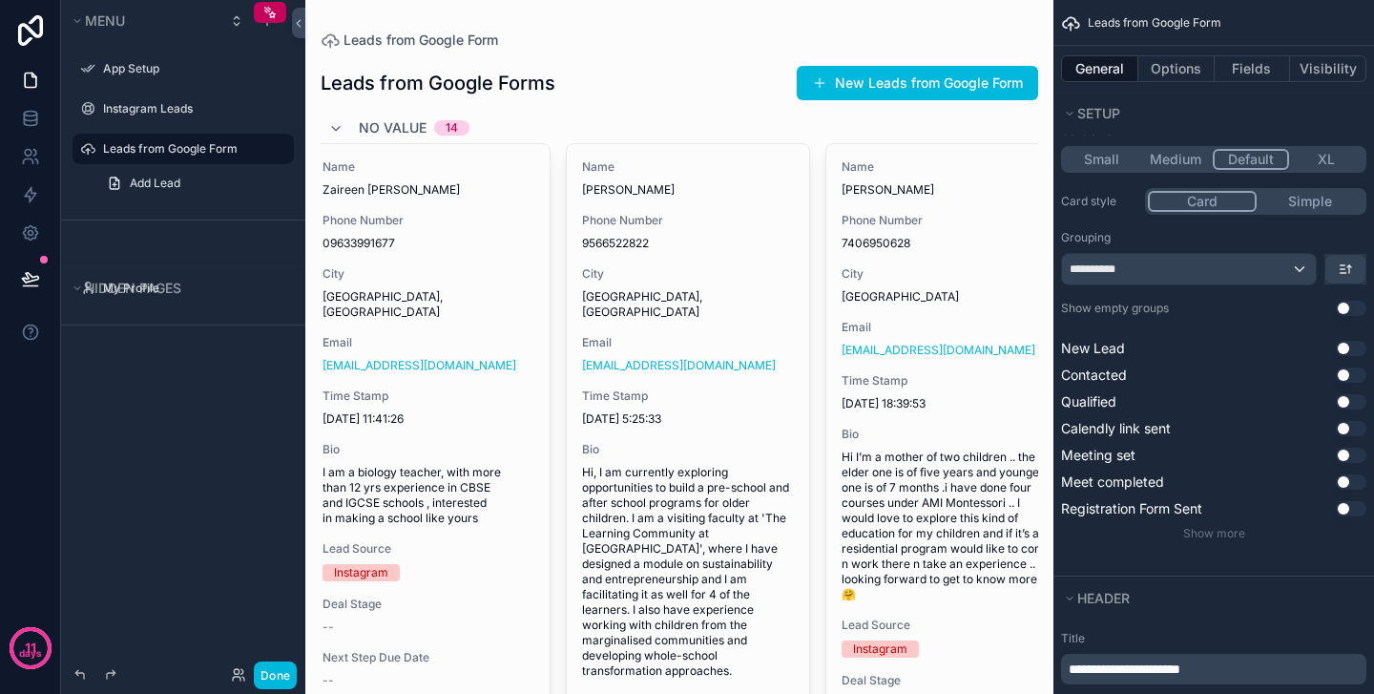
click at [1347, 303] on button "Use setting" at bounding box center [1351, 308] width 31 height 15
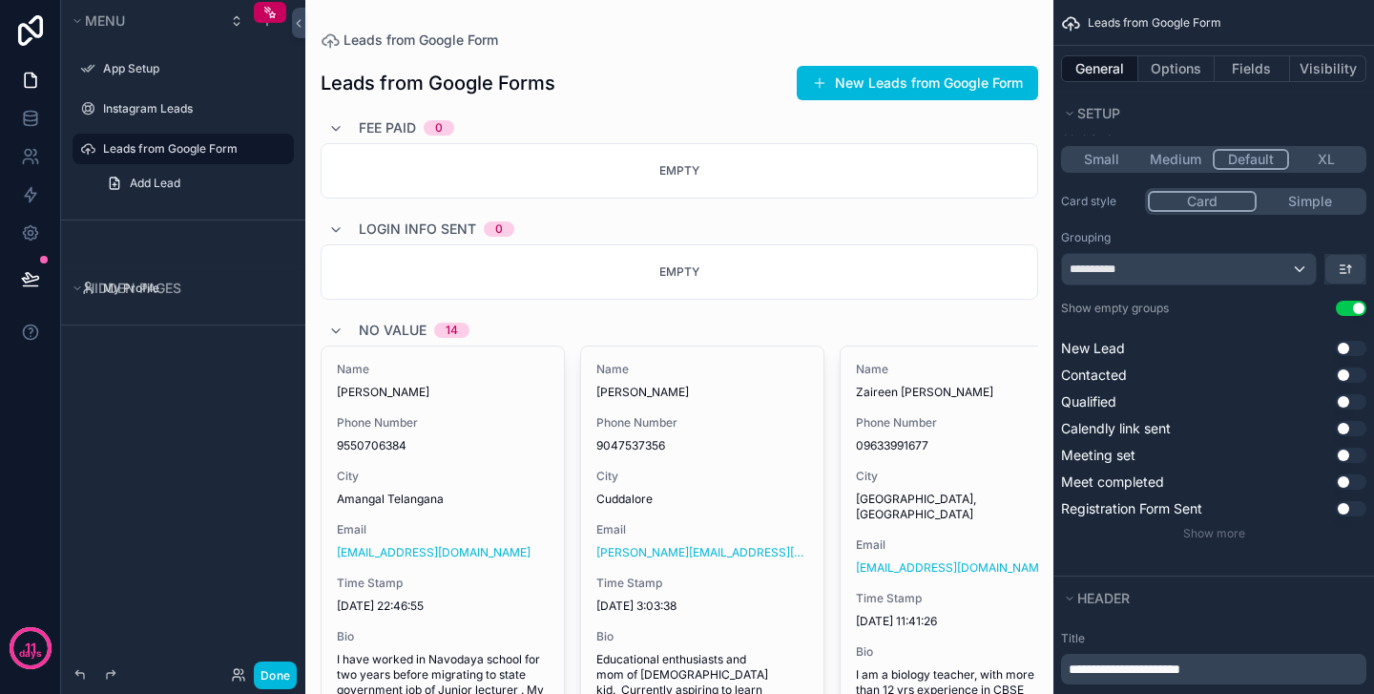
click at [1342, 344] on button "Use setting" at bounding box center [1351, 348] width 31 height 15
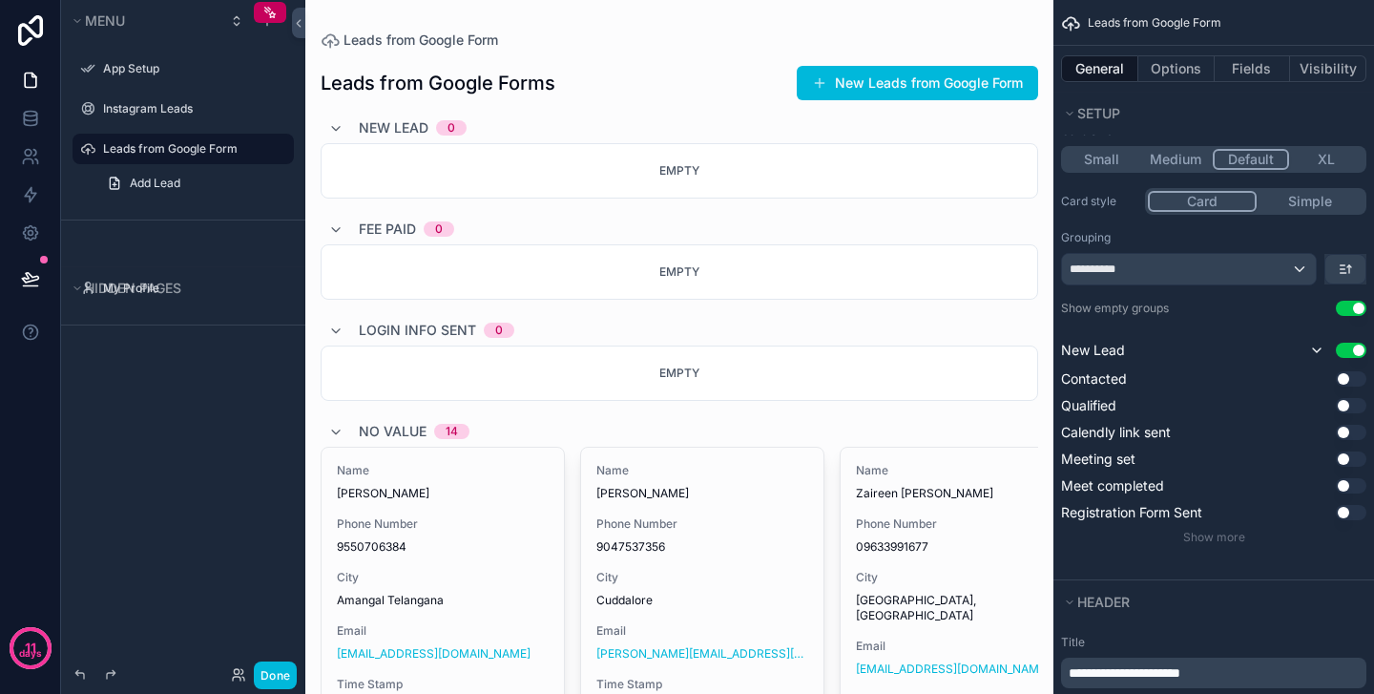
click at [1345, 379] on button "Use setting" at bounding box center [1351, 378] width 31 height 15
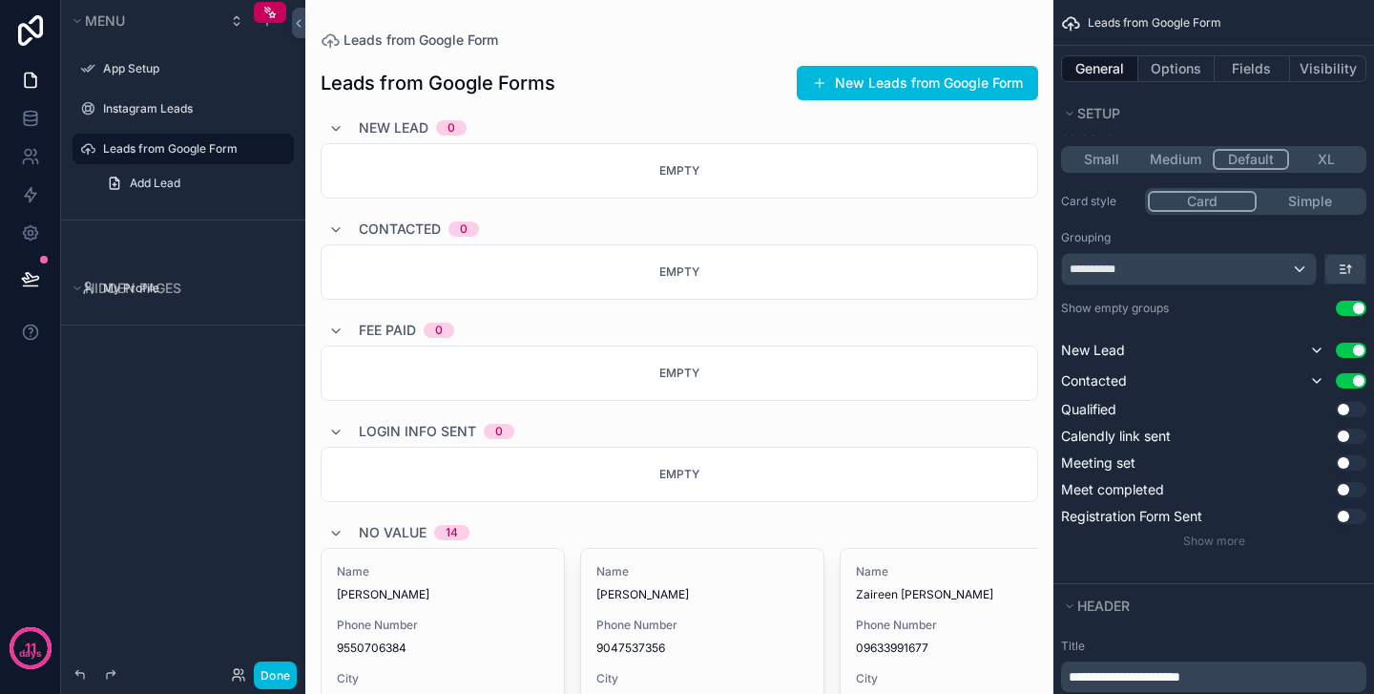
click at [1346, 408] on button "Use setting" at bounding box center [1351, 409] width 31 height 15
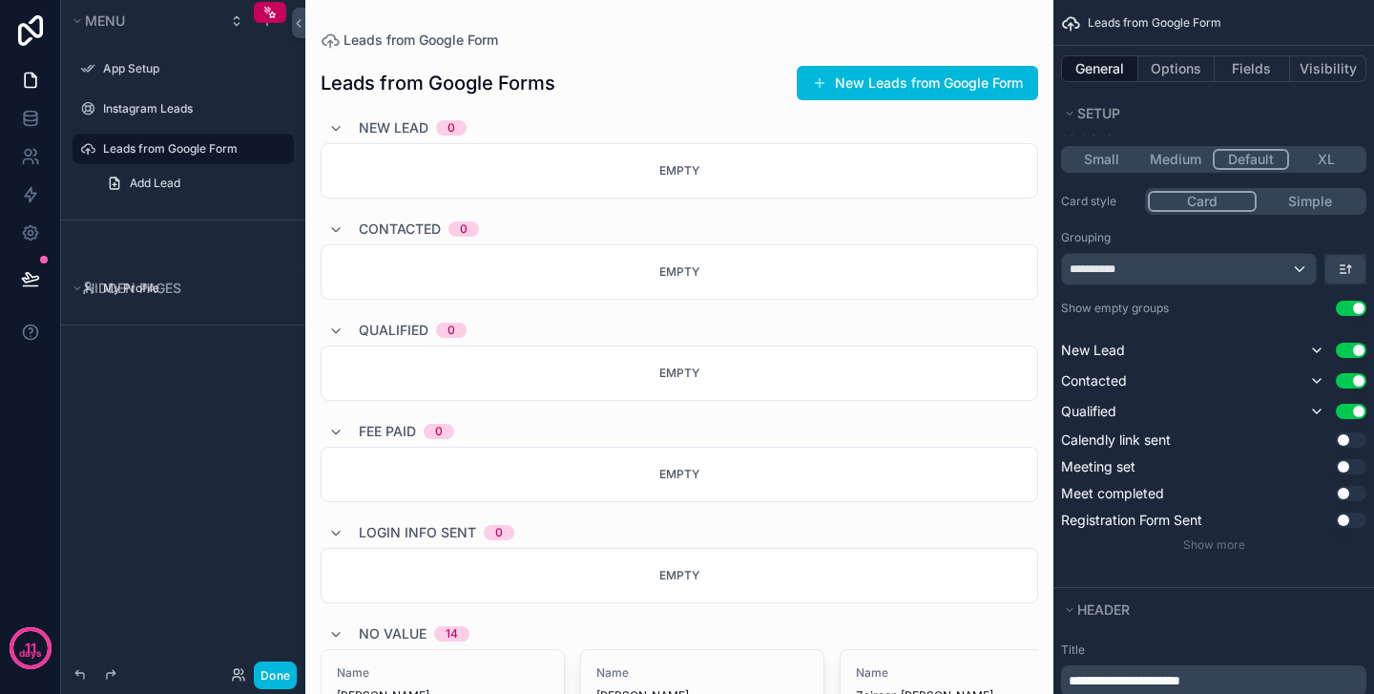
click at [1347, 438] on button "Use setting" at bounding box center [1351, 439] width 31 height 15
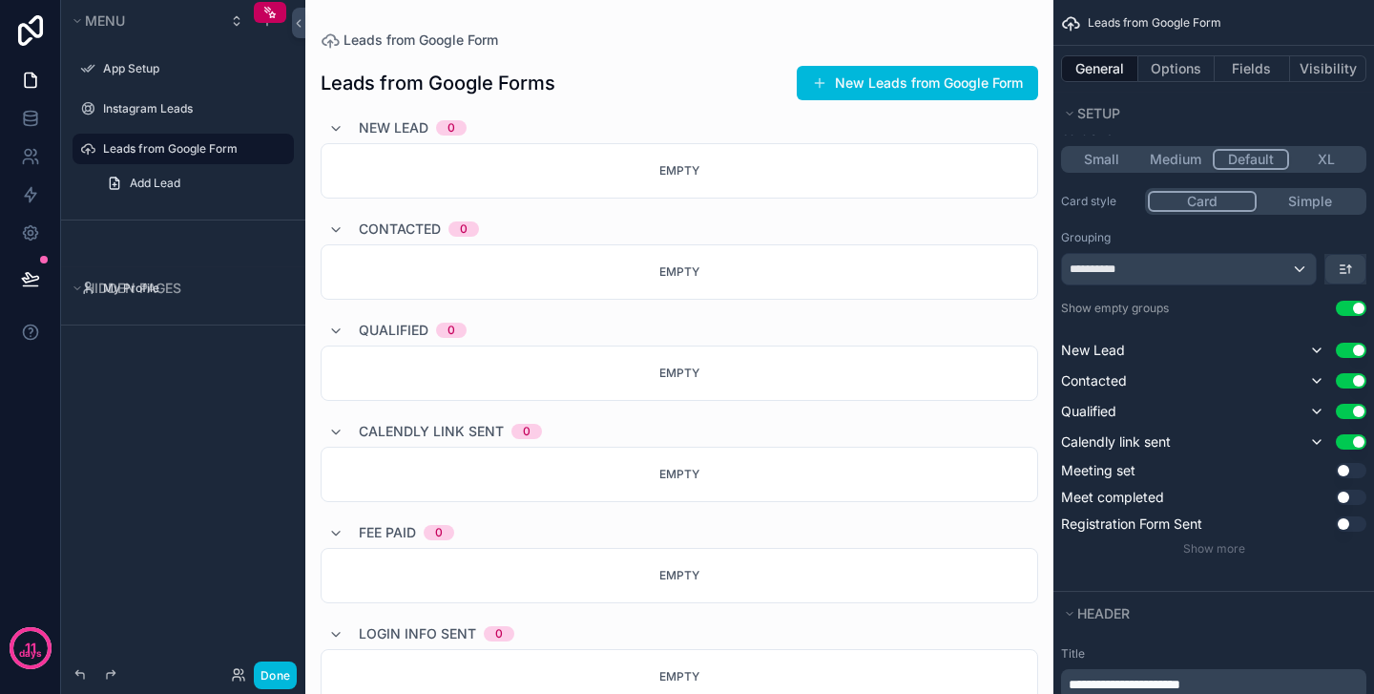
click at [1348, 467] on button "Use setting" at bounding box center [1351, 470] width 31 height 15
click at [1342, 502] on button "Use setting" at bounding box center [1351, 500] width 31 height 15
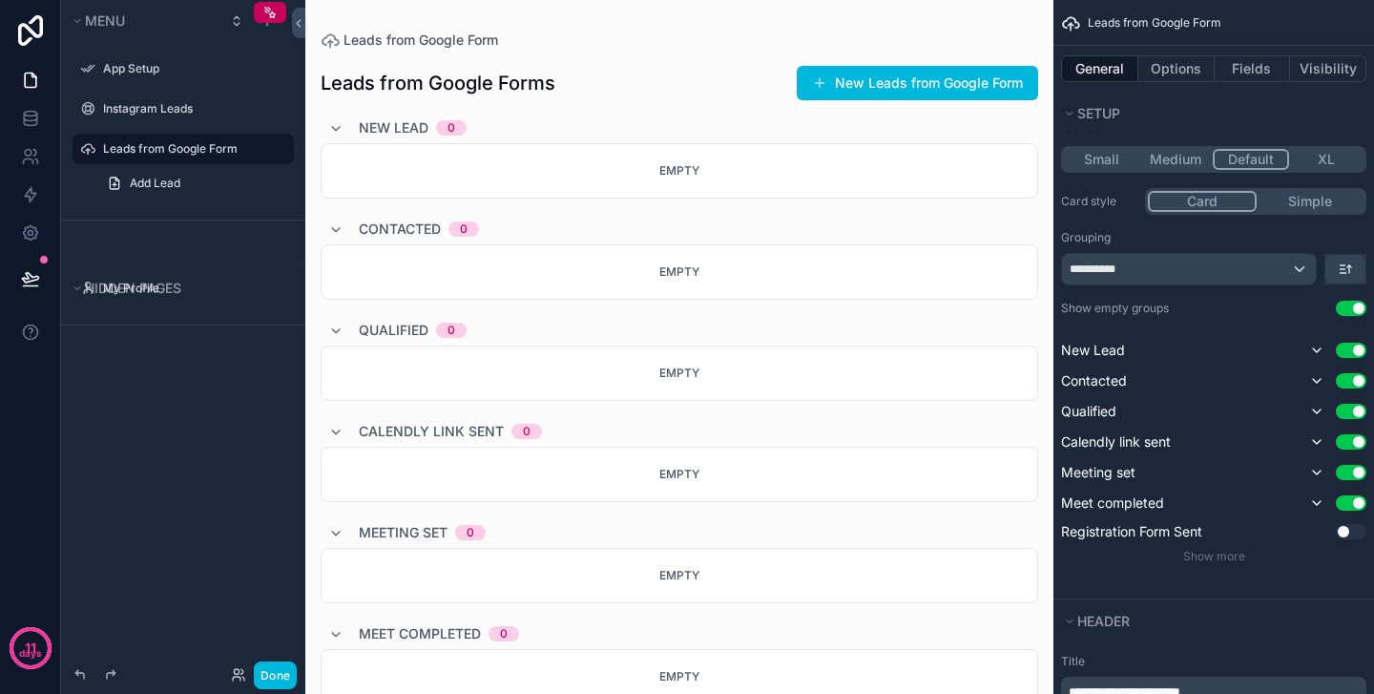
click at [1346, 537] on button "Use setting" at bounding box center [1351, 531] width 31 height 15
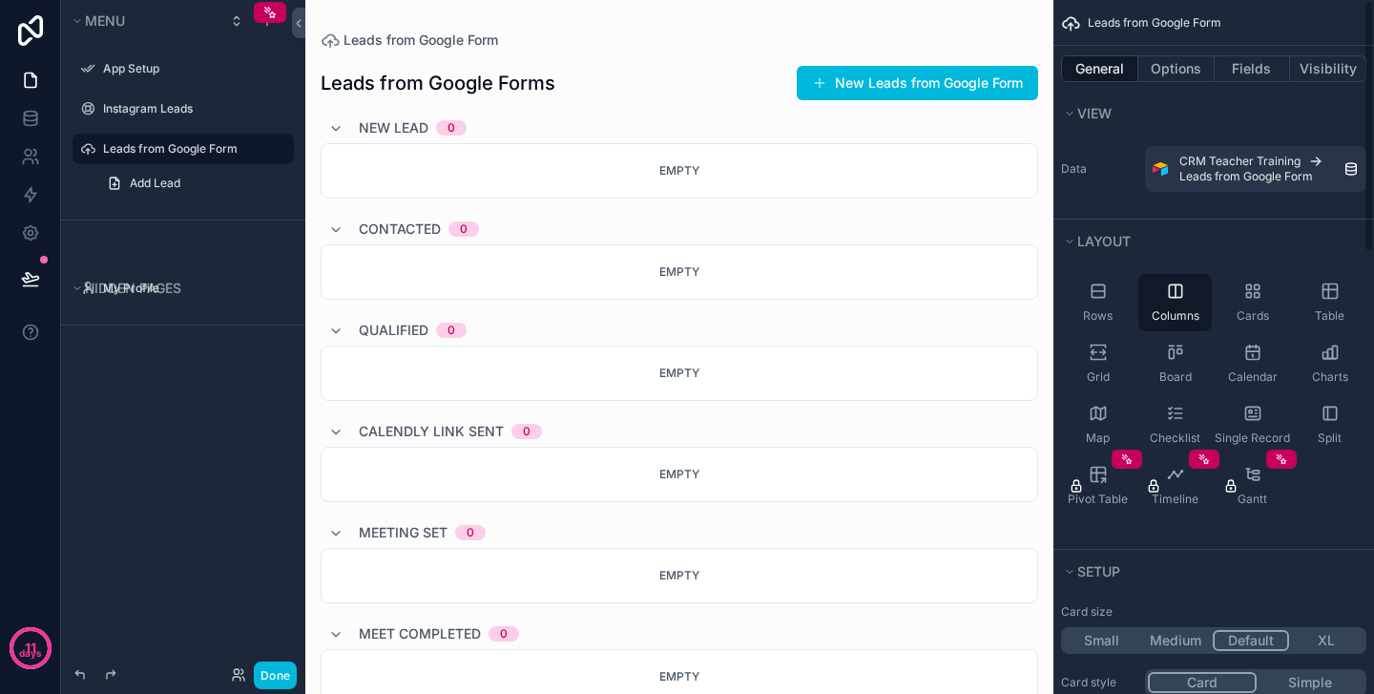
scroll to position [0, 0]
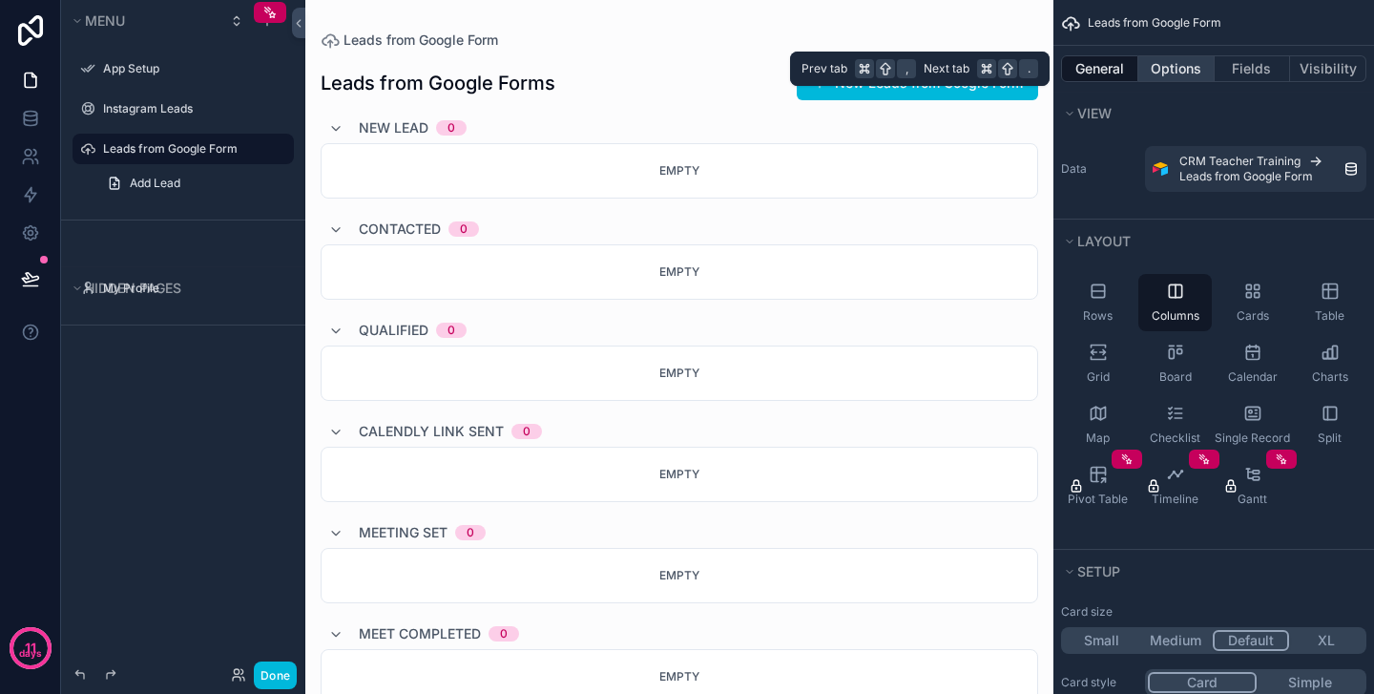
click at [1189, 68] on button "Options" at bounding box center [1176, 68] width 76 height 27
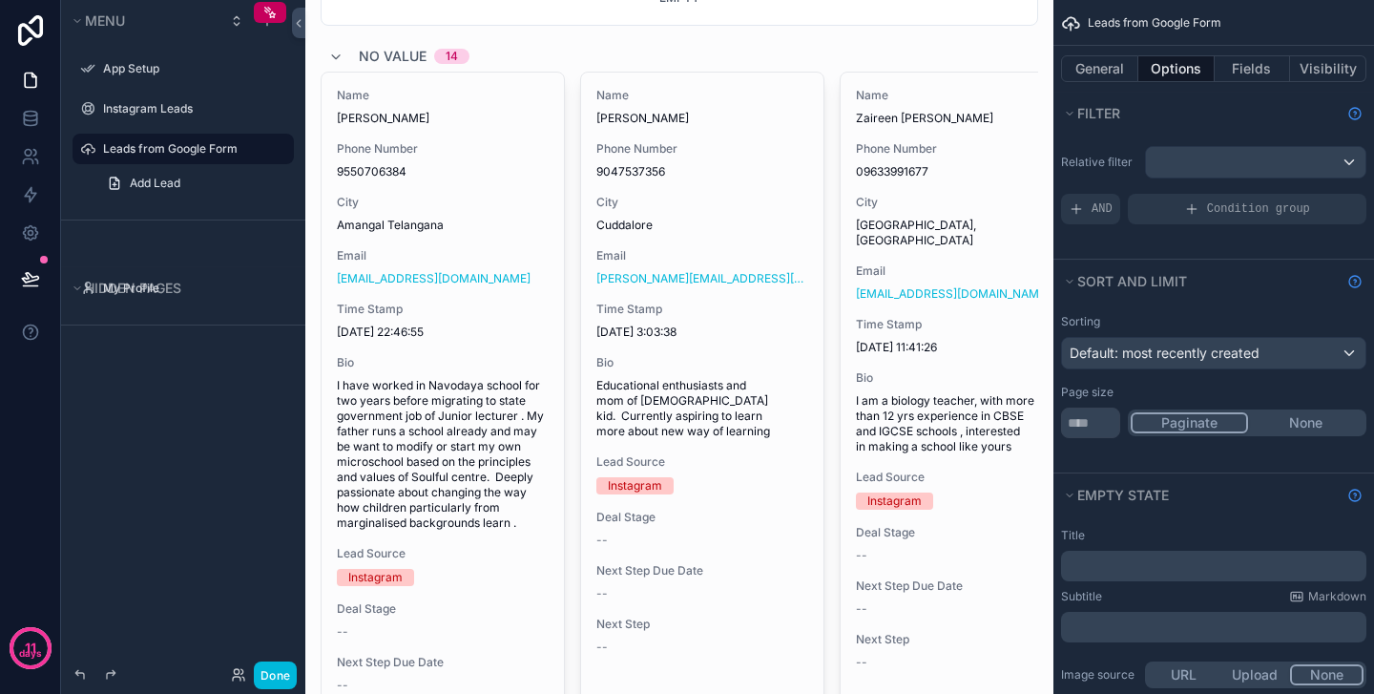
scroll to position [754, 0]
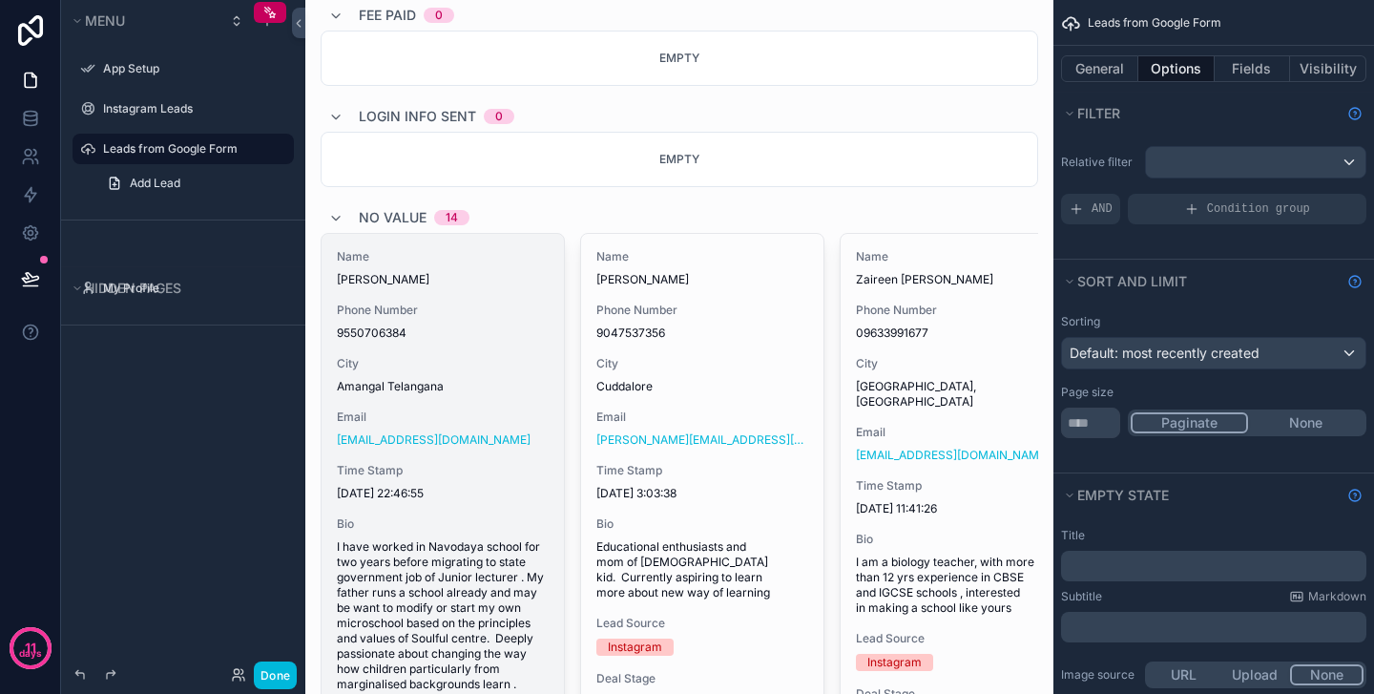
click at [518, 341] on div "Name [PERSON_NAME] Phone Number [PHONE_NUMBER] City [GEOGRAPHIC_DATA] [GEOGRAPH…" at bounding box center [443, 693] width 242 height 918
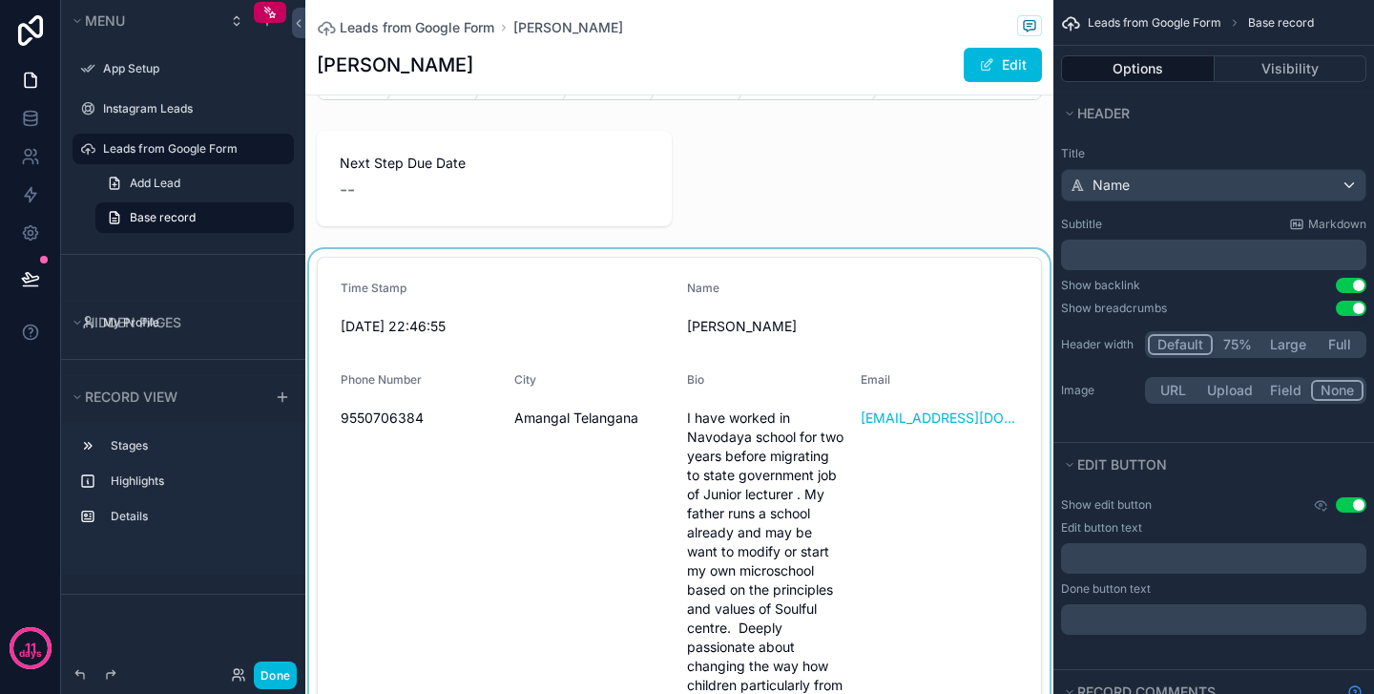
scroll to position [83, 0]
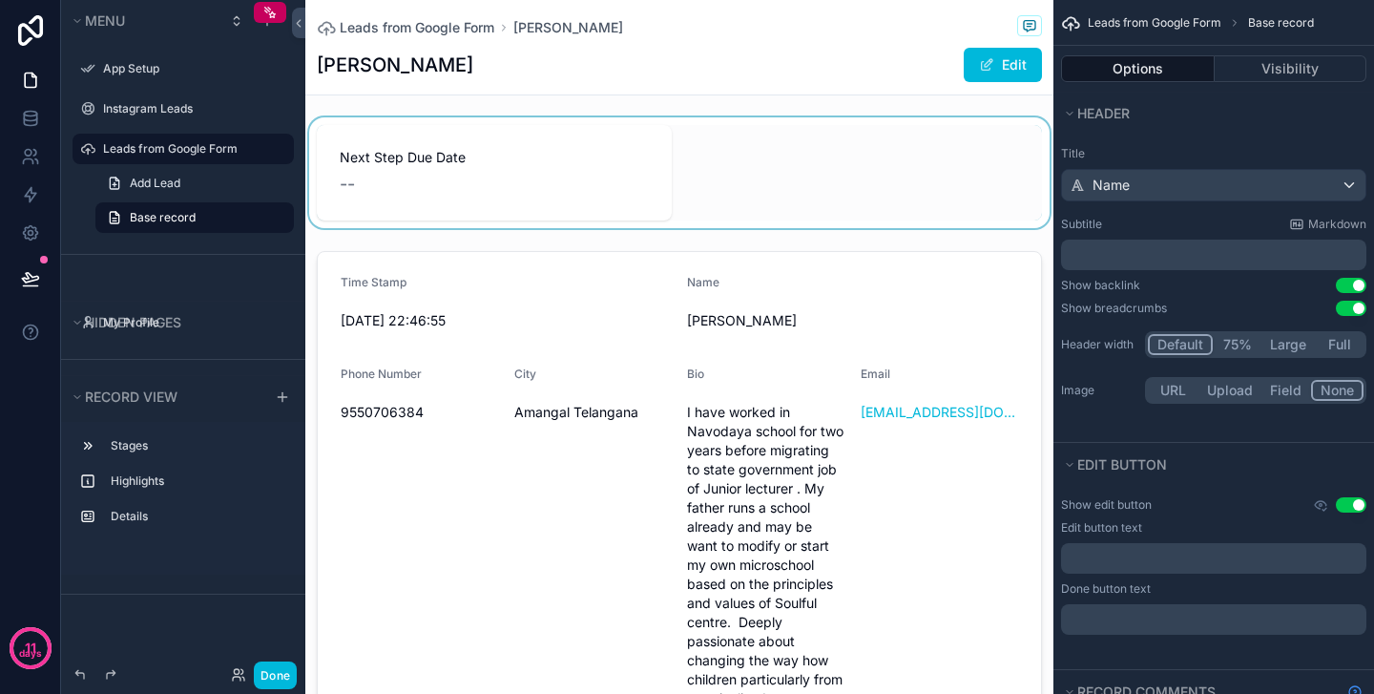
click at [593, 186] on div "scrollable content" at bounding box center [679, 172] width 748 height 111
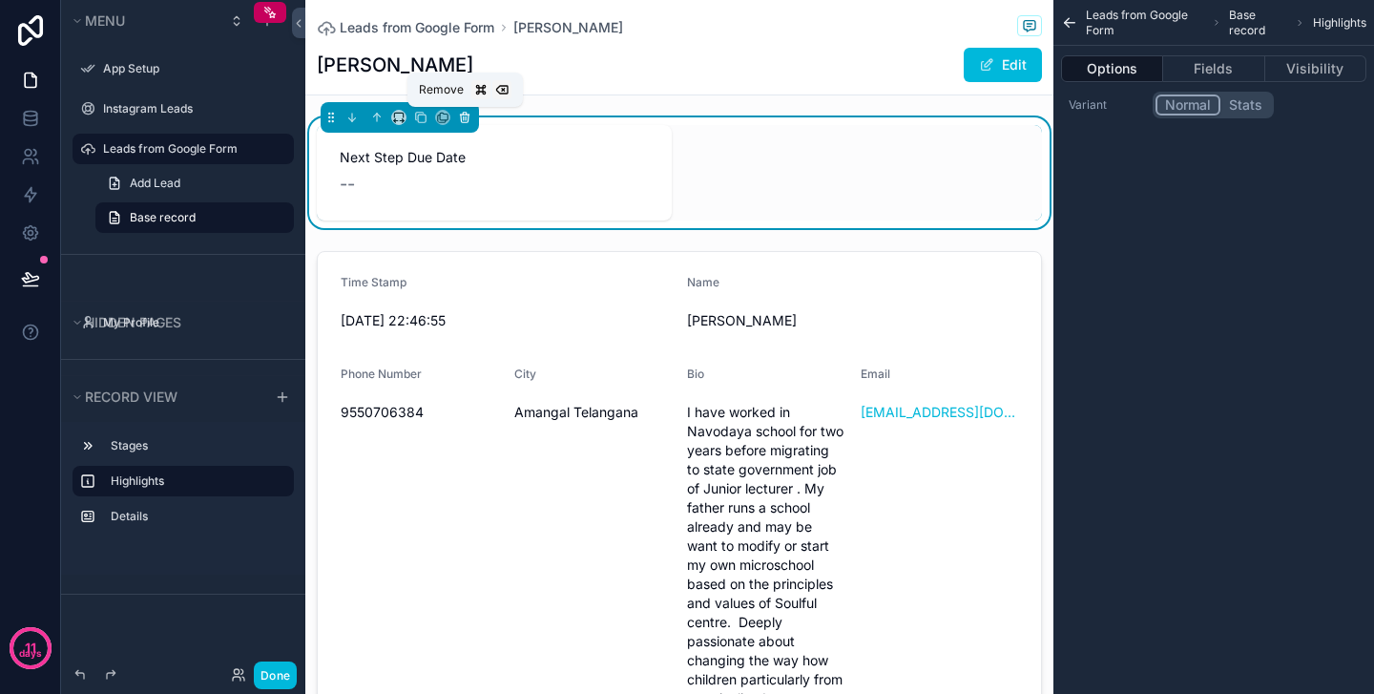
click at [466, 117] on icon "scrollable content" at bounding box center [466, 118] width 0 height 4
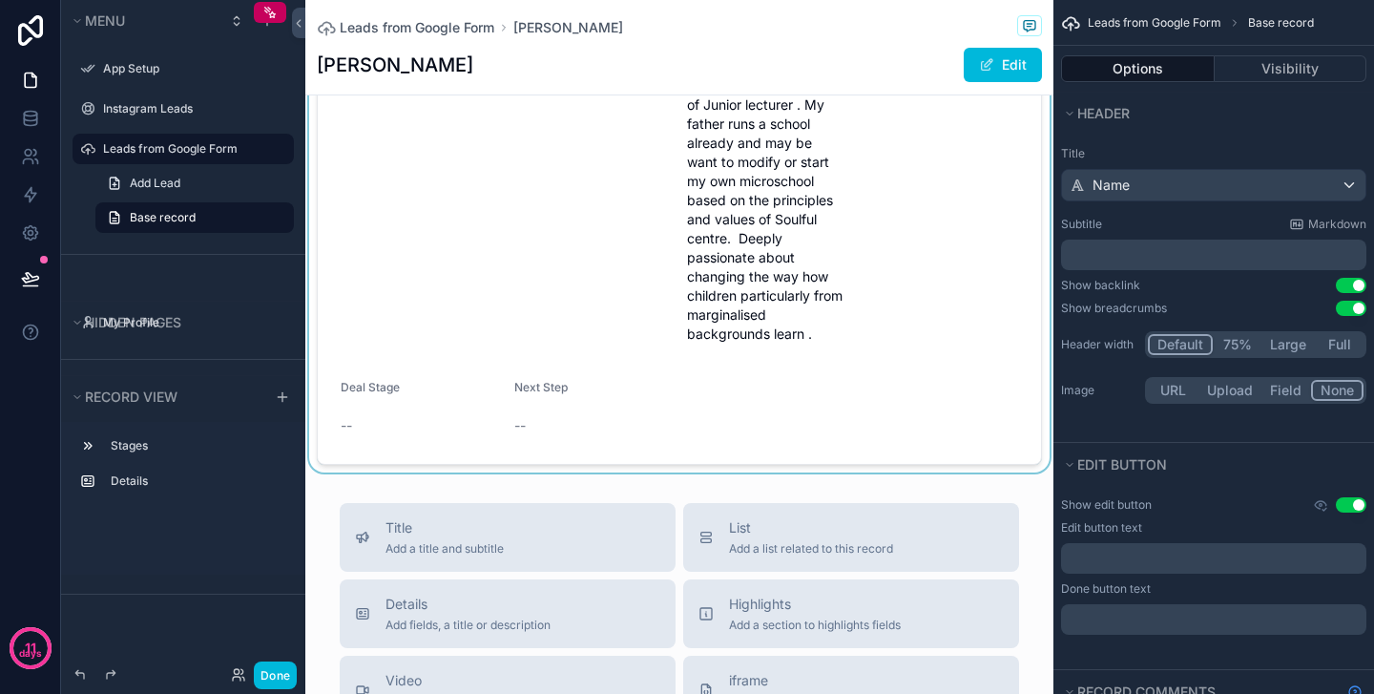
scroll to position [354, 0]
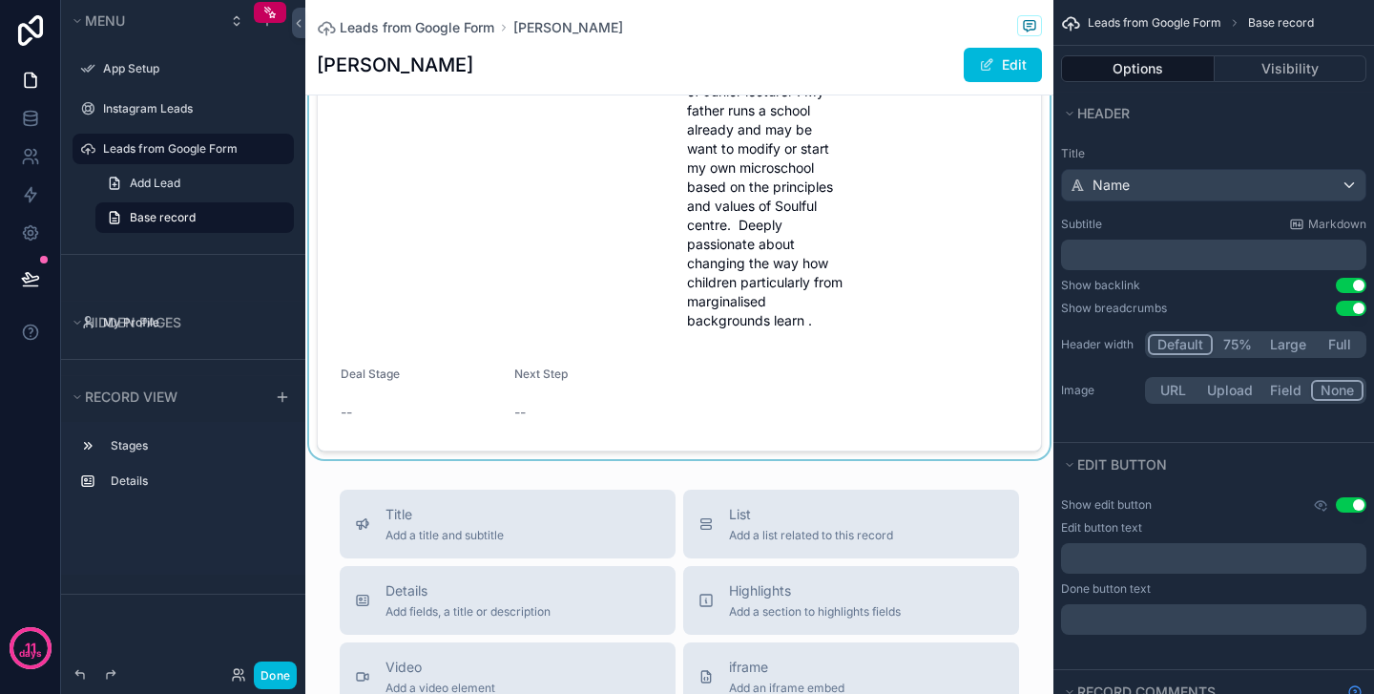
click at [533, 281] on div "scrollable content" at bounding box center [679, 152] width 748 height 613
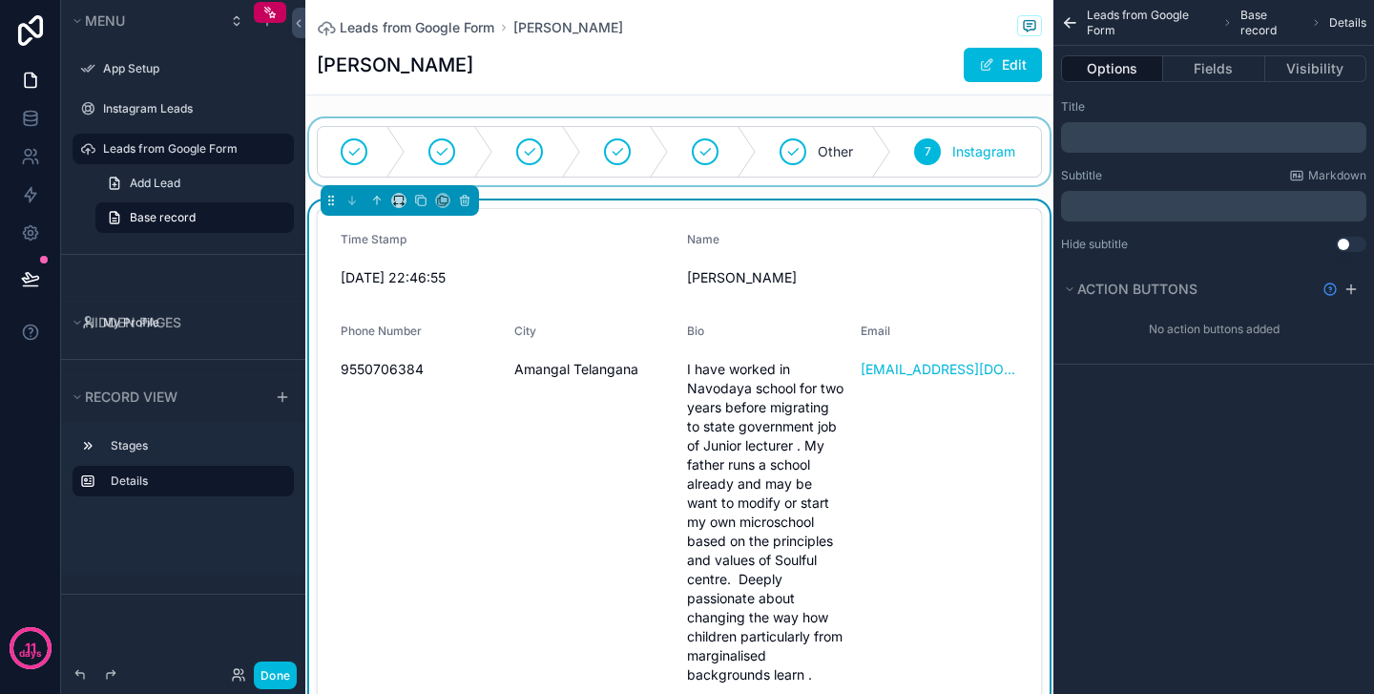
scroll to position [0, 0]
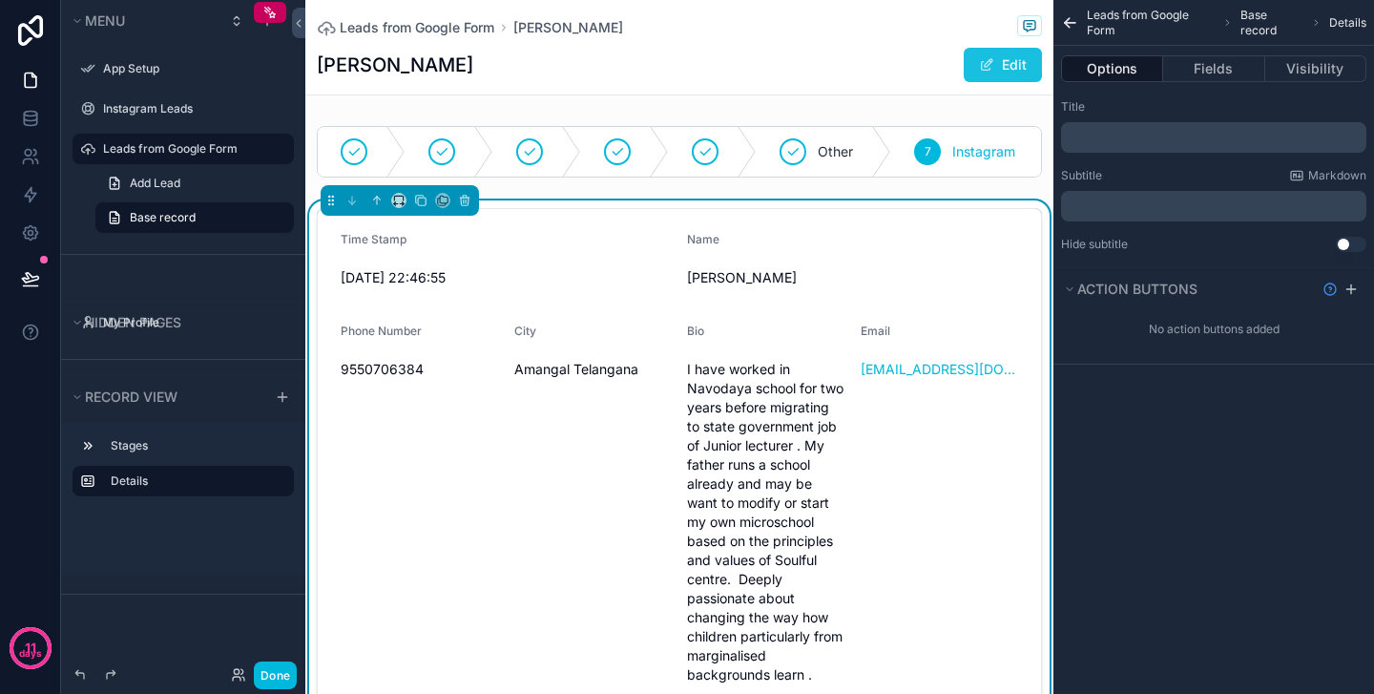
click at [995, 67] on button "Edit" at bounding box center [1003, 65] width 78 height 34
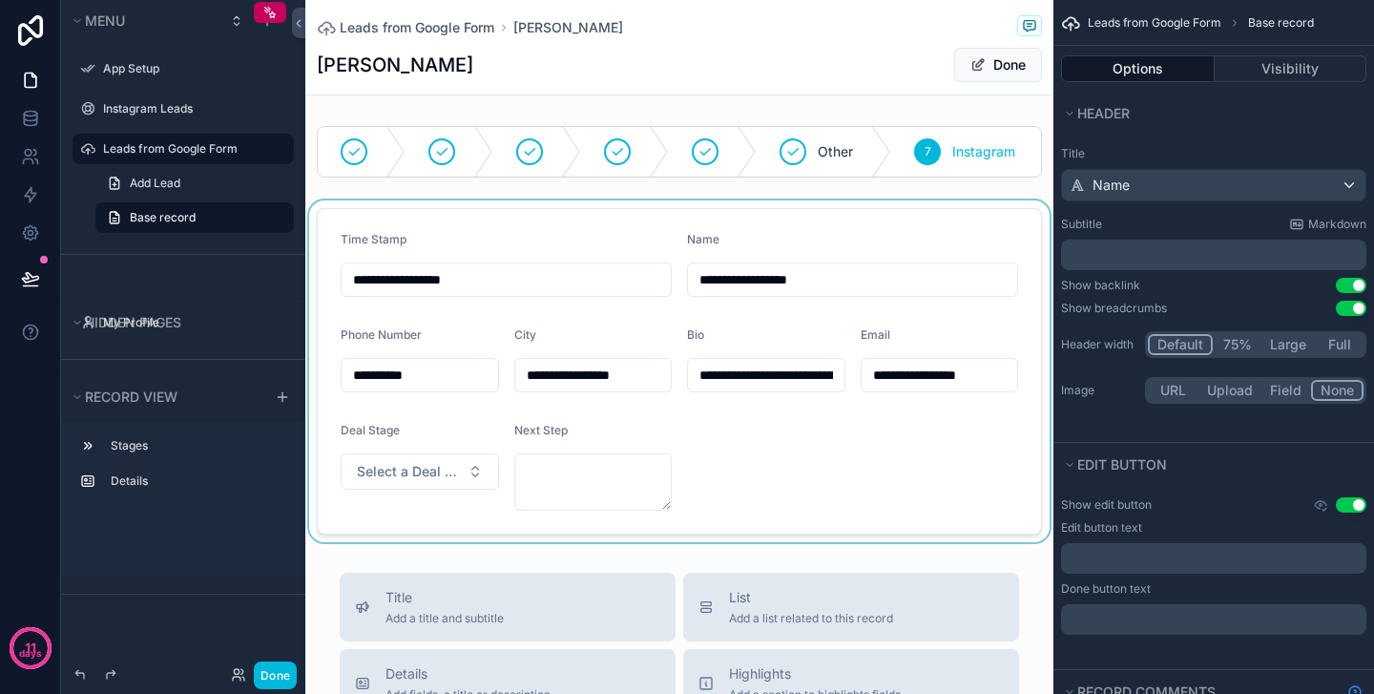
click at [466, 472] on div "scrollable content" at bounding box center [679, 371] width 748 height 342
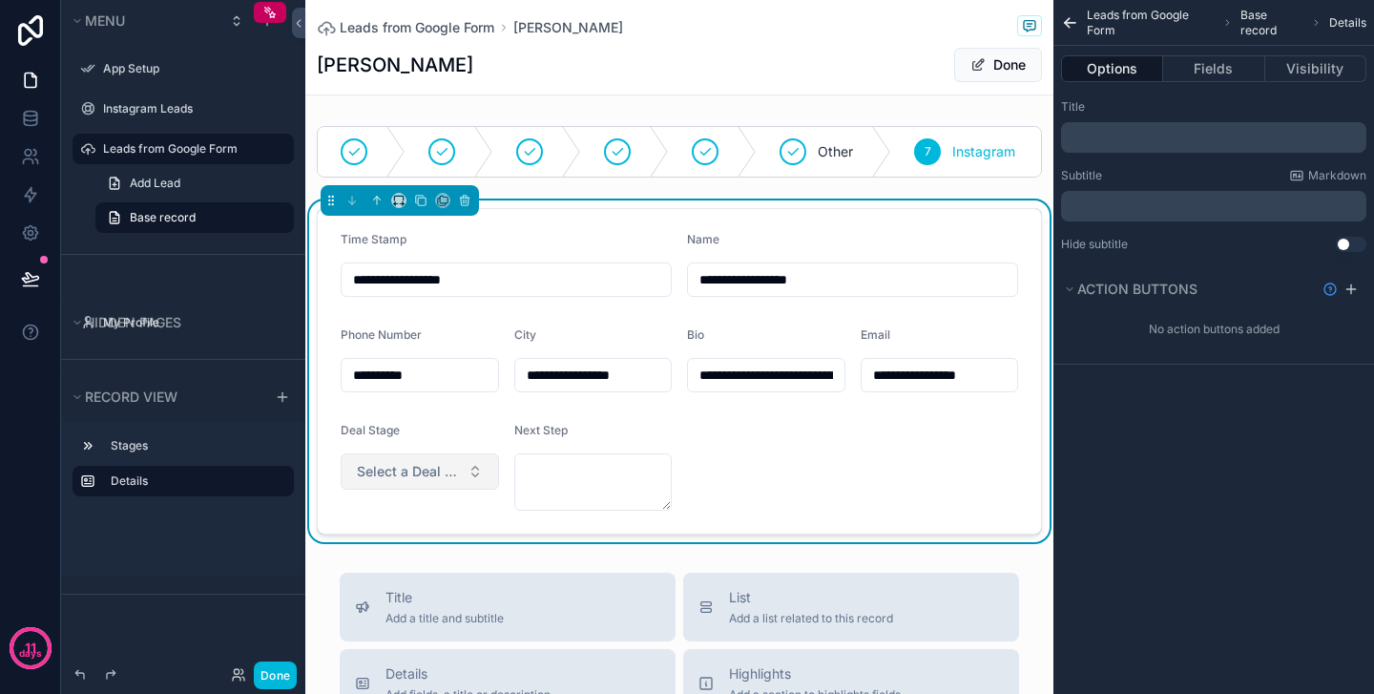
click at [463, 465] on button "Select a Deal Stage" at bounding box center [420, 471] width 158 height 36
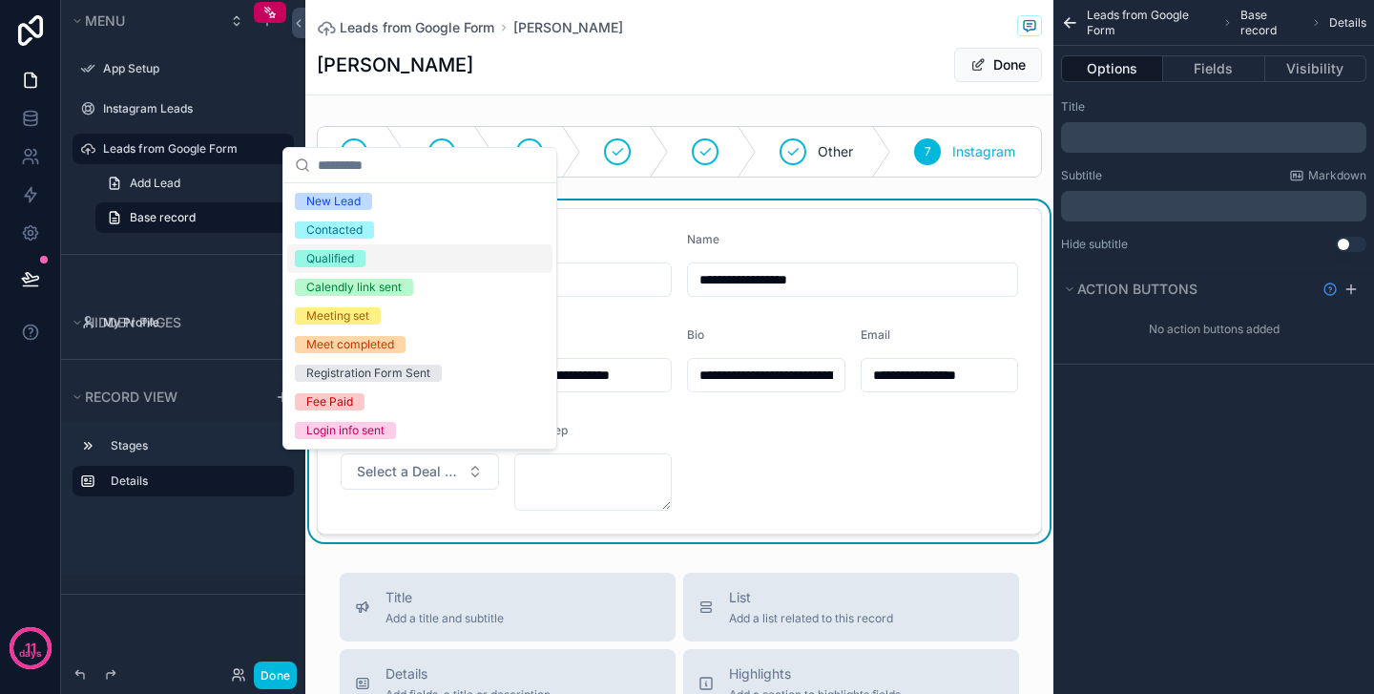
click at [770, 468] on form "**********" at bounding box center [679, 371] width 723 height 324
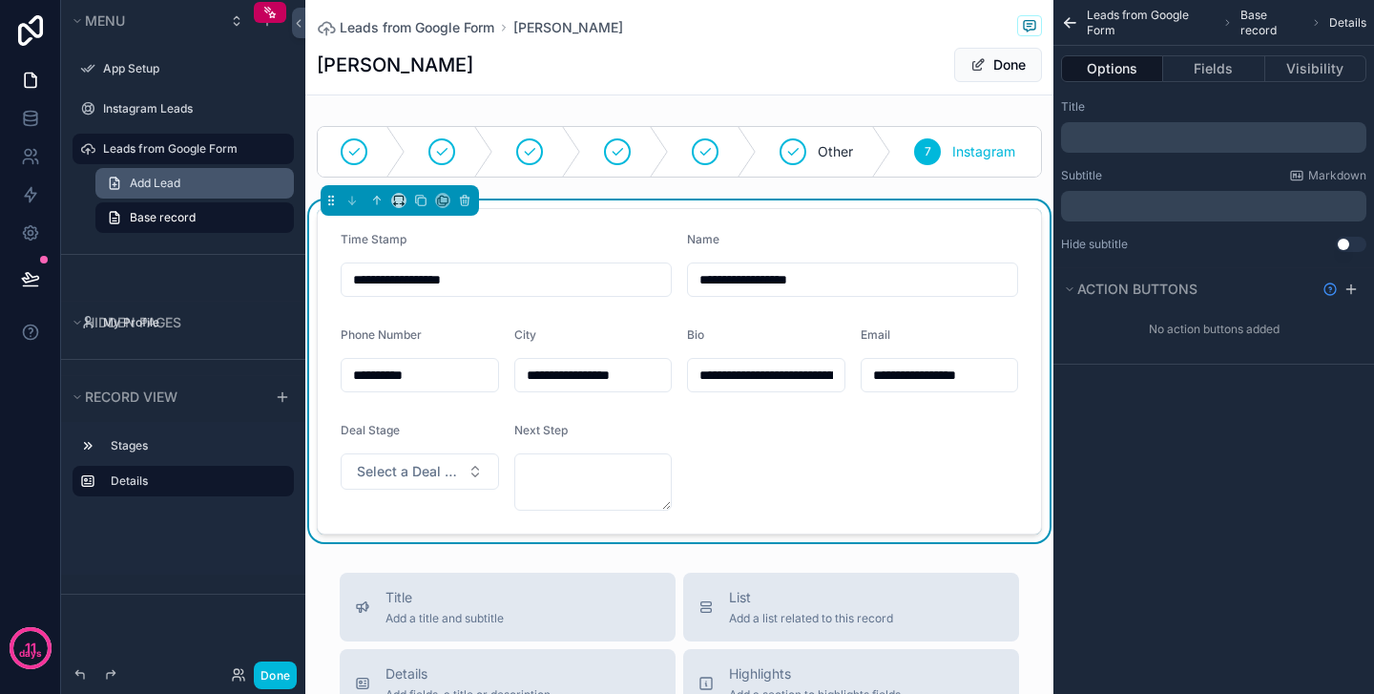
click at [156, 174] on link "Add Lead" at bounding box center [194, 183] width 198 height 31
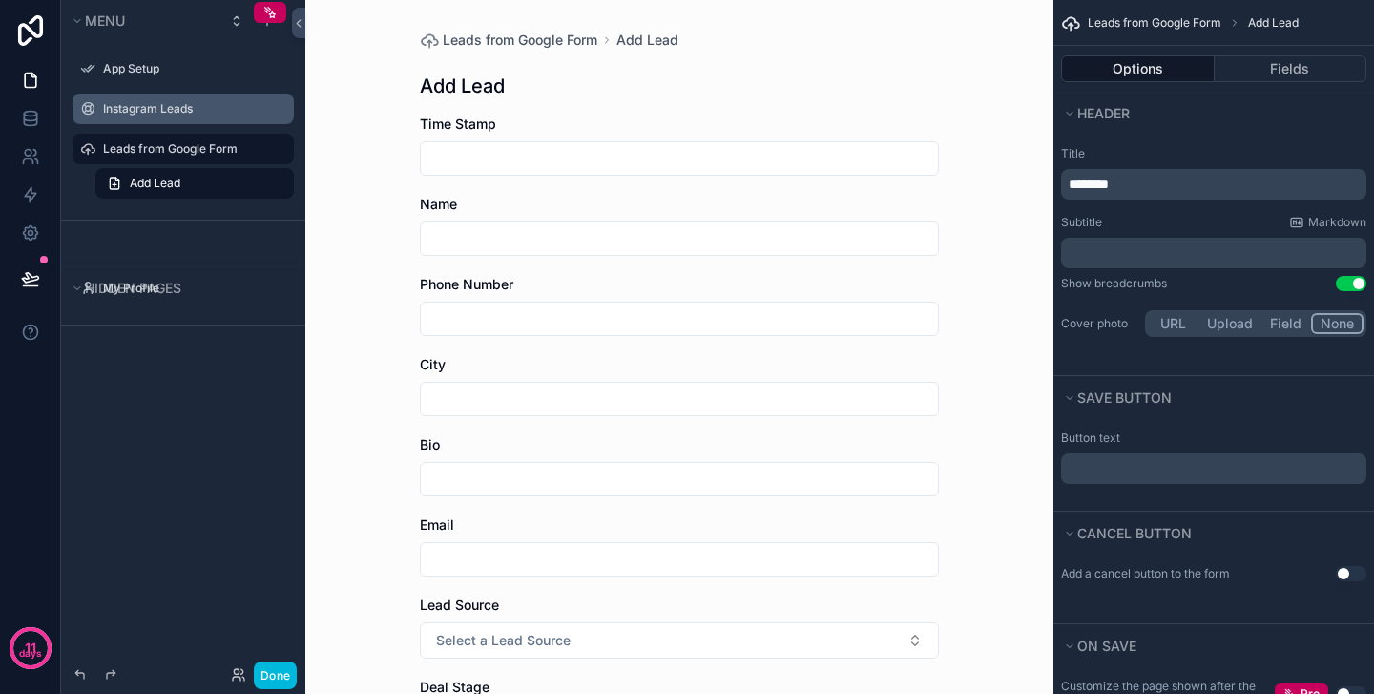
click at [156, 112] on label "Instagram Leads" at bounding box center [192, 108] width 179 height 15
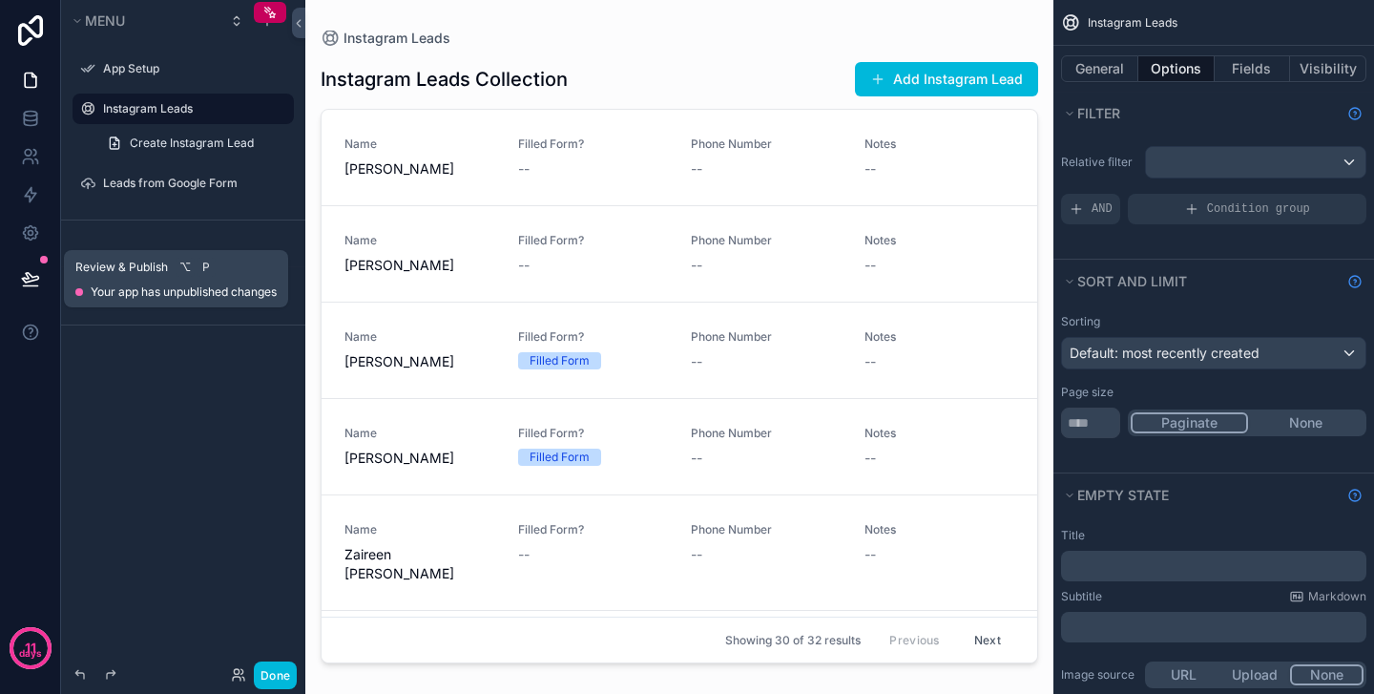
click at [38, 281] on icon at bounding box center [30, 278] width 19 height 19
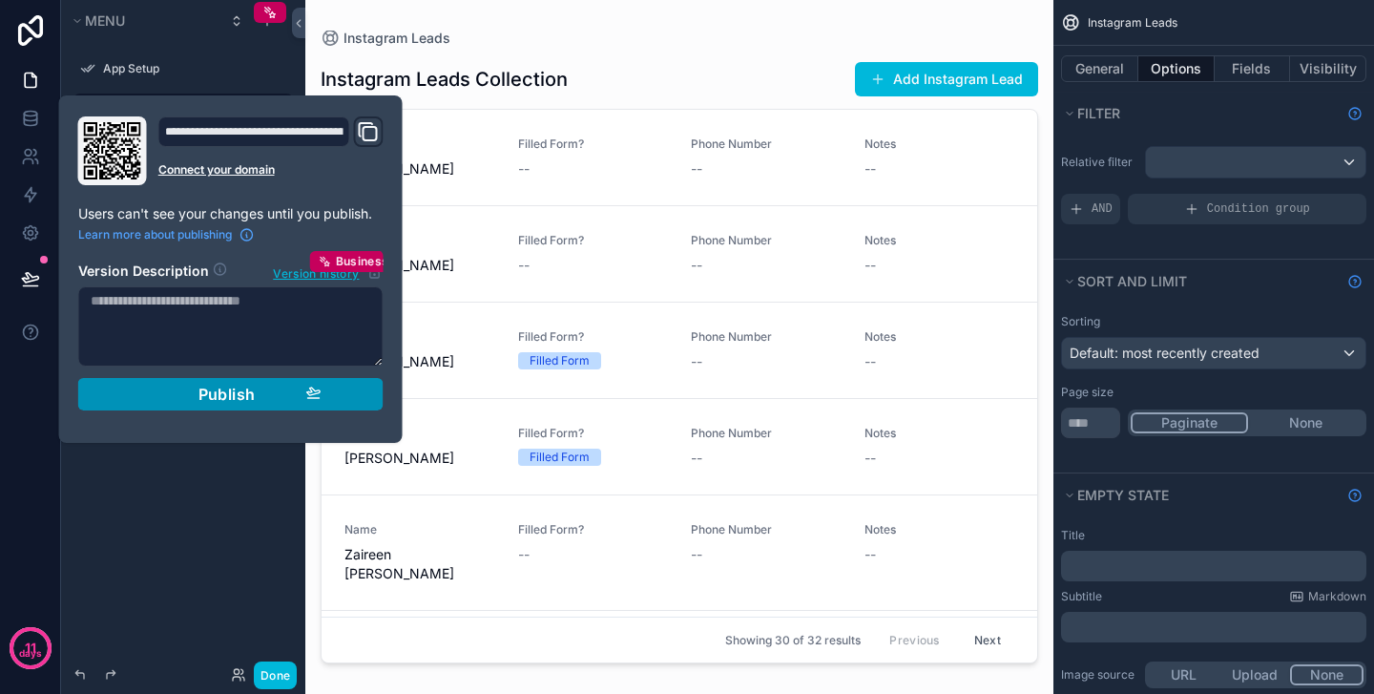
click at [269, 393] on div "Publish" at bounding box center [230, 394] width 181 height 19
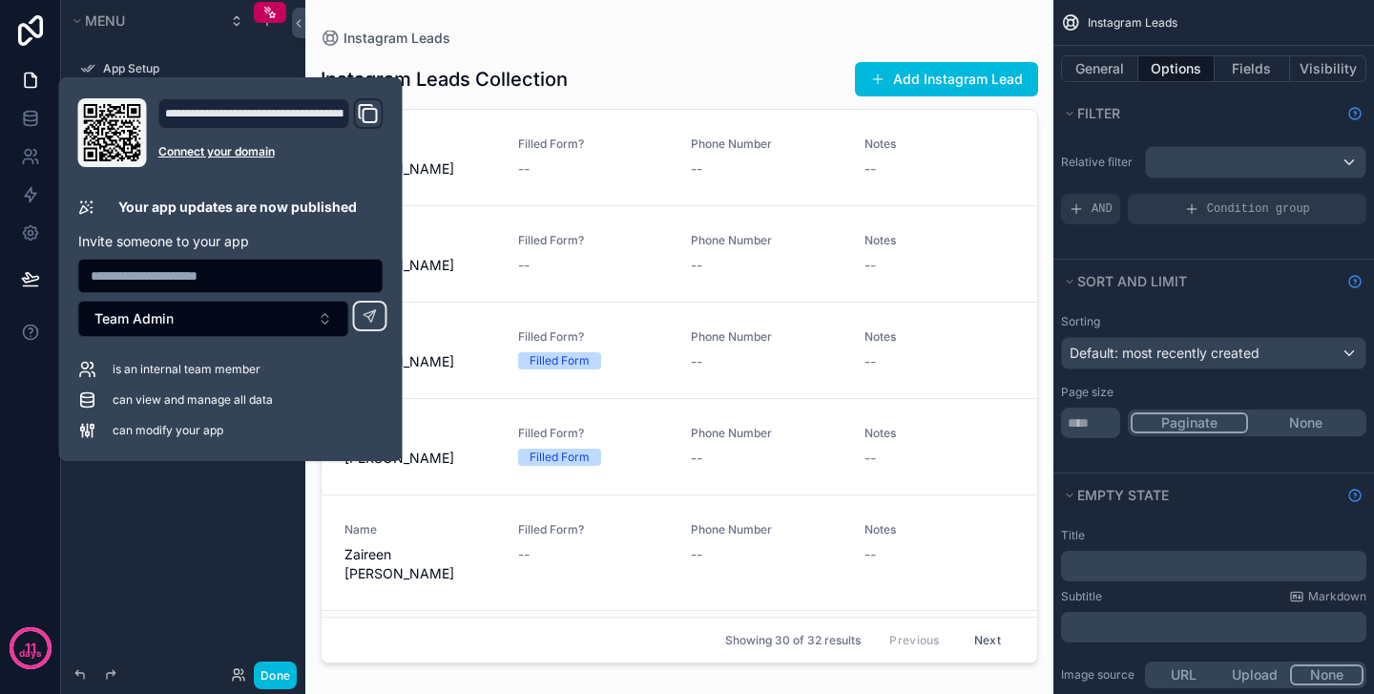
click at [227, 525] on div "Menu App Setup Instagram Leads Create Instagram Lead Leads from Google Form Hid…" at bounding box center [183, 335] width 244 height 671
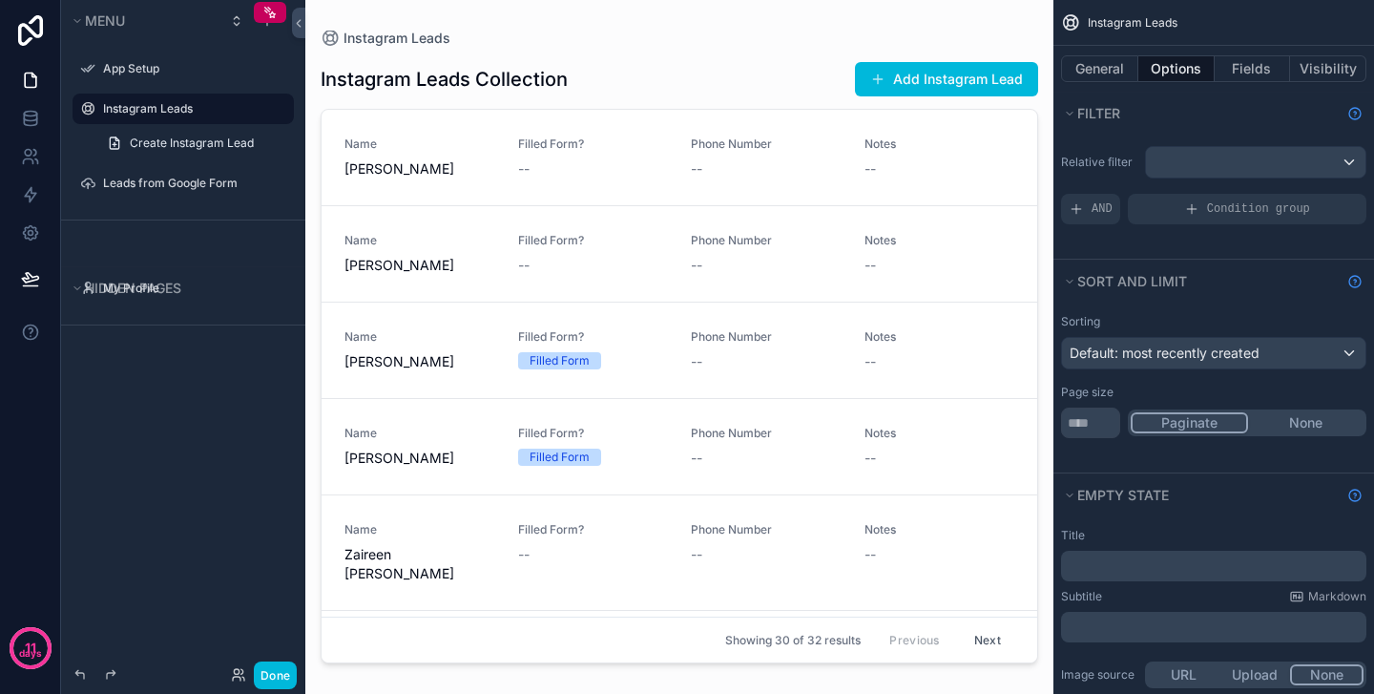
click at [988, 645] on button "Next" at bounding box center [987, 640] width 53 height 30
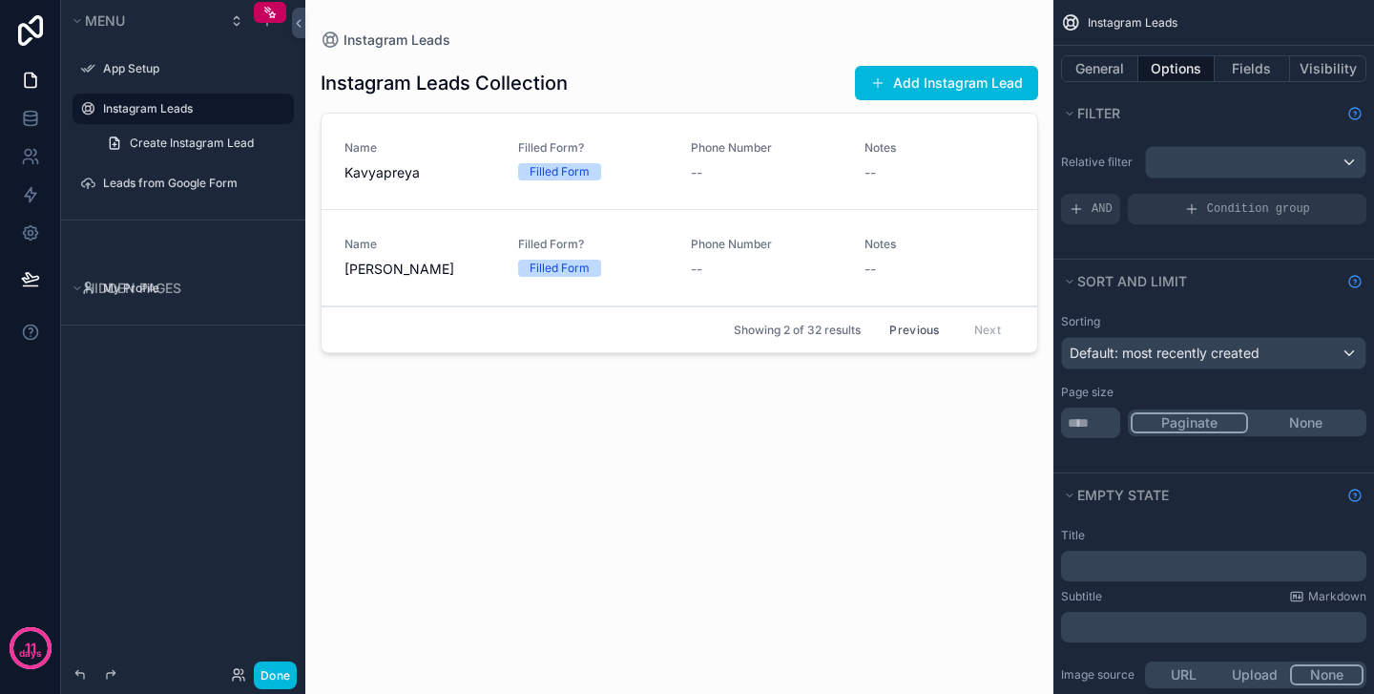
click at [918, 338] on button "Previous" at bounding box center [914, 330] width 76 height 30
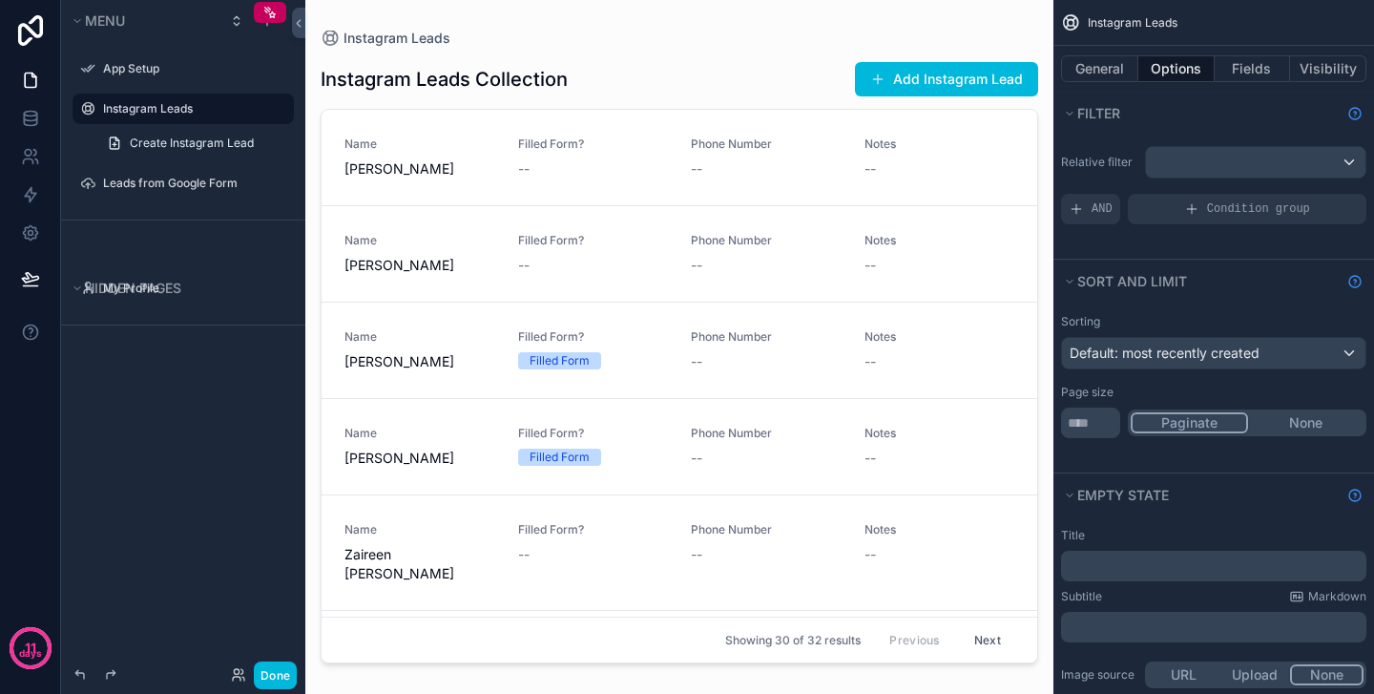
click at [0, 0] on icon "scrollable content" at bounding box center [0, 0] width 0 height 0
click at [603, 42] on div "Instagram Leads" at bounding box center [680, 38] width 718 height 15
click at [164, 181] on label "Leads from Google Form" at bounding box center [192, 183] width 179 height 15
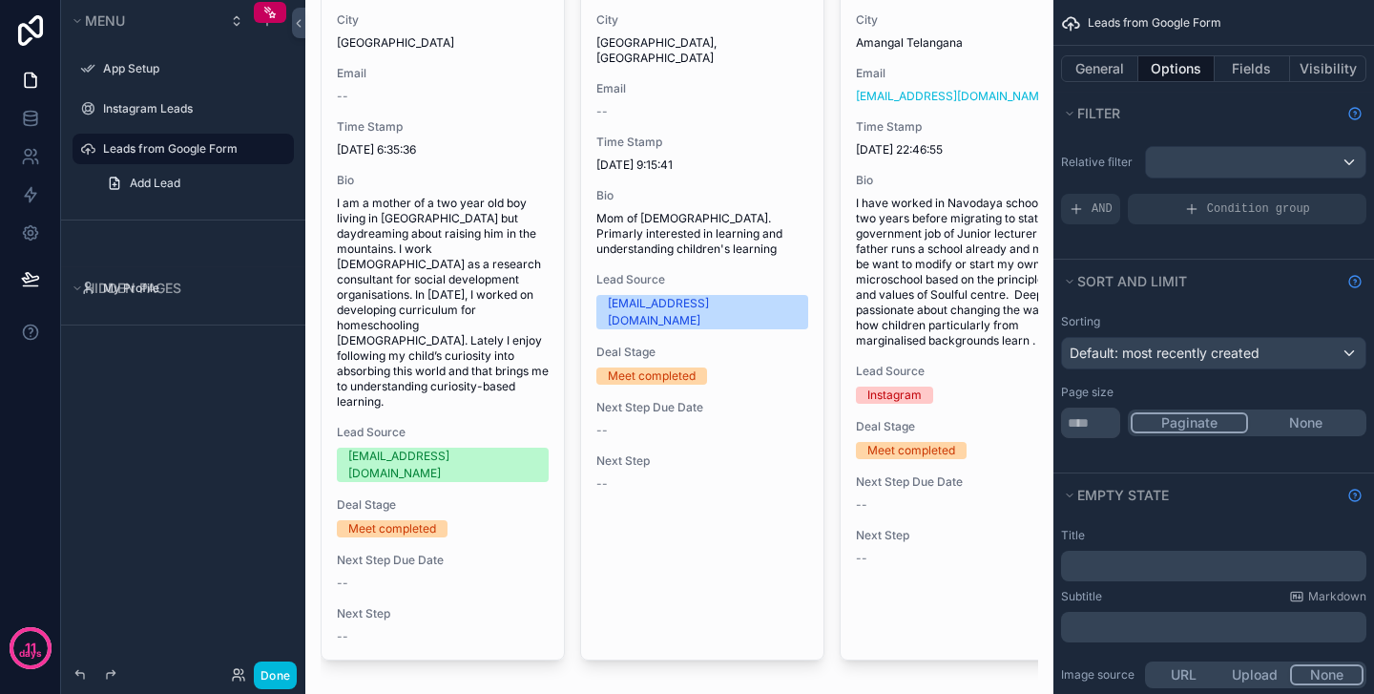
scroll to position [744, 0]
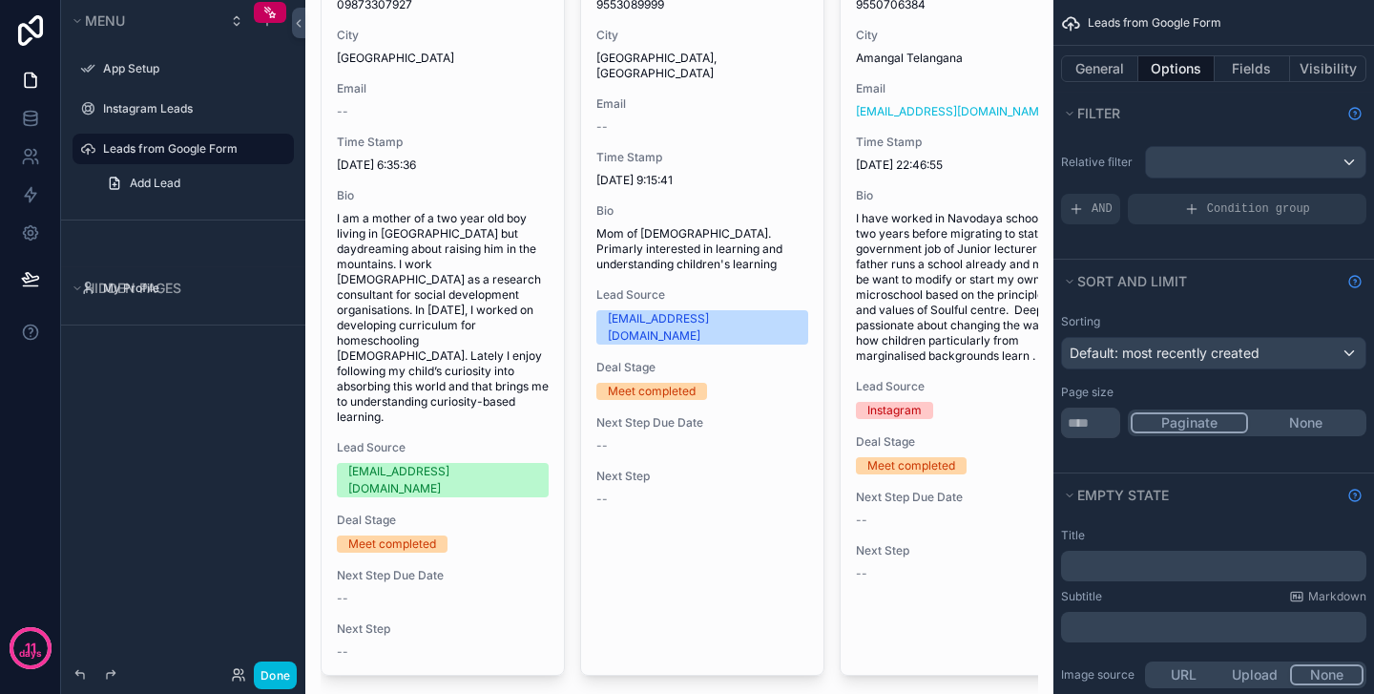
click at [401, 479] on div "scrollable content" at bounding box center [679, 662] width 748 height 2812
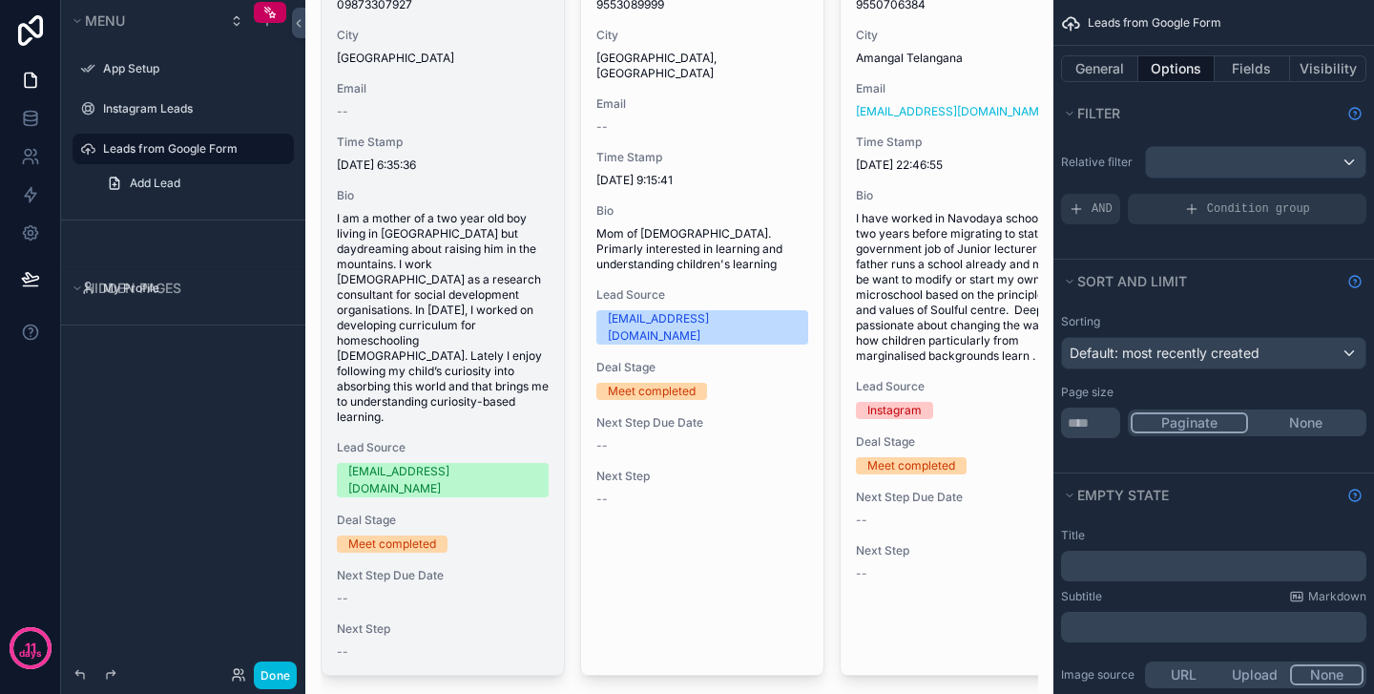
click at [441, 400] on div "Name [PERSON_NAME] Phone Number [PHONE_NUMBER] City [GEOGRAPHIC_DATA] Email -- …" at bounding box center [443, 290] width 242 height 769
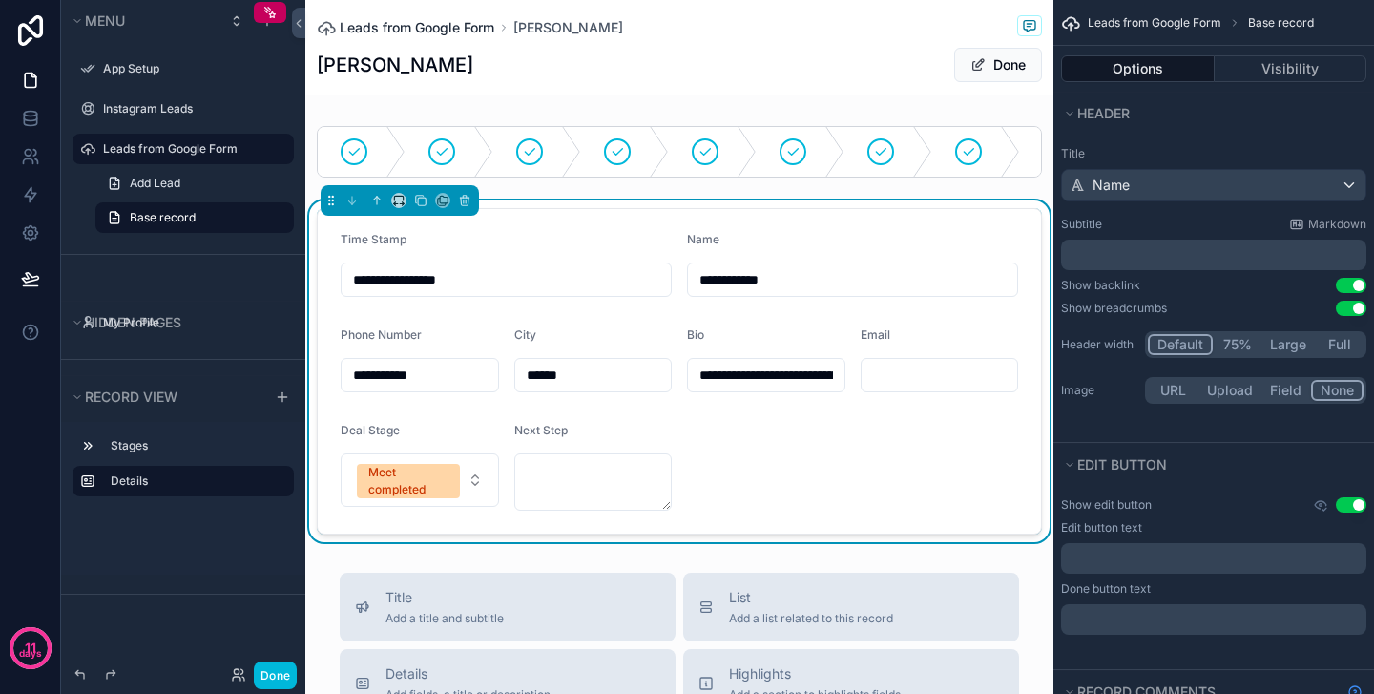
click at [464, 30] on span "Leads from Google Form" at bounding box center [417, 27] width 155 height 19
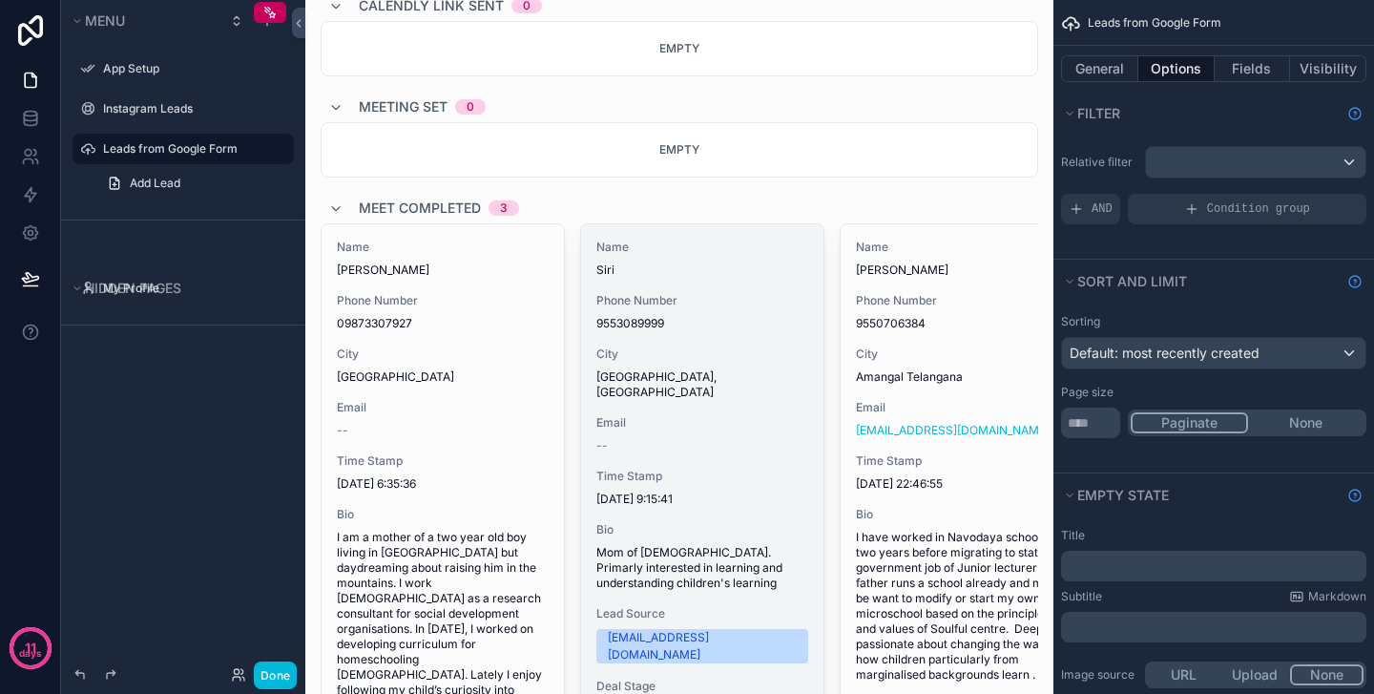
scroll to position [427, 0]
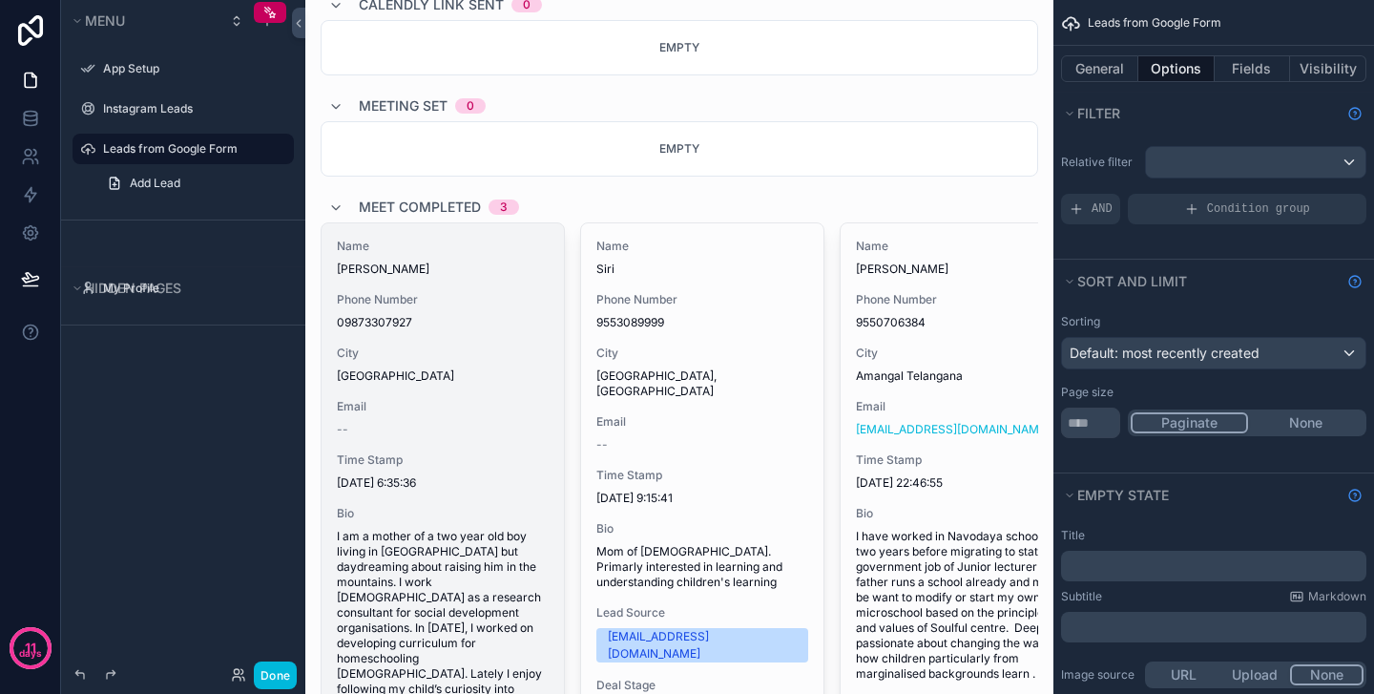
click at [463, 262] on span "[PERSON_NAME]" at bounding box center [443, 268] width 212 height 15
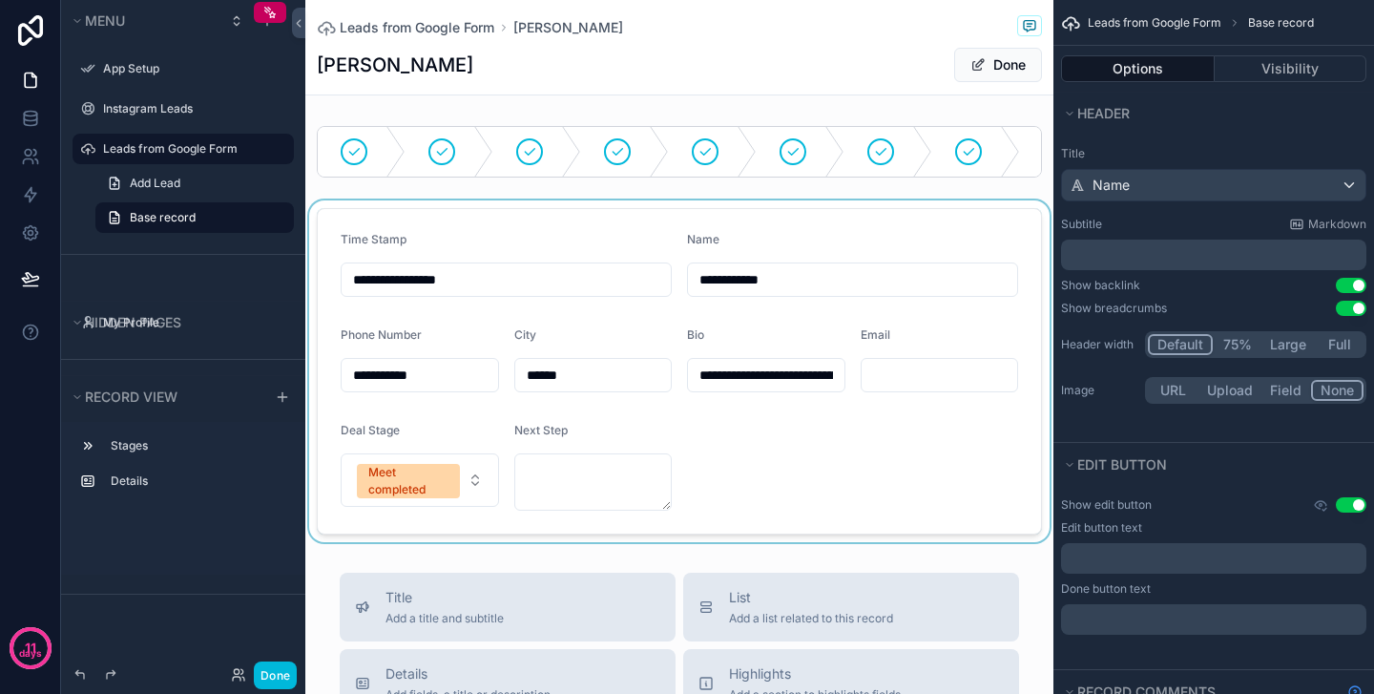
click at [476, 475] on div "scrollable content" at bounding box center [679, 371] width 748 height 342
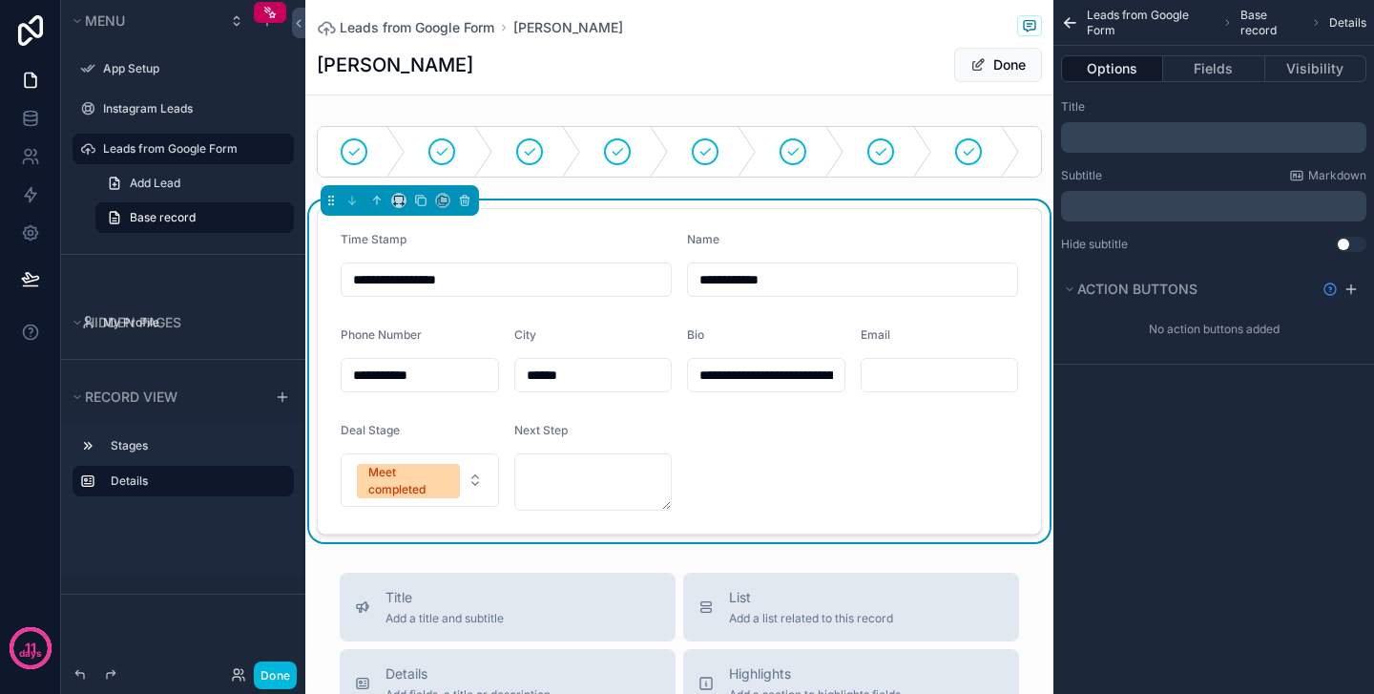
click at [794, 428] on form "**********" at bounding box center [679, 371] width 723 height 324
click at [809, 375] on input "**********" at bounding box center [766, 375] width 156 height 27
click at [832, 385] on input "**********" at bounding box center [766, 375] width 156 height 27
click at [727, 342] on div "Bio" at bounding box center [766, 338] width 158 height 23
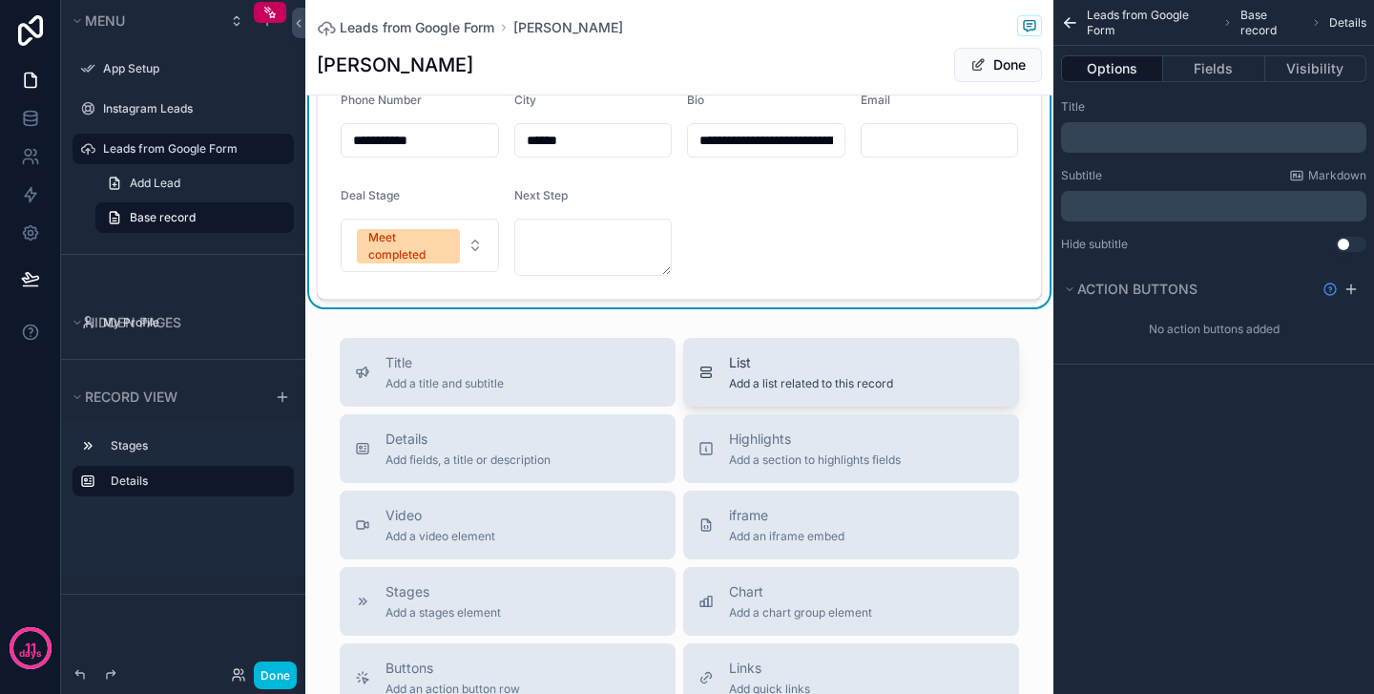
scroll to position [243, 0]
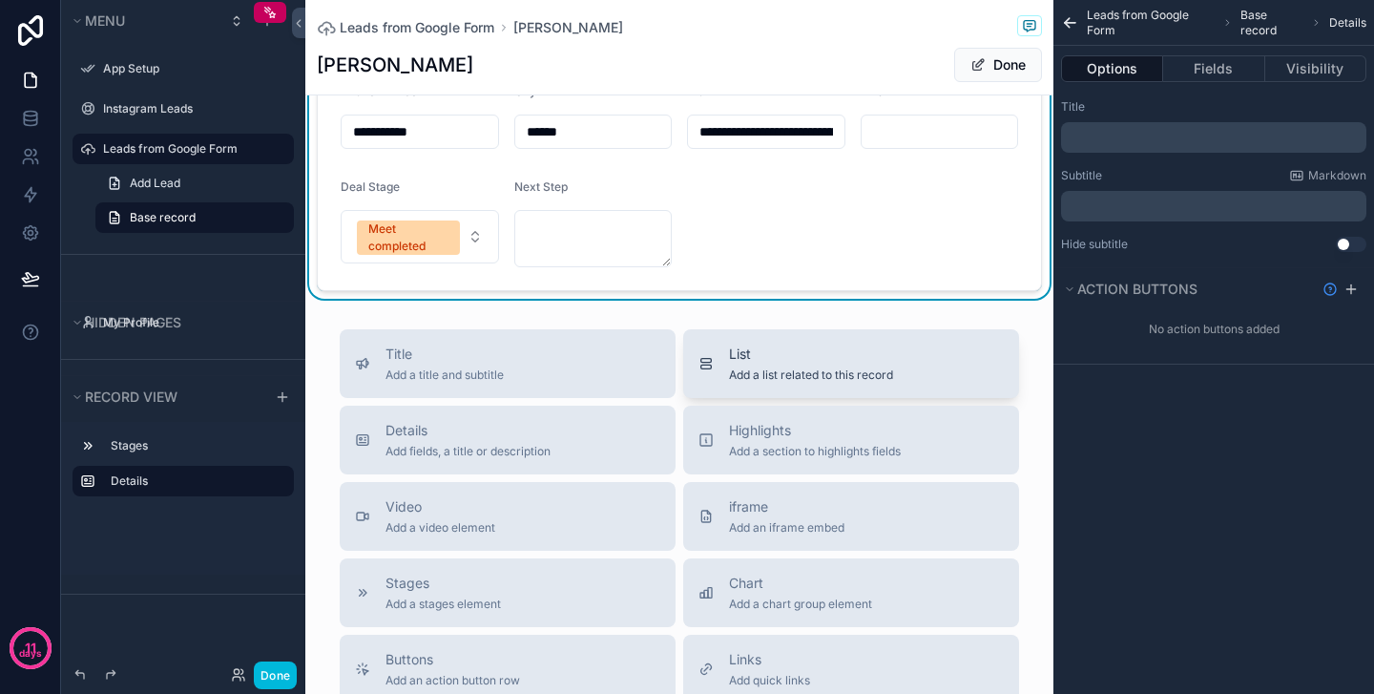
click at [734, 363] on span "List" at bounding box center [811, 353] width 164 height 19
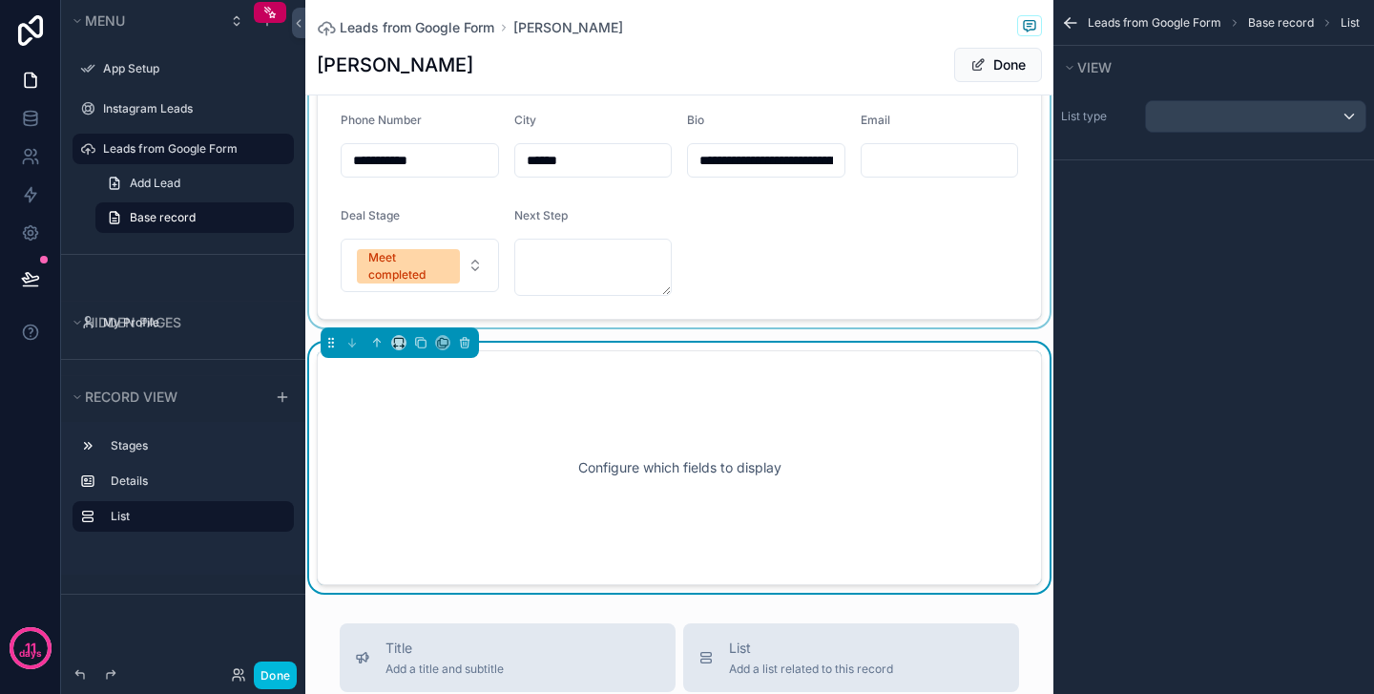
scroll to position [215, 0]
drag, startPoint x: 720, startPoint y: 127, endPoint x: 753, endPoint y: 298, distance: 173.8
click at [759, 302] on div "scrollable content" at bounding box center [679, 157] width 748 height 342
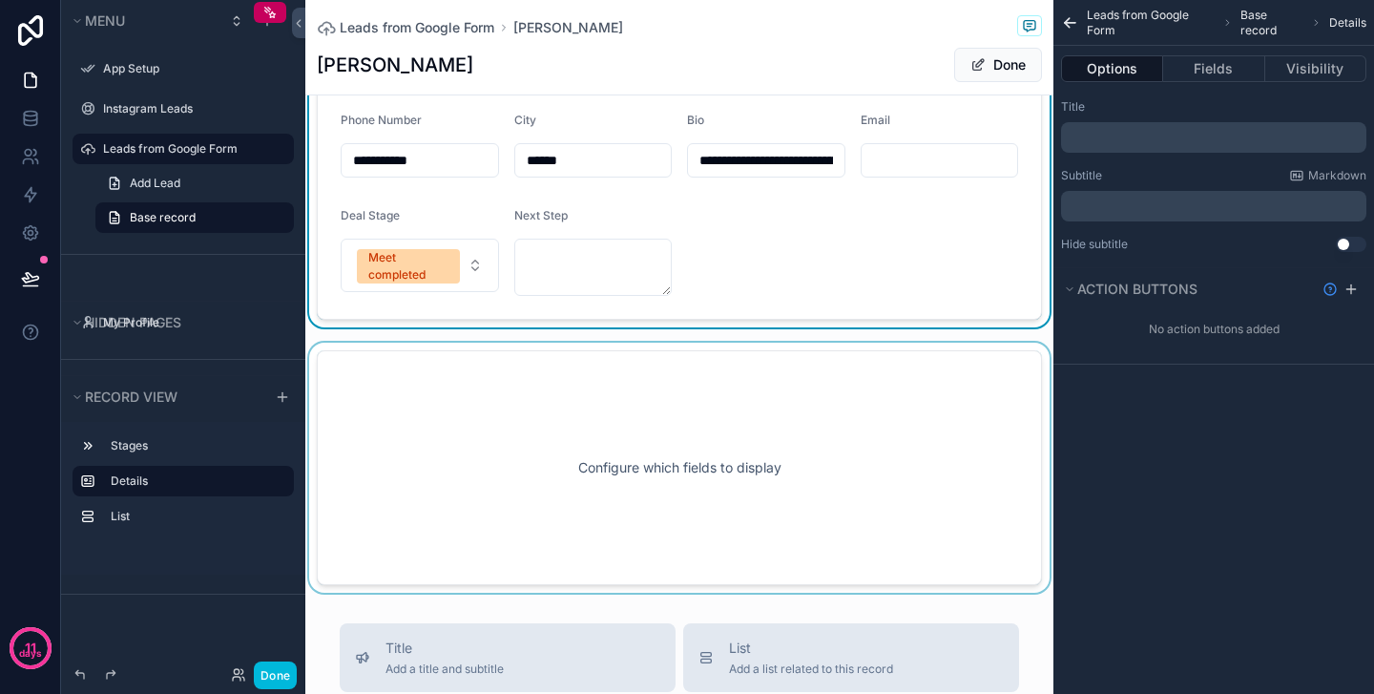
click at [433, 390] on div "scrollable content" at bounding box center [679, 468] width 748 height 250
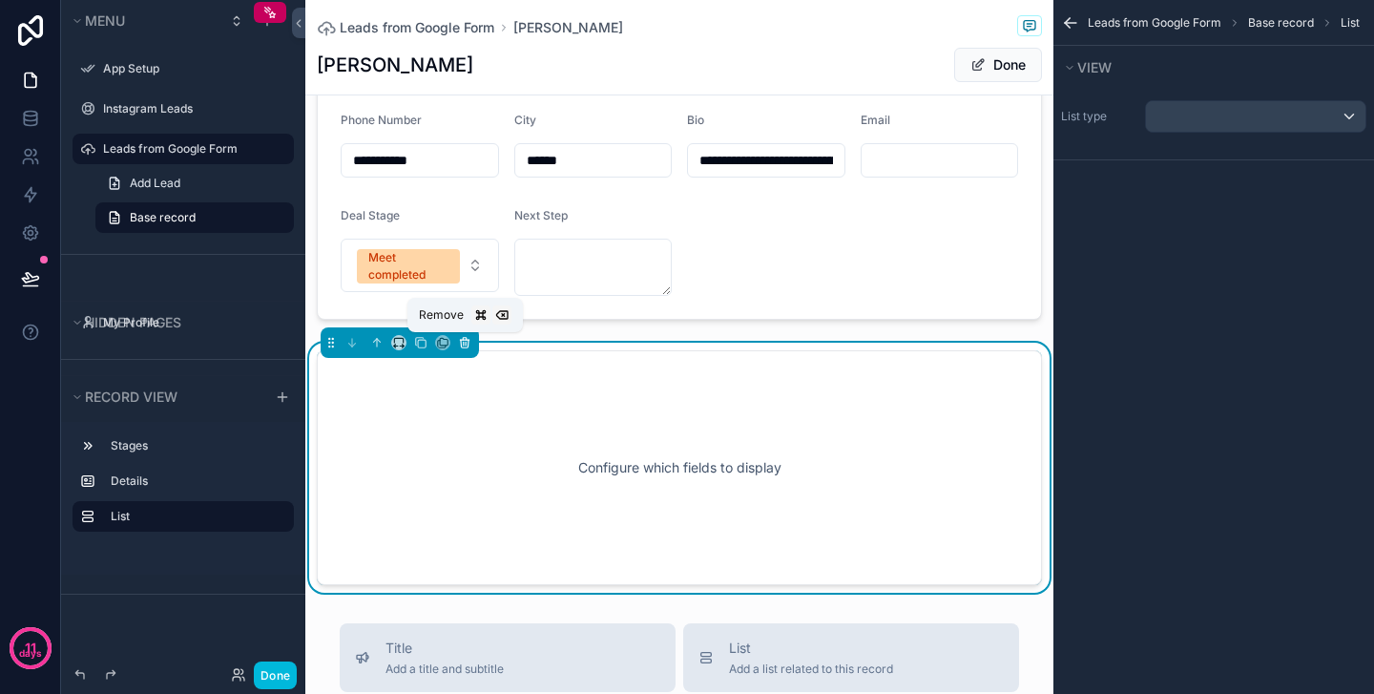
click at [468, 345] on icon "scrollable content" at bounding box center [465, 344] width 8 height 8
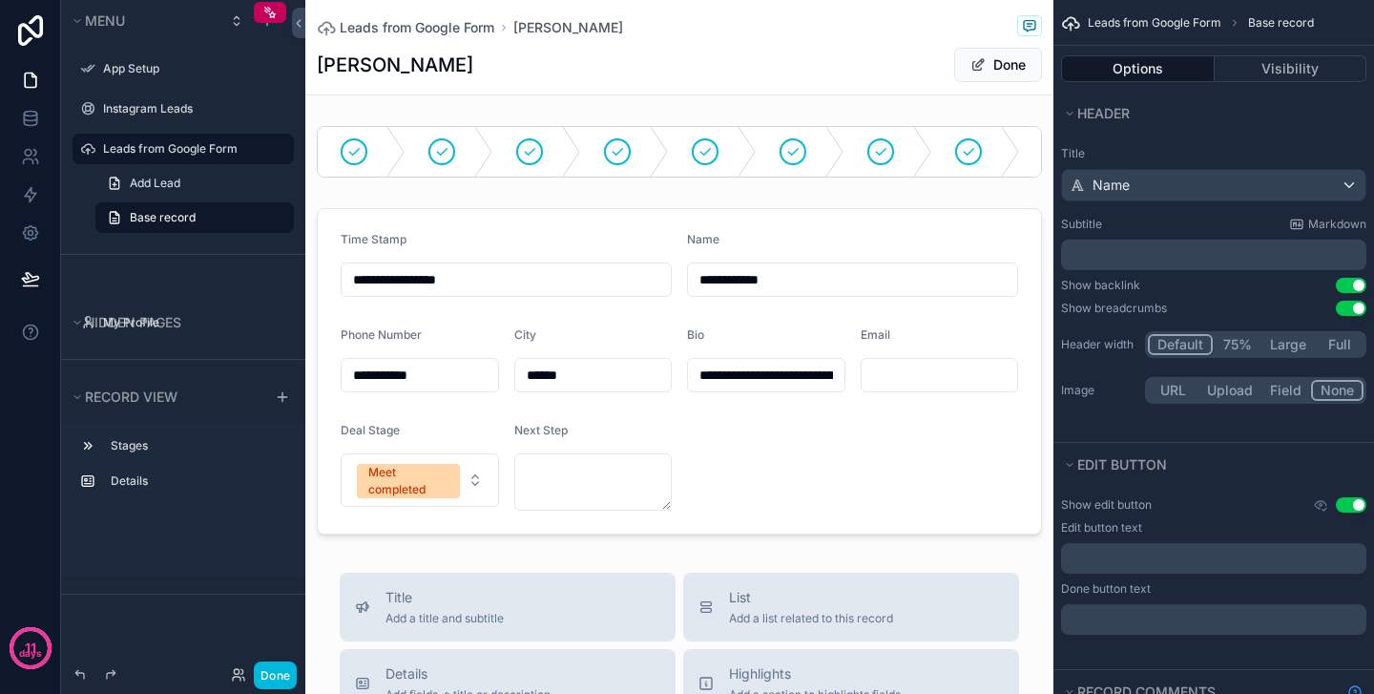
scroll to position [0, 0]
click at [451, 20] on span "Leads from Google Form" at bounding box center [417, 27] width 155 height 19
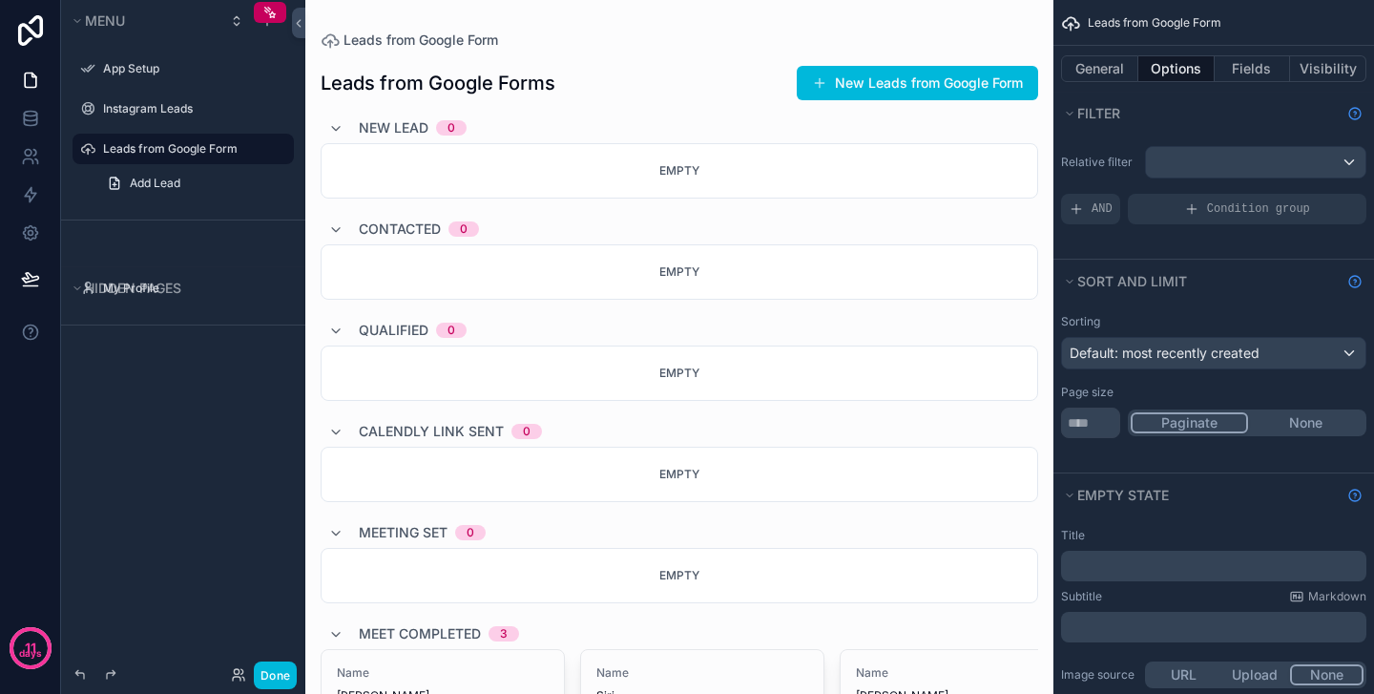
click at [0, 0] on icon "scrollable content" at bounding box center [0, 0] width 0 height 0
click at [159, 151] on input "**********" at bounding box center [168, 148] width 130 height 23
click at [249, 151] on icon "scrollable content" at bounding box center [252, 149] width 10 height 7
click at [1098, 73] on button "General" at bounding box center [1099, 68] width 77 height 27
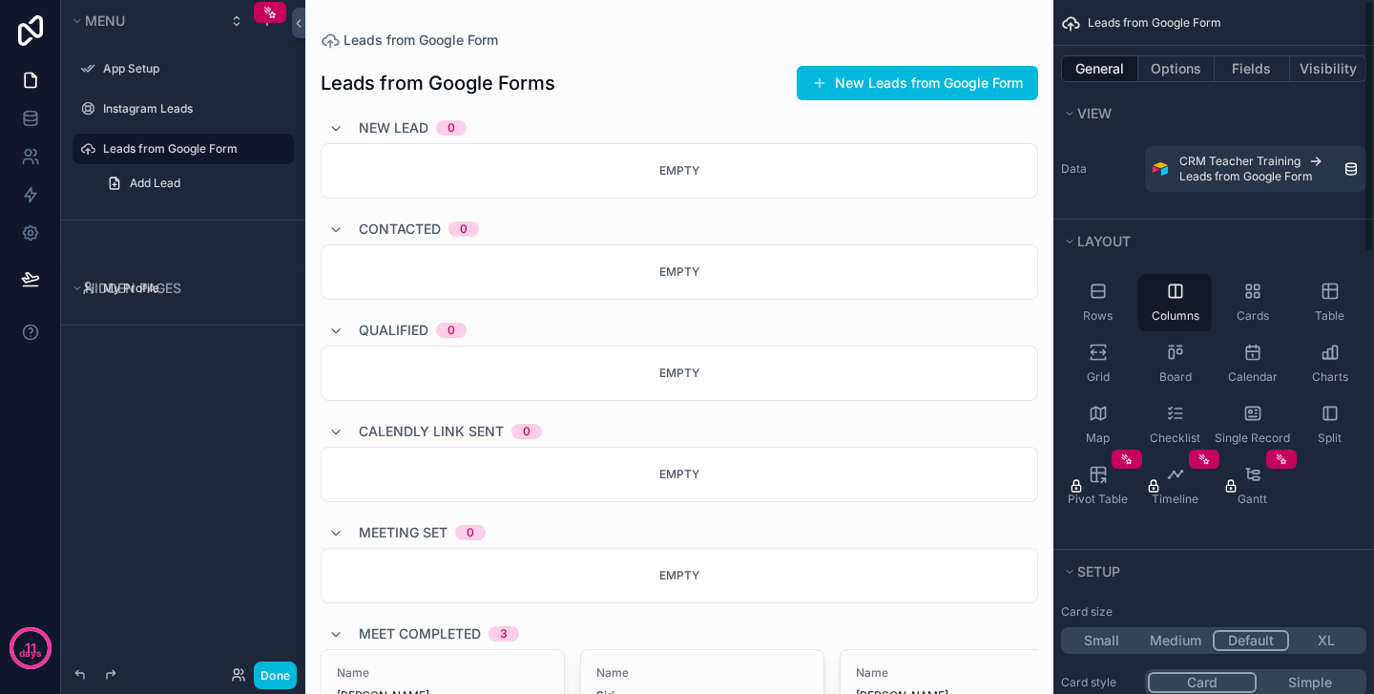
click at [1184, 84] on div "General Options Fields Visibility" at bounding box center [1213, 69] width 321 height 46
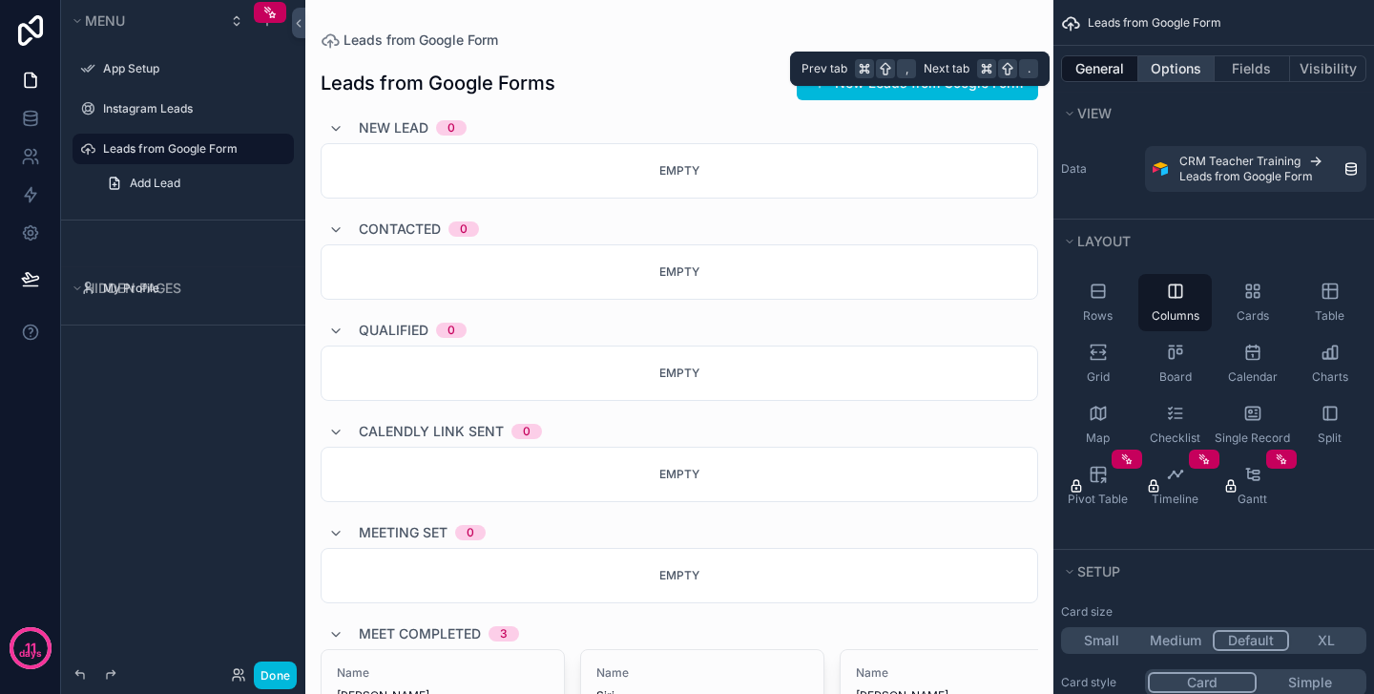
click at [1183, 71] on button "Options" at bounding box center [1176, 68] width 76 height 27
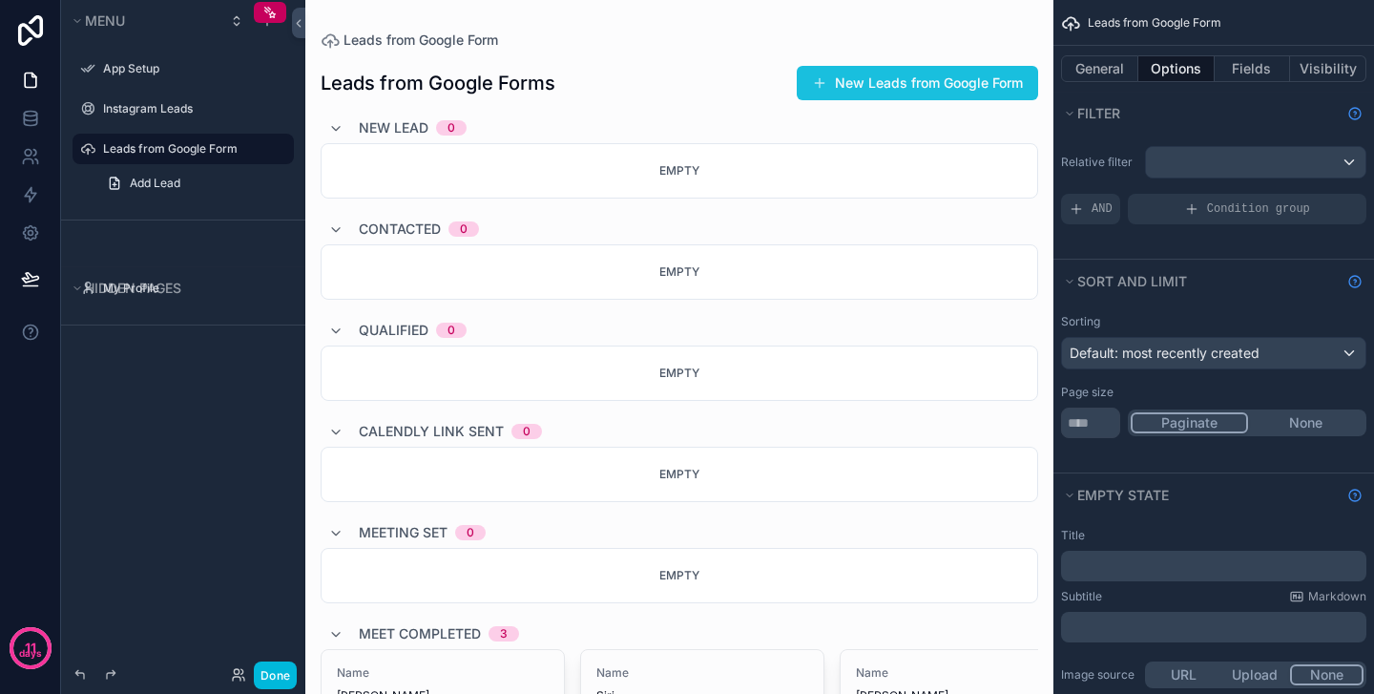
click at [917, 92] on button "New Leads from Google Form" at bounding box center [917, 83] width 241 height 34
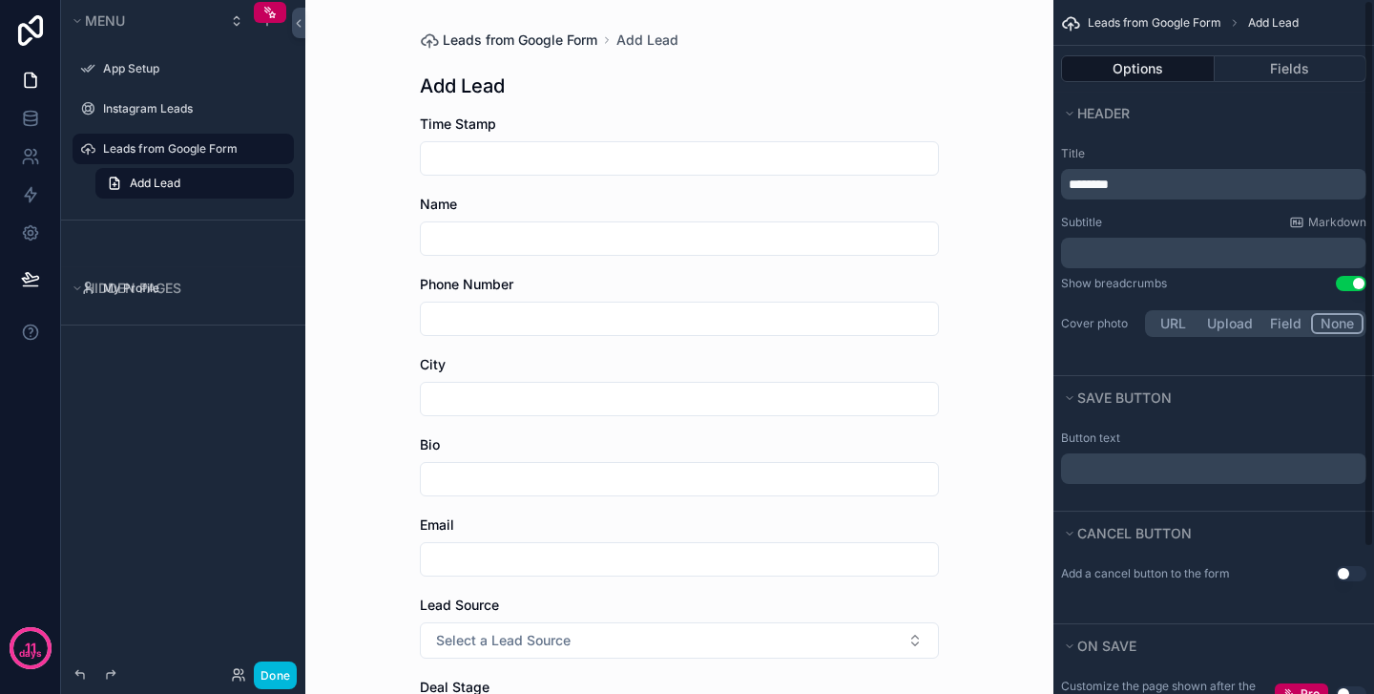
click at [531, 45] on span "Leads from Google Form" at bounding box center [520, 40] width 155 height 19
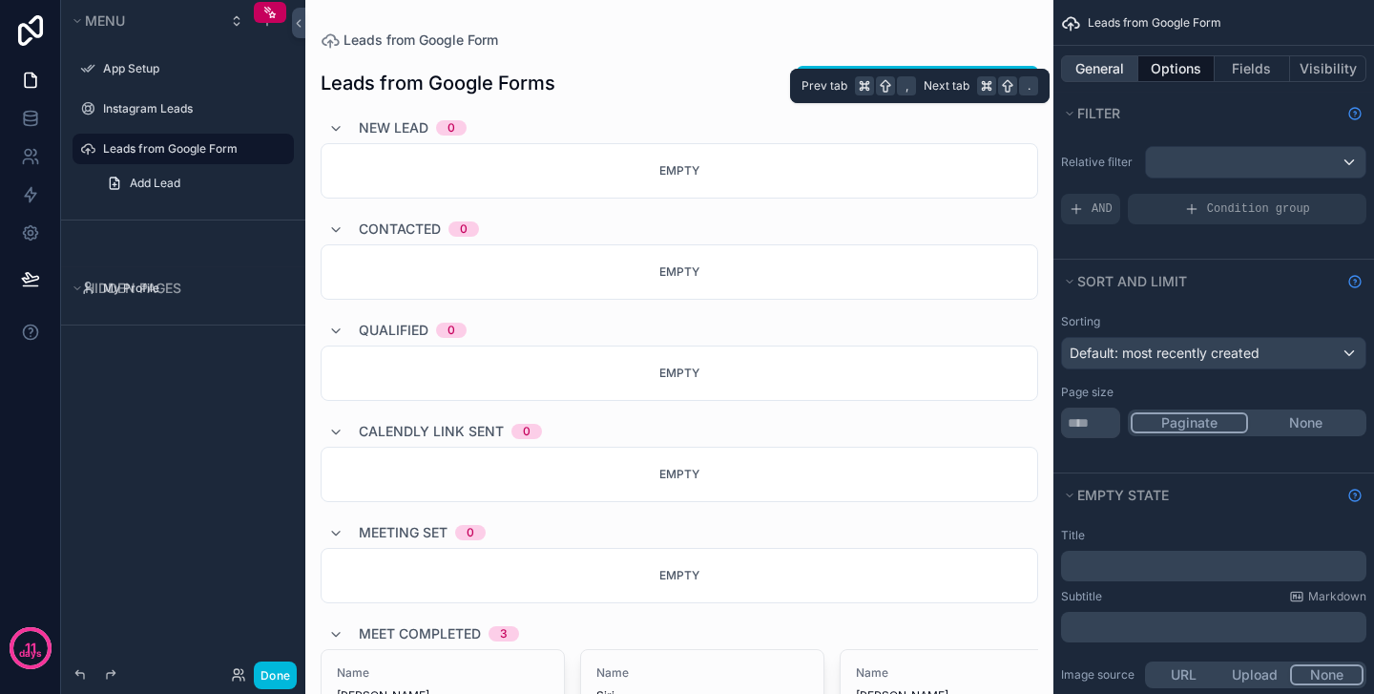
click at [1114, 68] on button "General" at bounding box center [1099, 68] width 77 height 27
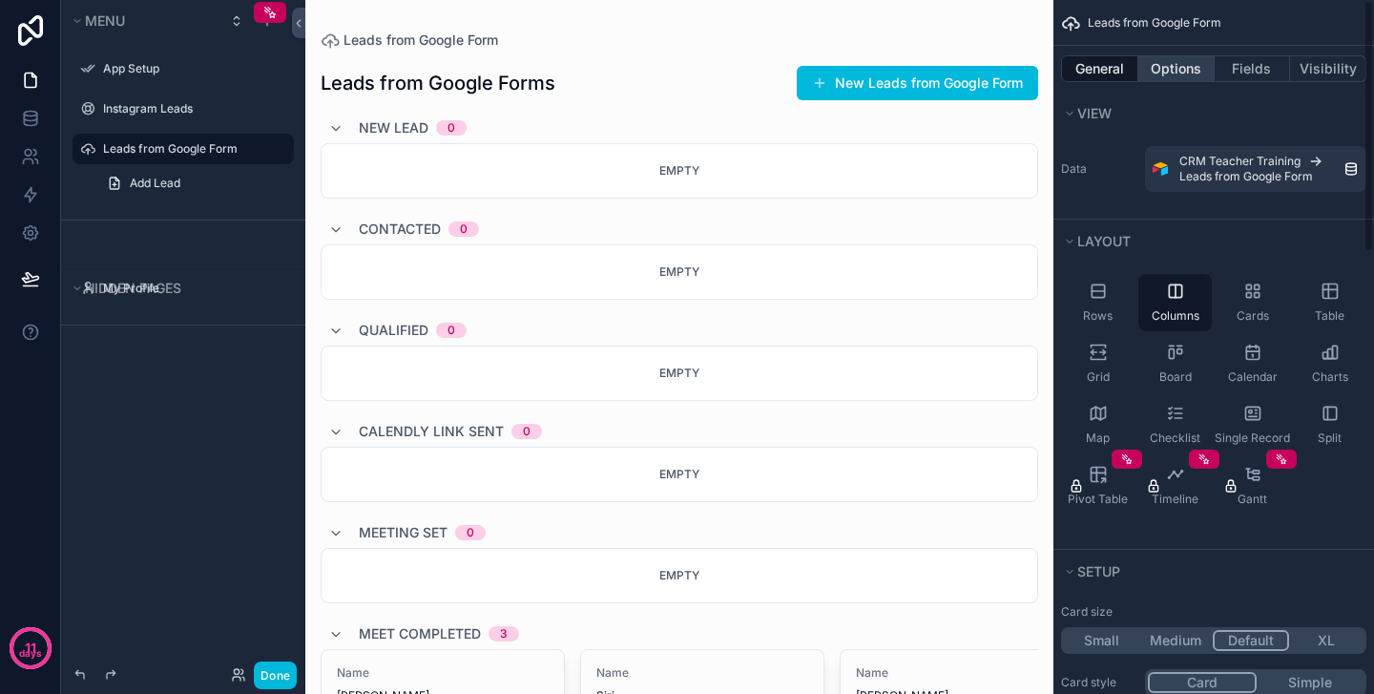
click at [1188, 69] on button "Options" at bounding box center [1176, 68] width 76 height 27
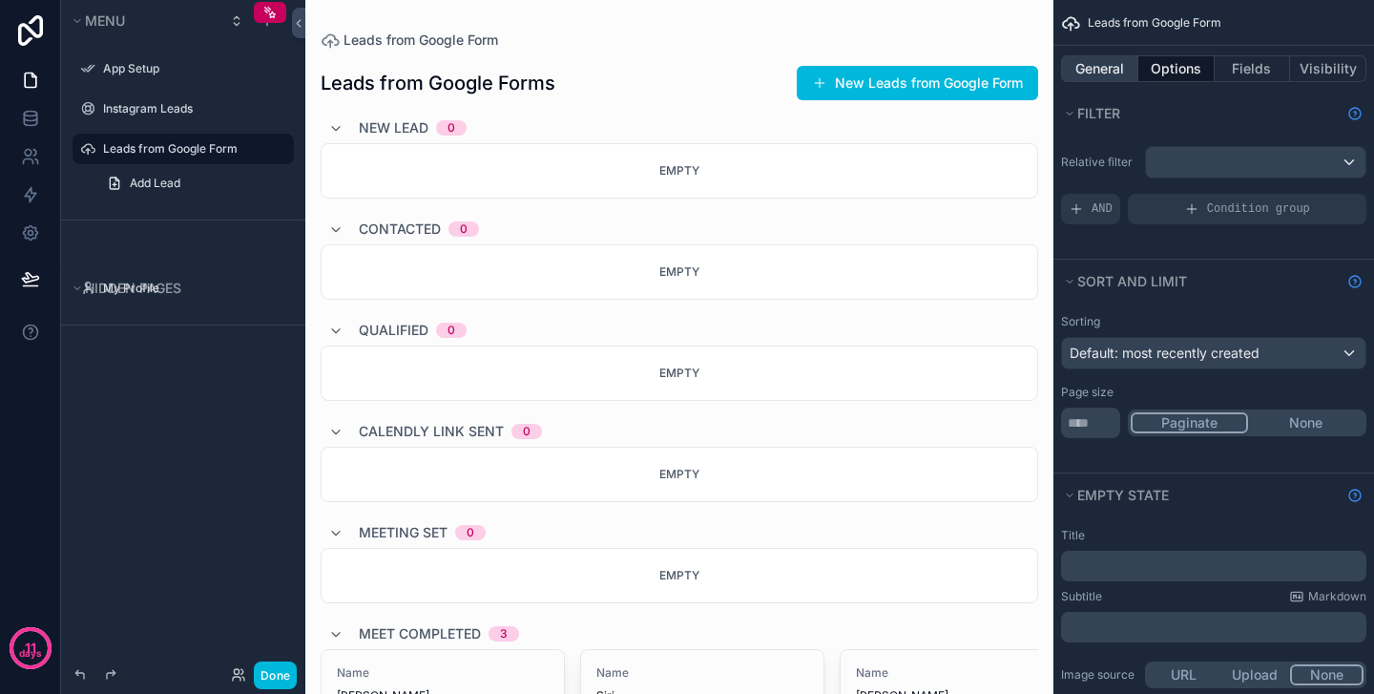
click at [1113, 65] on button "General" at bounding box center [1099, 68] width 77 height 27
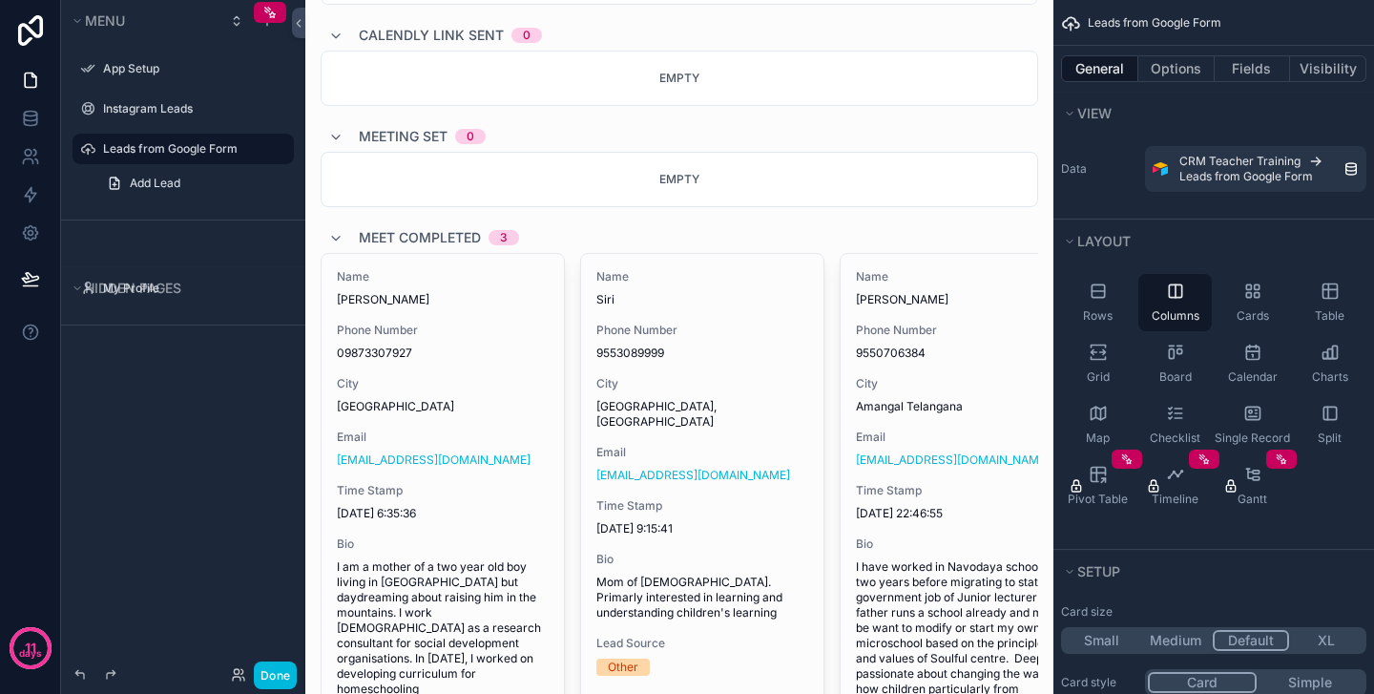
scroll to position [398, 0]
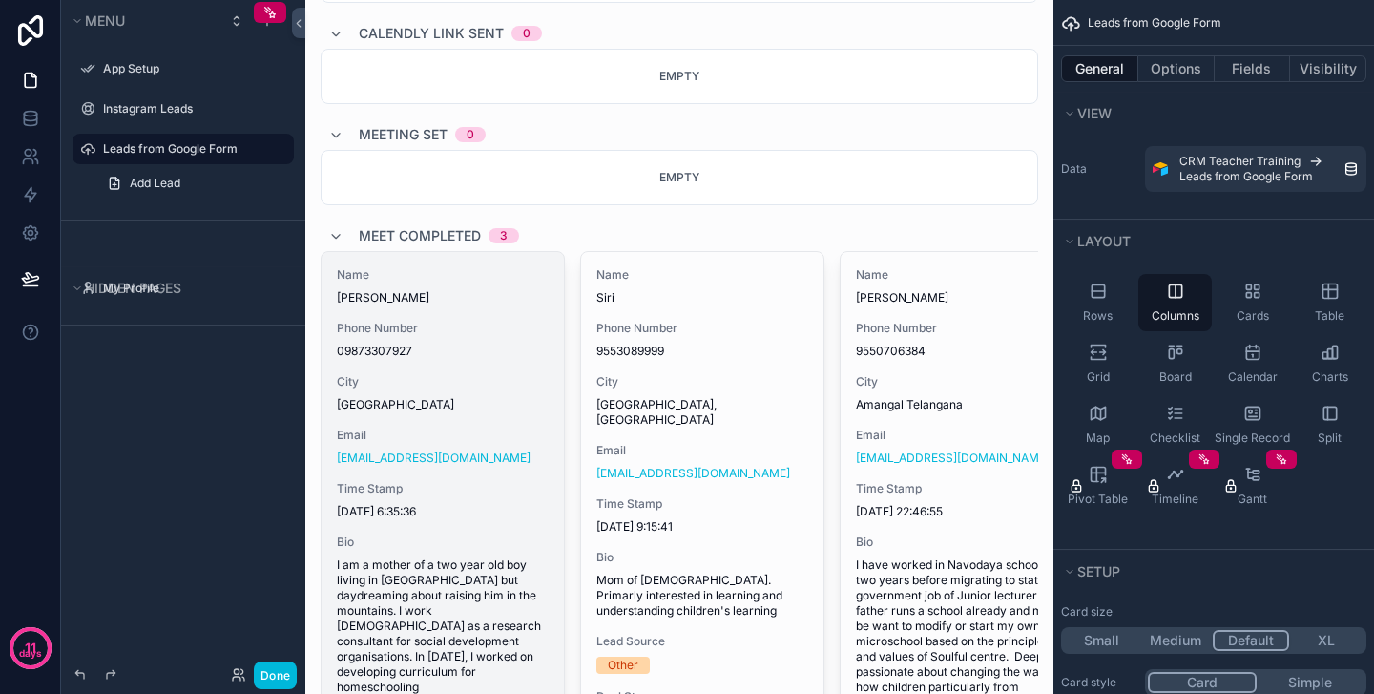
click at [497, 302] on span "[PERSON_NAME]" at bounding box center [443, 297] width 212 height 15
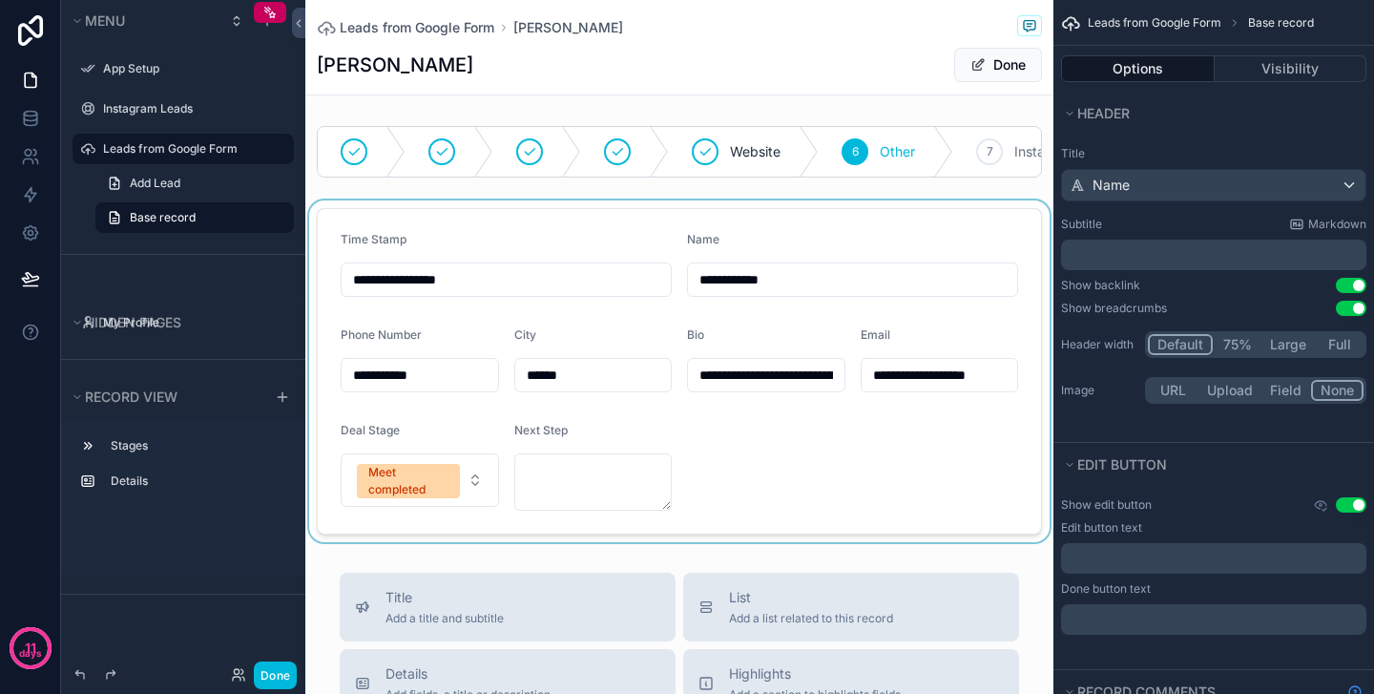
click at [476, 476] on div "scrollable content" at bounding box center [679, 371] width 748 height 342
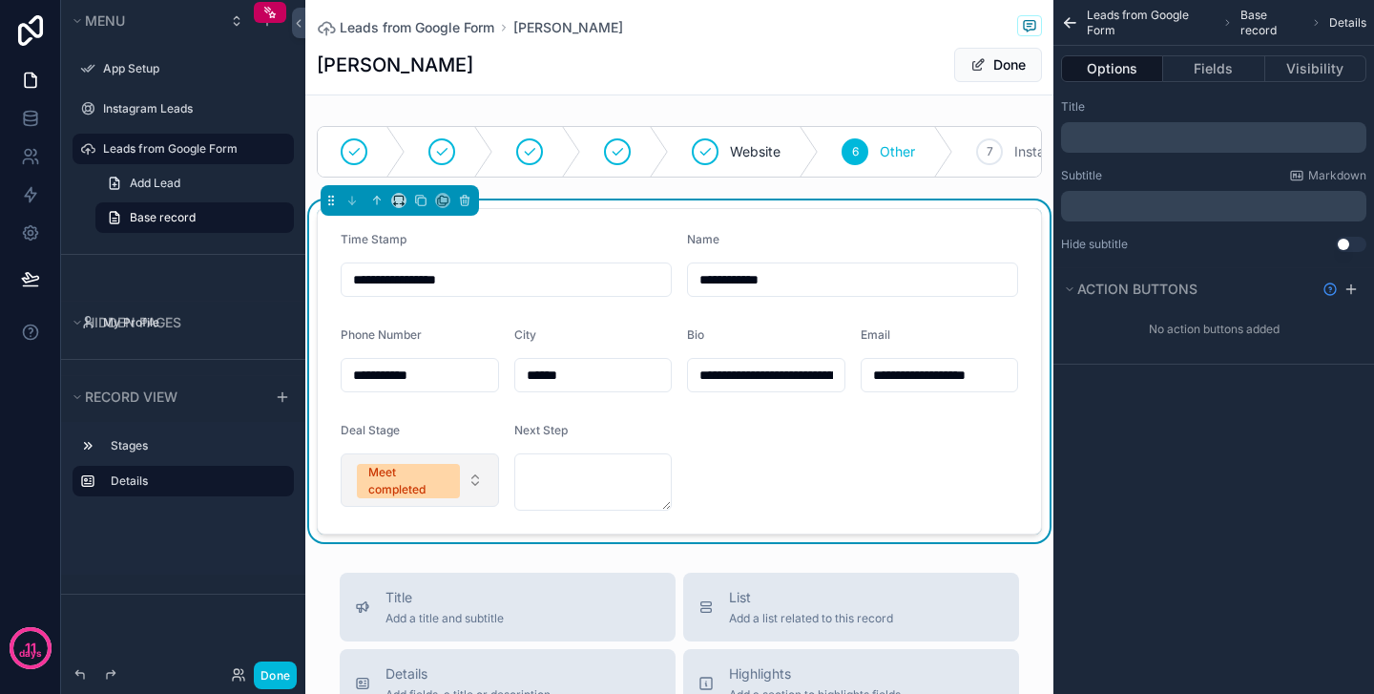
click at [473, 479] on button "Meet completed" at bounding box center [420, 479] width 158 height 53
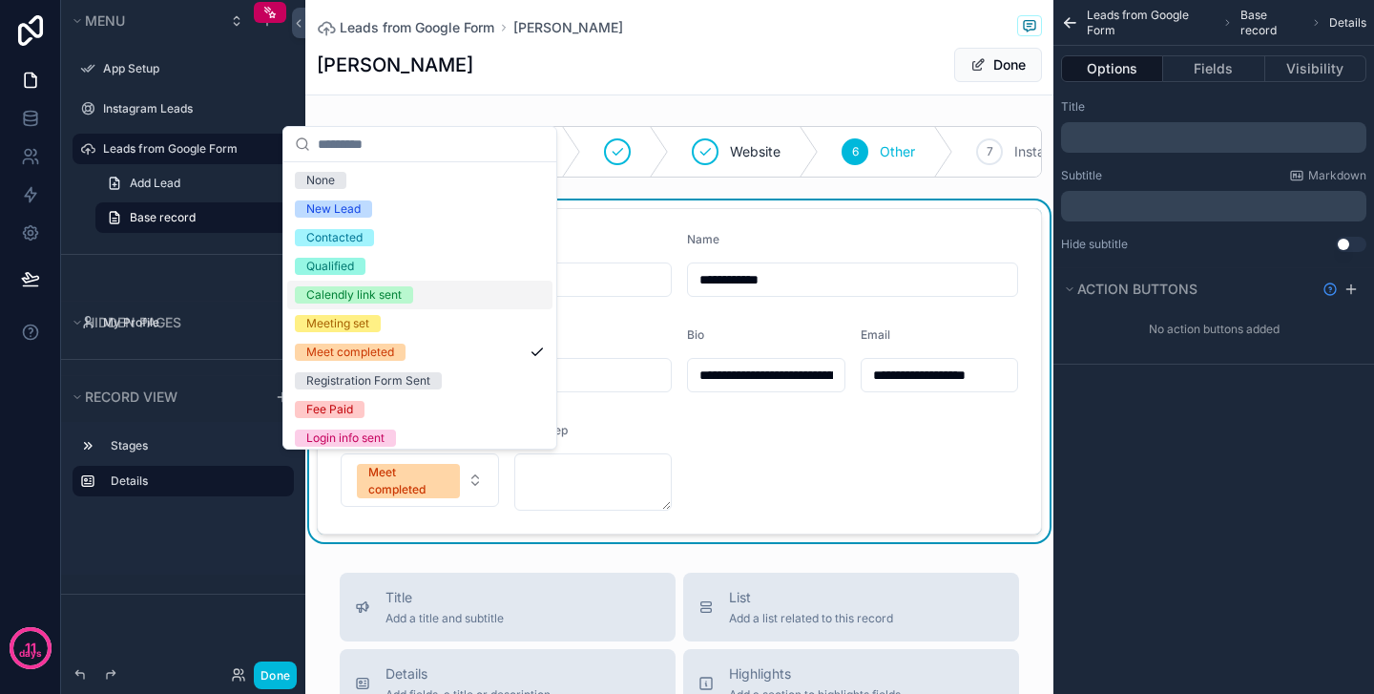
click at [722, 85] on div "Leads from Google Form [PERSON_NAME] [PERSON_NAME]" at bounding box center [679, 47] width 725 height 94
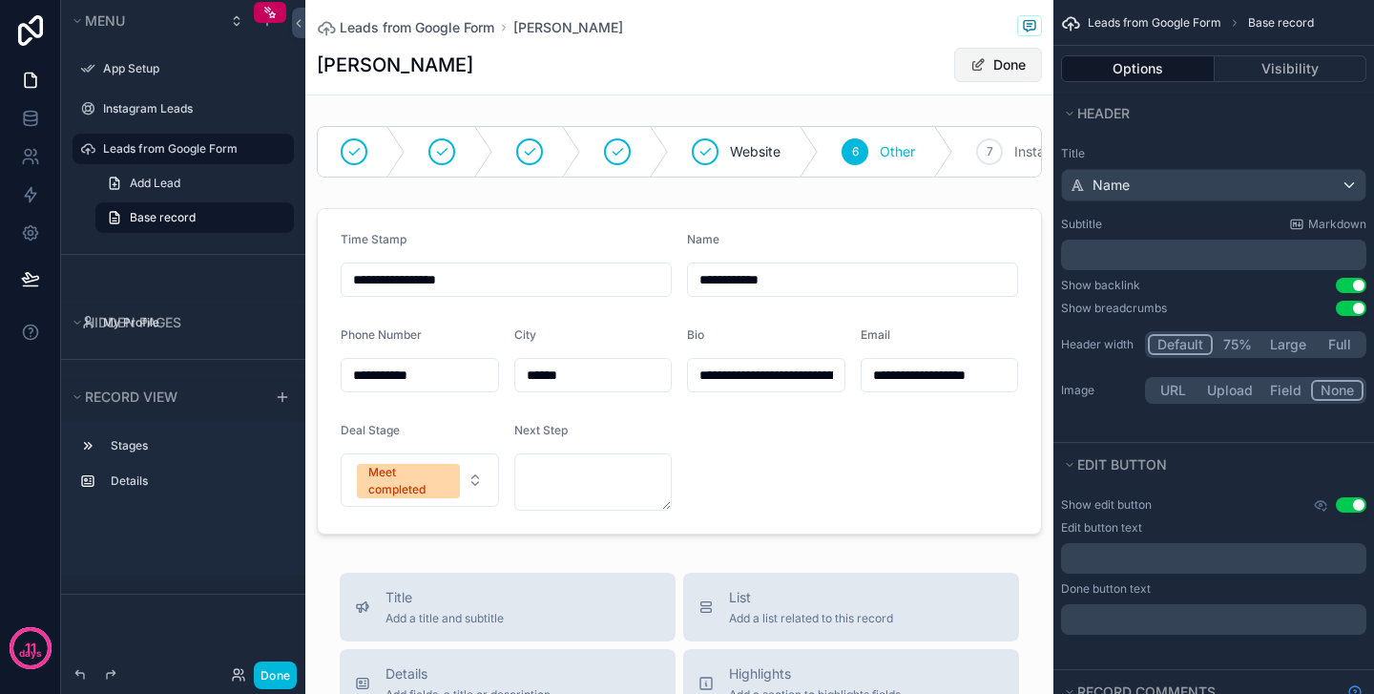
click at [999, 73] on button "Done" at bounding box center [998, 65] width 88 height 34
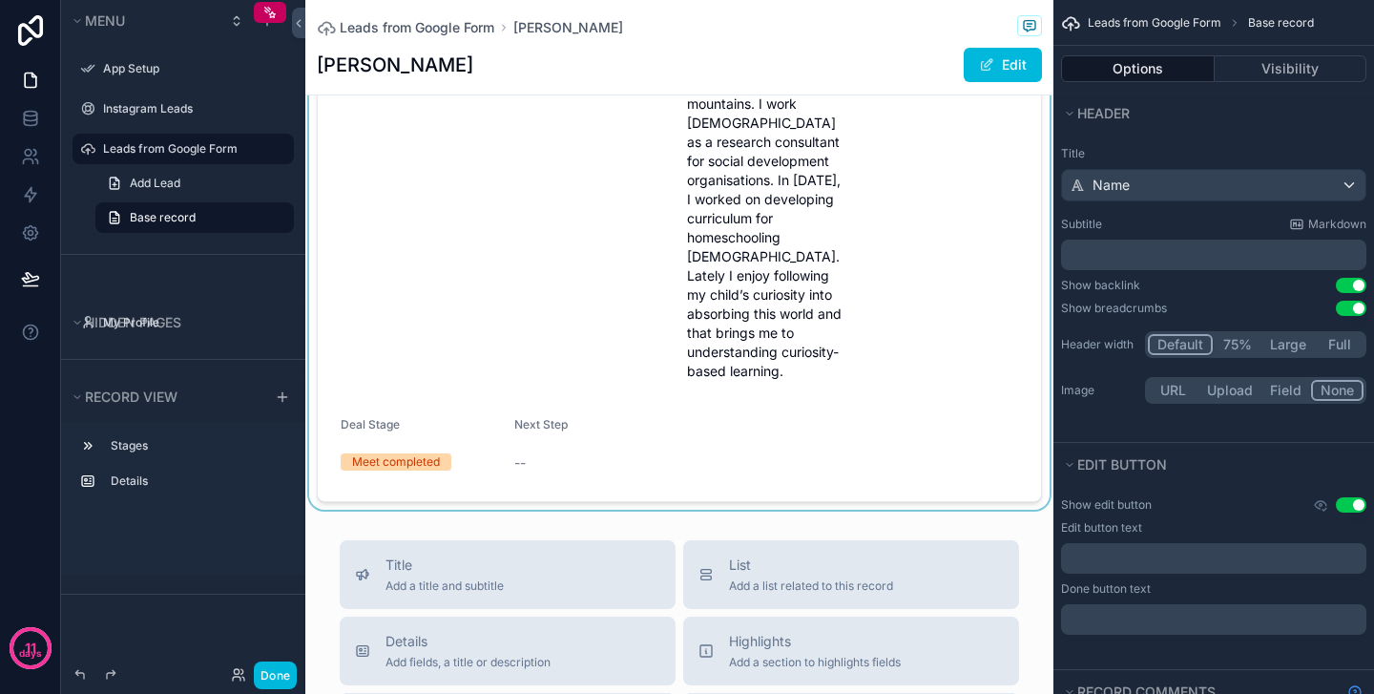
scroll to position [360, 0]
click at [529, 454] on div "scrollable content" at bounding box center [679, 176] width 748 height 670
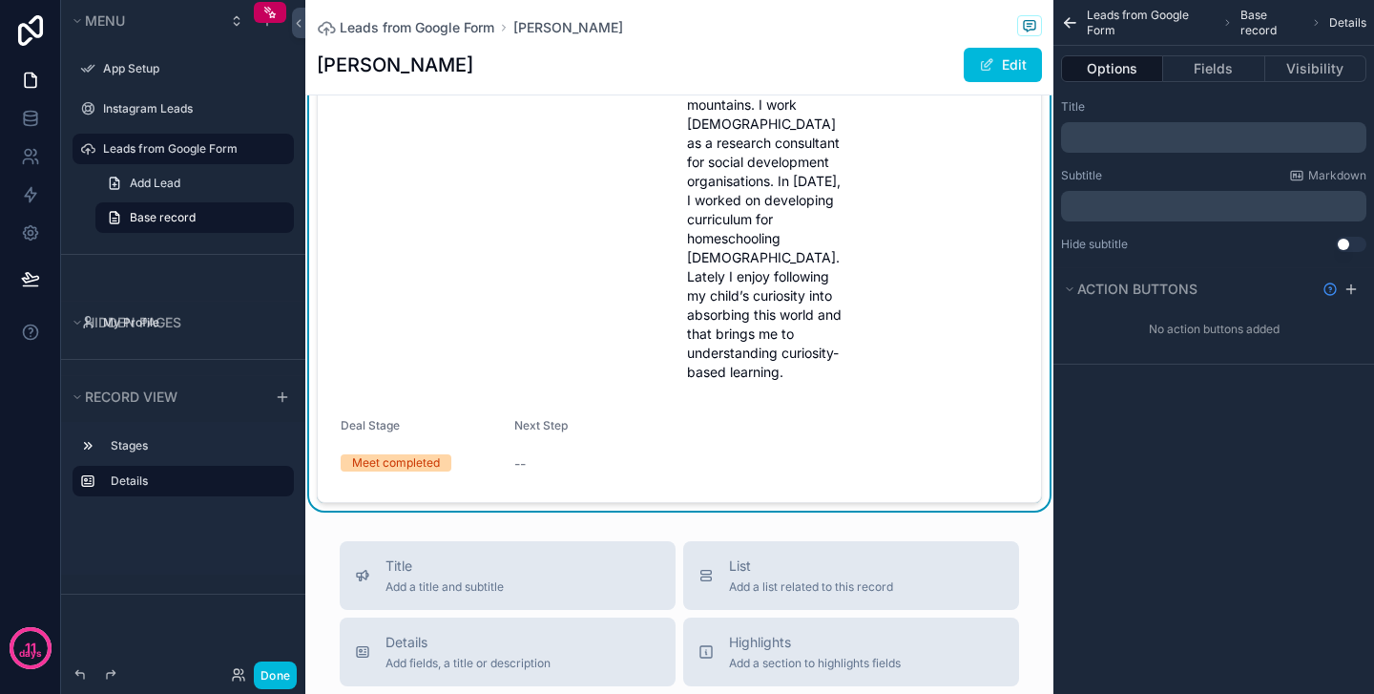
click at [518, 472] on span "--" at bounding box center [519, 463] width 11 height 19
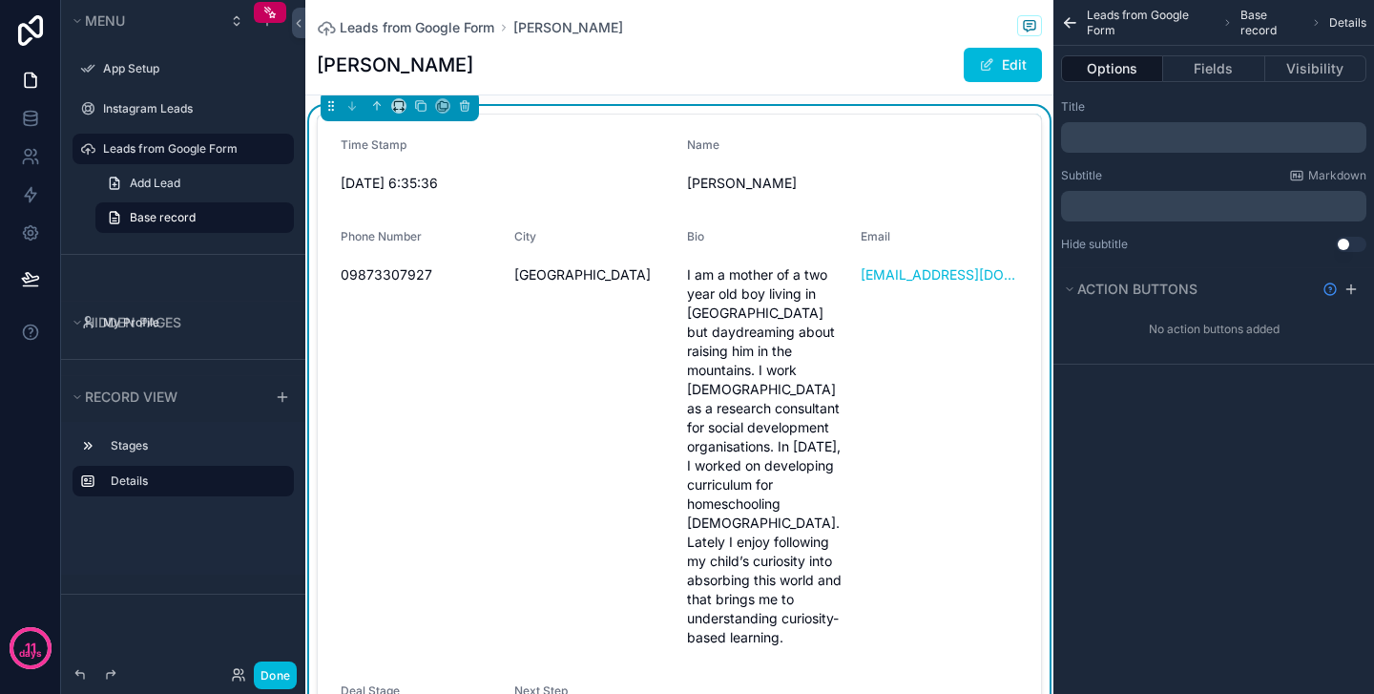
scroll to position [9, 0]
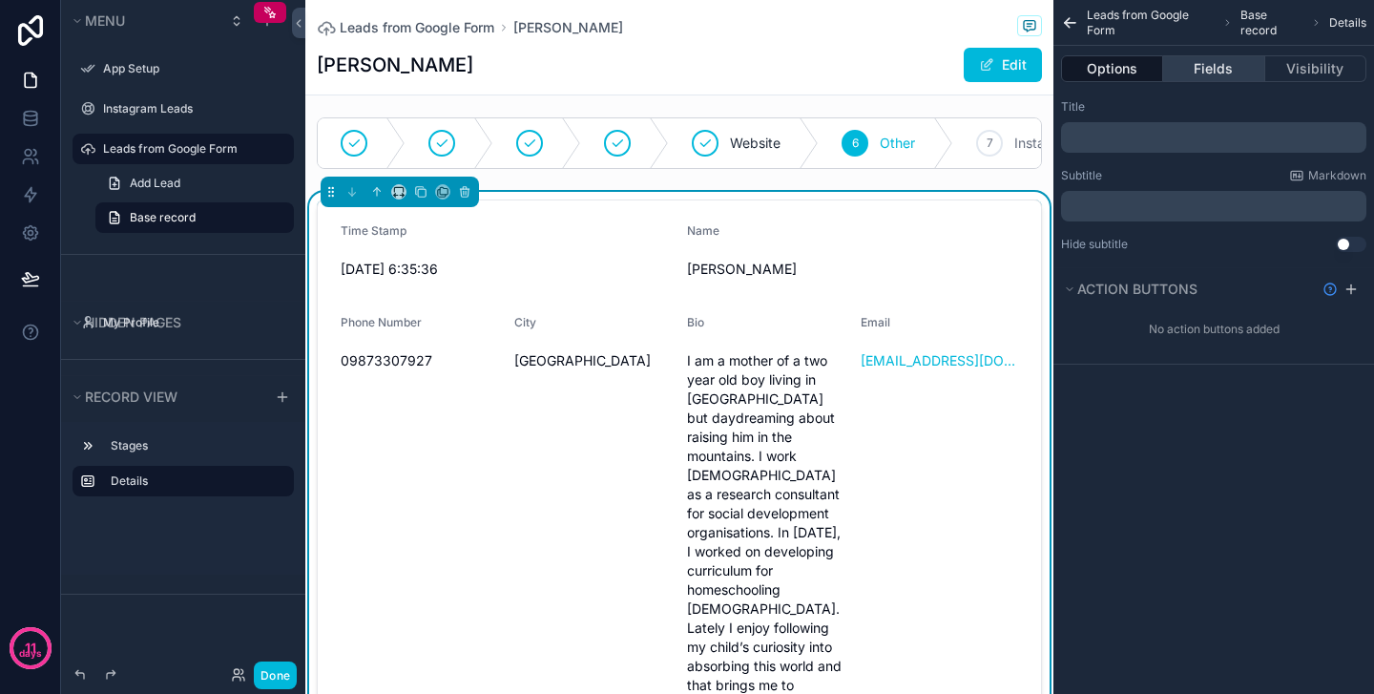
click at [1214, 75] on button "Fields" at bounding box center [1213, 68] width 101 height 27
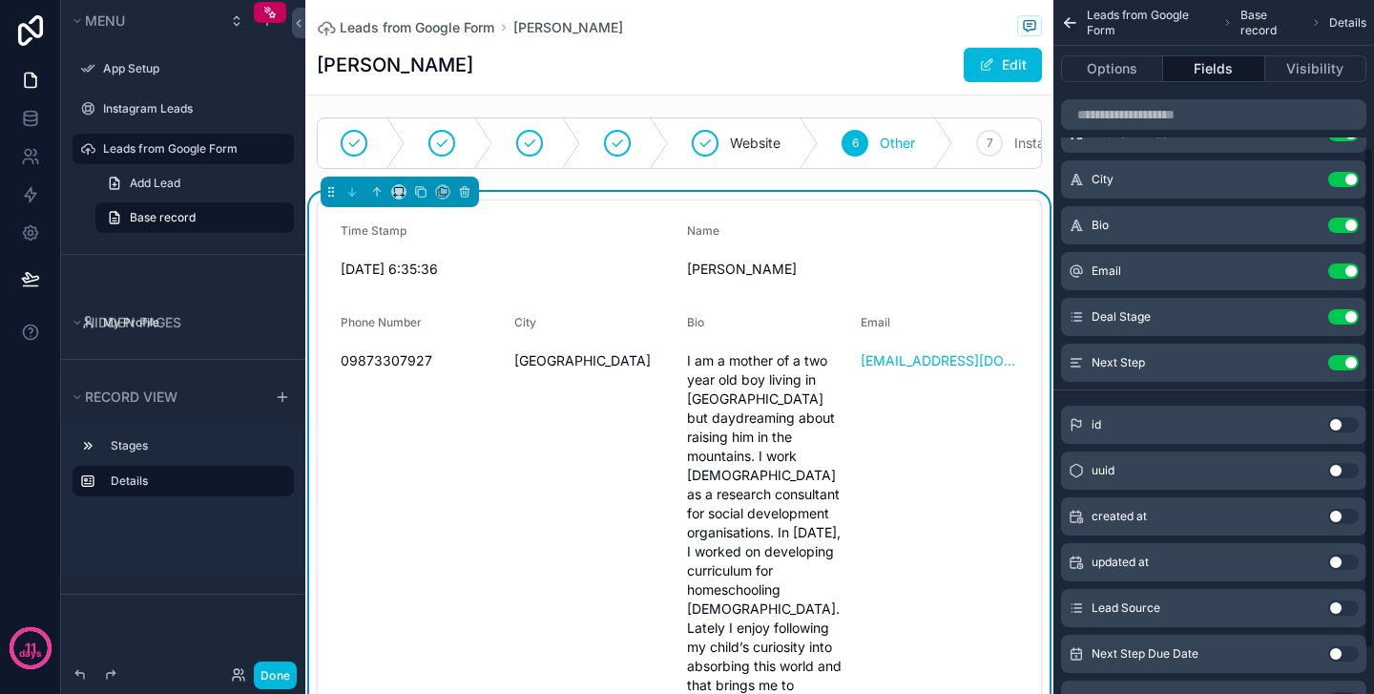
scroll to position [187, 0]
click at [0, 0] on icon "scrollable content" at bounding box center [0, 0] width 0 height 0
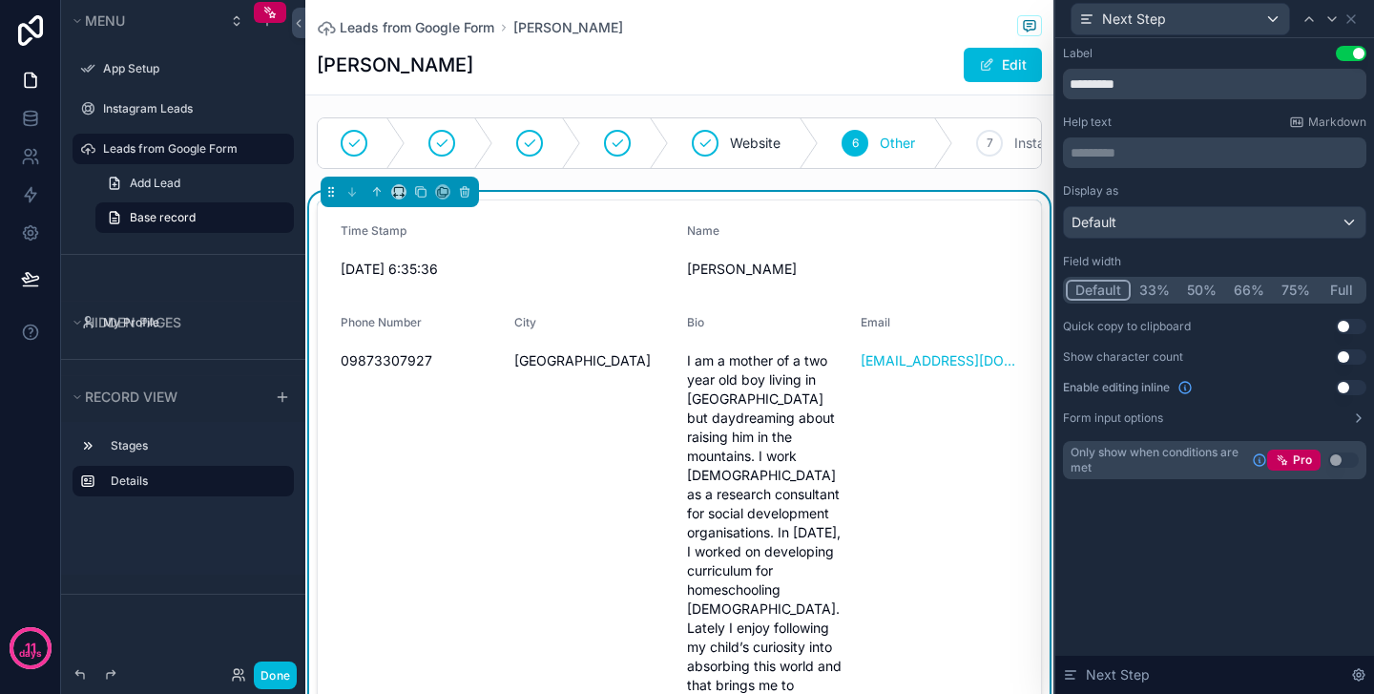
click at [1296, 221] on div "Default" at bounding box center [1215, 222] width 302 height 31
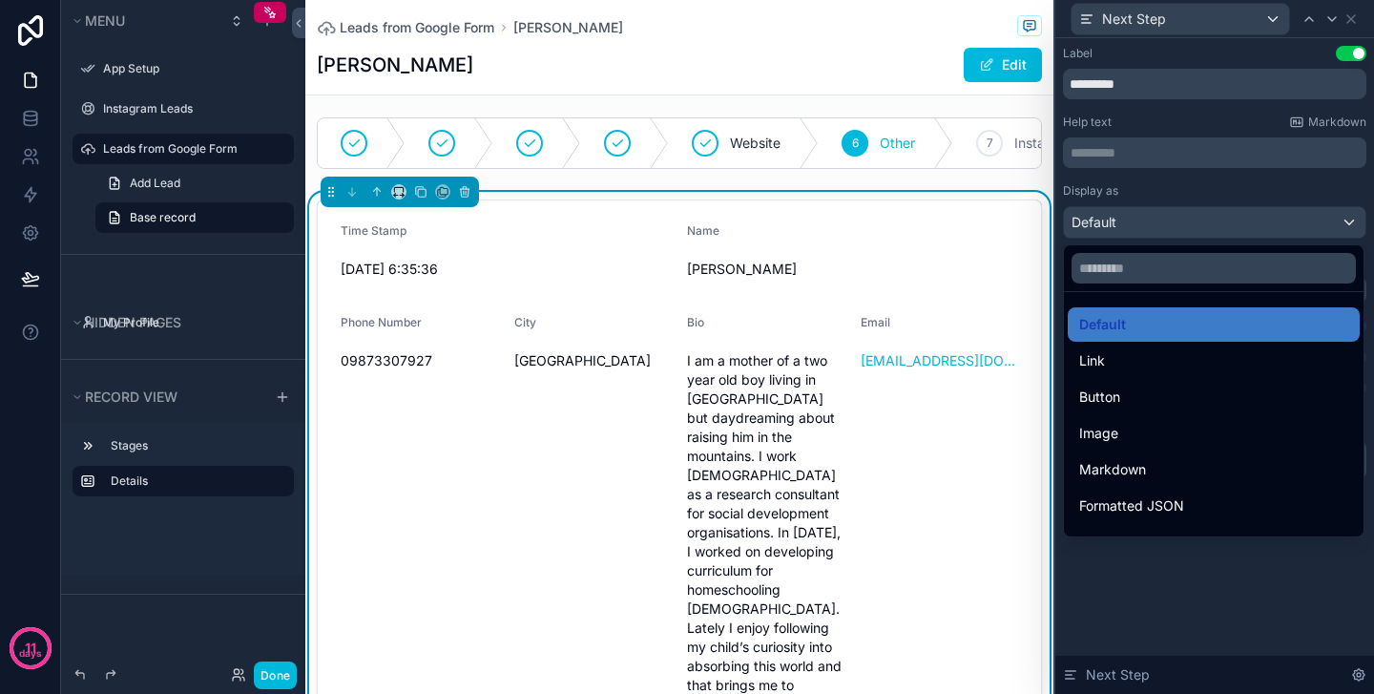
click at [1258, 182] on div at bounding box center [1214, 347] width 319 height 694
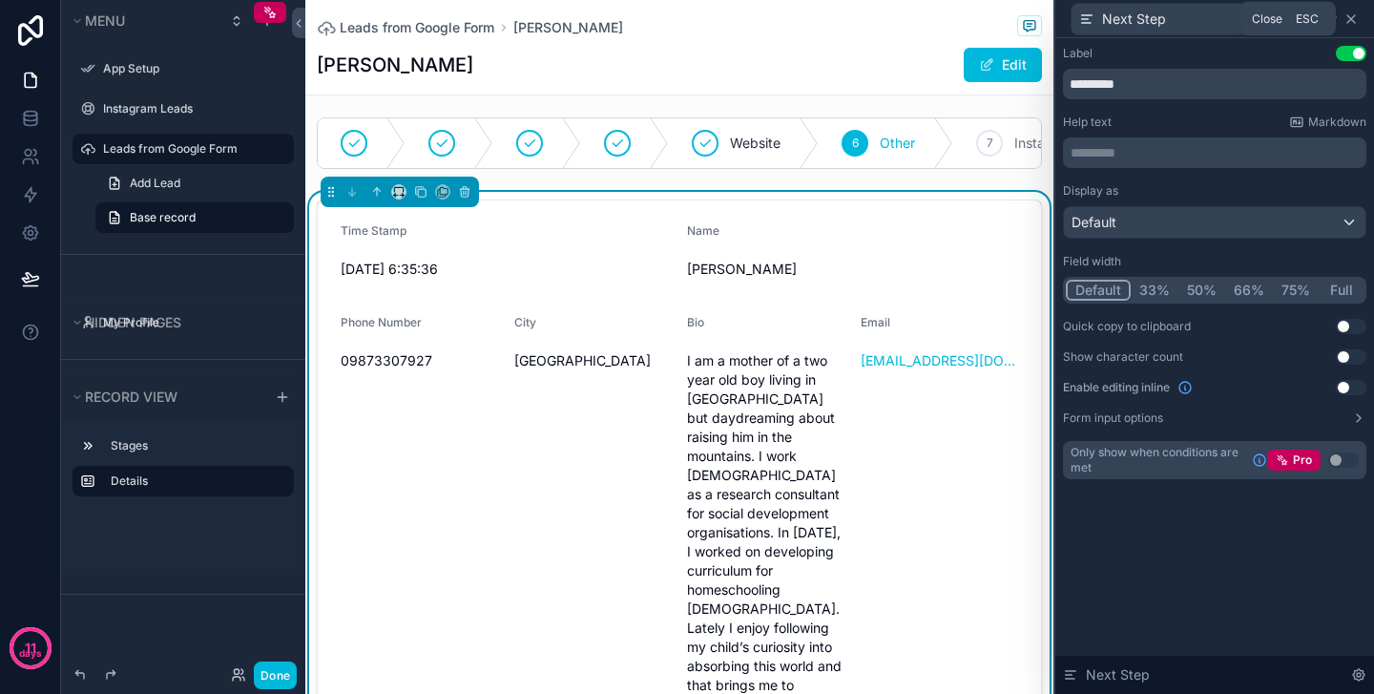
click at [1348, 17] on icon at bounding box center [1350, 18] width 15 height 15
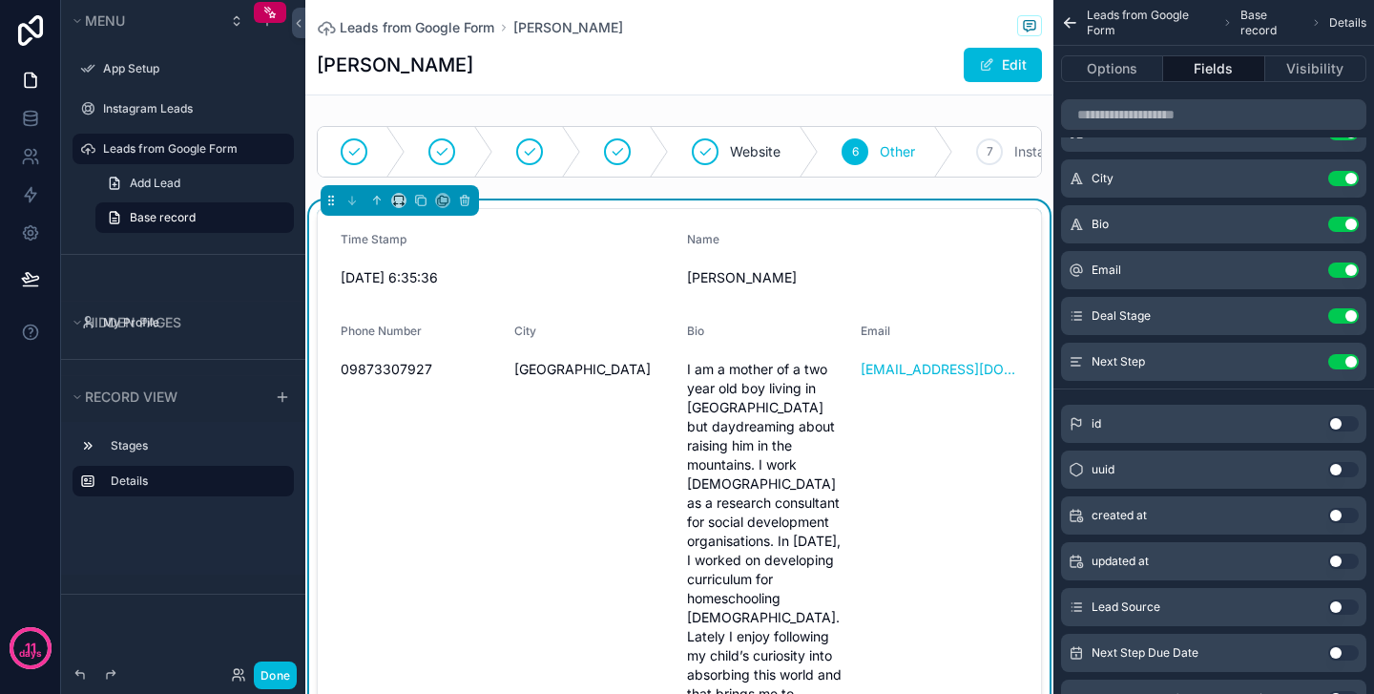
scroll to position [0, 0]
click at [417, 24] on span "Leads from Google Form" at bounding box center [417, 27] width 155 height 19
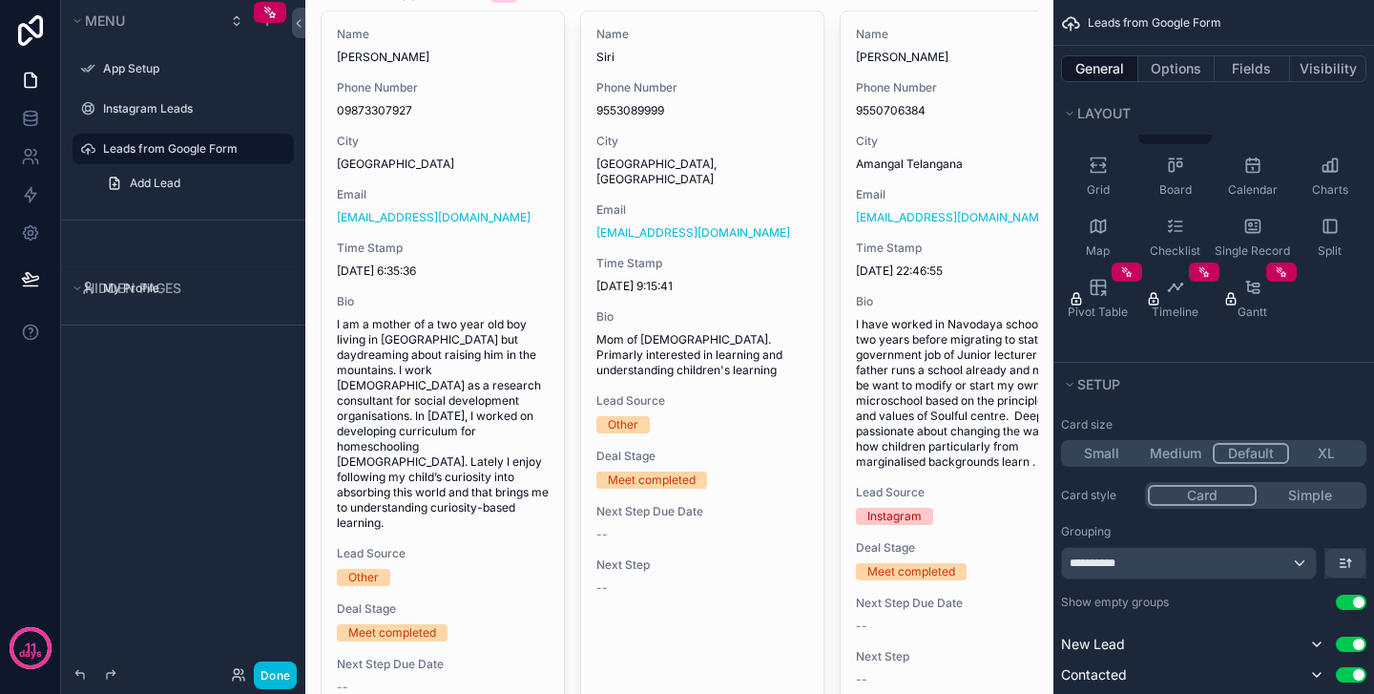
scroll to position [640, 0]
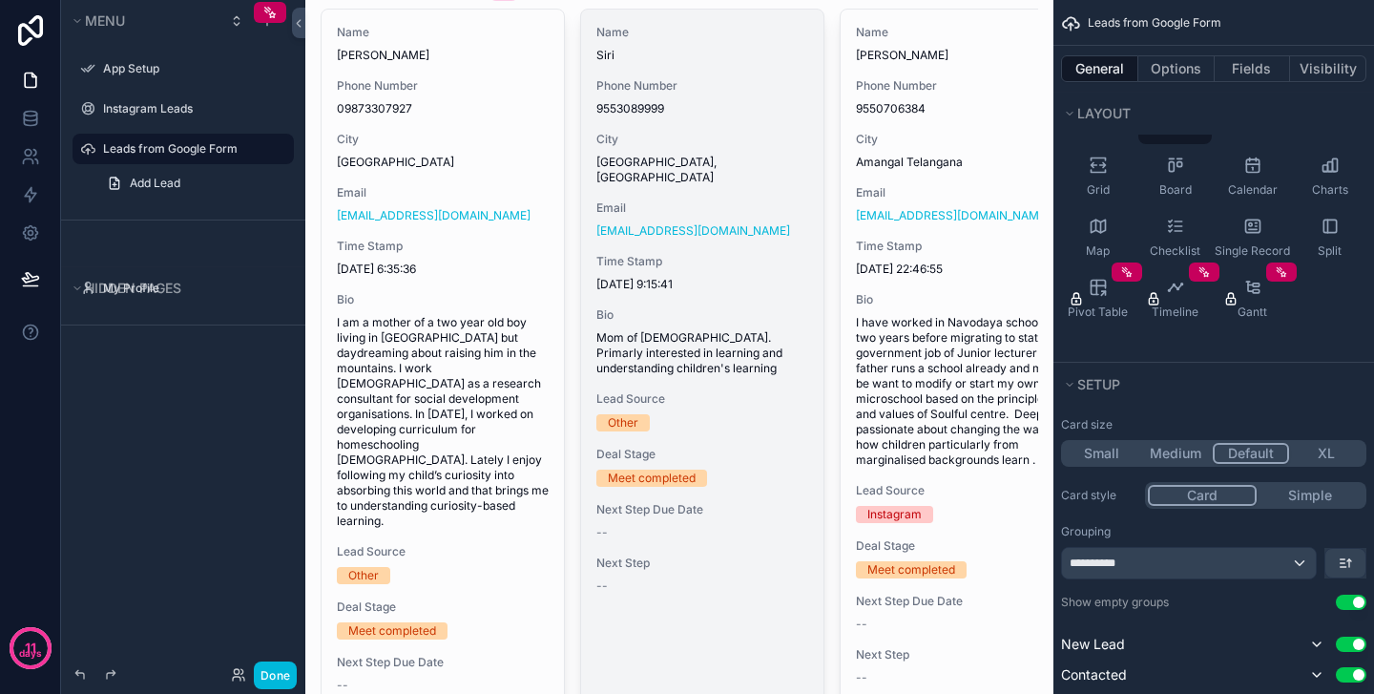
click at [672, 469] on div "Meet completed" at bounding box center [652, 477] width 88 height 17
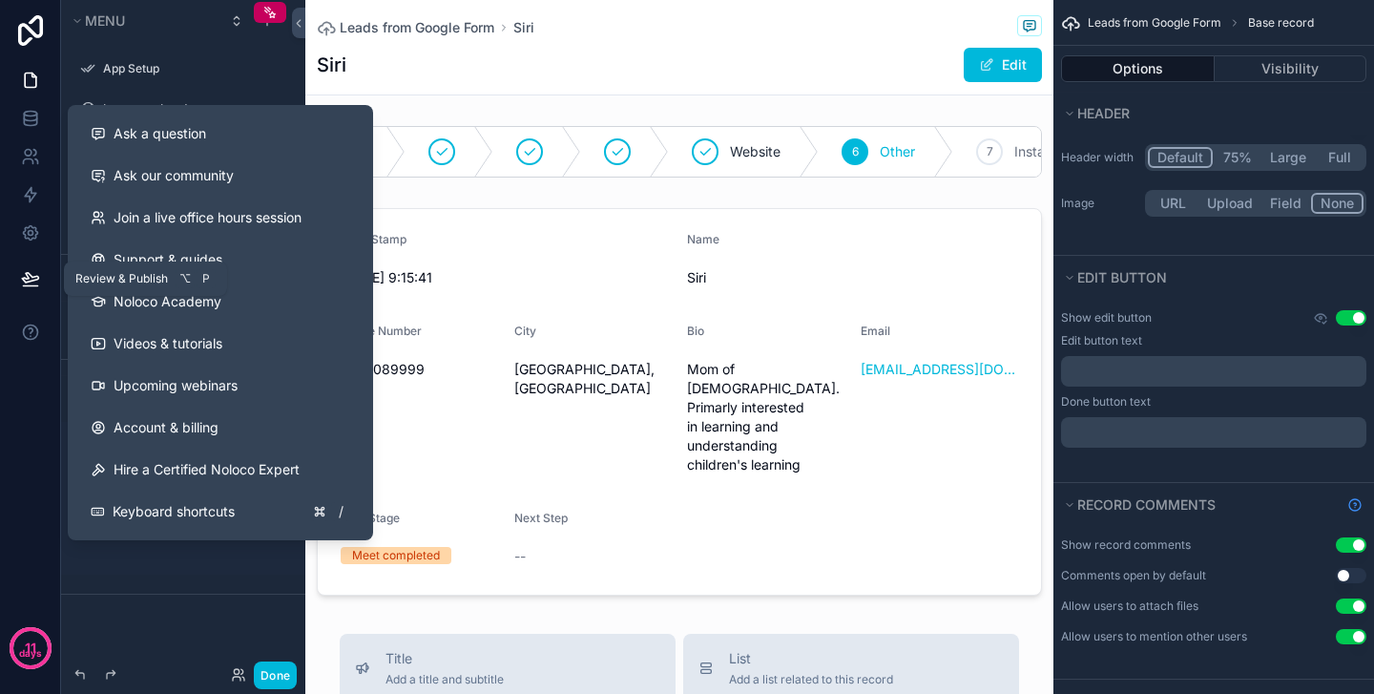
click at [29, 268] on button at bounding box center [31, 278] width 42 height 53
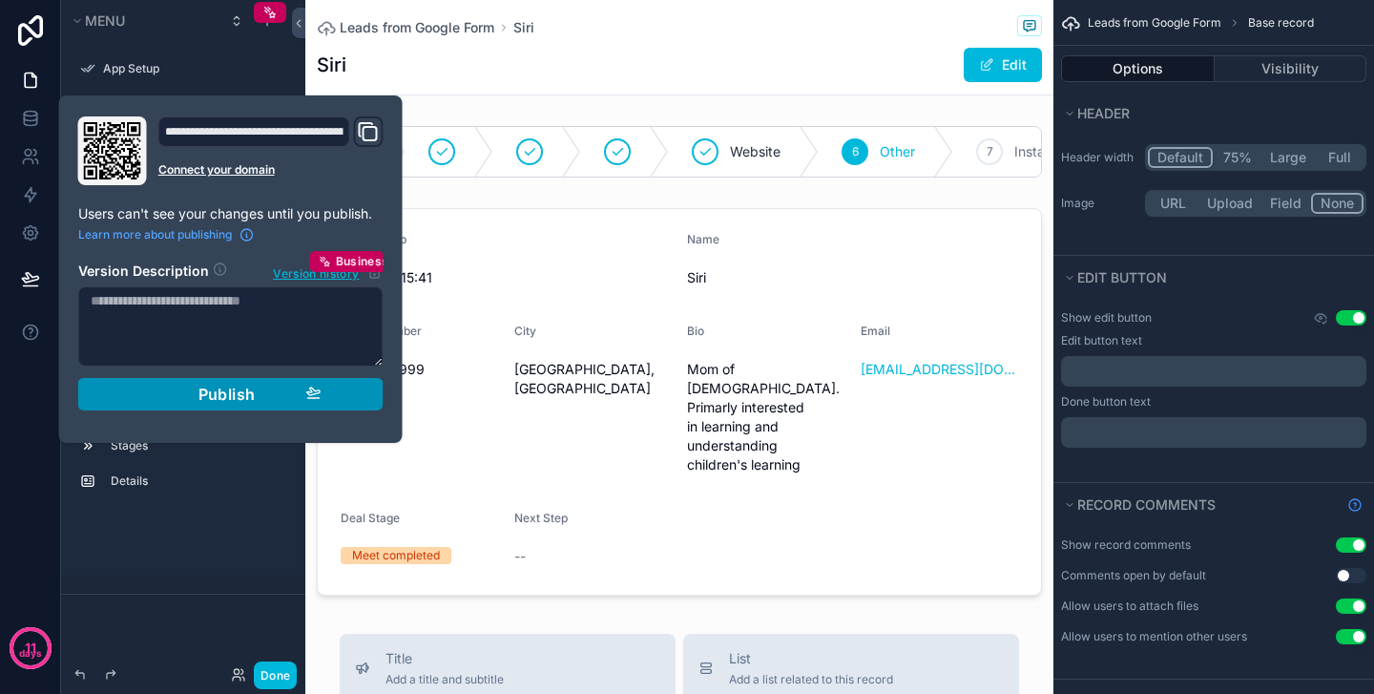
click at [232, 391] on span "Publish" at bounding box center [226, 394] width 57 height 19
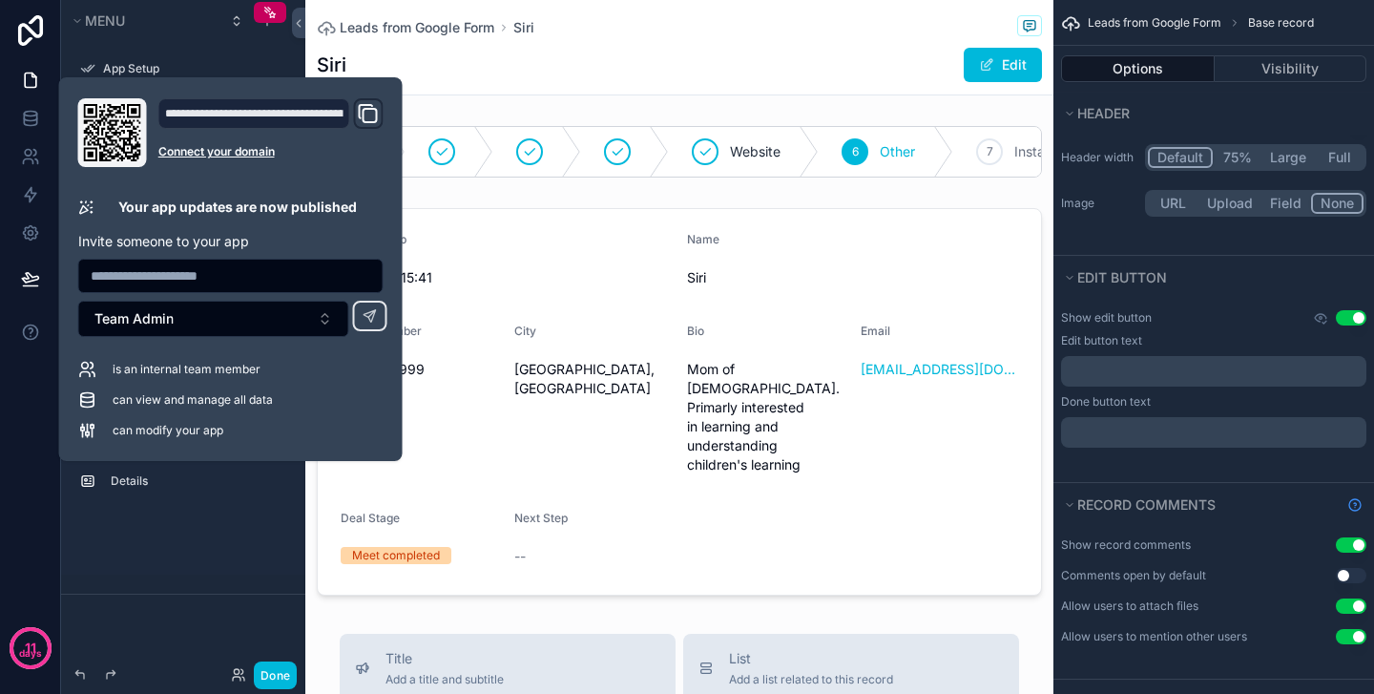
click at [362, 110] on icon "Domain and Custom Link" at bounding box center [368, 113] width 23 height 23
click at [490, 90] on div "Leads from Google Form [PERSON_NAME] Edit" at bounding box center [679, 47] width 725 height 94
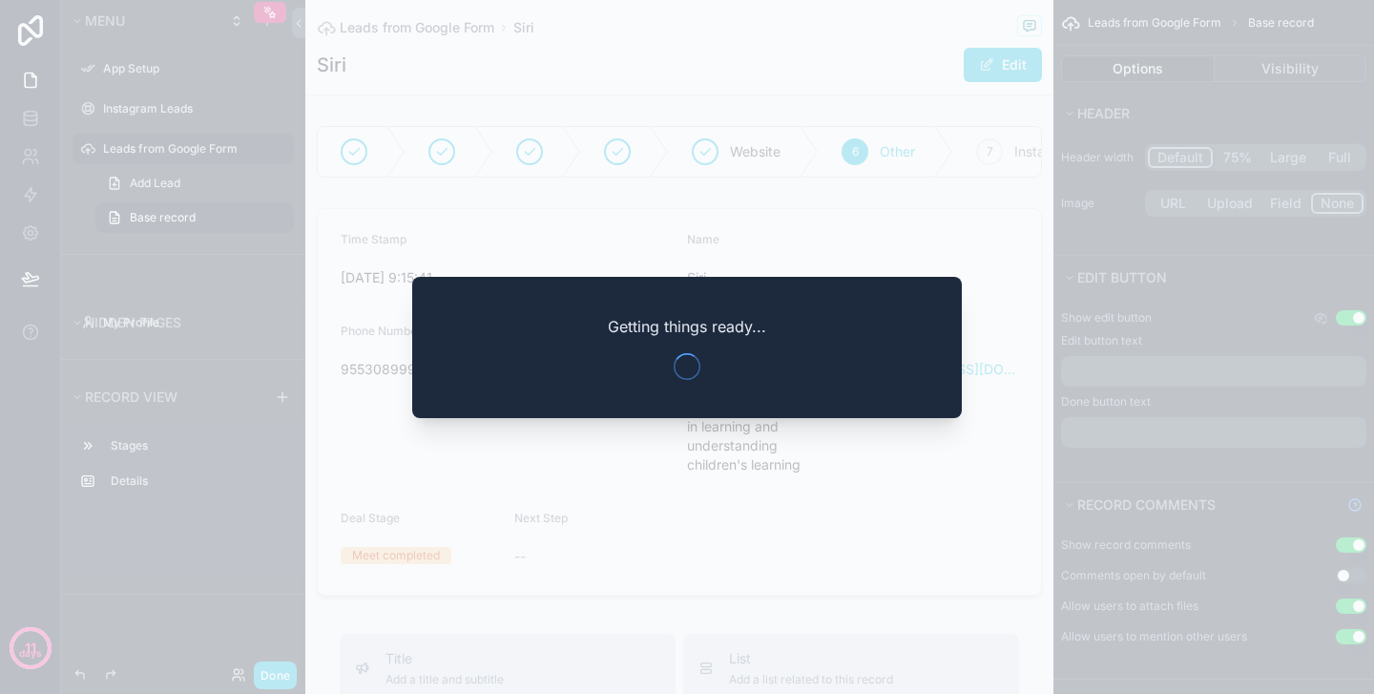
drag, startPoint x: 138, startPoint y: 563, endPoint x: 34, endPoint y: 85, distance: 489.2
click at [138, 563] on div at bounding box center [687, 347] width 1374 height 694
click at [269, 676] on button "Done" at bounding box center [275, 675] width 43 height 28
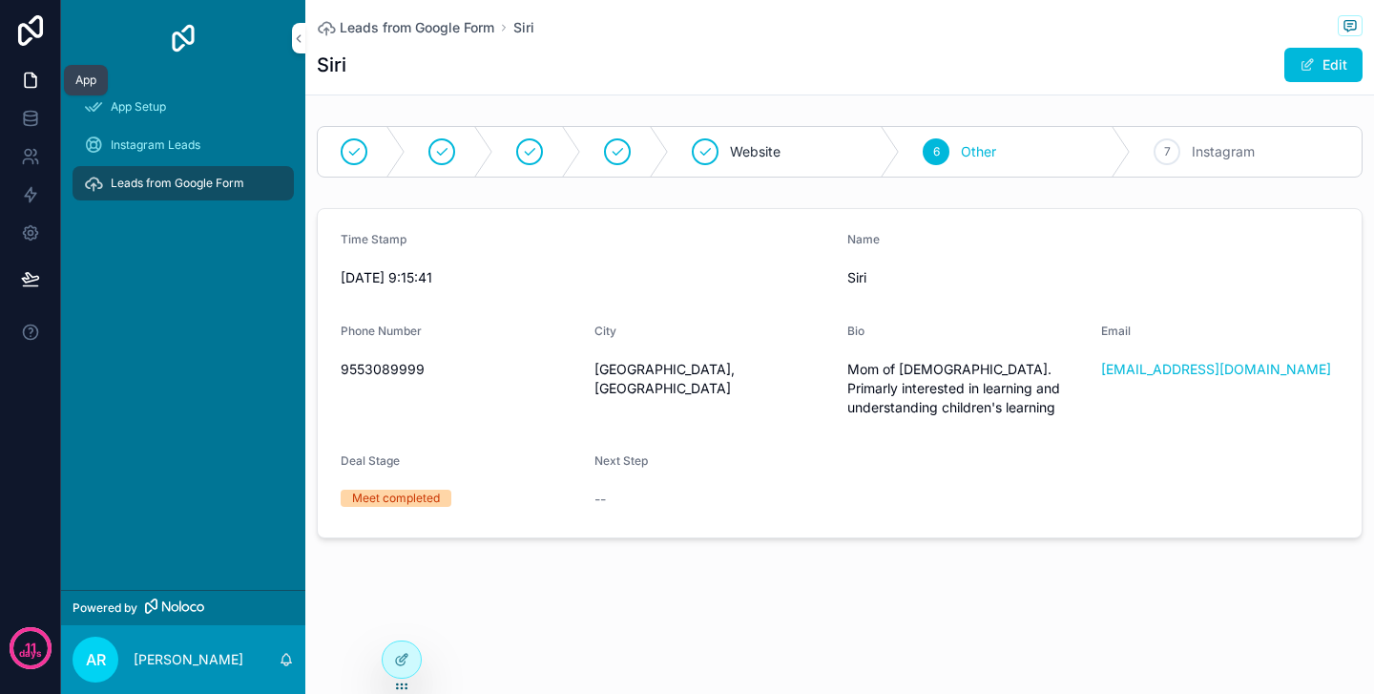
click at [34, 85] on icon at bounding box center [30, 80] width 19 height 19
click at [156, 140] on span "Instagram Leads" at bounding box center [156, 144] width 90 height 15
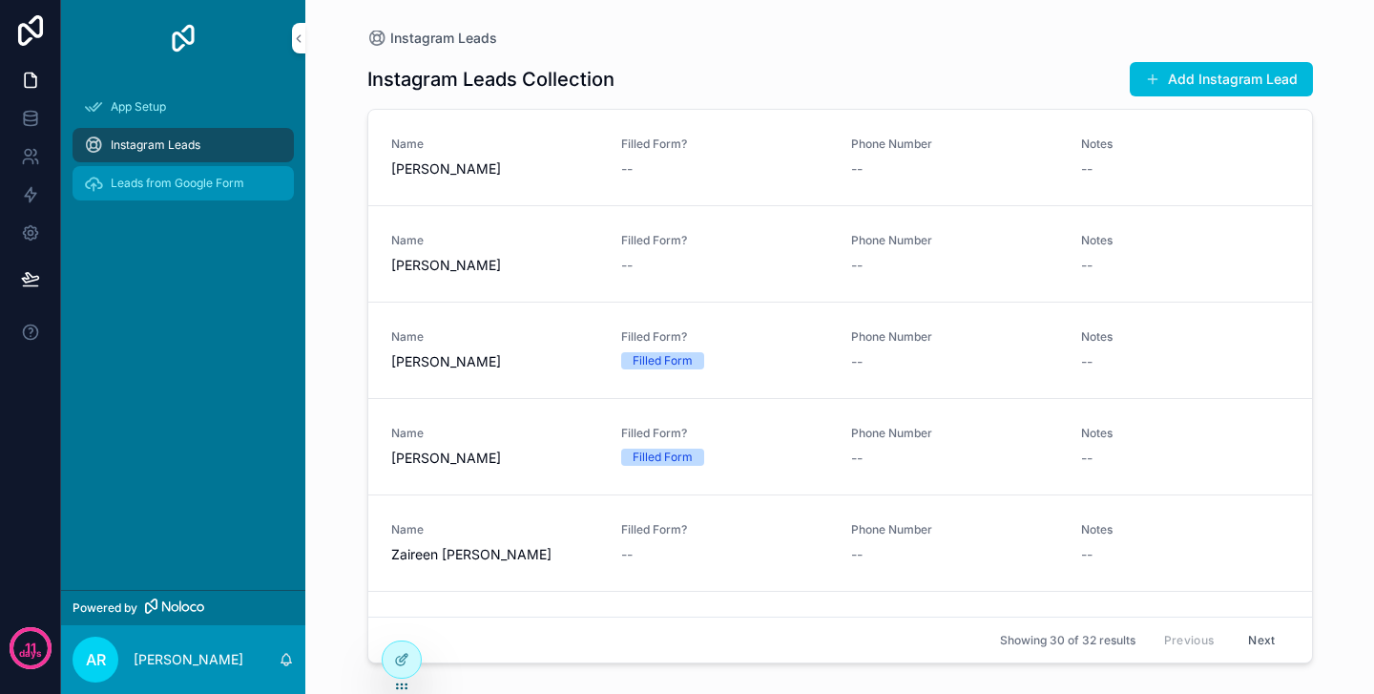
click at [156, 170] on div "Leads from Google Form" at bounding box center [183, 183] width 198 height 31
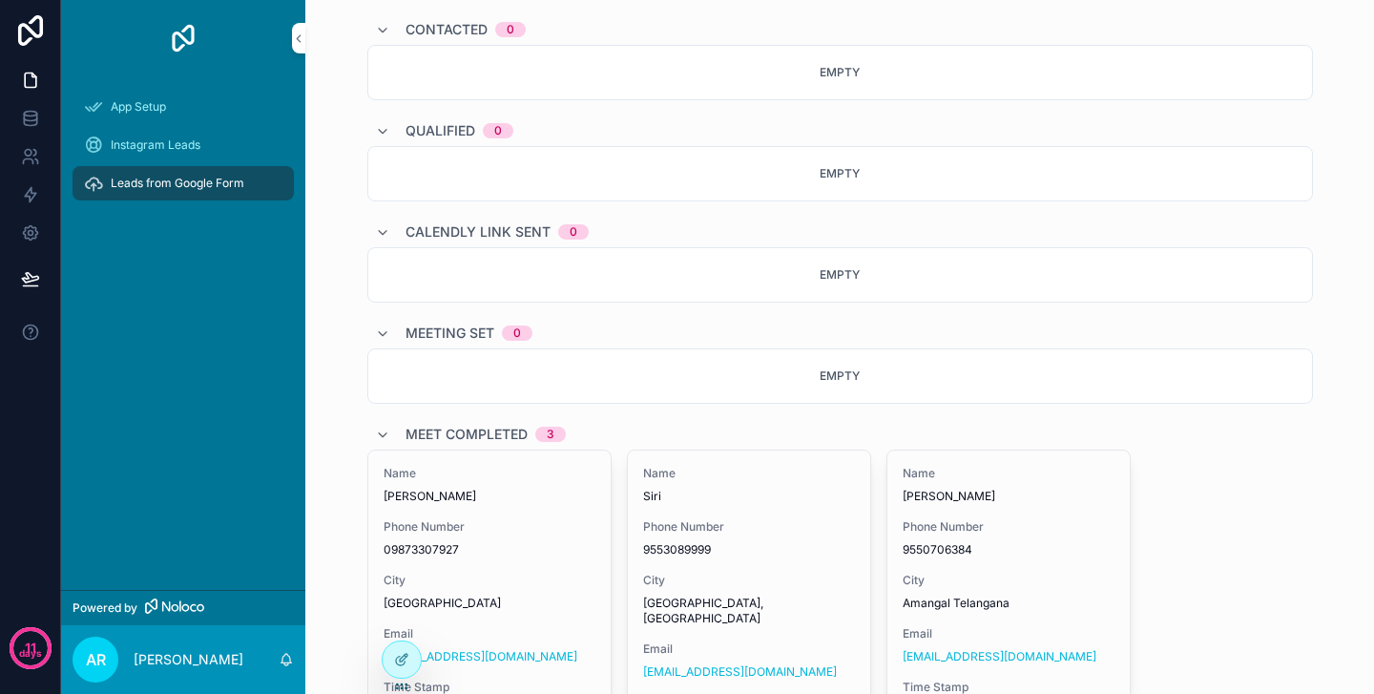
scroll to position [219, 0]
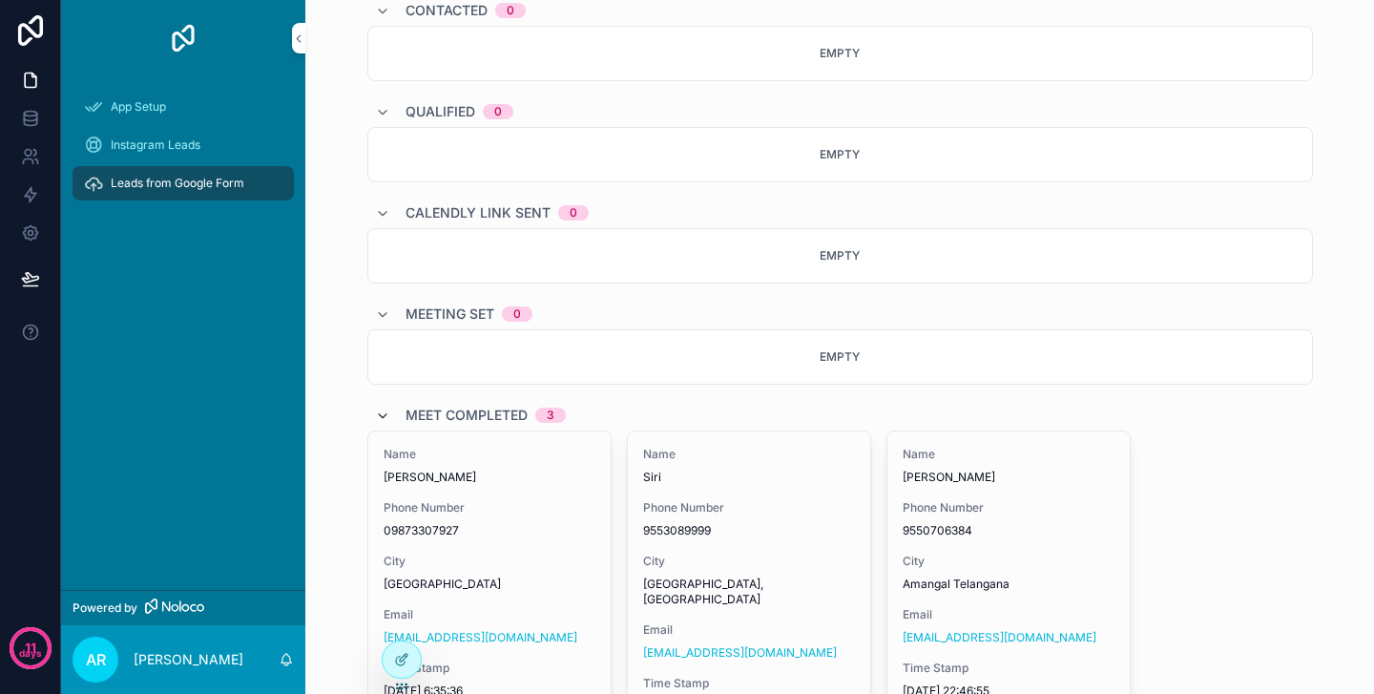
click at [381, 417] on icon "scrollable content" at bounding box center [382, 415] width 15 height 15
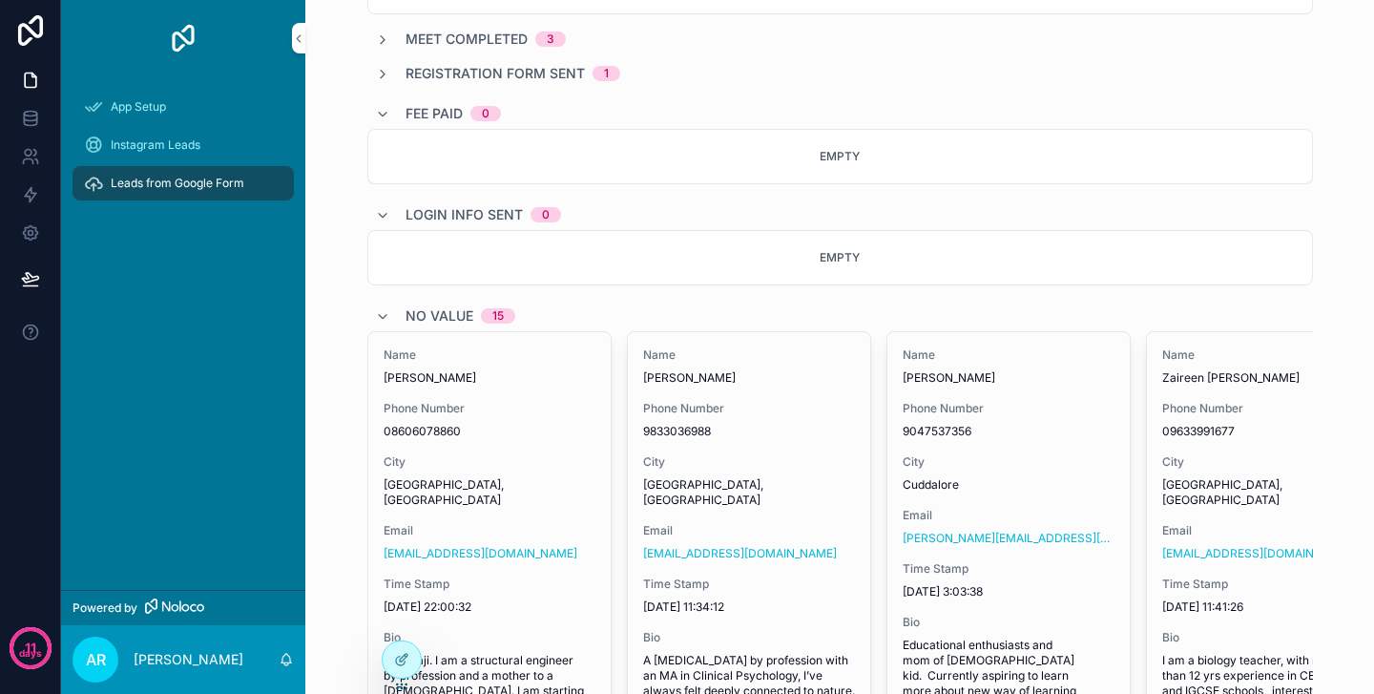
scroll to position [602, 0]
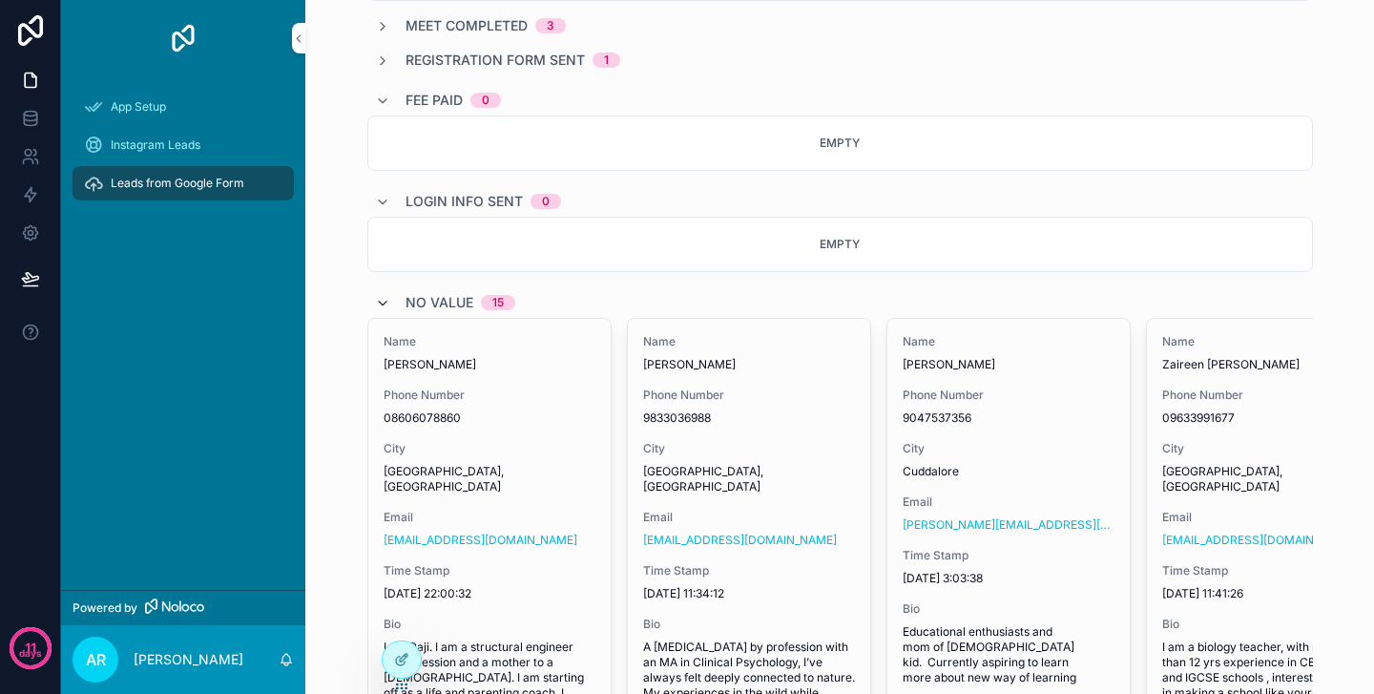
click at [384, 302] on icon "scrollable content" at bounding box center [382, 303] width 15 height 15
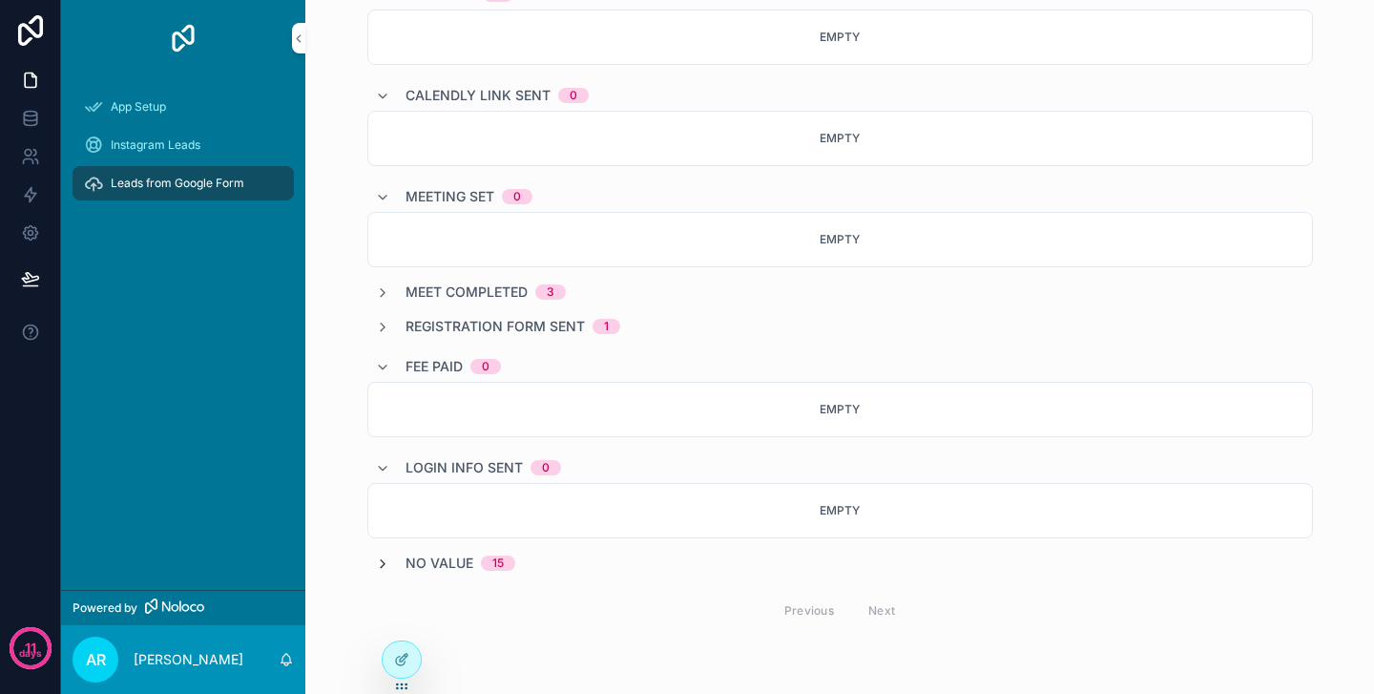
scroll to position [336, 0]
click at [376, 468] on icon "scrollable content" at bounding box center [382, 468] width 15 height 15
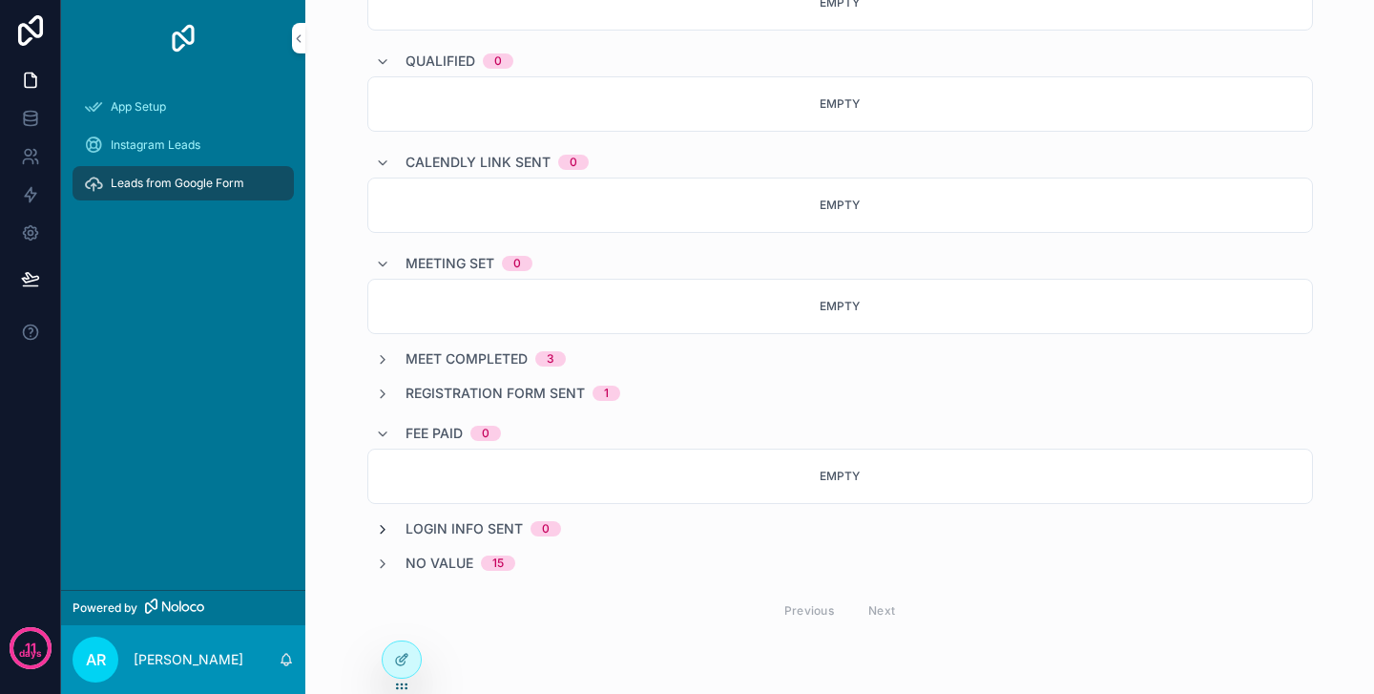
scroll to position [269, 0]
click at [379, 427] on icon "scrollable content" at bounding box center [382, 434] width 15 height 15
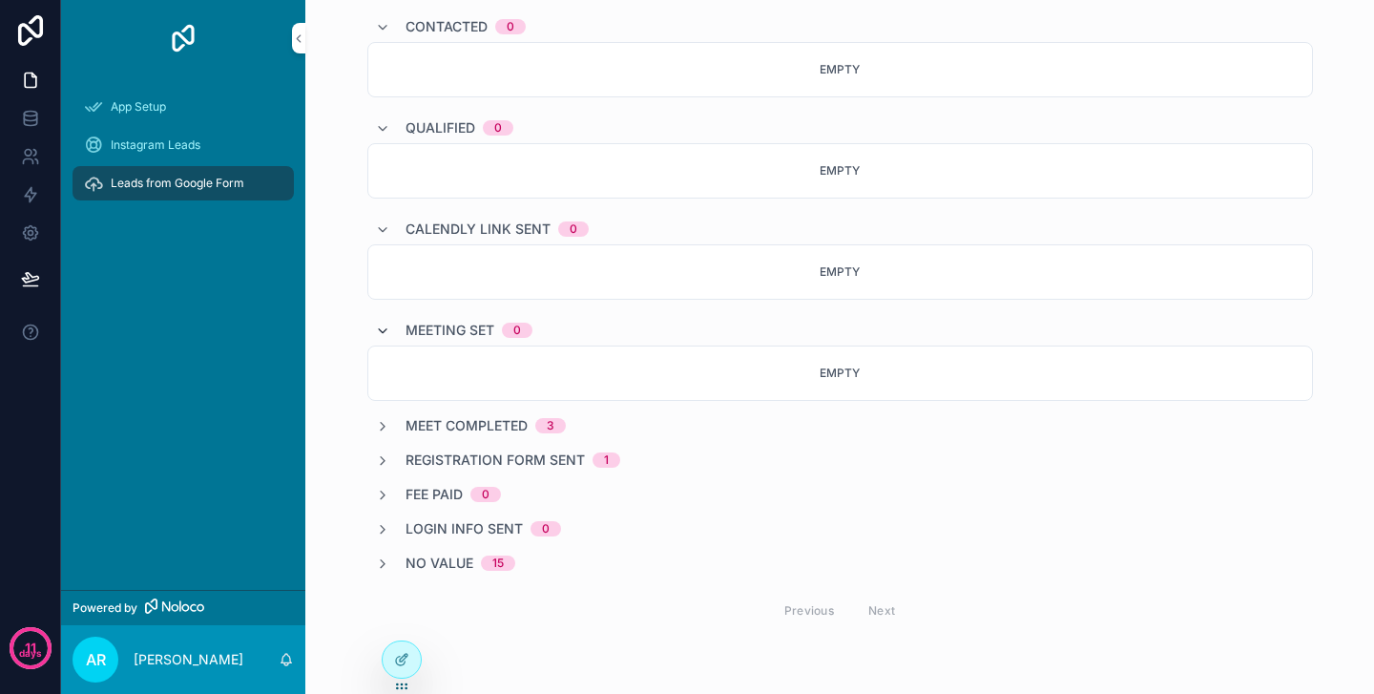
click at [385, 330] on icon "scrollable content" at bounding box center [382, 330] width 15 height 15
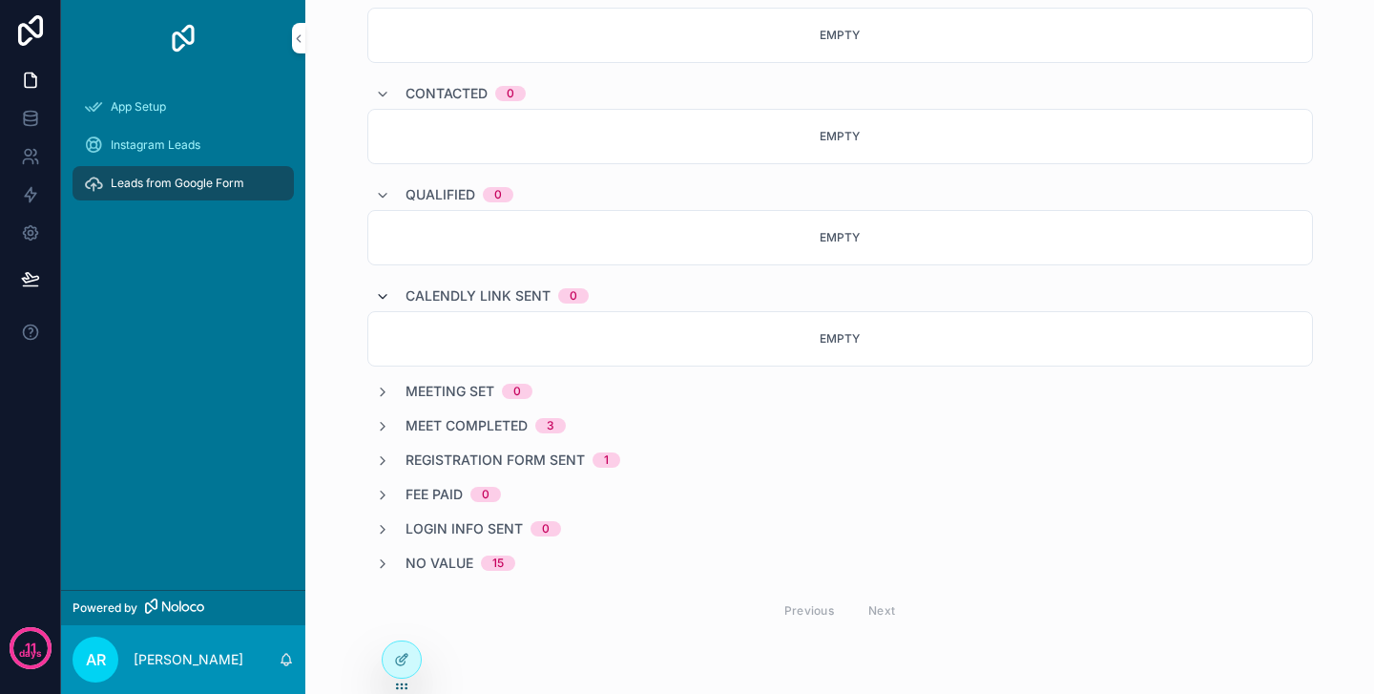
click at [380, 293] on icon "scrollable content" at bounding box center [382, 296] width 15 height 15
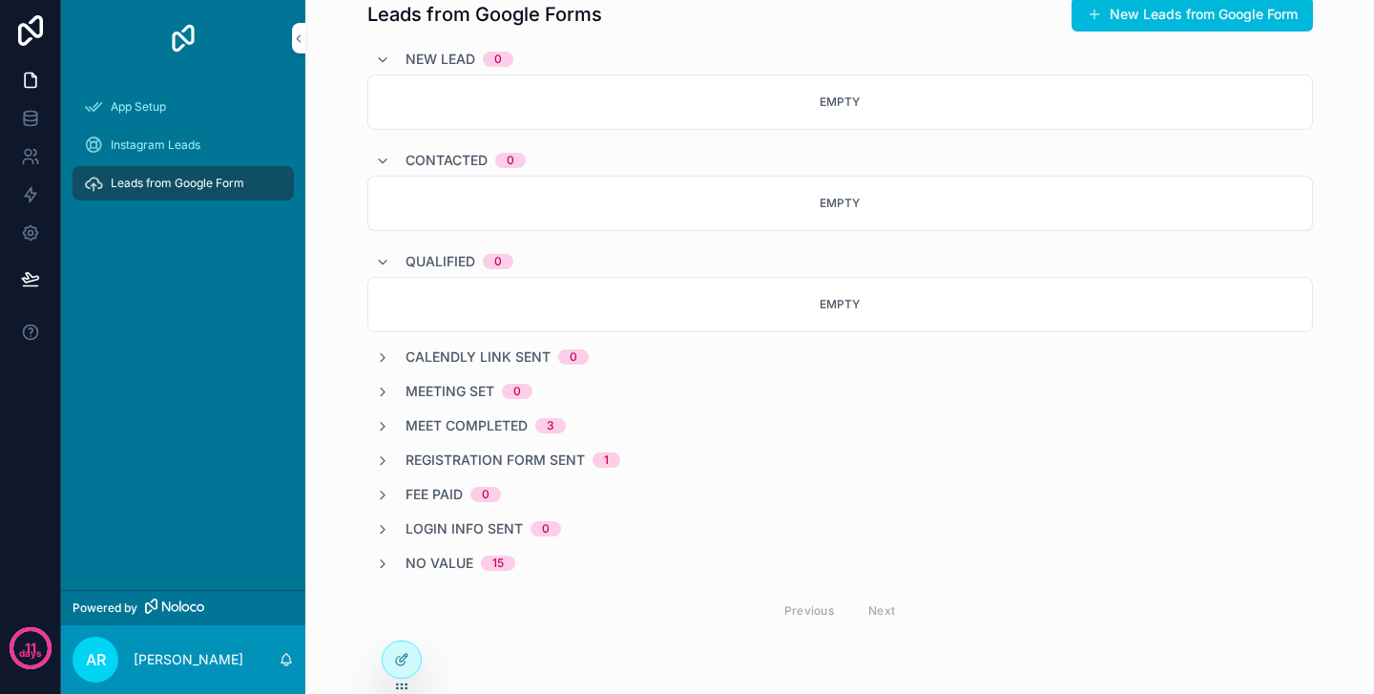
scroll to position [69, 0]
click at [383, 262] on icon "scrollable content" at bounding box center [382, 262] width 15 height 15
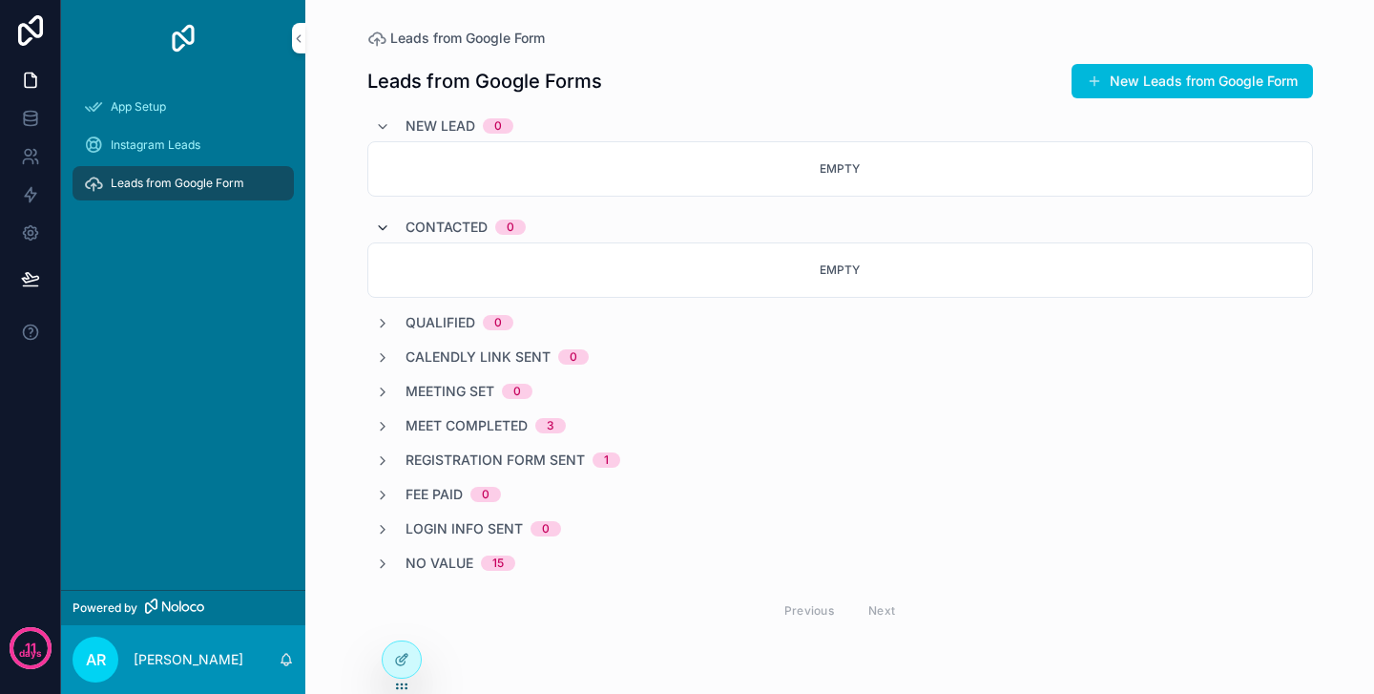
click at [381, 226] on icon "scrollable content" at bounding box center [382, 227] width 15 height 15
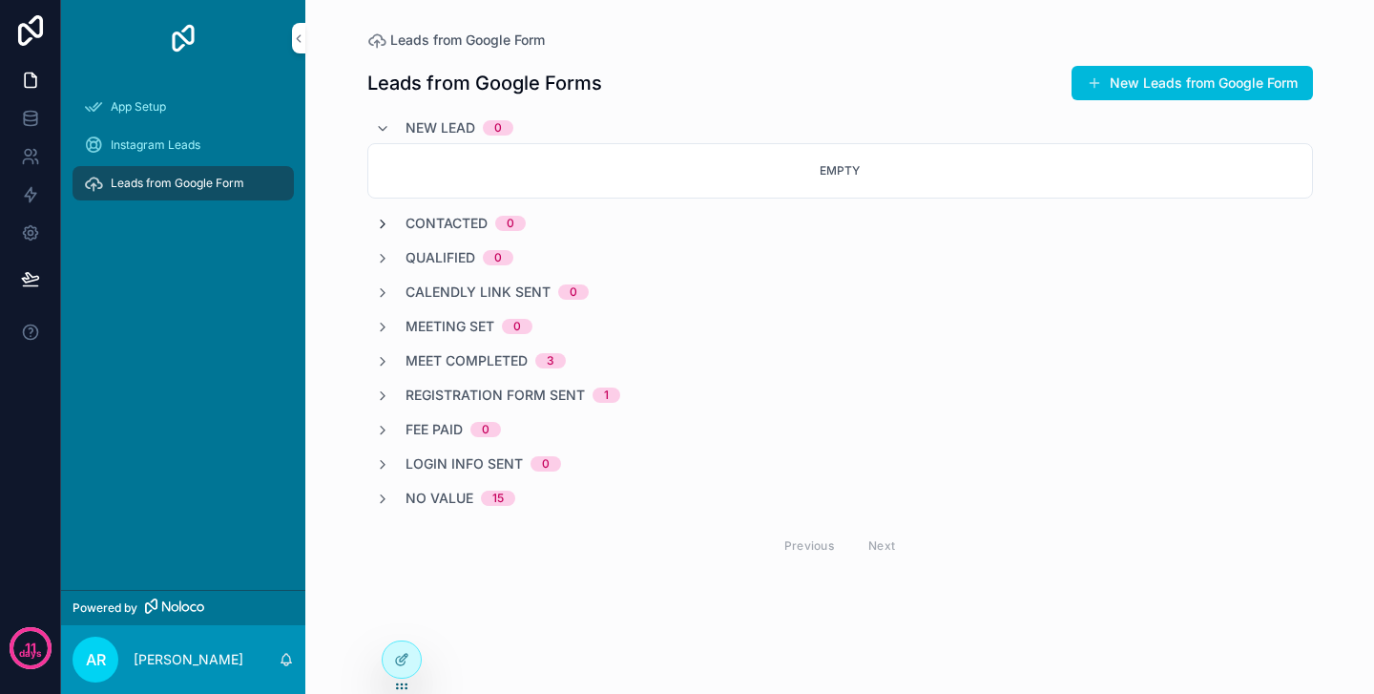
scroll to position [0, 0]
click at [381, 125] on icon "scrollable content" at bounding box center [382, 128] width 15 height 15
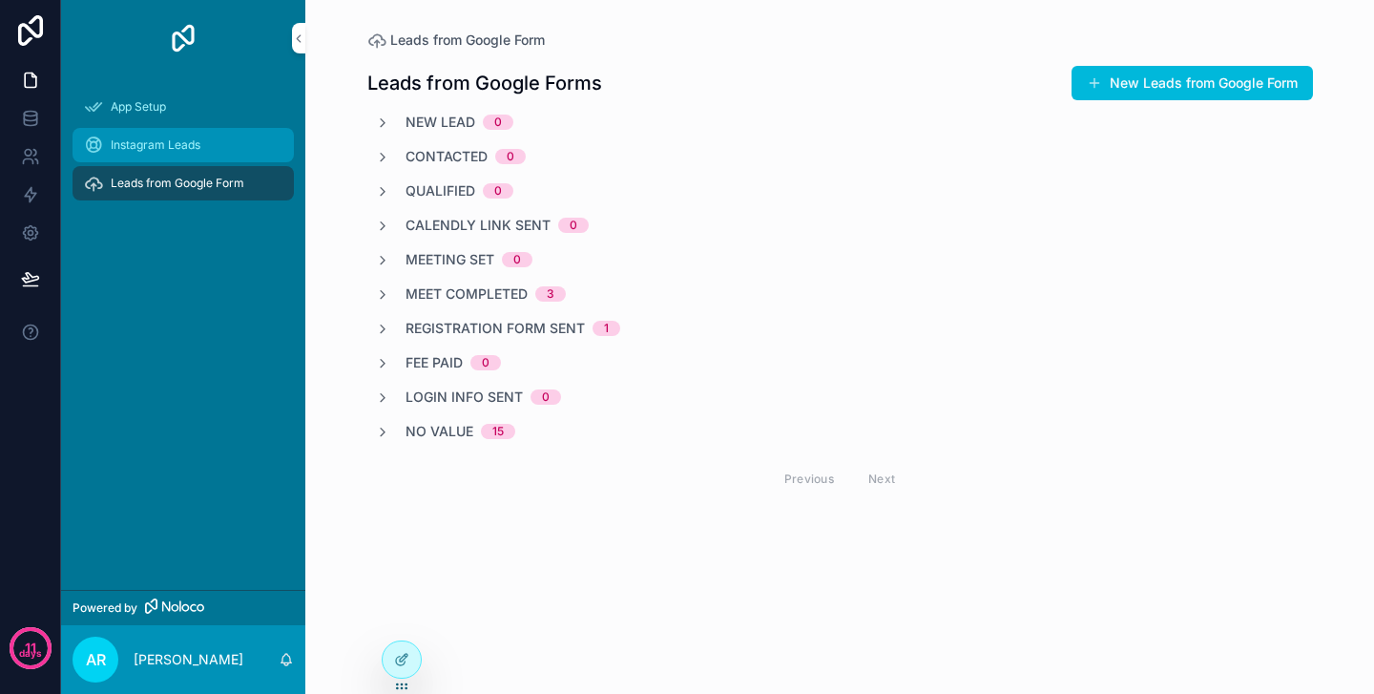
click at [133, 141] on span "Instagram Leads" at bounding box center [156, 144] width 90 height 15
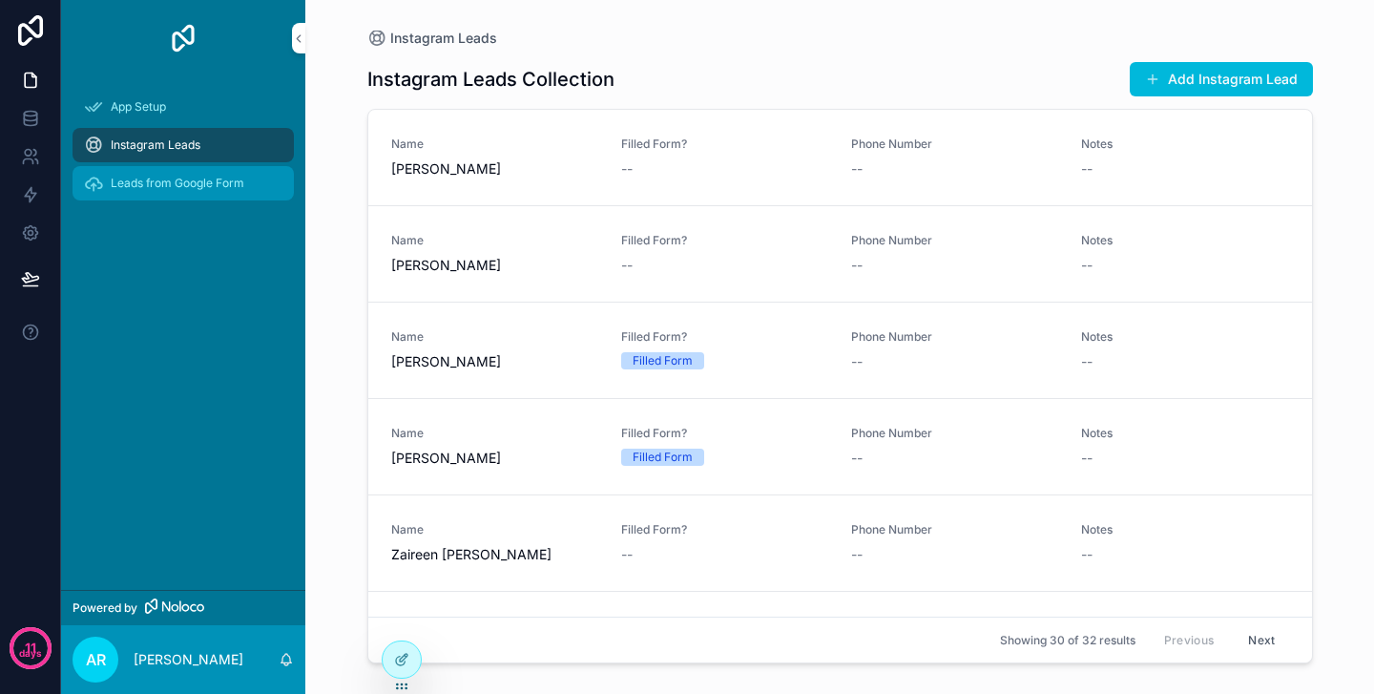
click at [164, 177] on span "Leads from Google Form" at bounding box center [178, 183] width 134 height 15
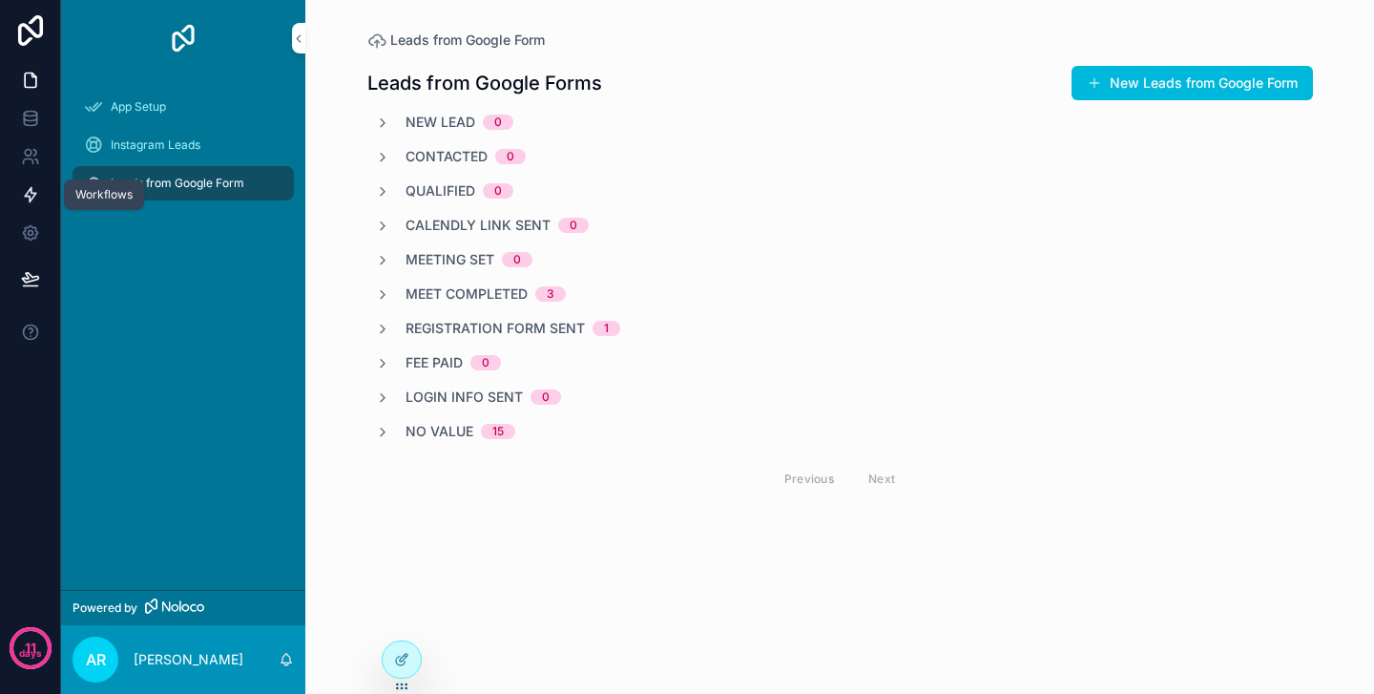
click at [29, 202] on icon at bounding box center [30, 194] width 19 height 19
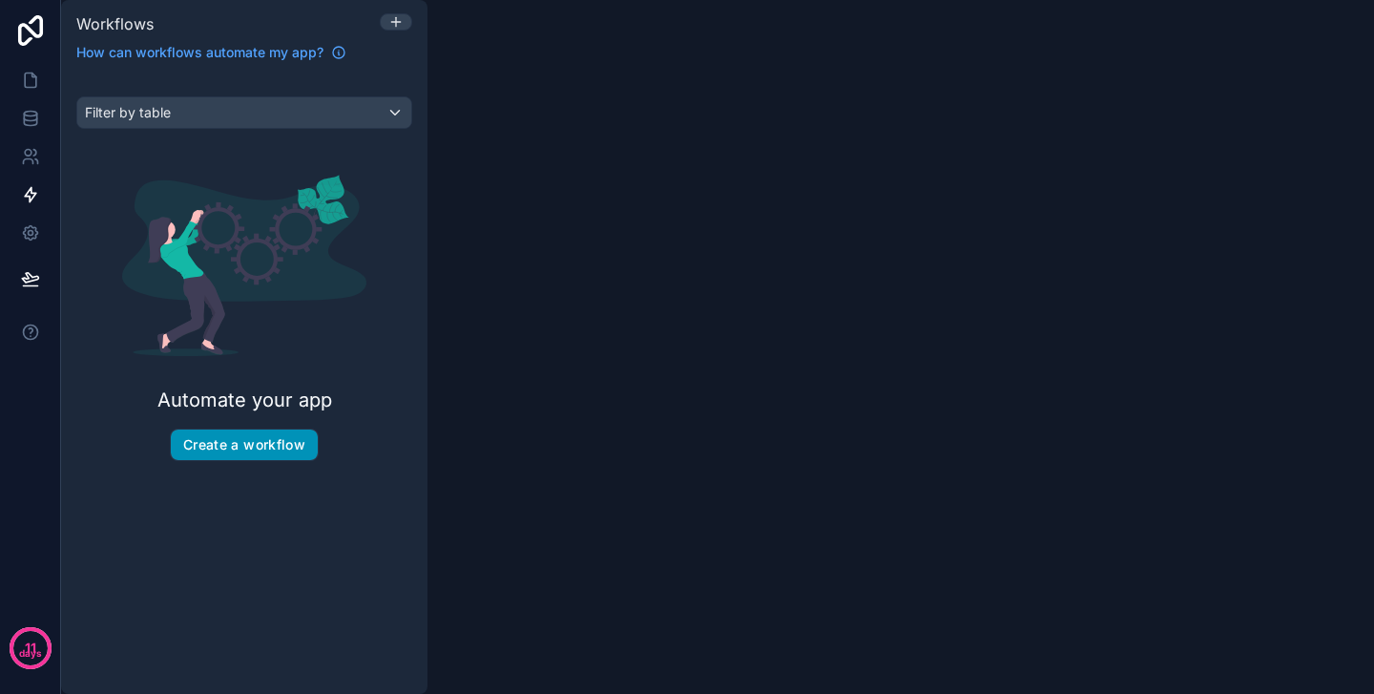
click at [273, 454] on button "Create a workflow" at bounding box center [244, 444] width 147 height 31
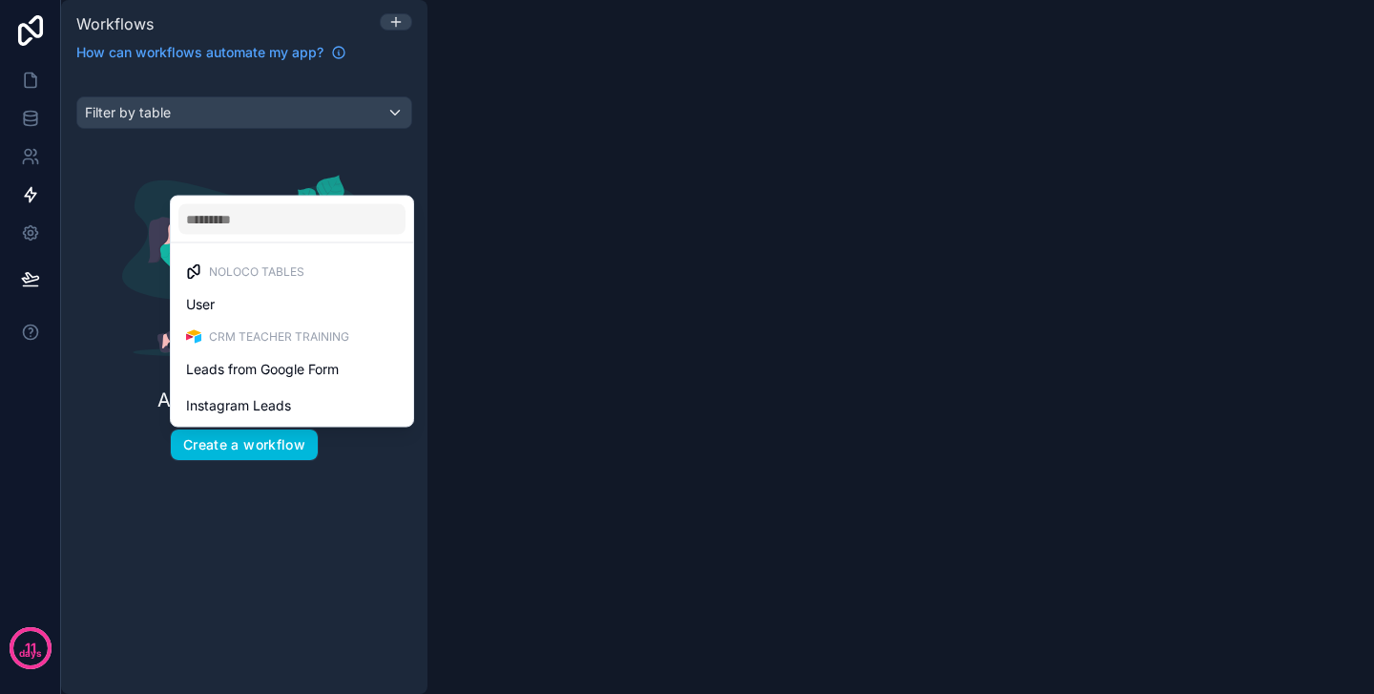
click at [40, 84] on div "scrollable content" at bounding box center [687, 347] width 1374 height 694
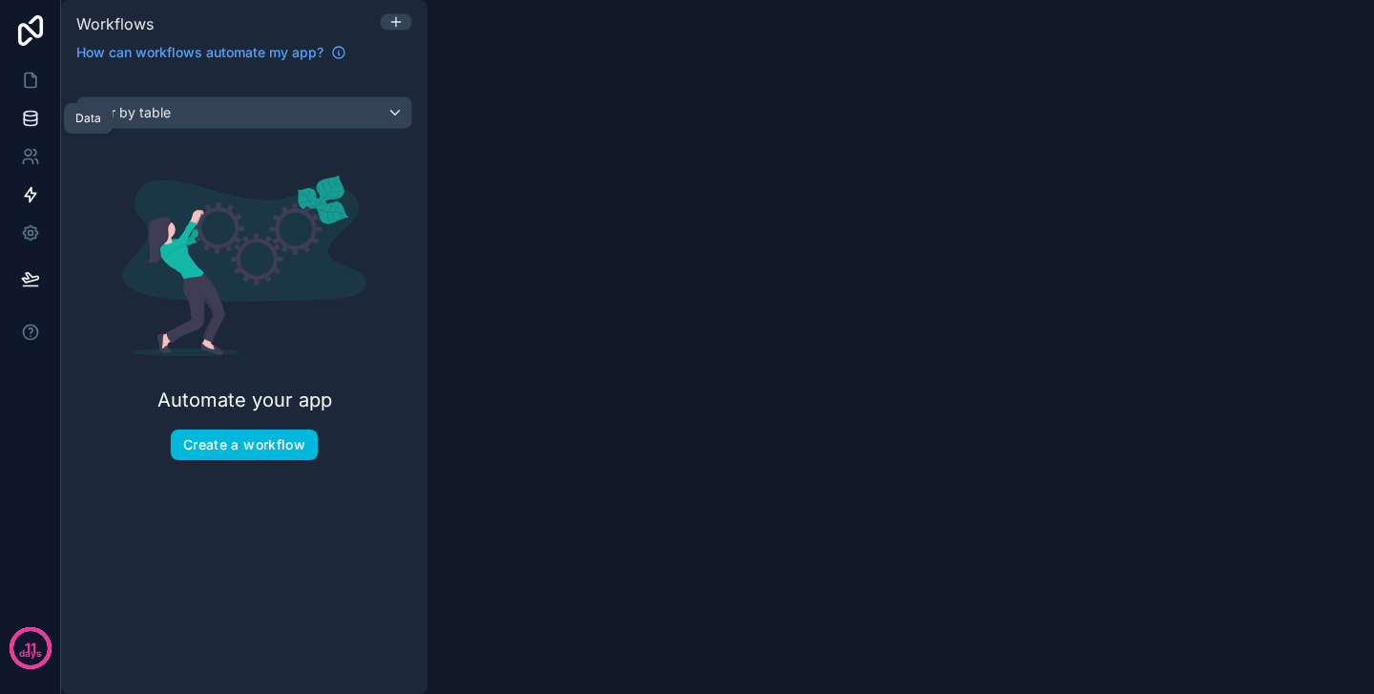
click at [26, 116] on icon at bounding box center [30, 118] width 19 height 19
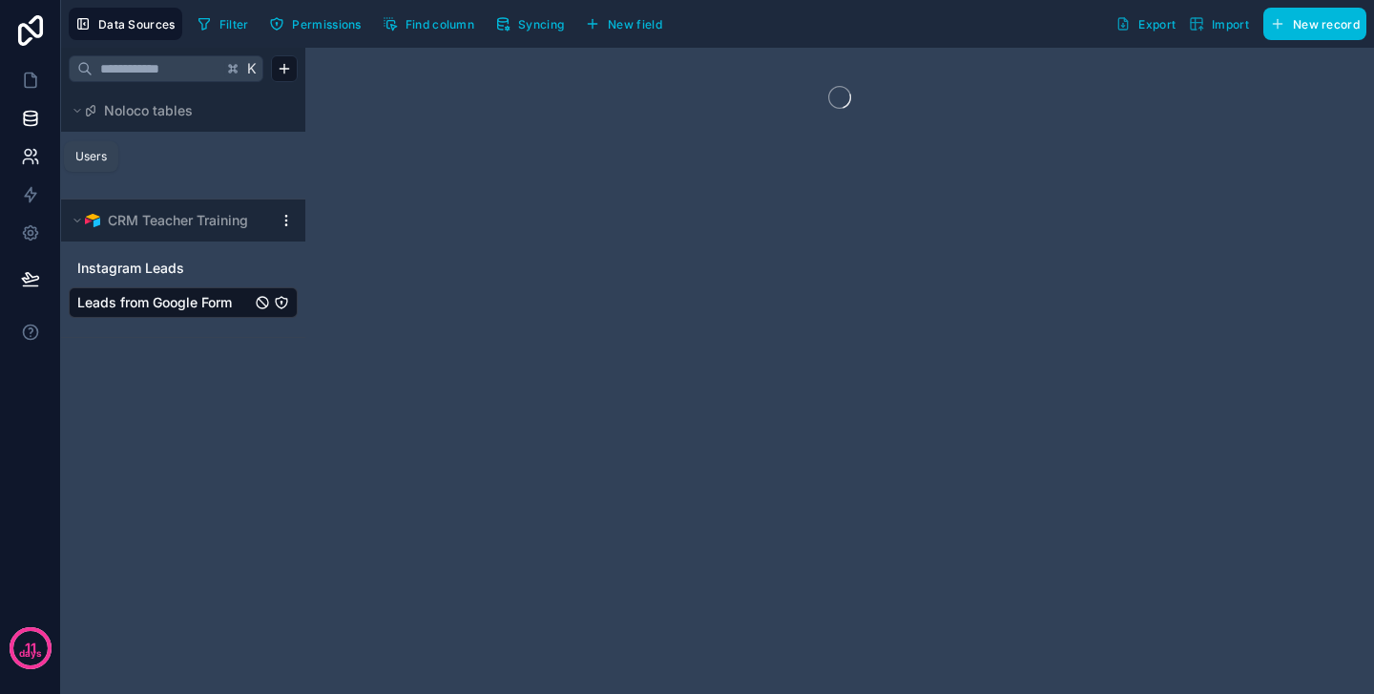
click at [35, 151] on icon at bounding box center [34, 153] width 3 height 6
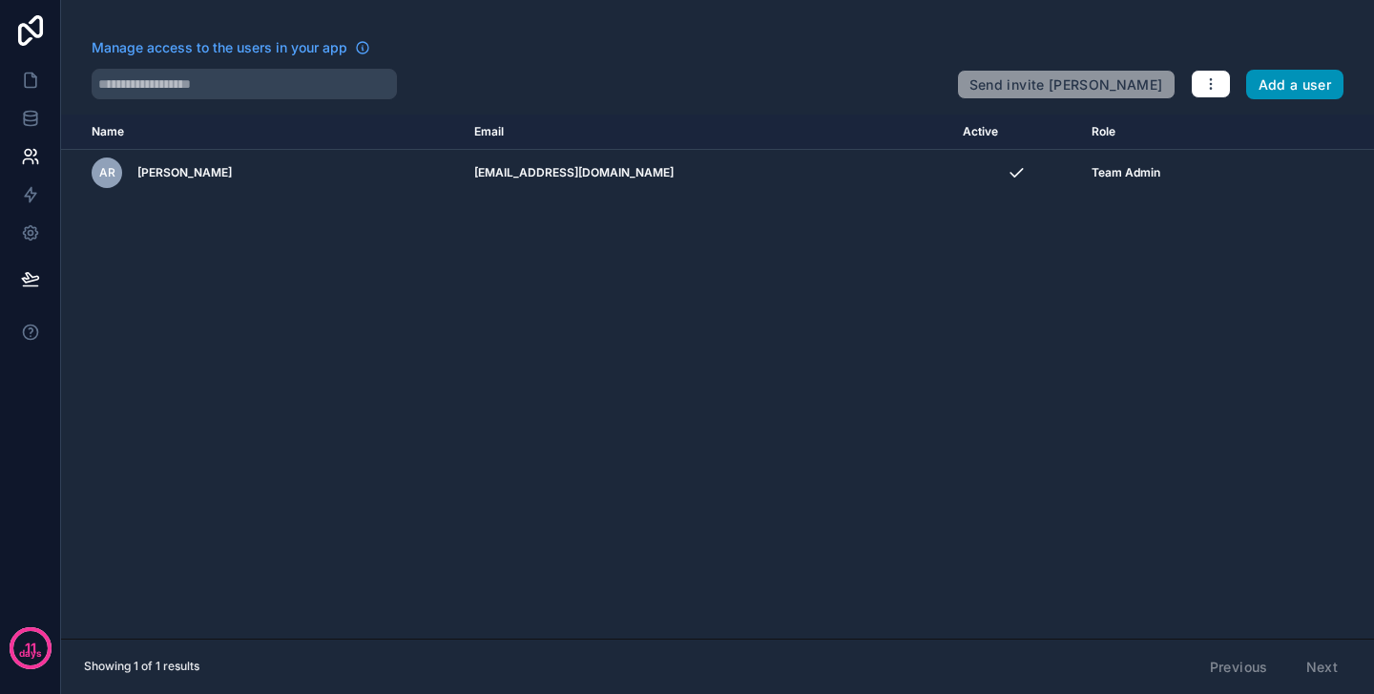
click at [1288, 79] on button "Add a user" at bounding box center [1295, 85] width 98 height 31
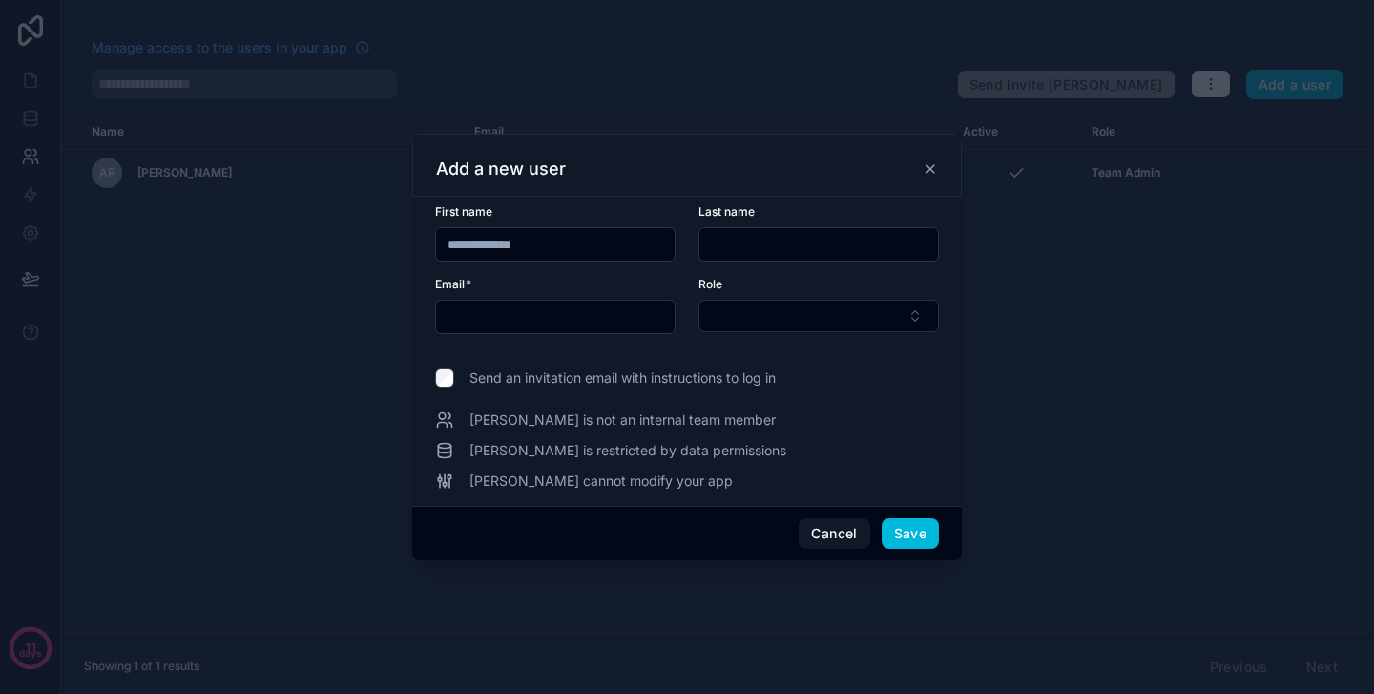
type input "**********"
type input "*********"
click at [776, 311] on button "Select Button" at bounding box center [818, 316] width 240 height 32
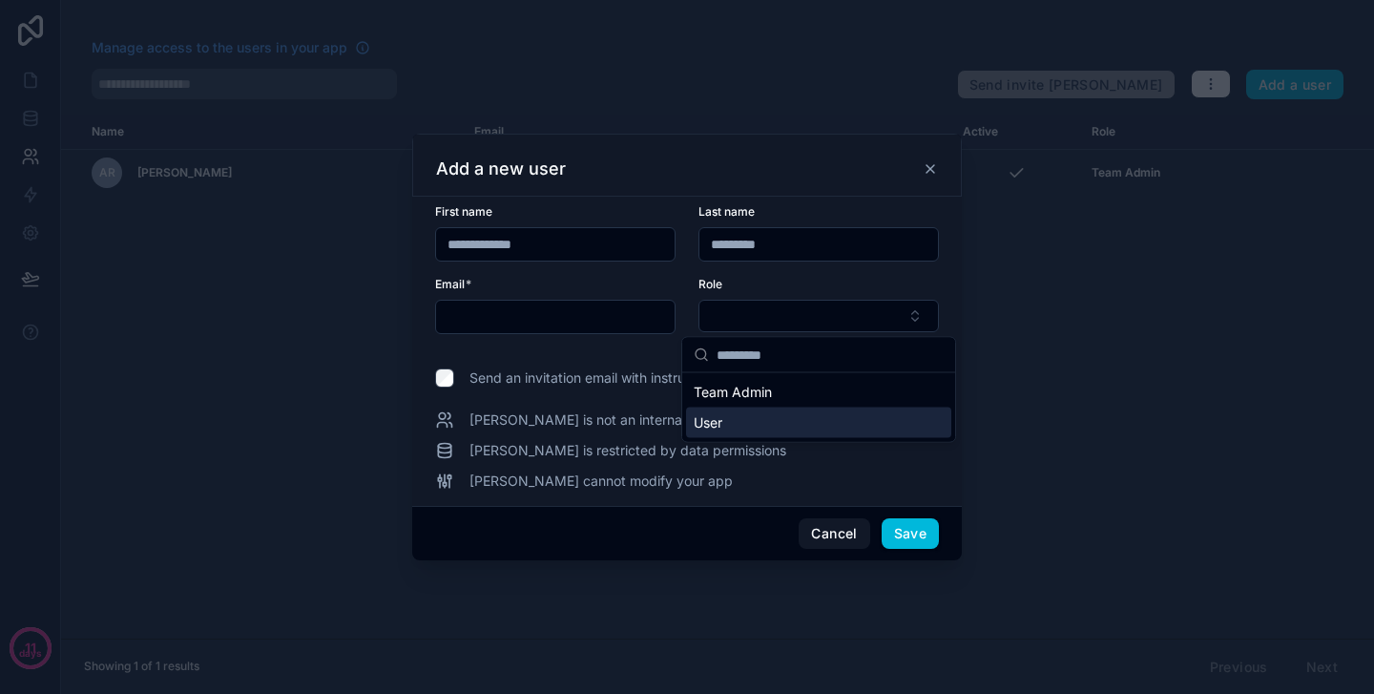
click at [745, 424] on div "User" at bounding box center [818, 422] width 265 height 31
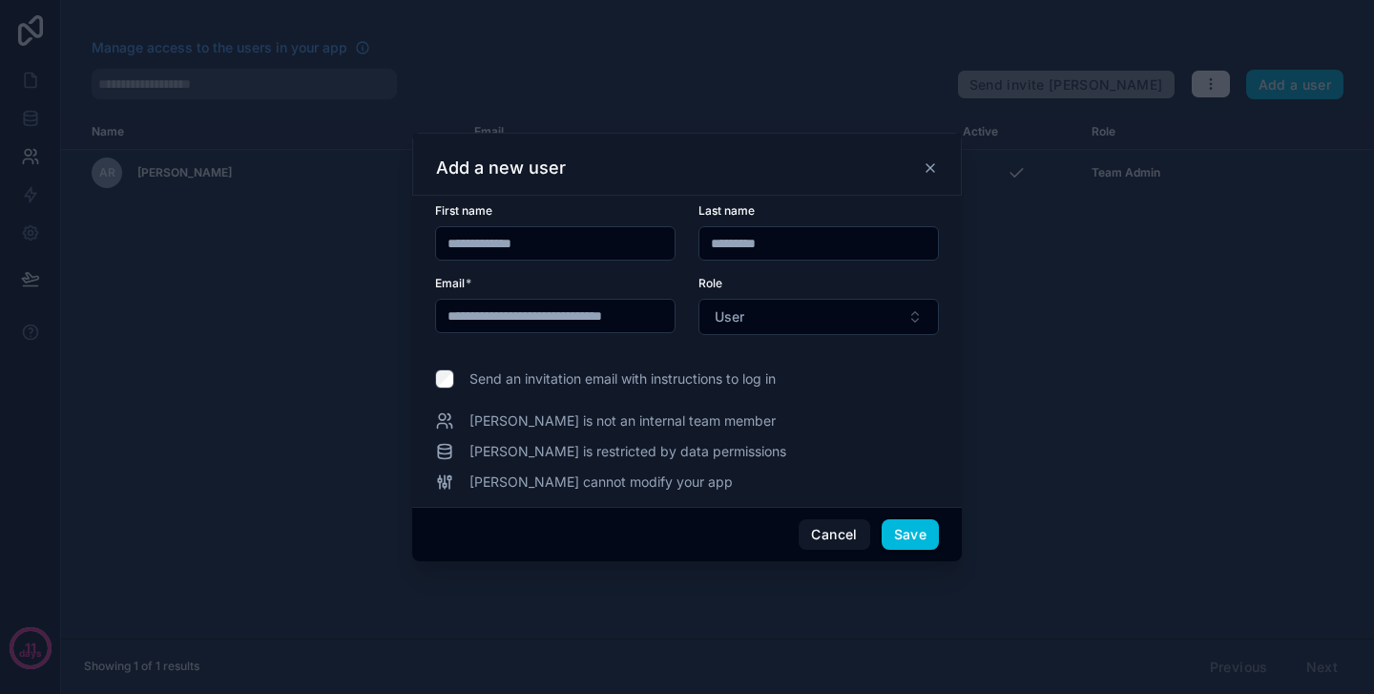
type input "**********"
click at [917, 537] on button "Save" at bounding box center [910, 534] width 57 height 31
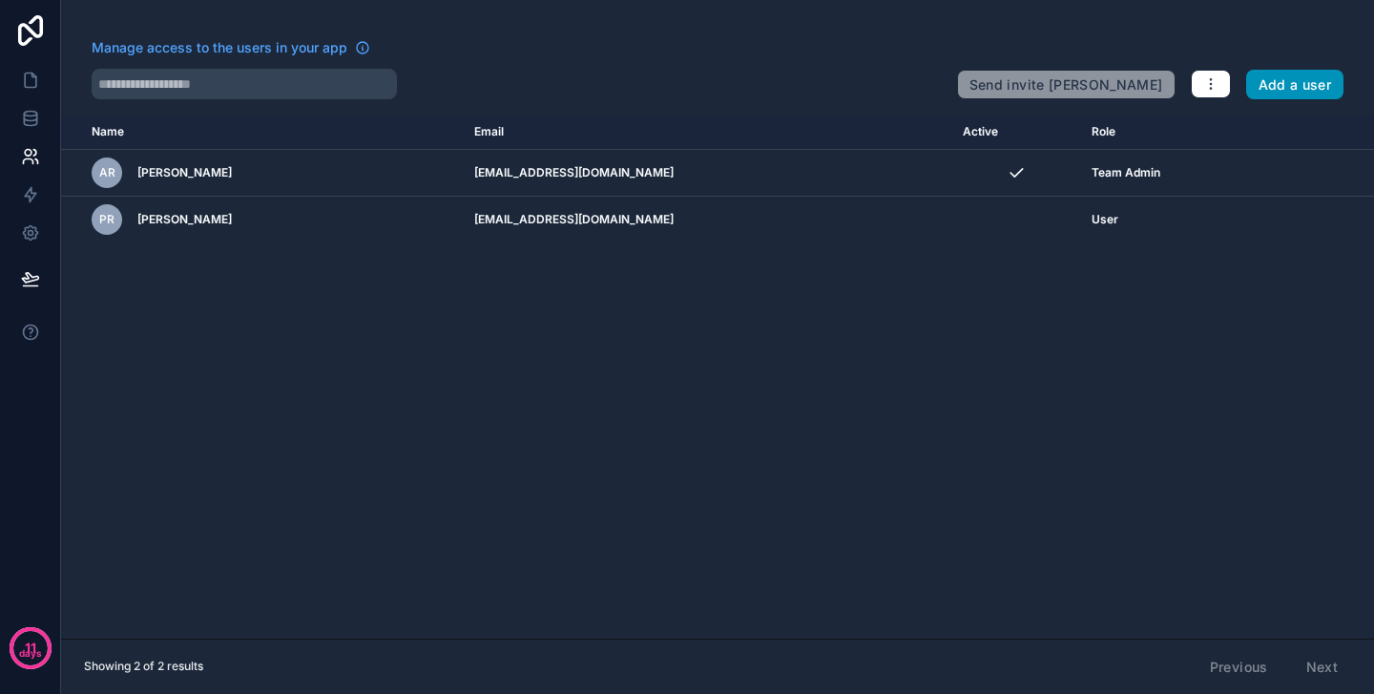
click at [1279, 87] on button "Add a user" at bounding box center [1295, 85] width 98 height 31
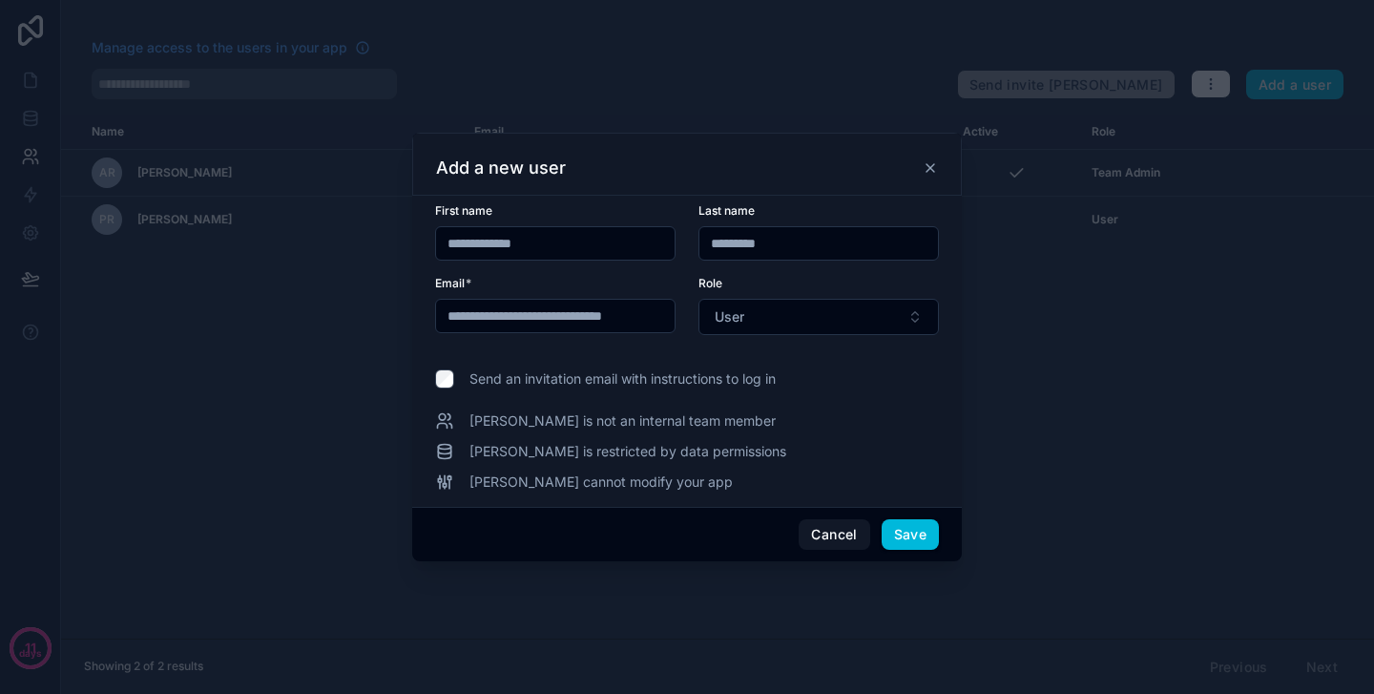
drag, startPoint x: 562, startPoint y: 248, endPoint x: 403, endPoint y: 235, distance: 159.9
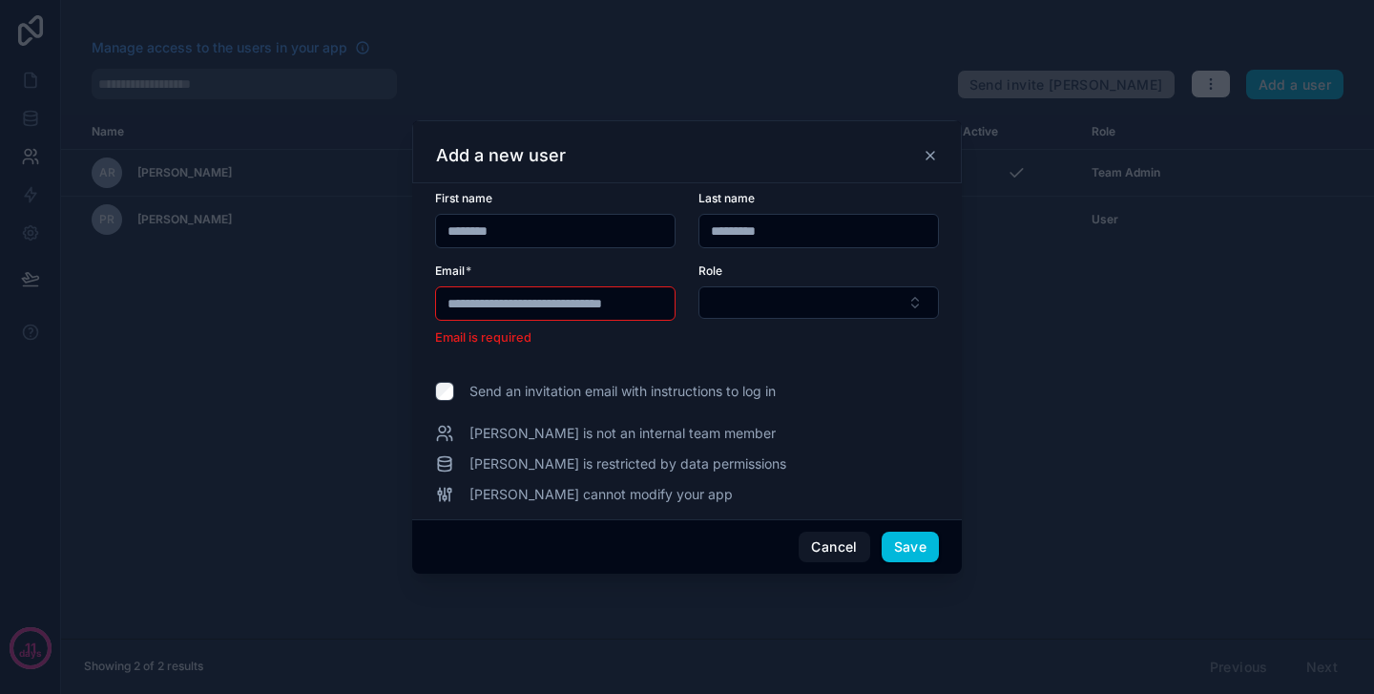
type input "********"
drag, startPoint x: 789, startPoint y: 227, endPoint x: 640, endPoint y: 227, distance: 148.8
type input "**********"
drag, startPoint x: 444, startPoint y: 306, endPoint x: 652, endPoint y: 315, distance: 208.2
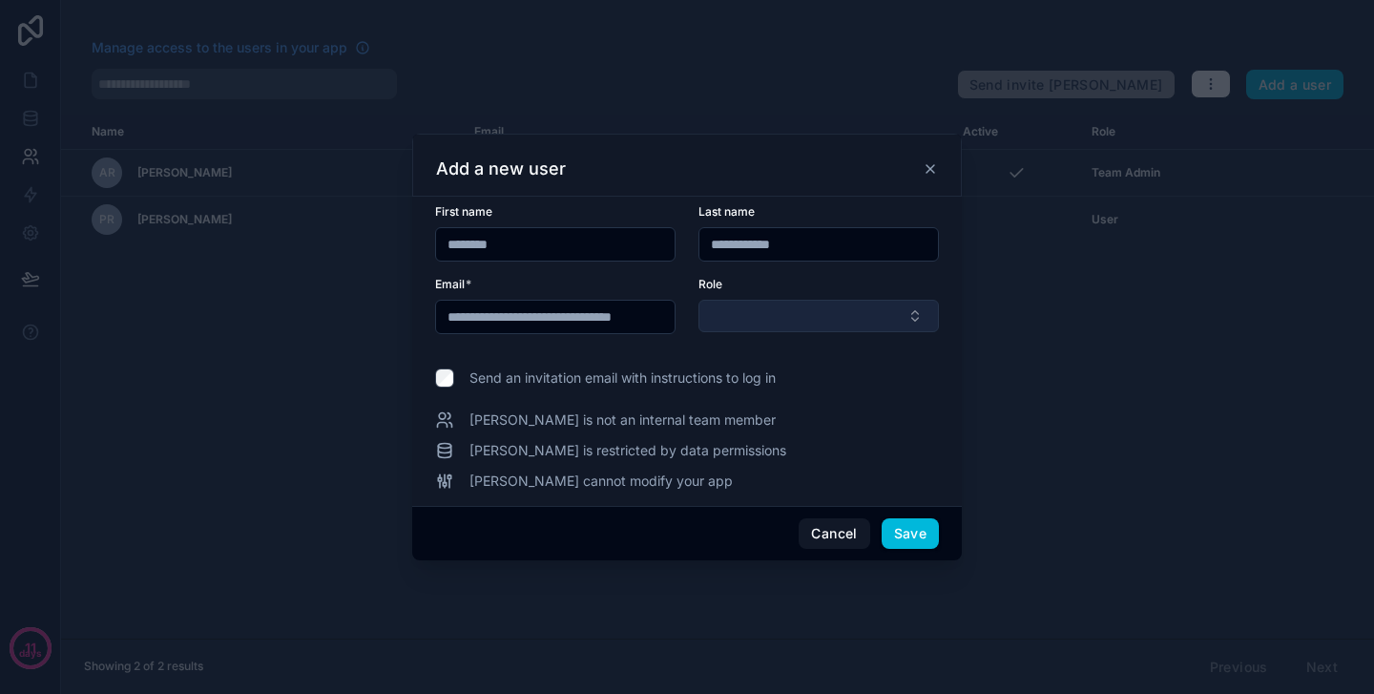
click at [775, 323] on button "Select Button" at bounding box center [818, 316] width 240 height 32
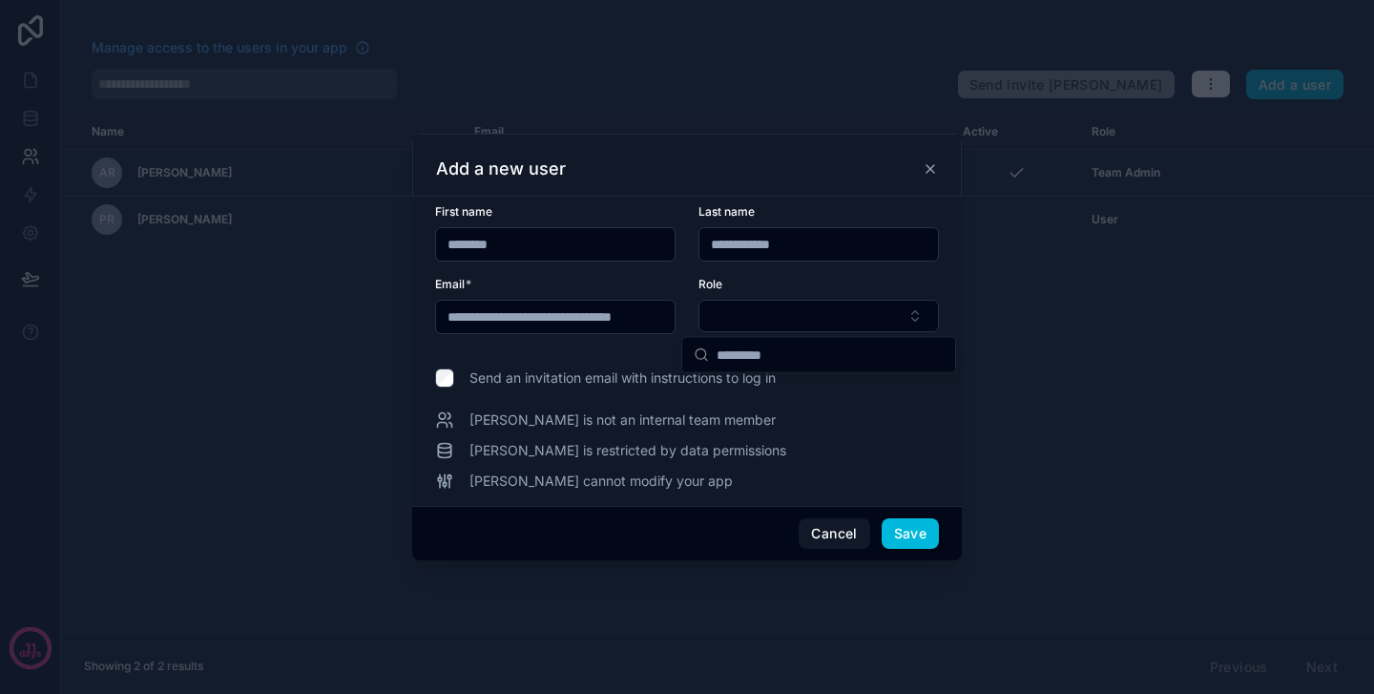
click at [576, 313] on input "**********" at bounding box center [555, 316] width 239 height 27
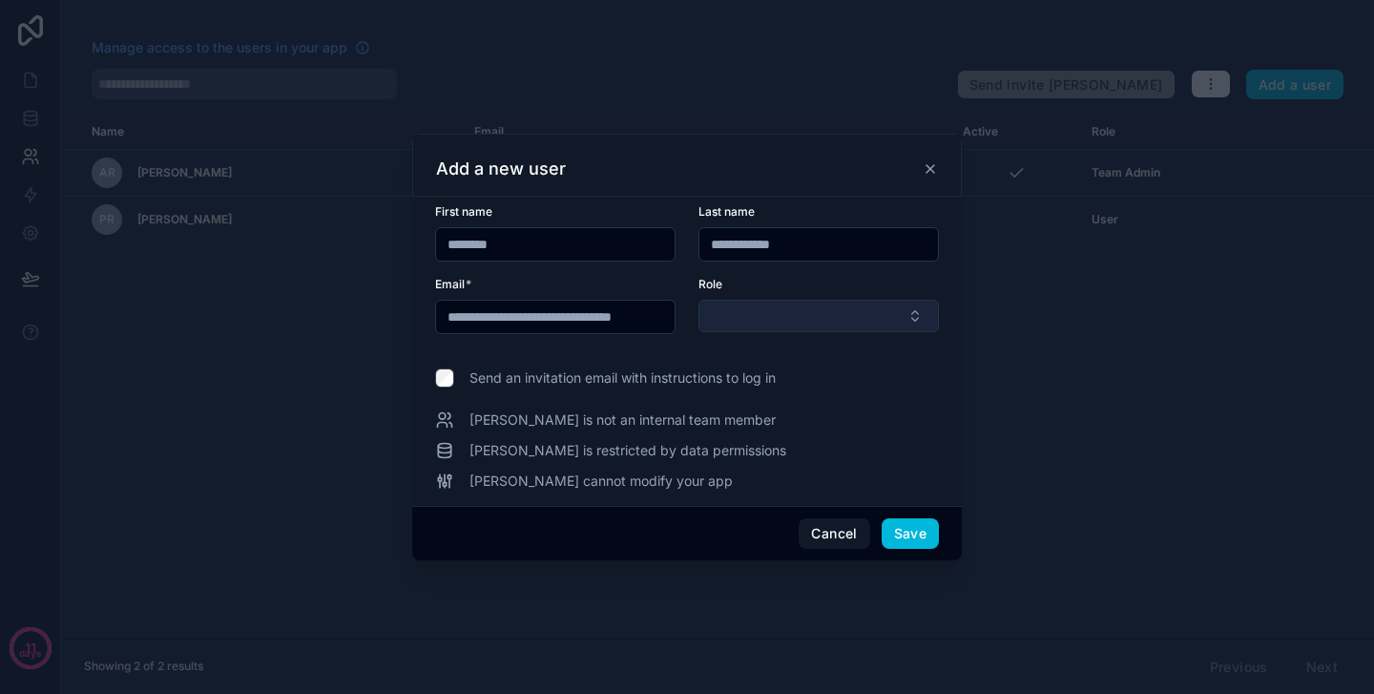
type input "**********"
click at [758, 318] on button "Select Button" at bounding box center [818, 316] width 240 height 32
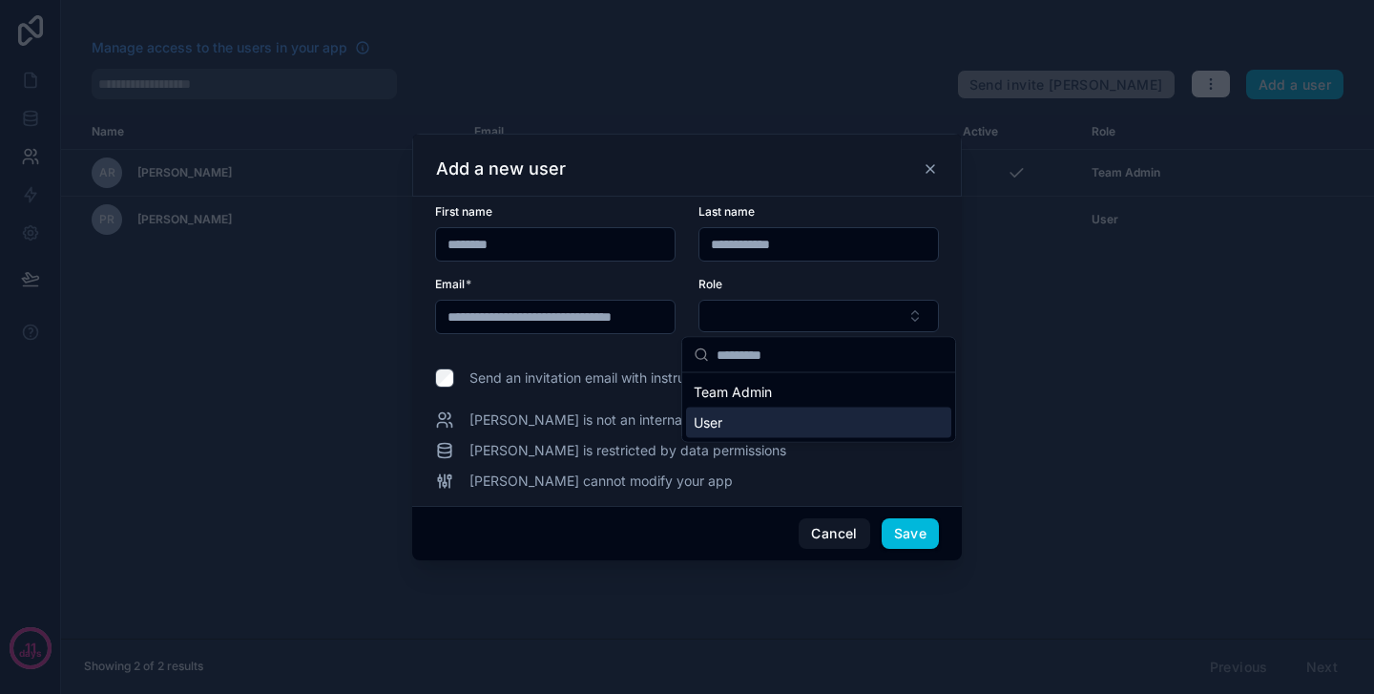
click at [731, 421] on div "User" at bounding box center [818, 422] width 265 height 31
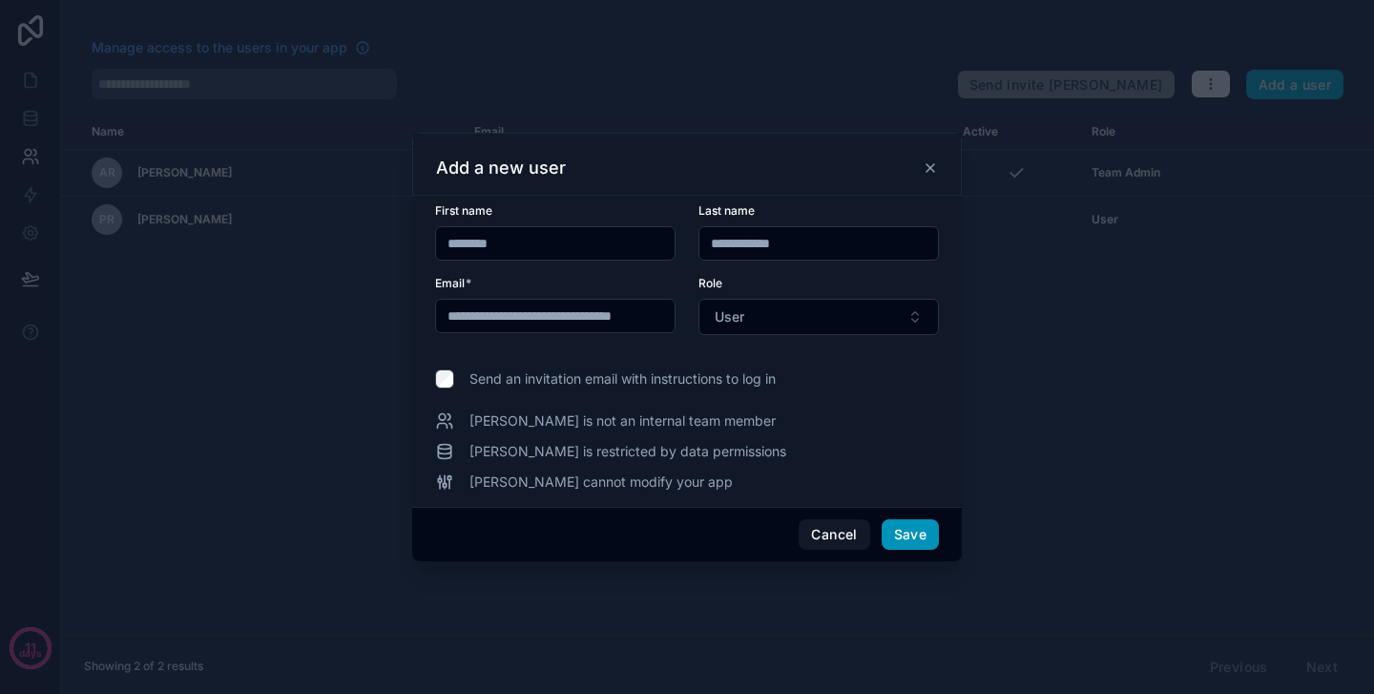
click at [909, 526] on button "Save" at bounding box center [910, 534] width 57 height 31
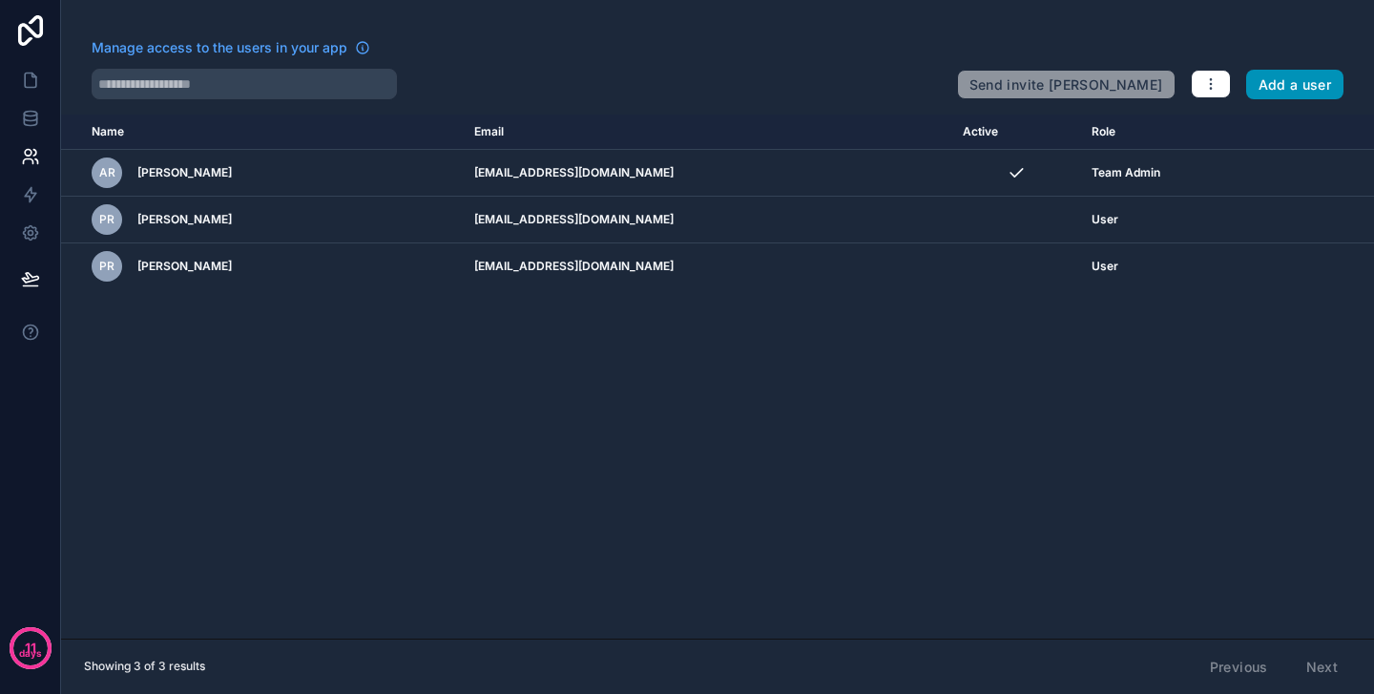
click at [1302, 79] on button "Add a user" at bounding box center [1295, 85] width 98 height 31
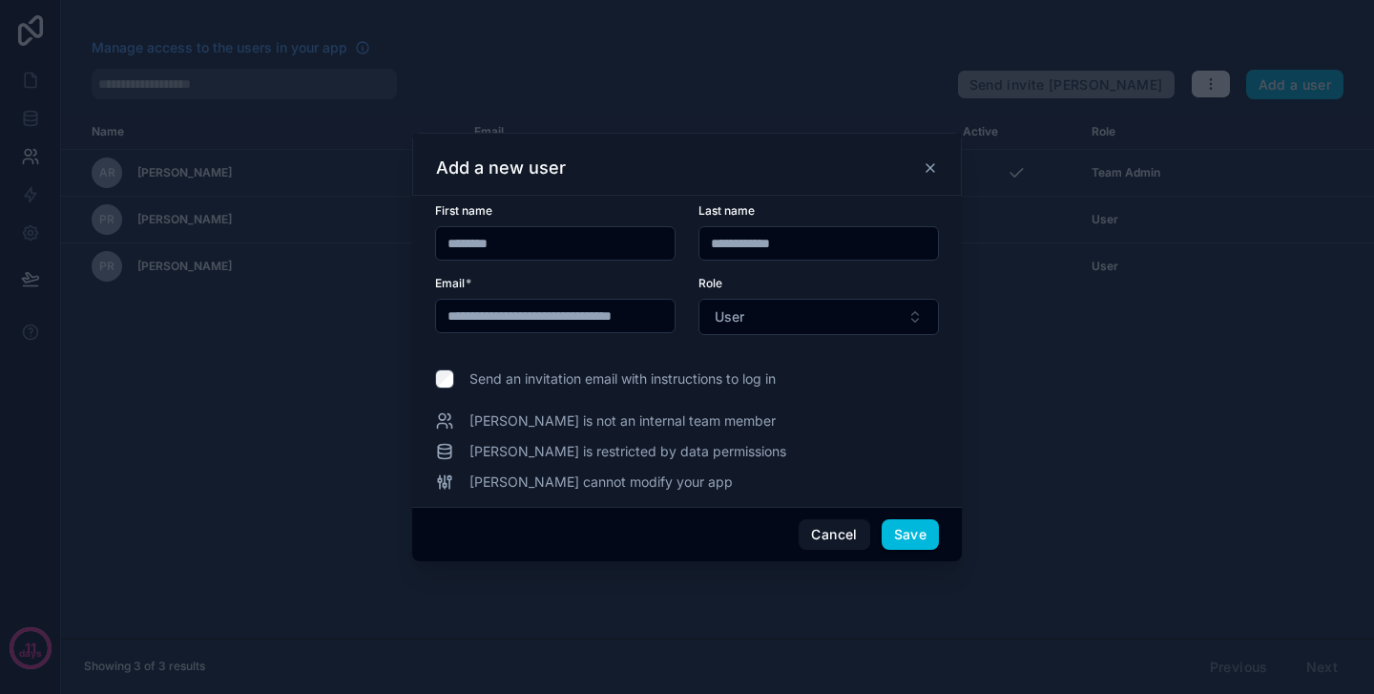
drag, startPoint x: 548, startPoint y: 242, endPoint x: 393, endPoint y: 239, distance: 154.6
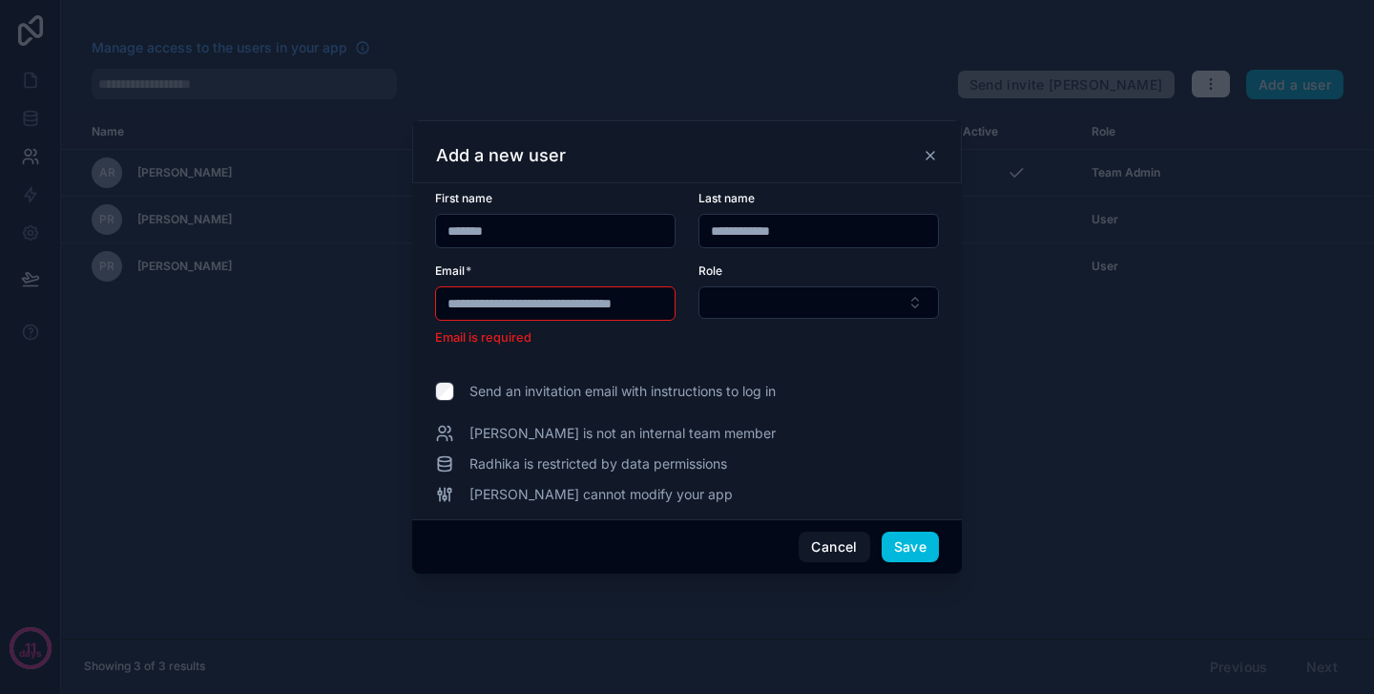
type input "*******"
drag, startPoint x: 814, startPoint y: 232, endPoint x: 648, endPoint y: 225, distance: 166.2
type input "*****"
drag, startPoint x: 668, startPoint y: 313, endPoint x: 695, endPoint y: 315, distance: 26.8
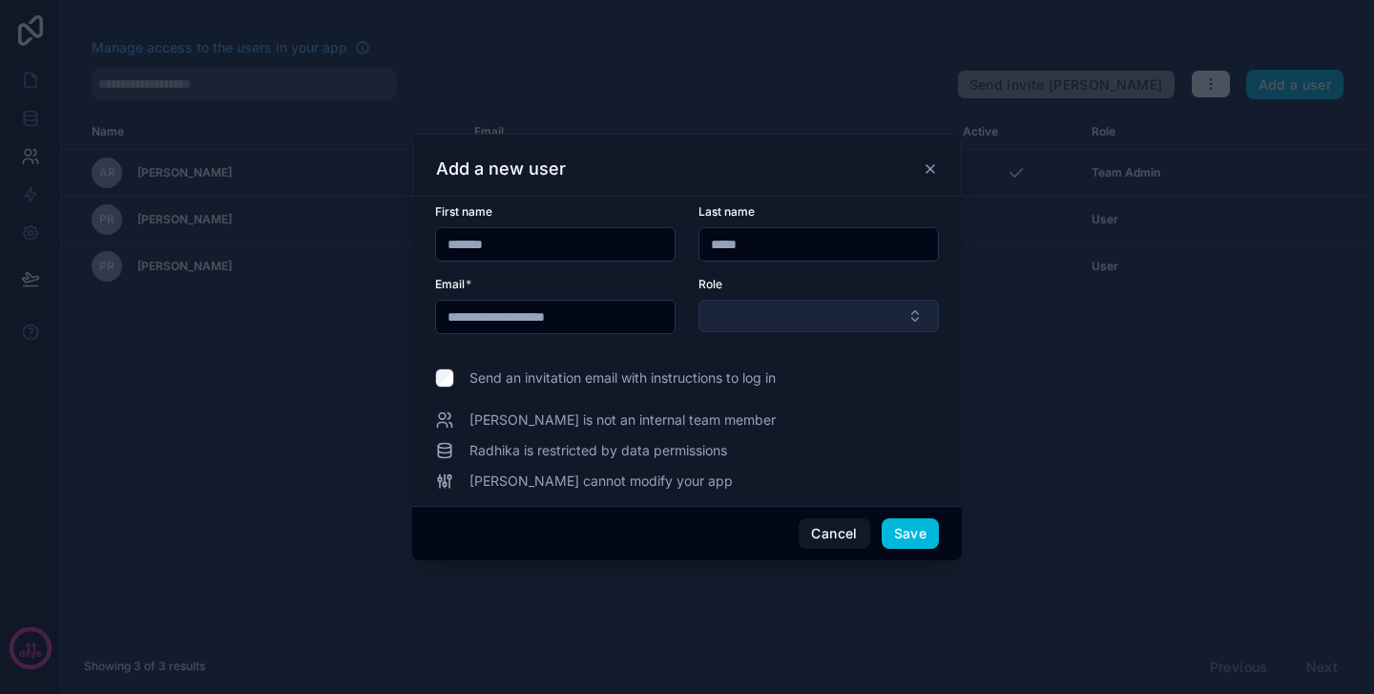
type input "**********"
click at [905, 309] on button "Select Button" at bounding box center [818, 316] width 240 height 32
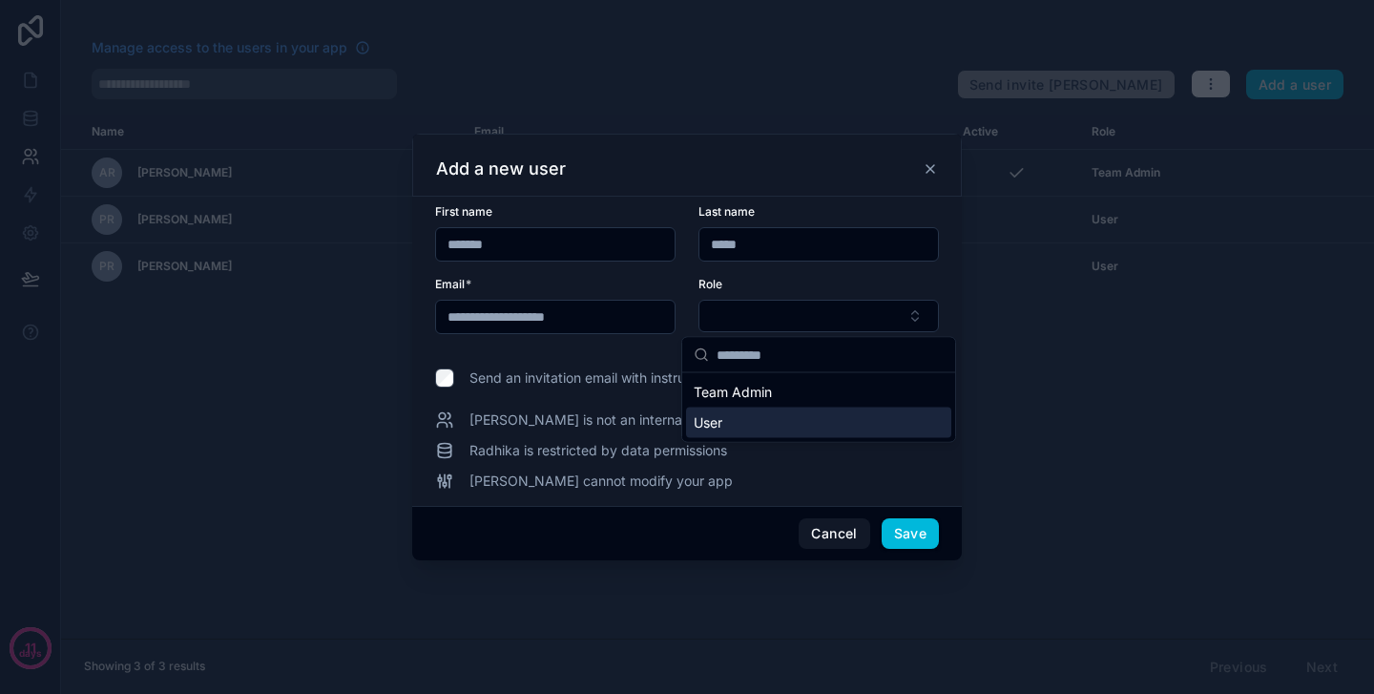
click at [754, 423] on div "User" at bounding box center [818, 422] width 265 height 31
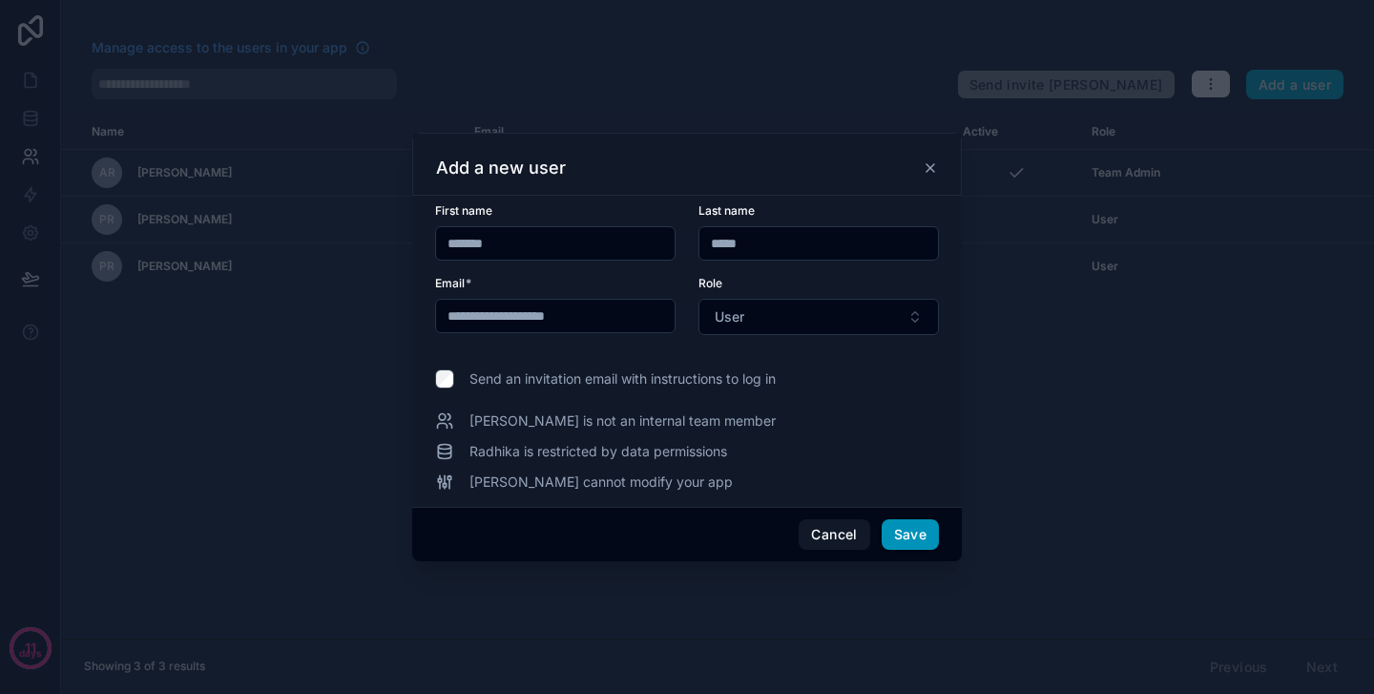
click at [897, 533] on button "Save" at bounding box center [910, 534] width 57 height 31
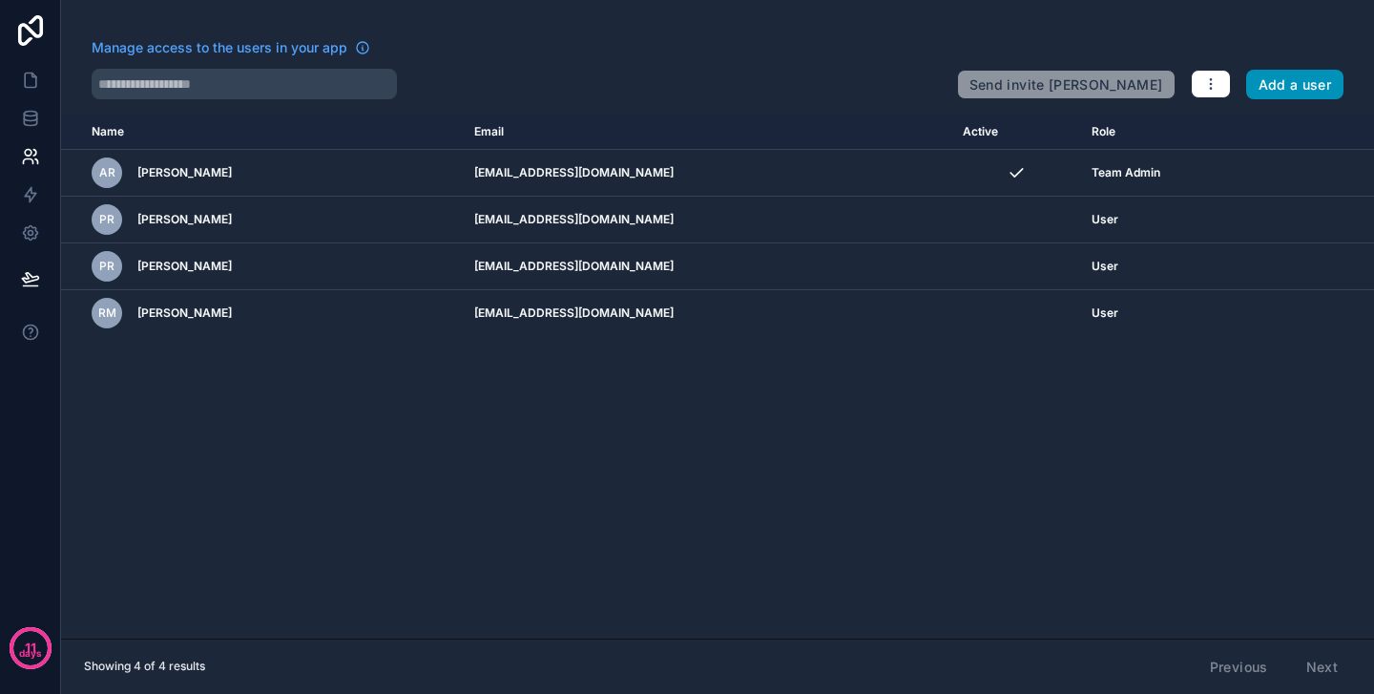
click at [1295, 92] on button "Add a user" at bounding box center [1295, 85] width 98 height 31
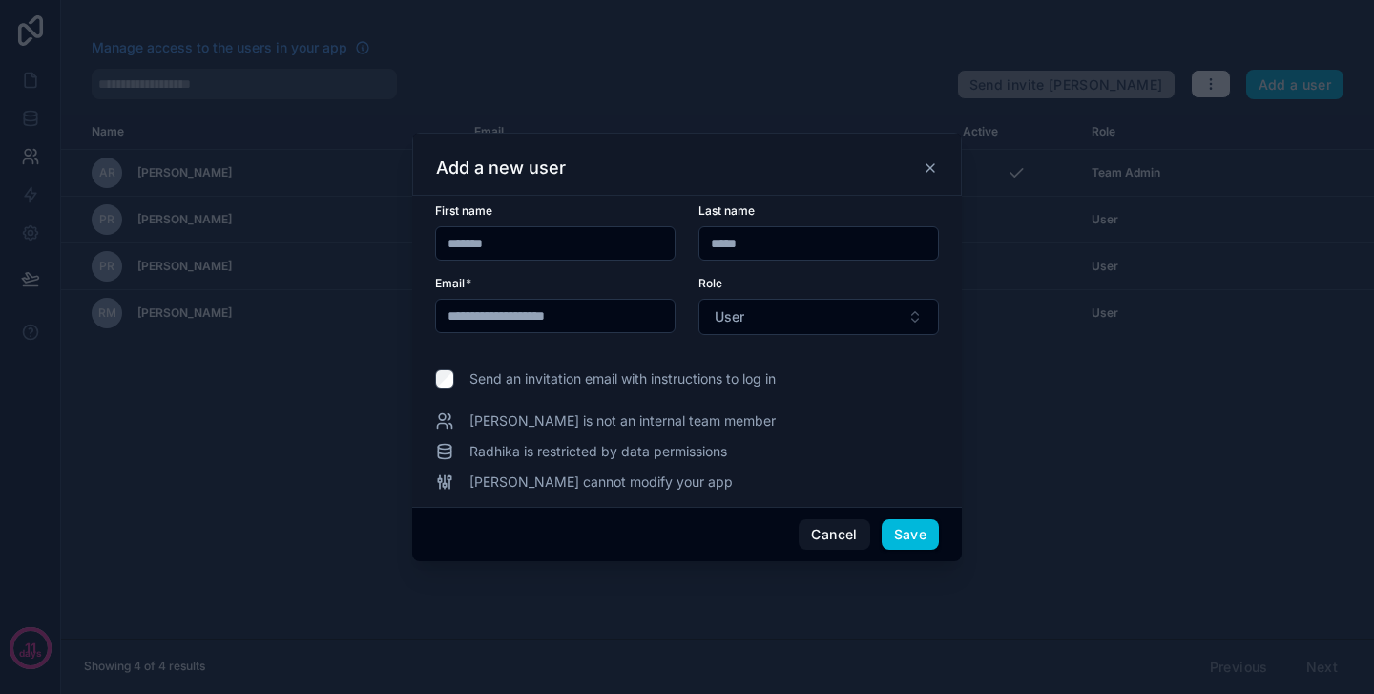
drag, startPoint x: 548, startPoint y: 249, endPoint x: 417, endPoint y: 249, distance: 130.7
click at [417, 249] on div "**********" at bounding box center [687, 351] width 550 height 311
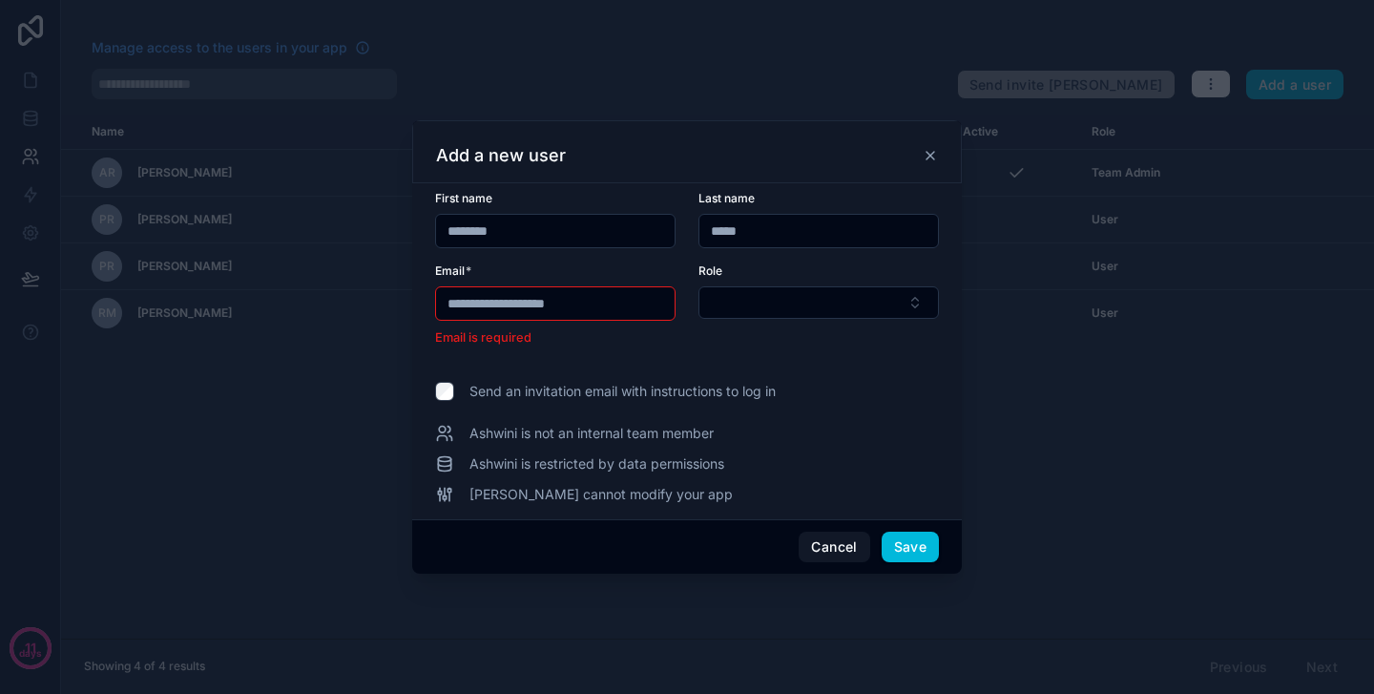
type input "*******"
drag, startPoint x: 780, startPoint y: 234, endPoint x: 671, endPoint y: 234, distance: 109.7
type input "****"
click at [720, 359] on form "**********" at bounding box center [687, 280] width 504 height 179
drag, startPoint x: 528, startPoint y: 300, endPoint x: 358, endPoint y: 286, distance: 170.4
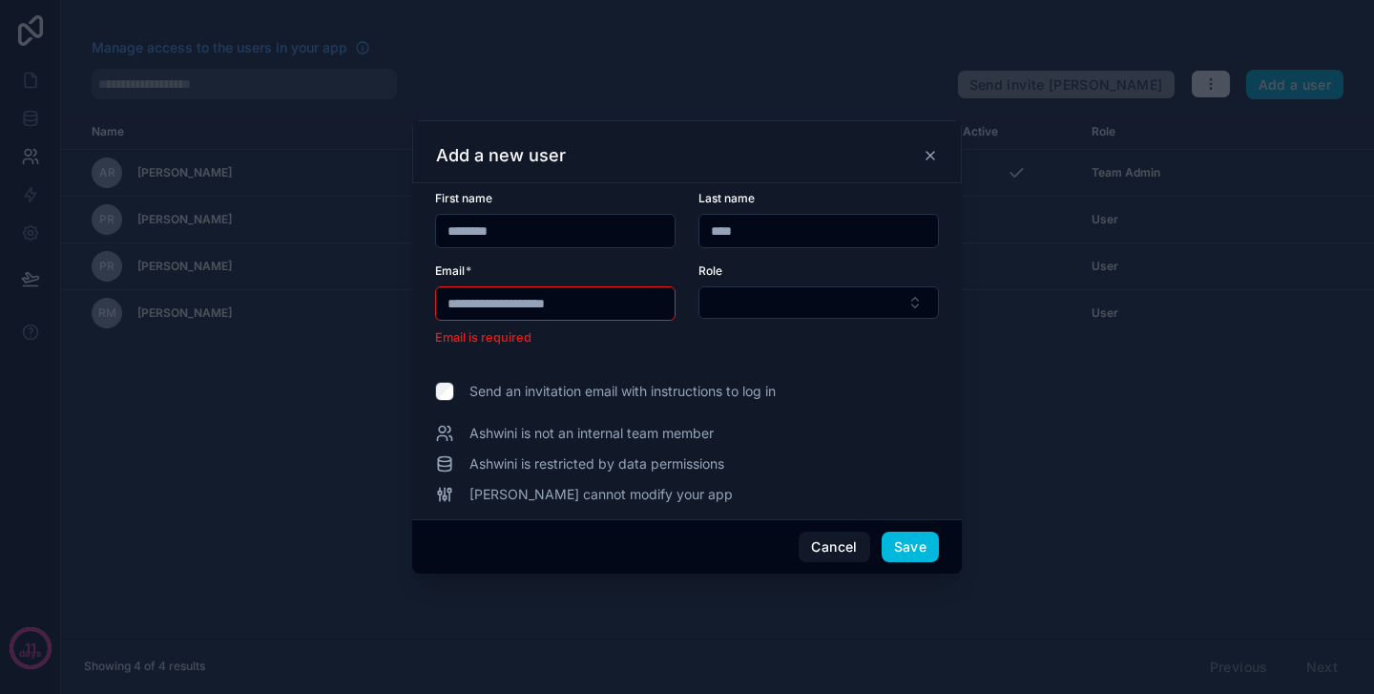
click at [358, 286] on div "**********" at bounding box center [687, 347] width 1374 height 694
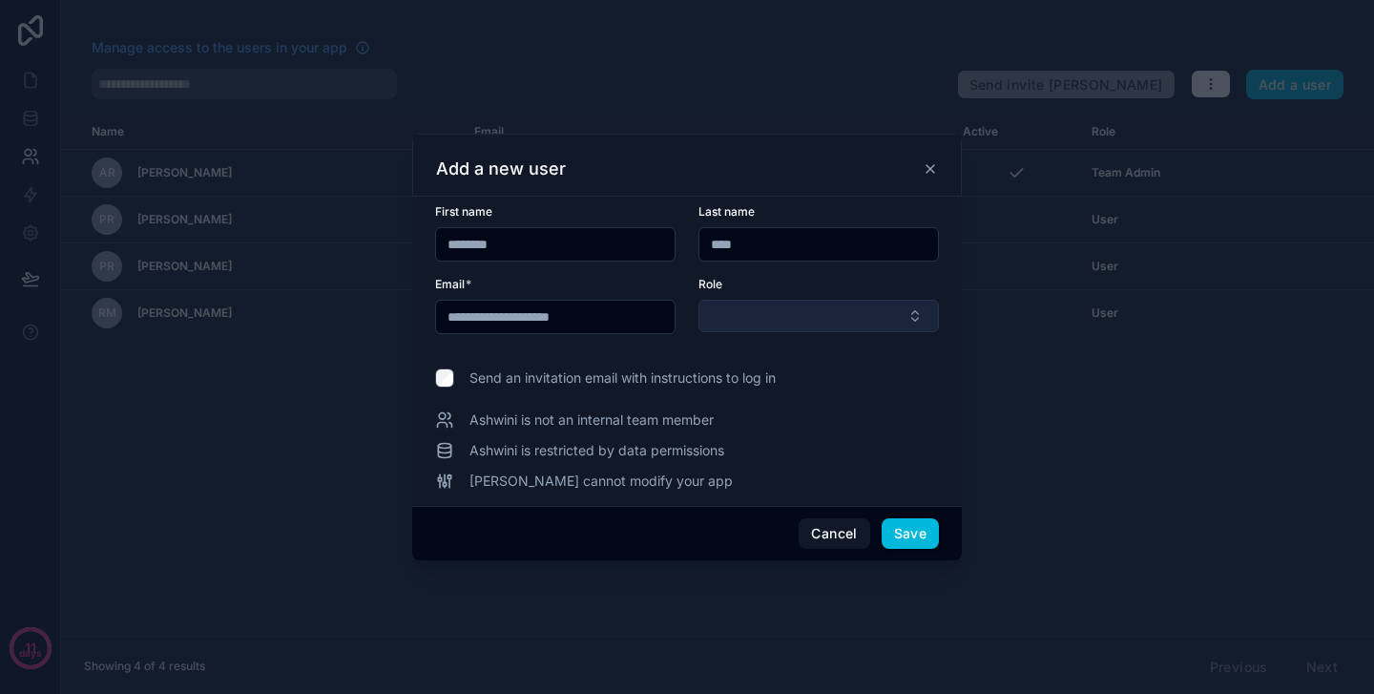
type input "**********"
click at [772, 317] on button "Select Button" at bounding box center [818, 316] width 240 height 32
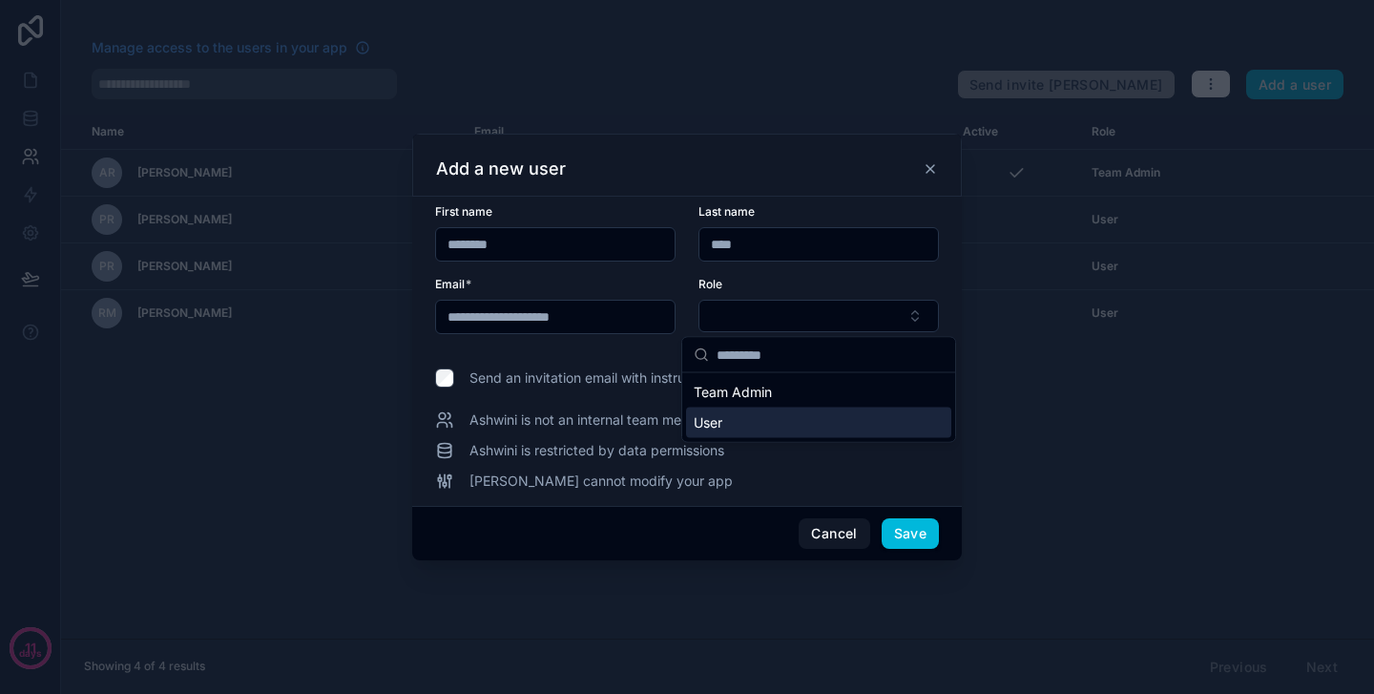
click at [724, 423] on div "User" at bounding box center [818, 422] width 265 height 31
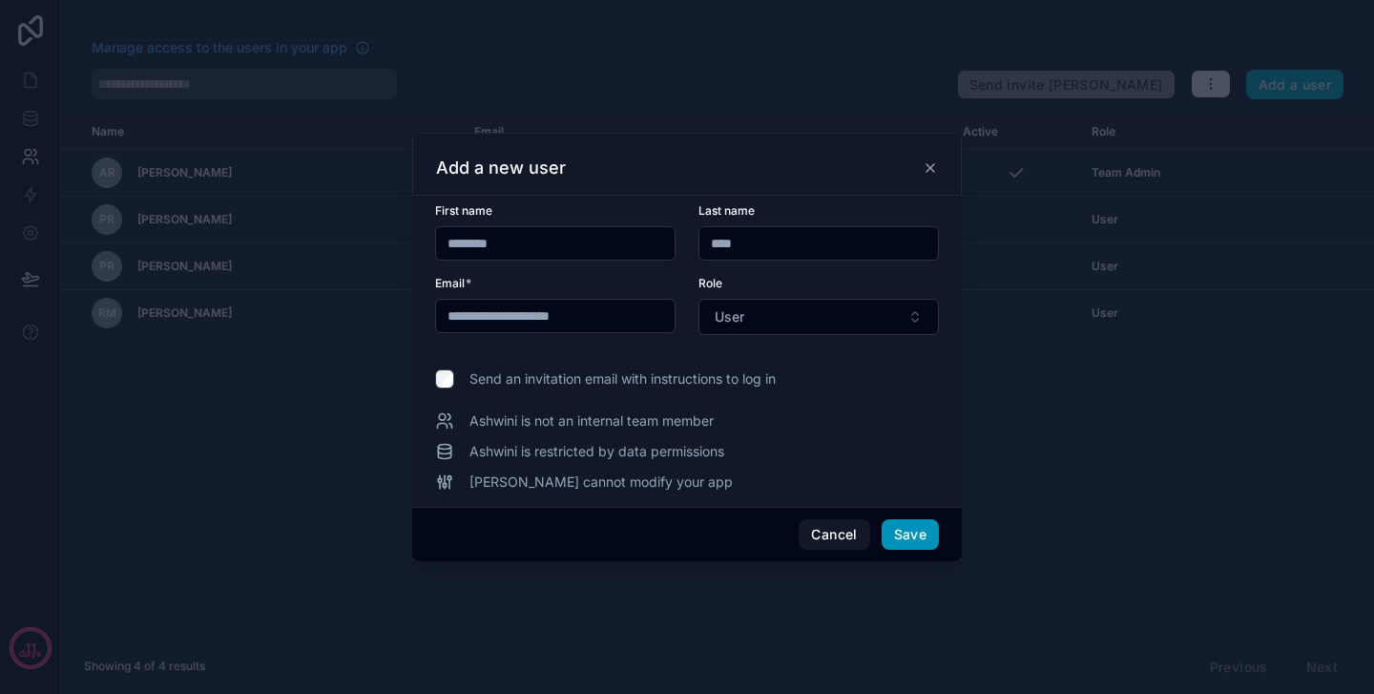
click at [916, 536] on button "Save" at bounding box center [910, 534] width 57 height 31
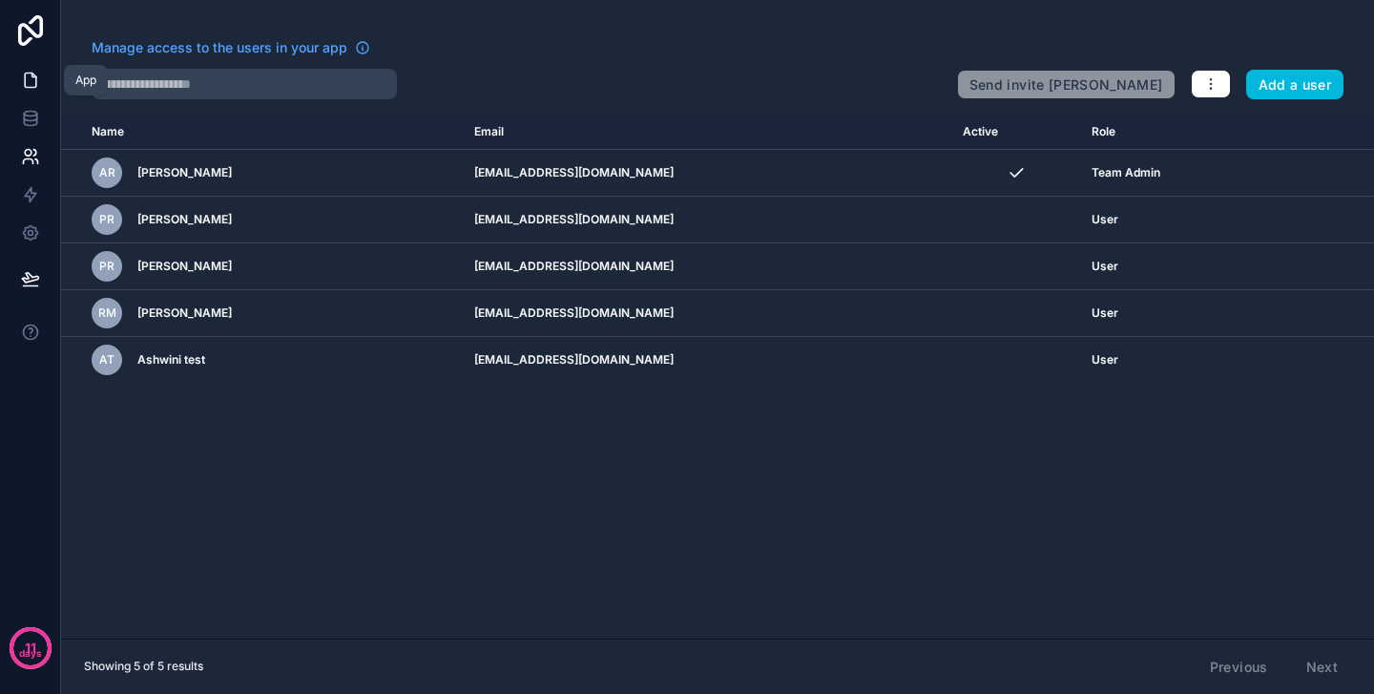
click at [35, 76] on icon at bounding box center [30, 80] width 11 height 14
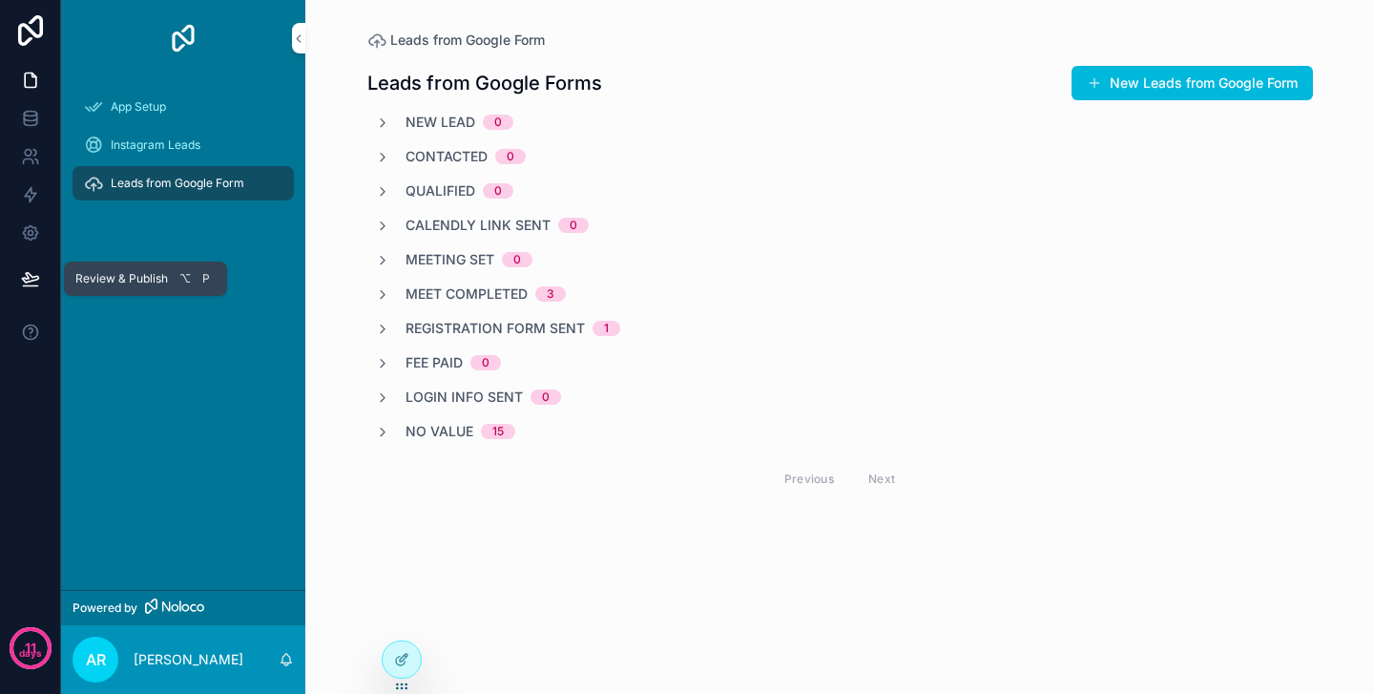
click at [35, 277] on icon at bounding box center [30, 278] width 16 height 10
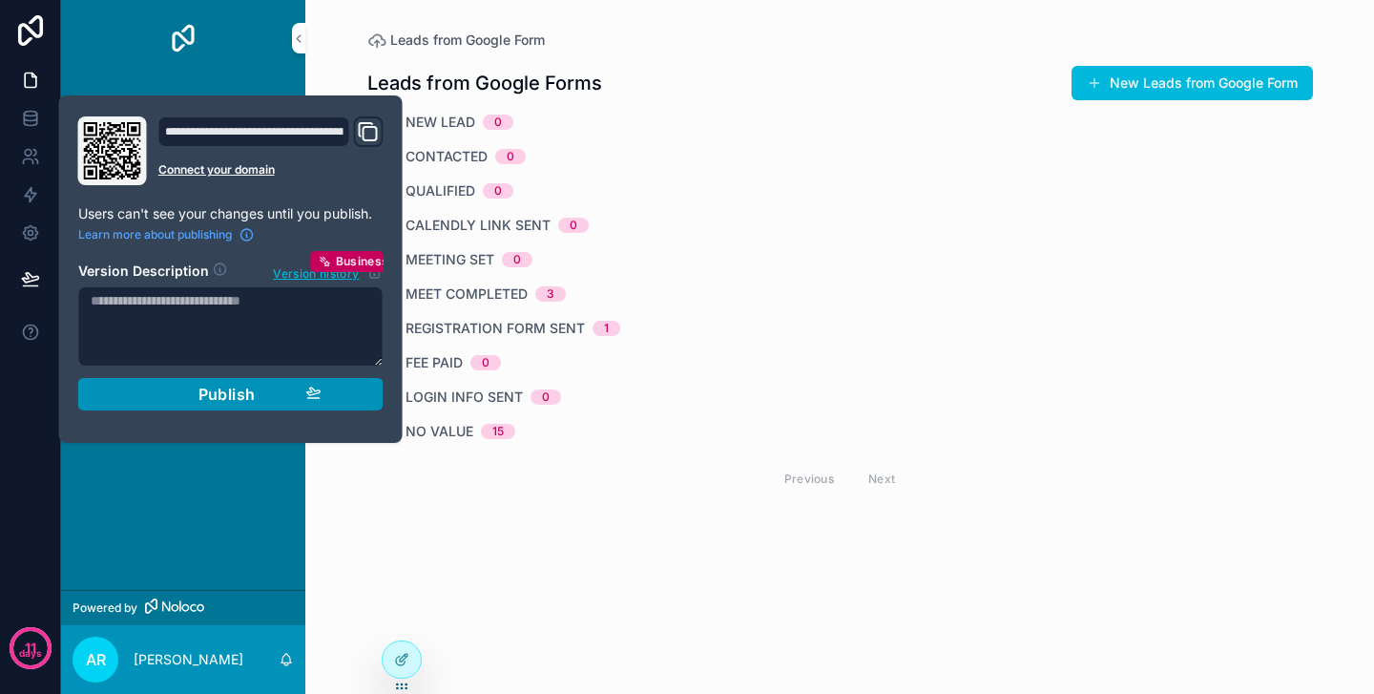
click at [273, 397] on div "Publish" at bounding box center [230, 394] width 181 height 19
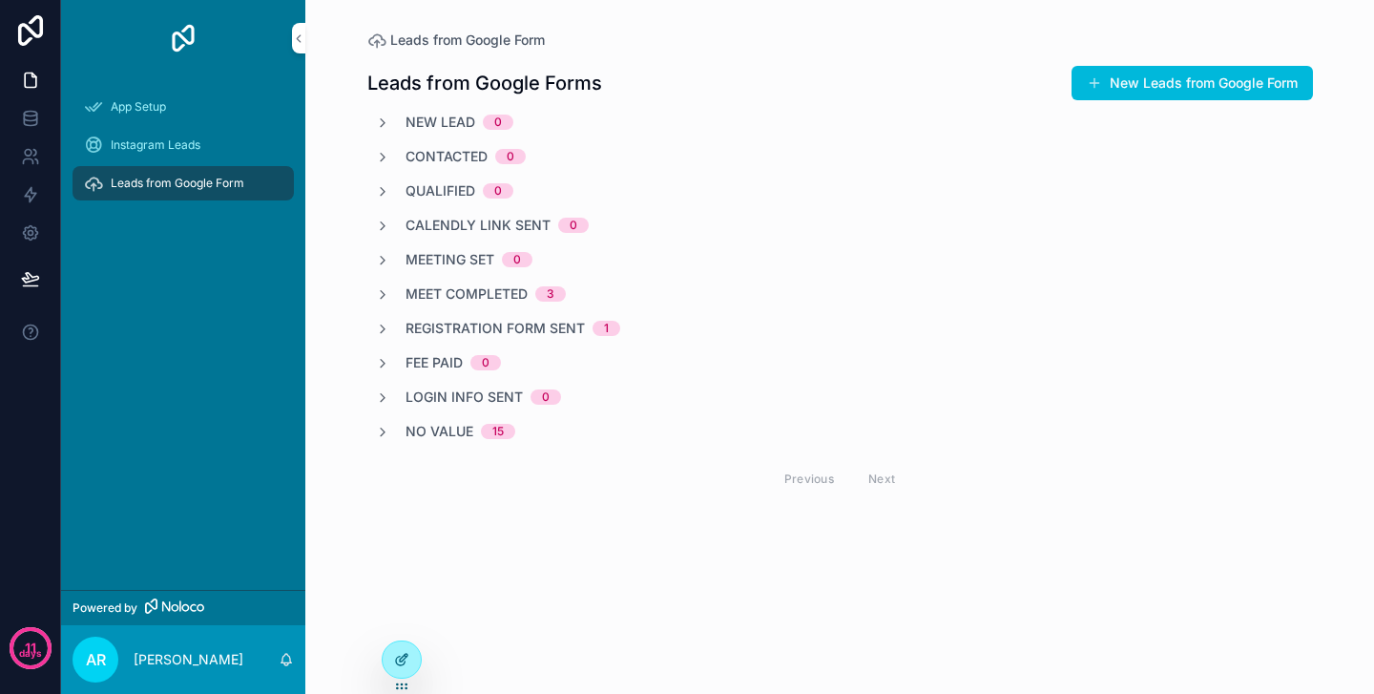
click at [401, 659] on icon at bounding box center [401, 659] width 15 height 15
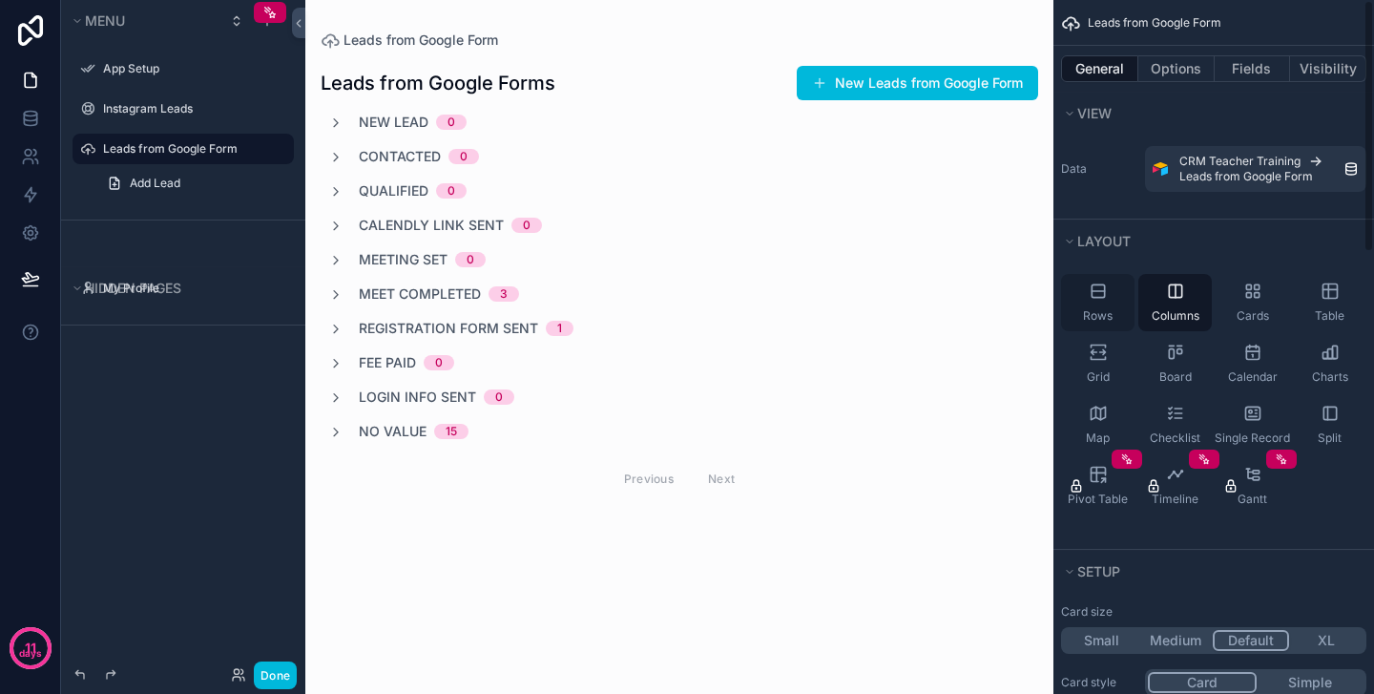
click at [1106, 299] on icon "scrollable content" at bounding box center [1098, 290] width 19 height 19
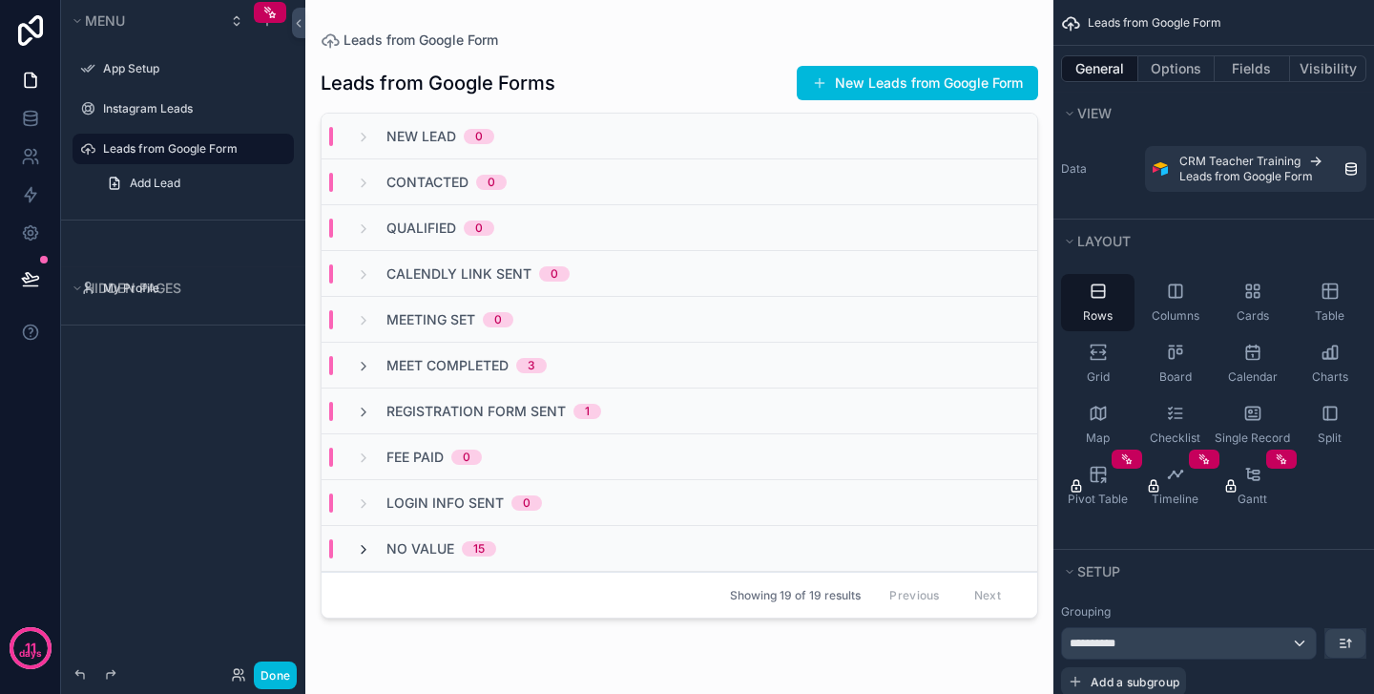
click at [364, 550] on icon "scrollable content" at bounding box center [363, 549] width 15 height 15
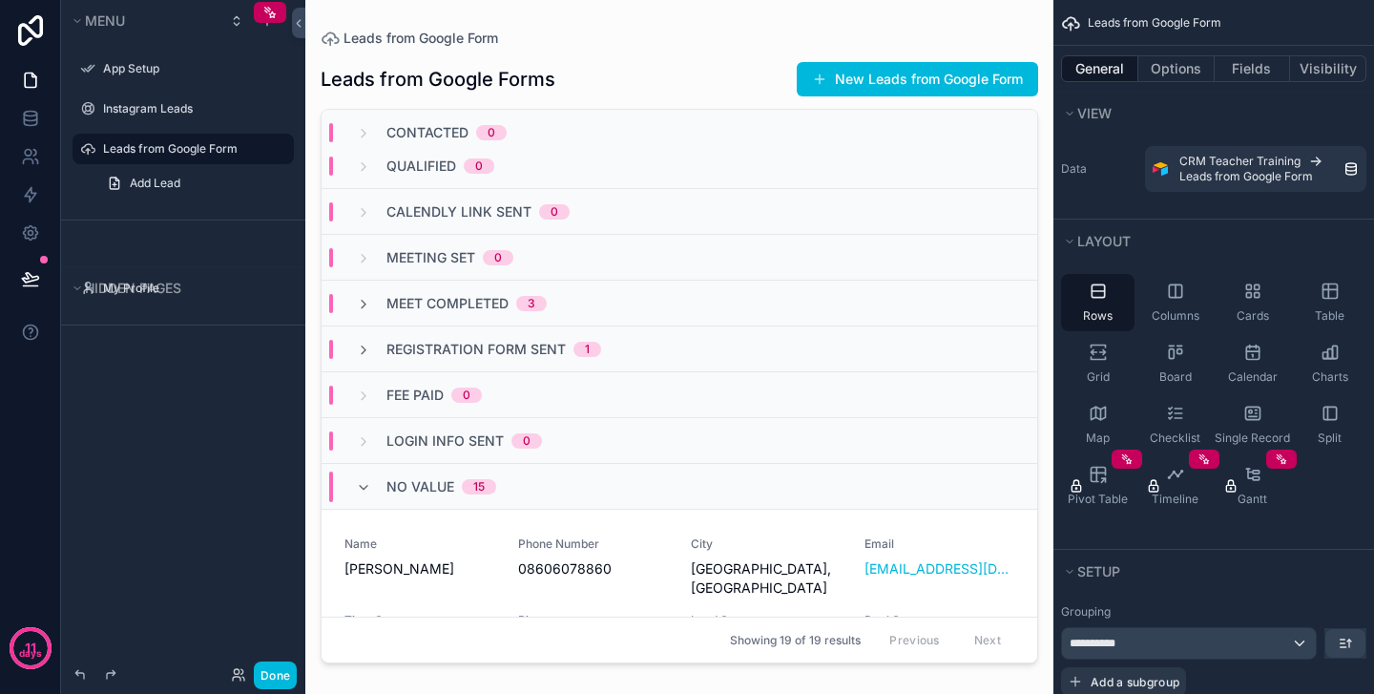
scroll to position [383, 0]
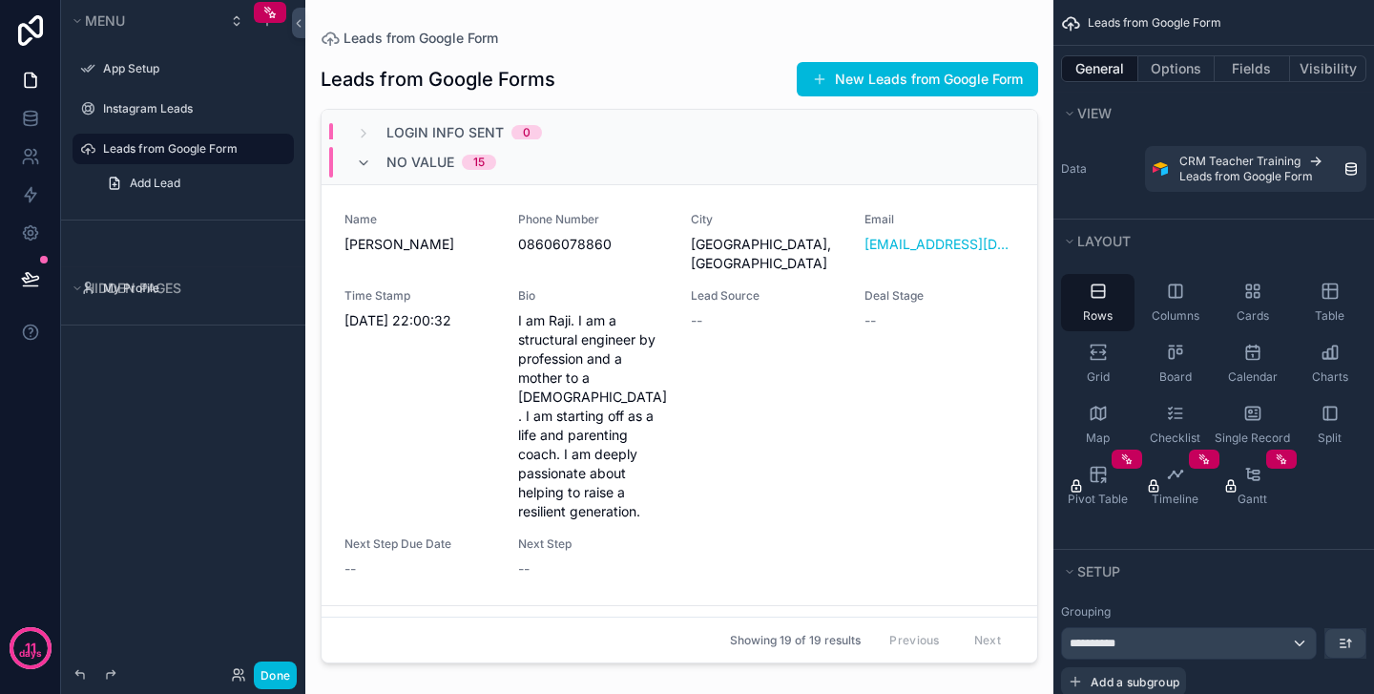
click at [872, 311] on span "--" at bounding box center [869, 320] width 11 height 19
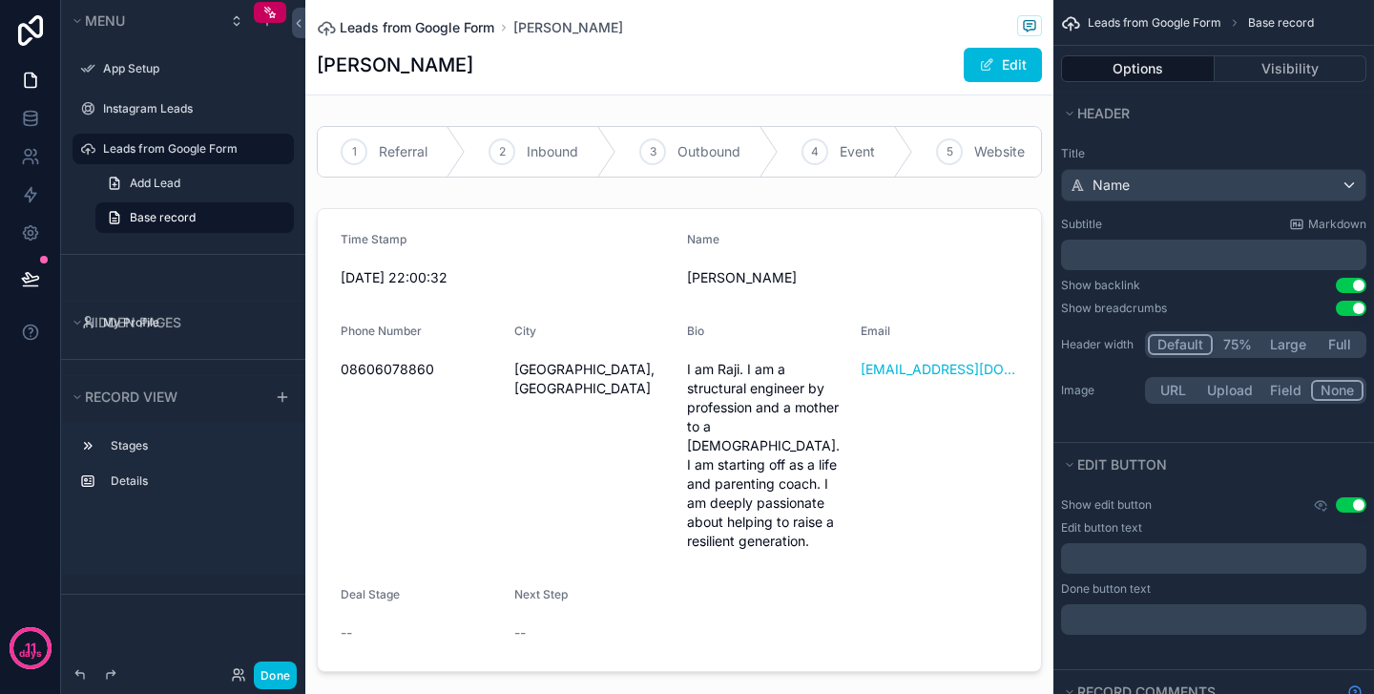
click at [433, 29] on span "Leads from Google Form" at bounding box center [417, 27] width 155 height 19
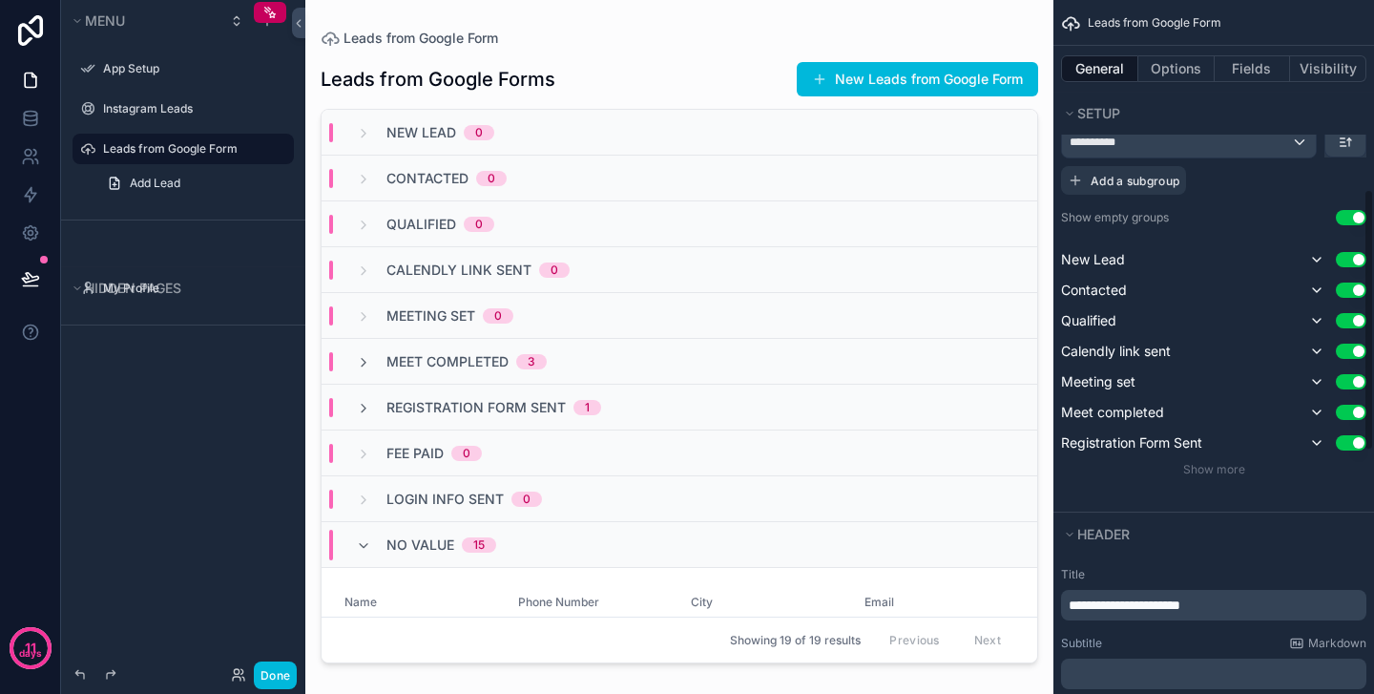
scroll to position [490, 0]
